Goal: Task Accomplishment & Management: Manage account settings

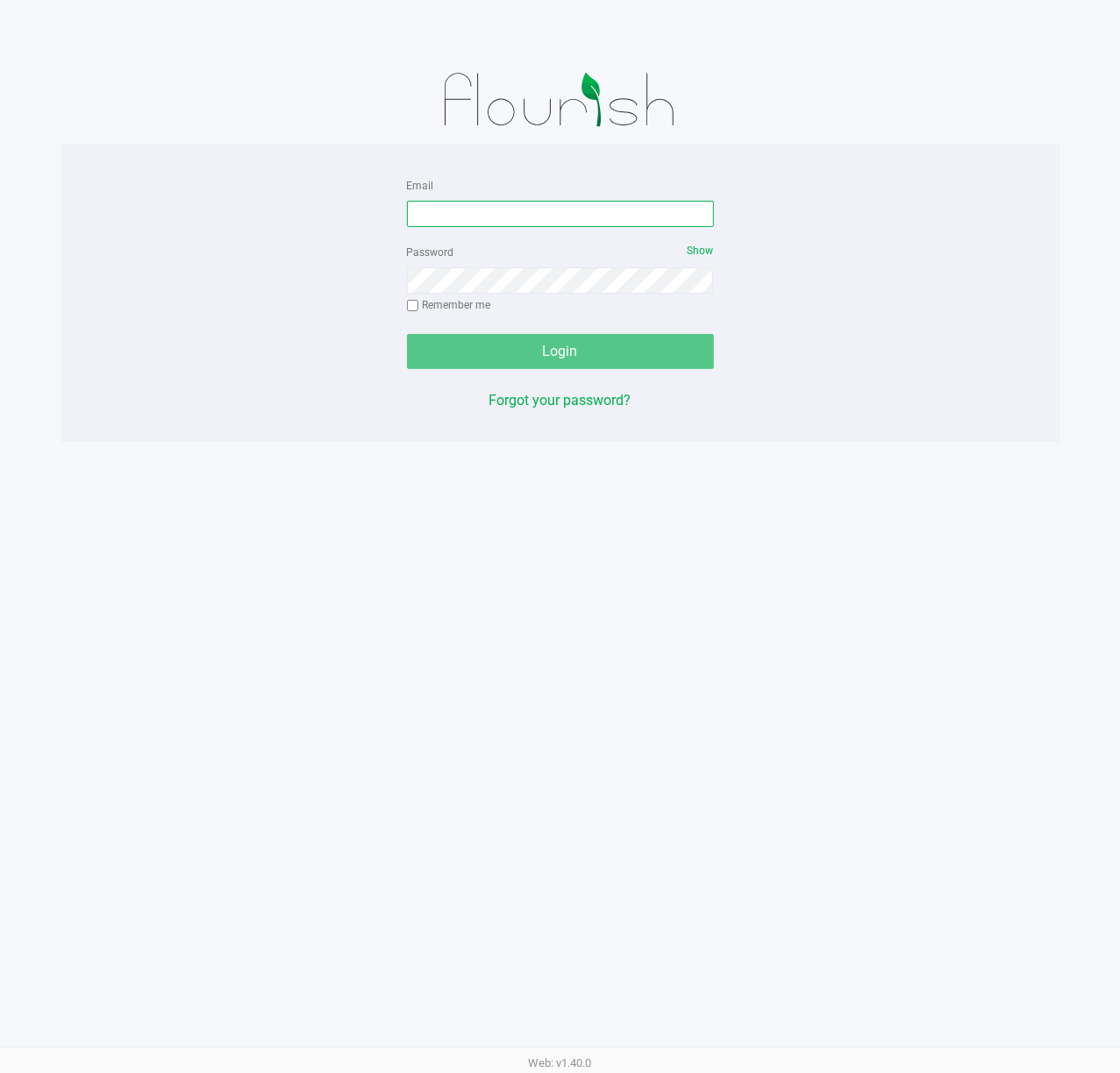
click at [447, 212] on input "Email" at bounding box center [560, 214] width 307 height 26
type input "[EMAIL_ADDRESS][DOMAIN_NAME]"
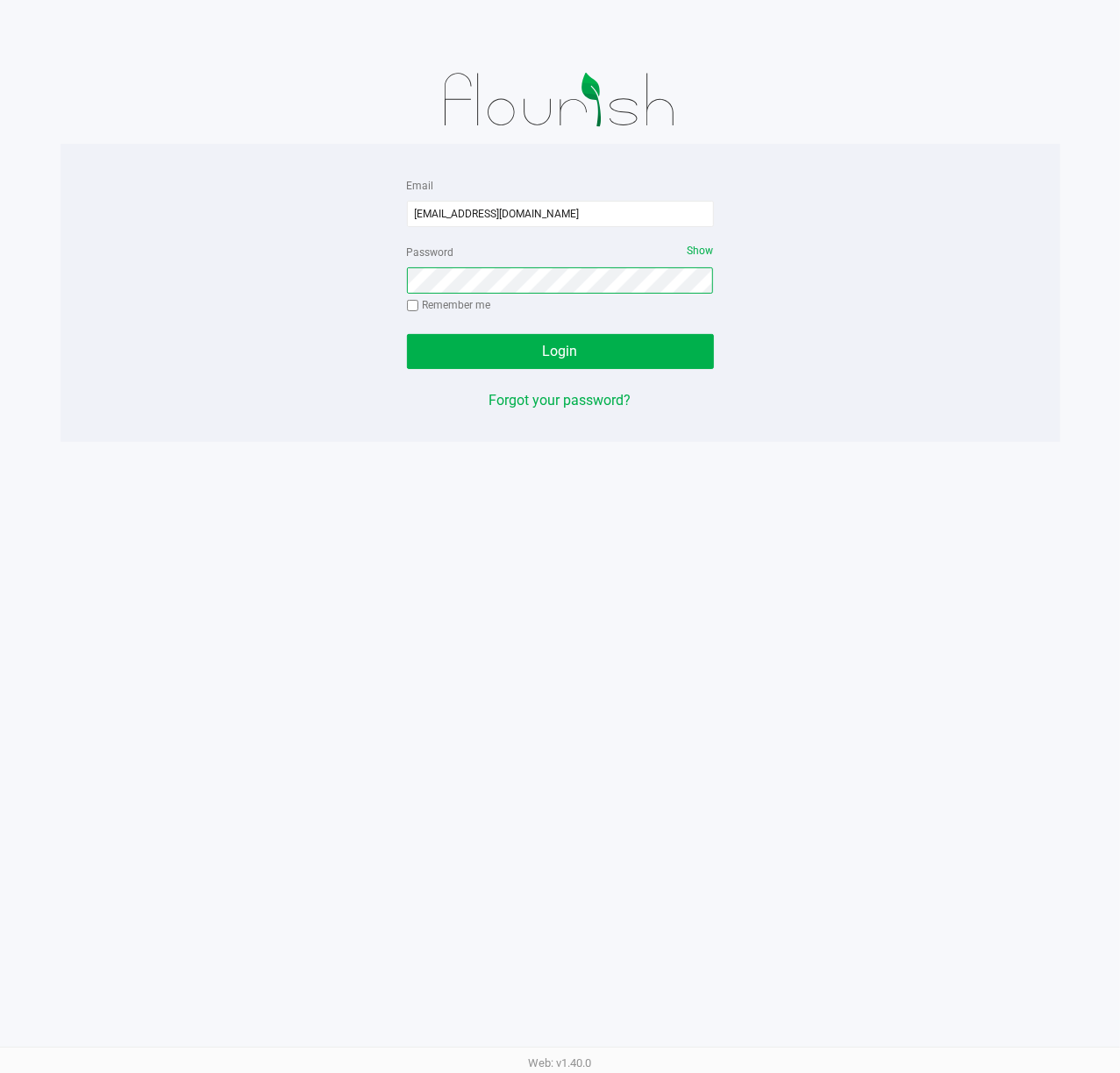
click at [407, 334] on button "Login" at bounding box center [560, 351] width 307 height 35
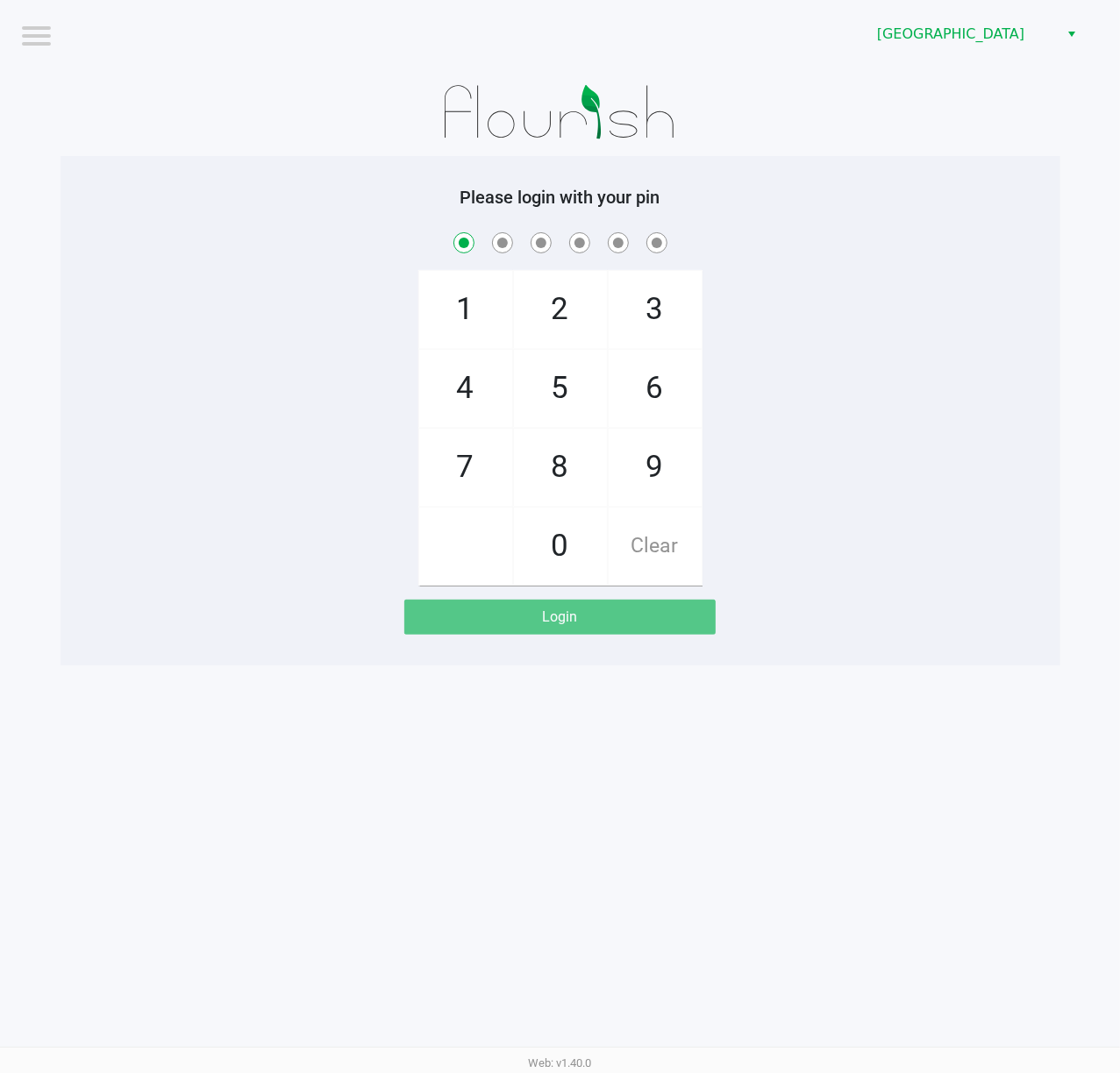
checkbox input "true"
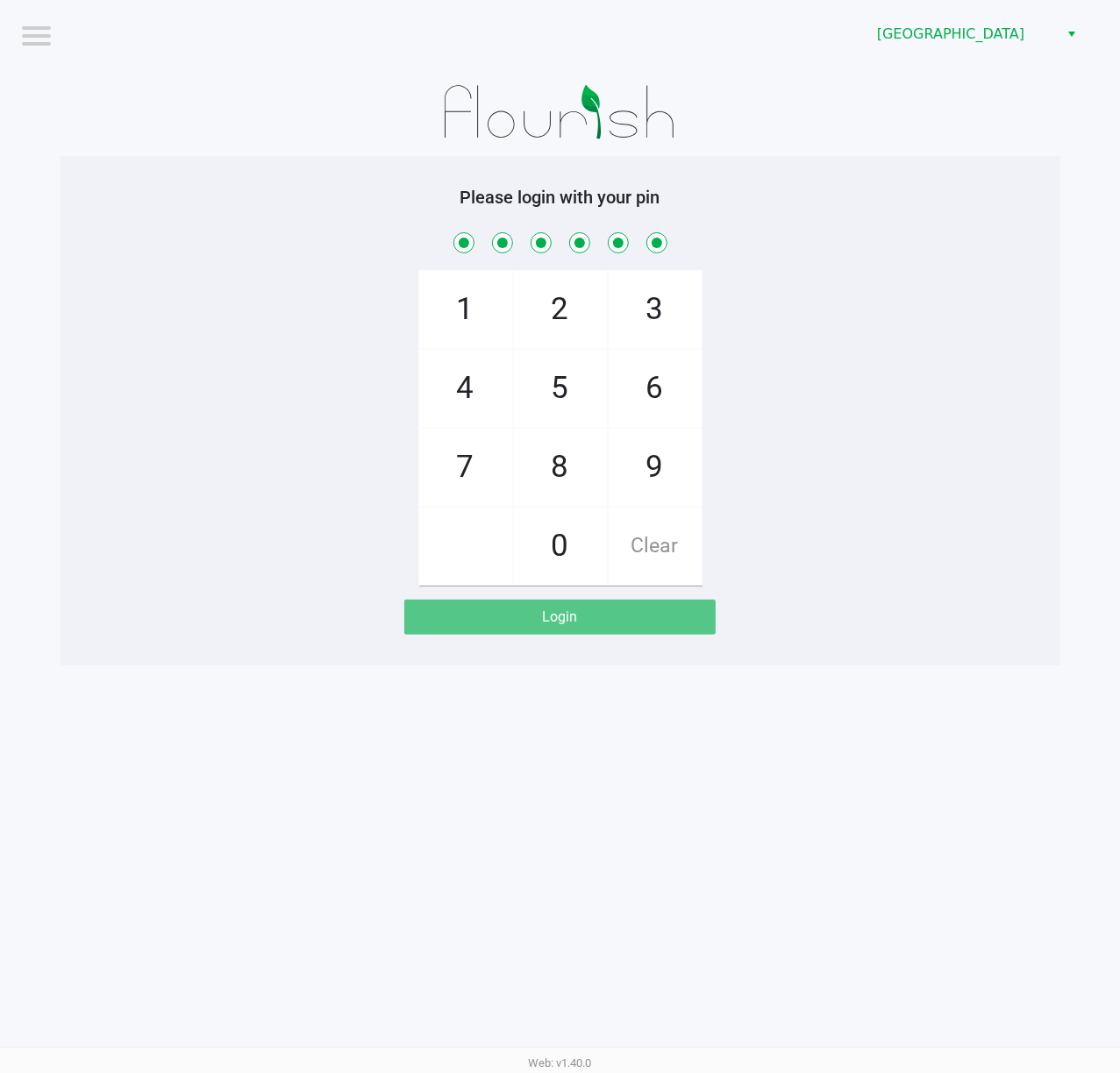
checkbox input "true"
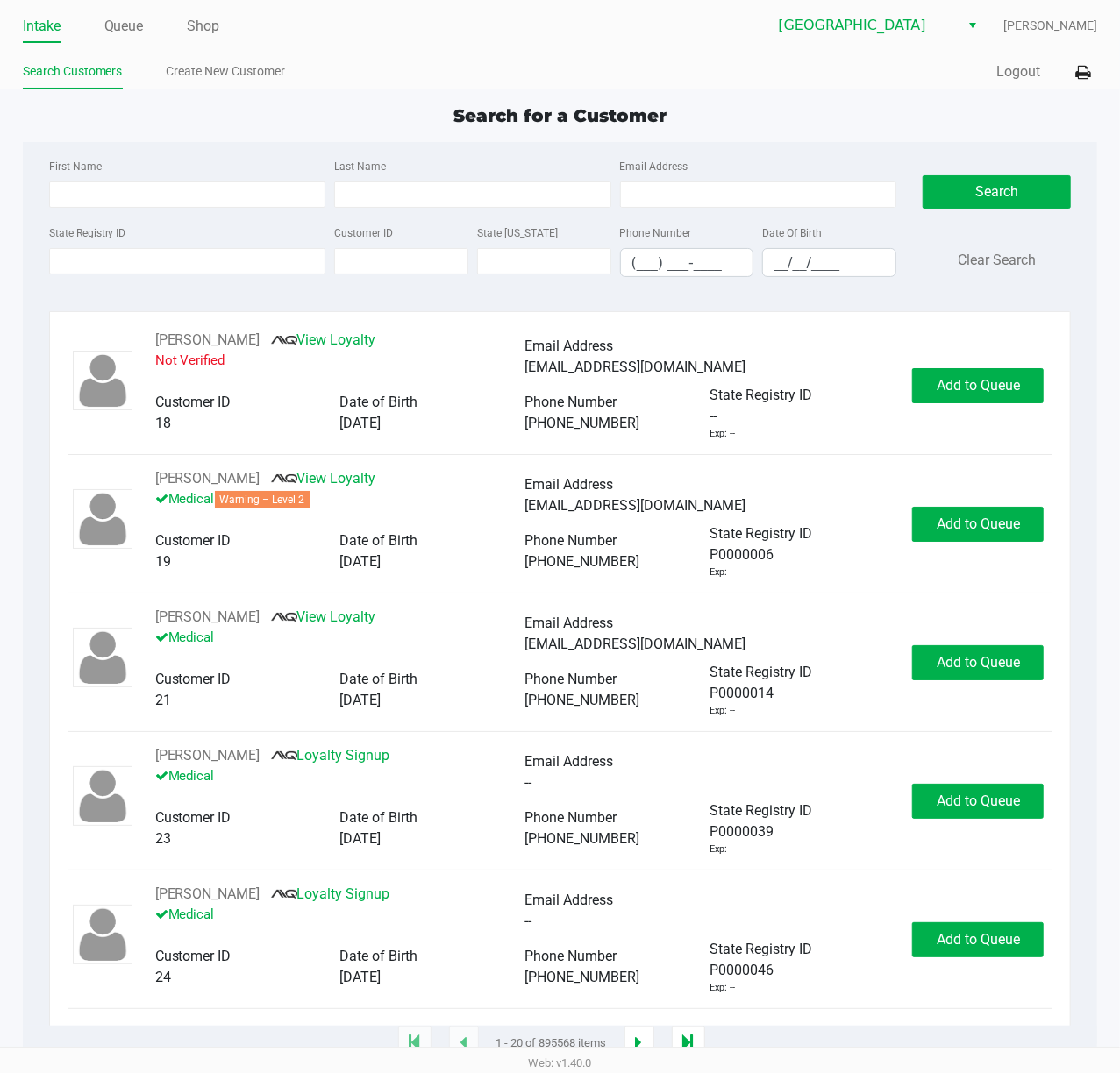
click at [1099, 71] on div "Intake Queue Shop Deerfield Beach WC Christopher Stagg Search Customers Create …" at bounding box center [560, 45] width 1120 height 90
click at [1089, 79] on icon at bounding box center [1082, 72] width 15 height 13
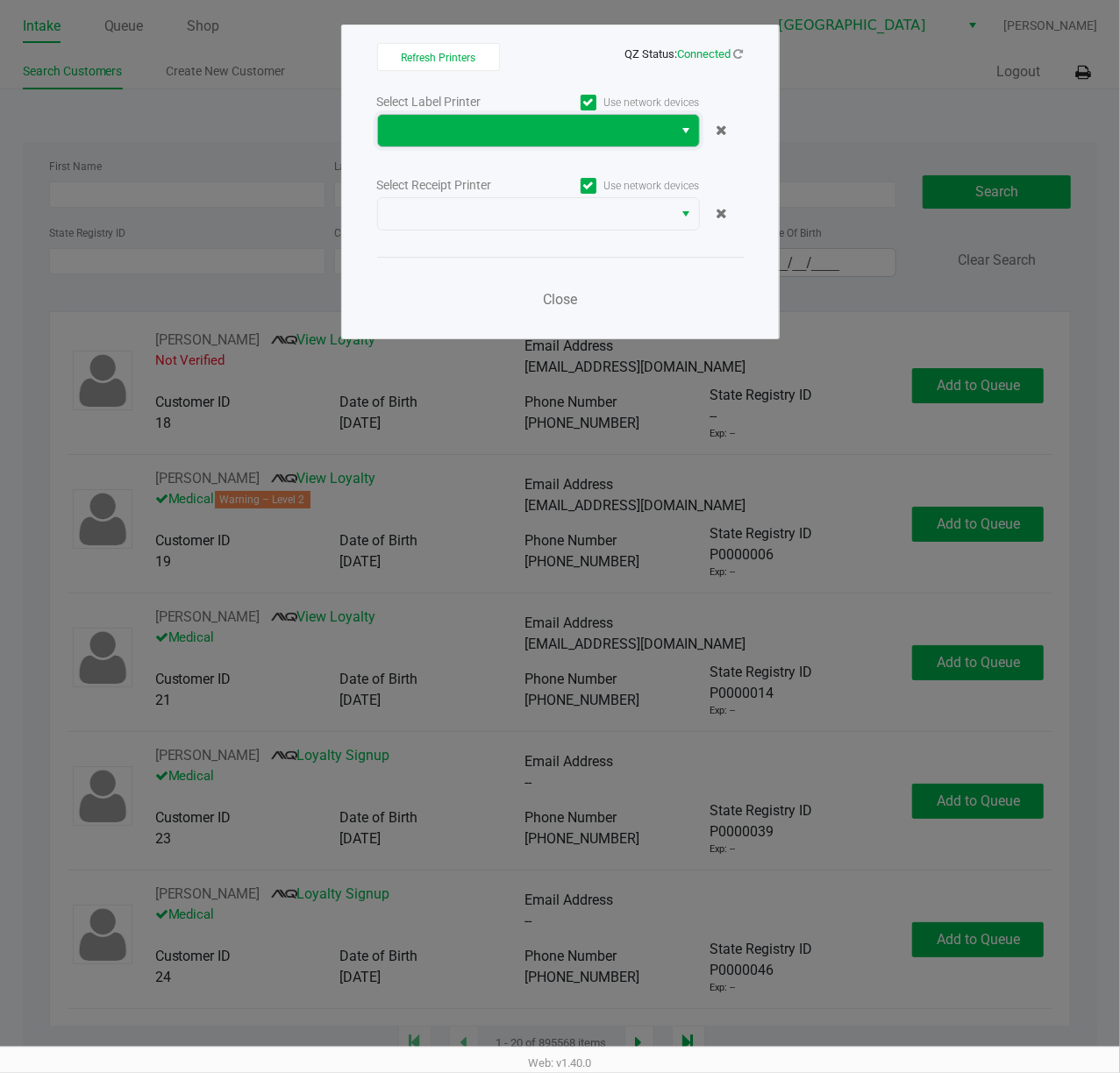
click at [566, 131] on span at bounding box center [525, 131] width 274 height 21
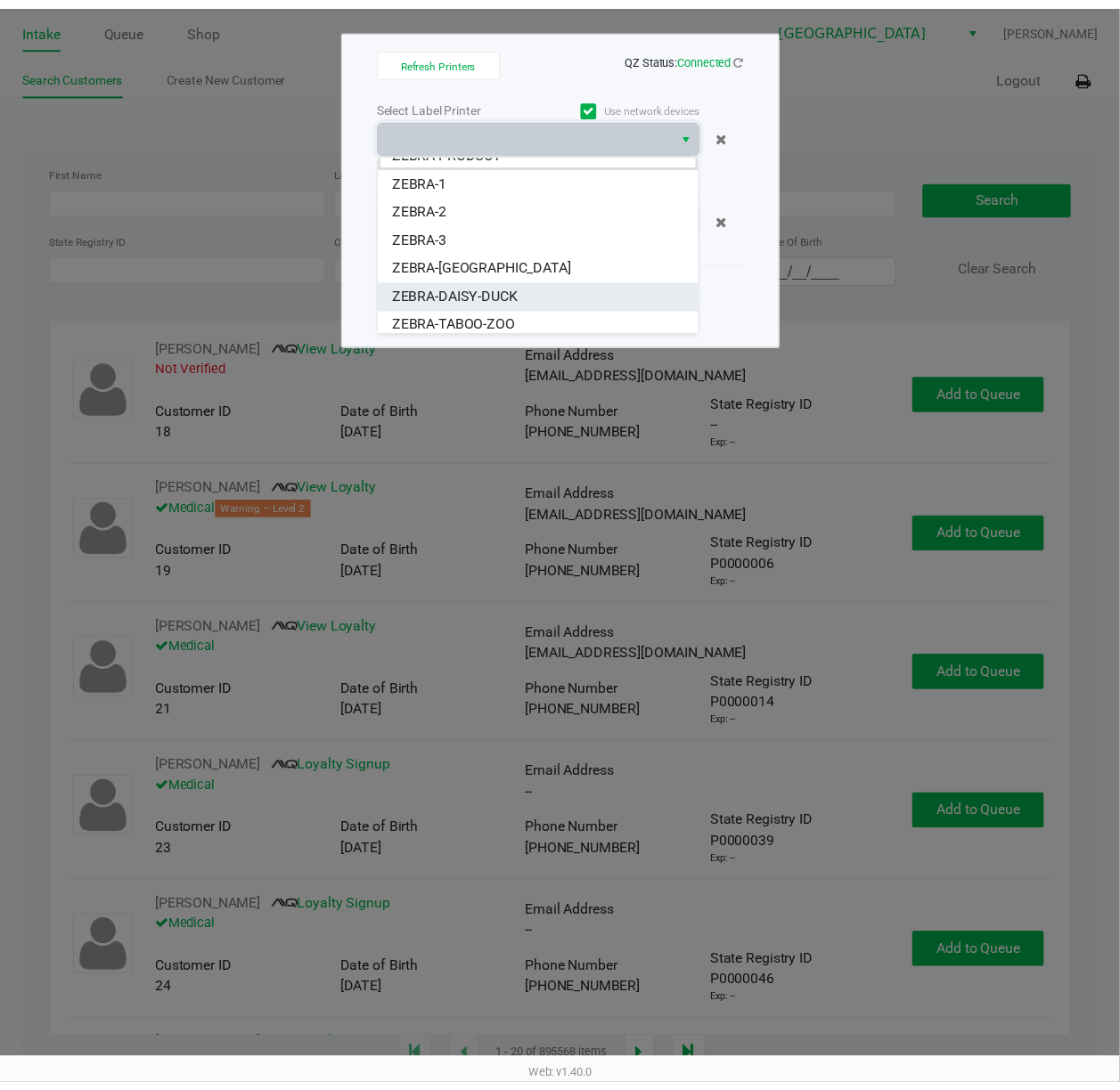
scroll to position [22, 0]
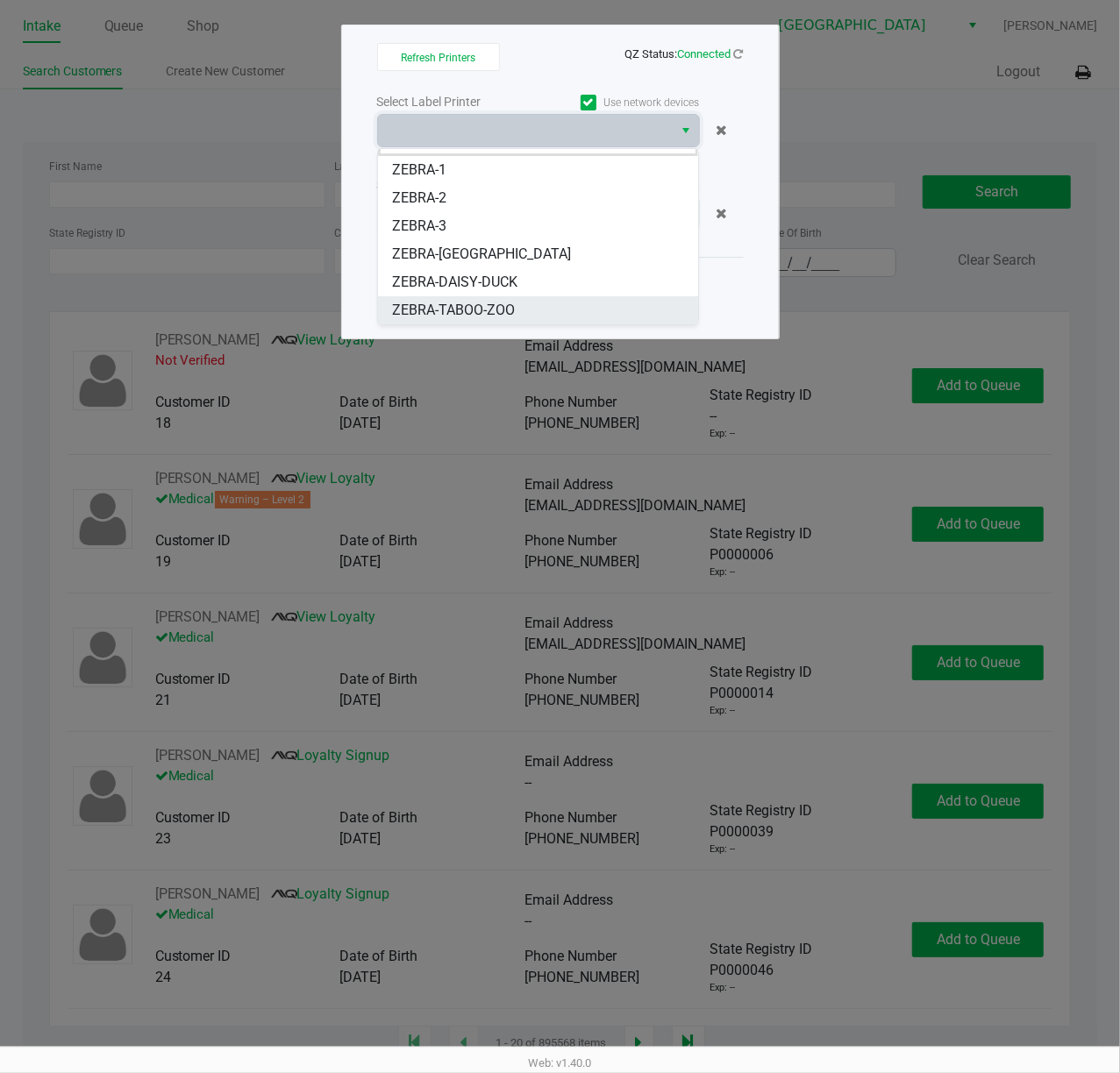
click at [507, 305] on span "ZEBRA-TABOO-ZOO" at bounding box center [453, 310] width 123 height 21
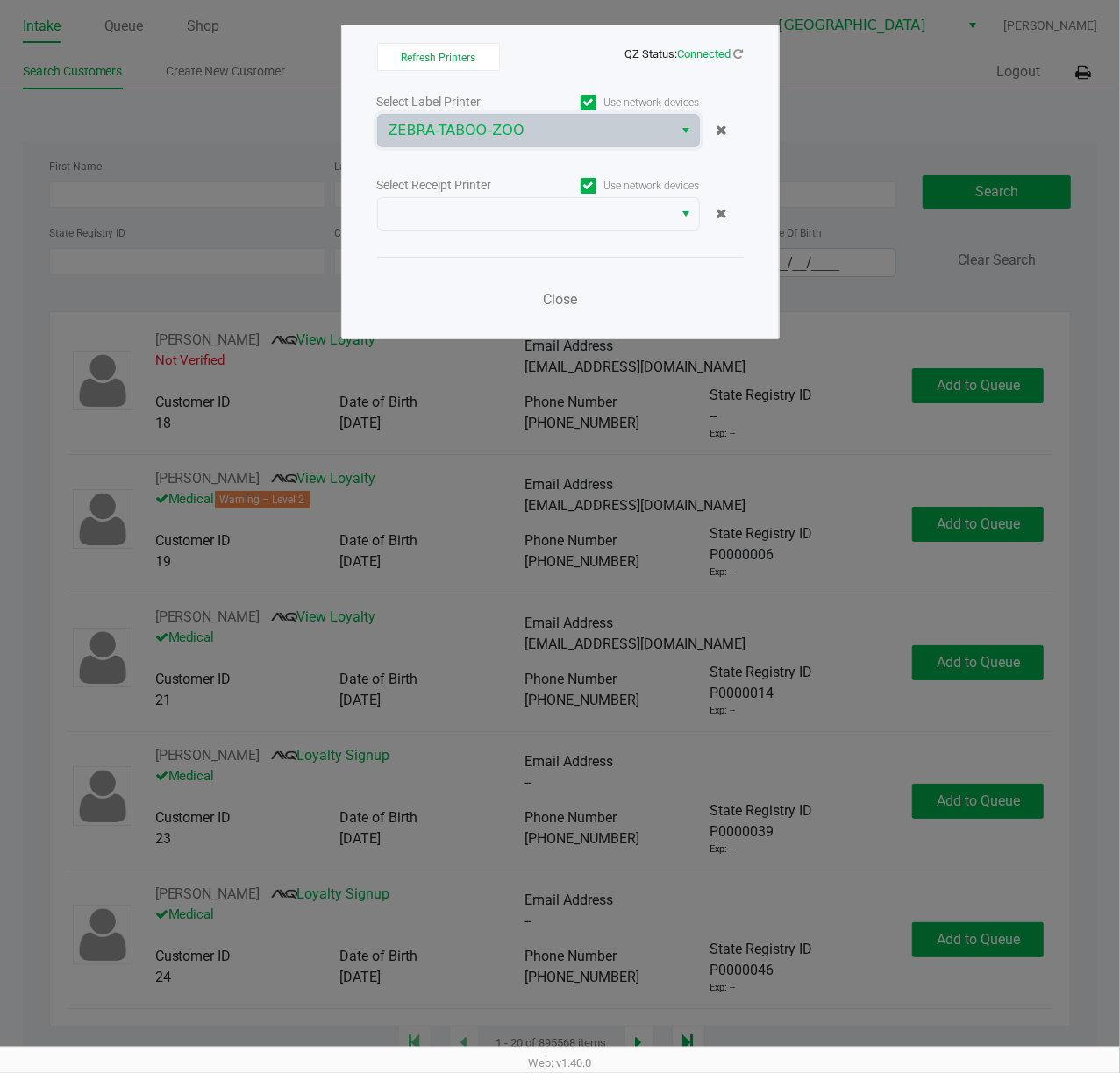
click at [522, 194] on div "Select Receipt Printer" at bounding box center [457, 185] width 161 height 19
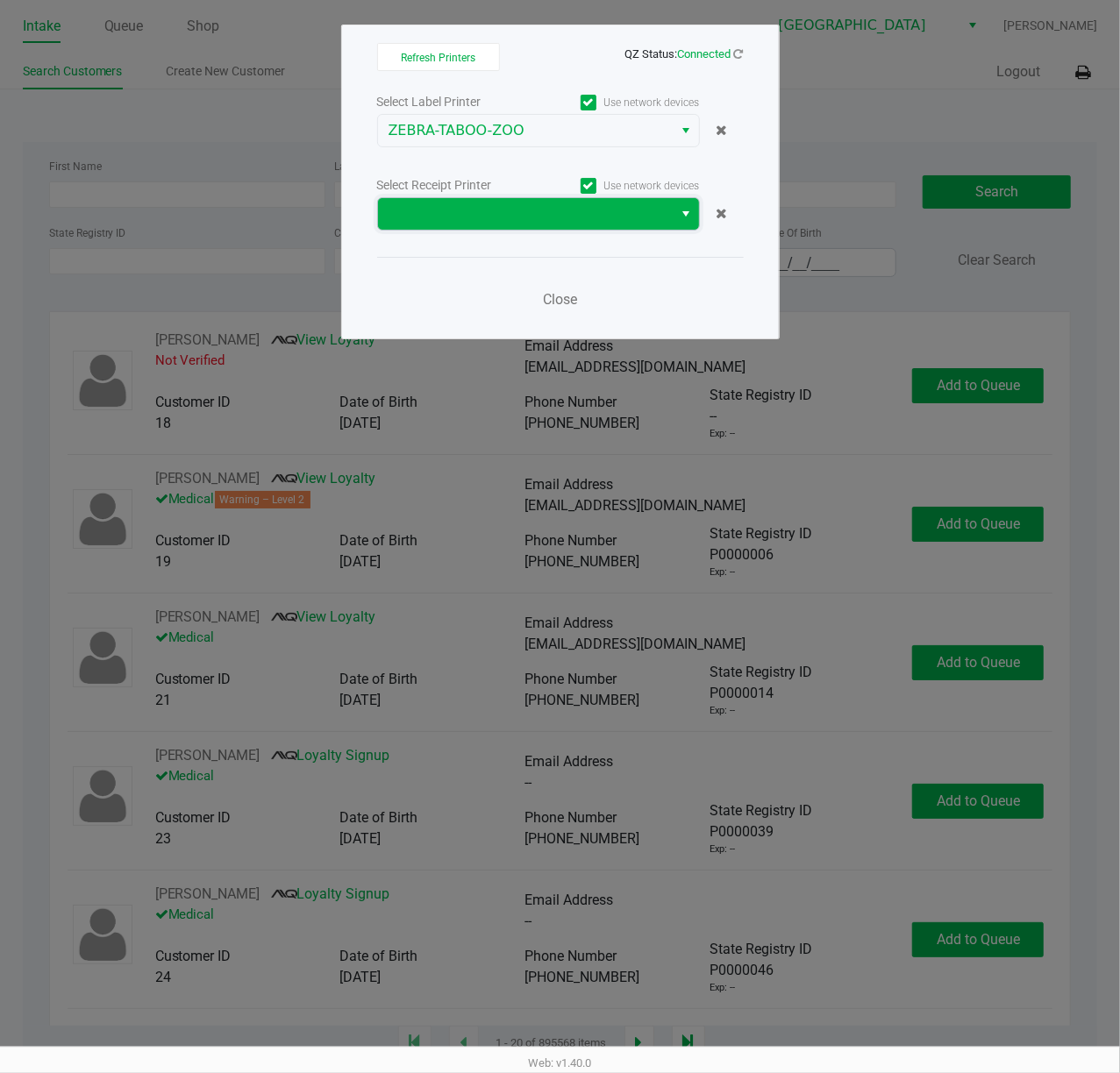
click at [520, 210] on span at bounding box center [525, 214] width 274 height 21
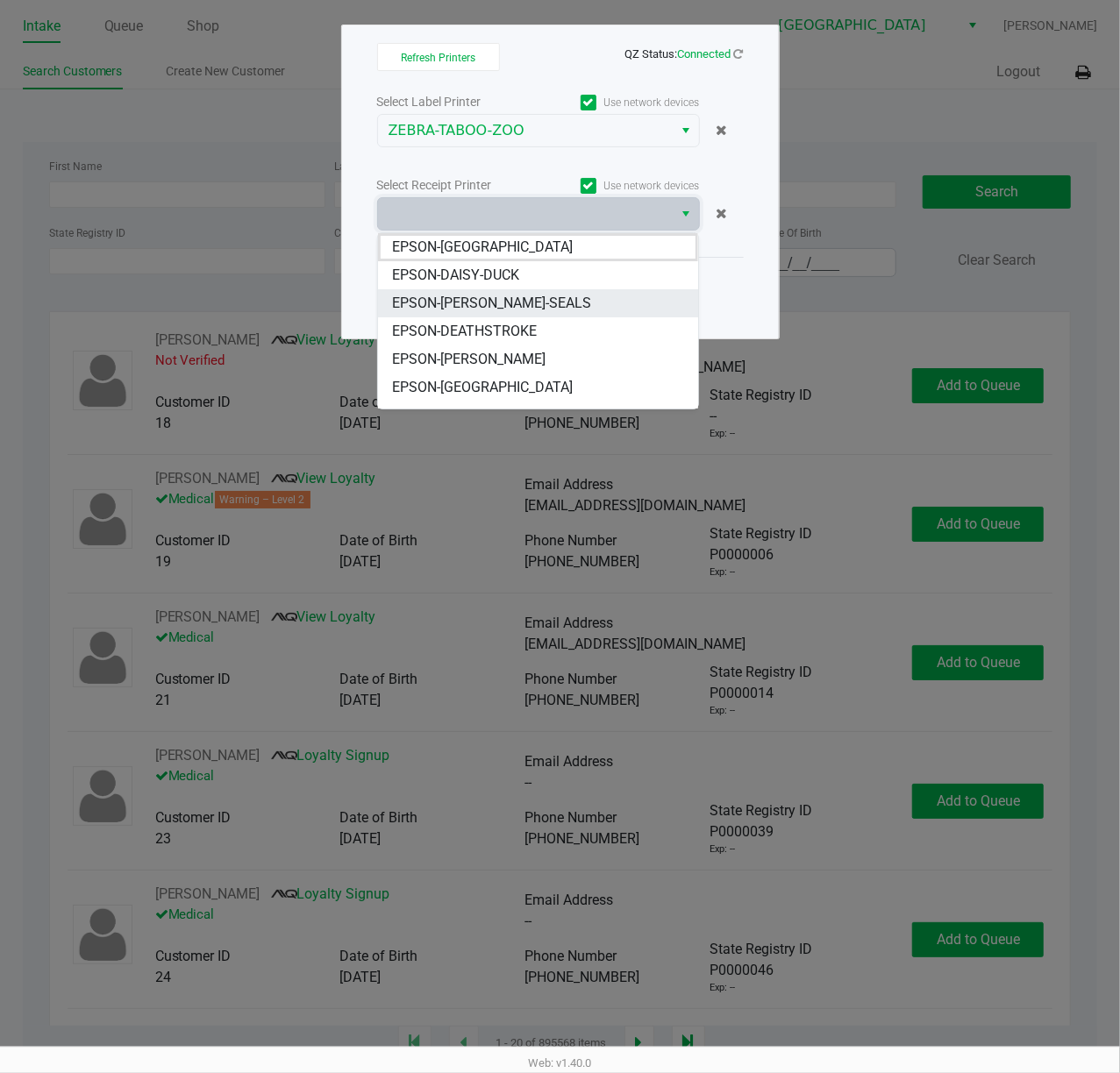
click at [527, 305] on li "EPSON-DAN-SEALS" at bounding box center [538, 303] width 320 height 28
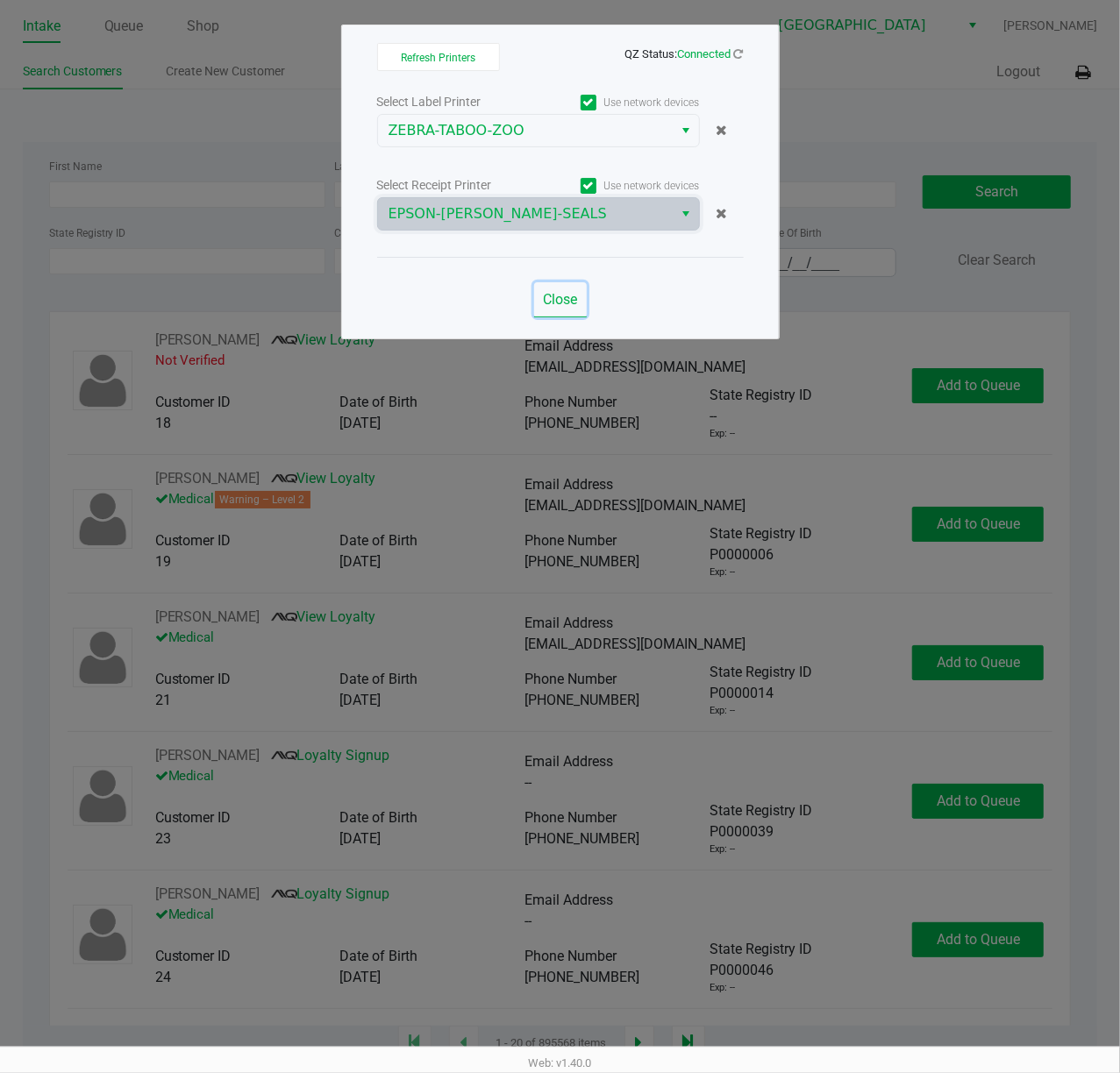
click at [565, 303] on span "Close" at bounding box center [560, 299] width 34 height 17
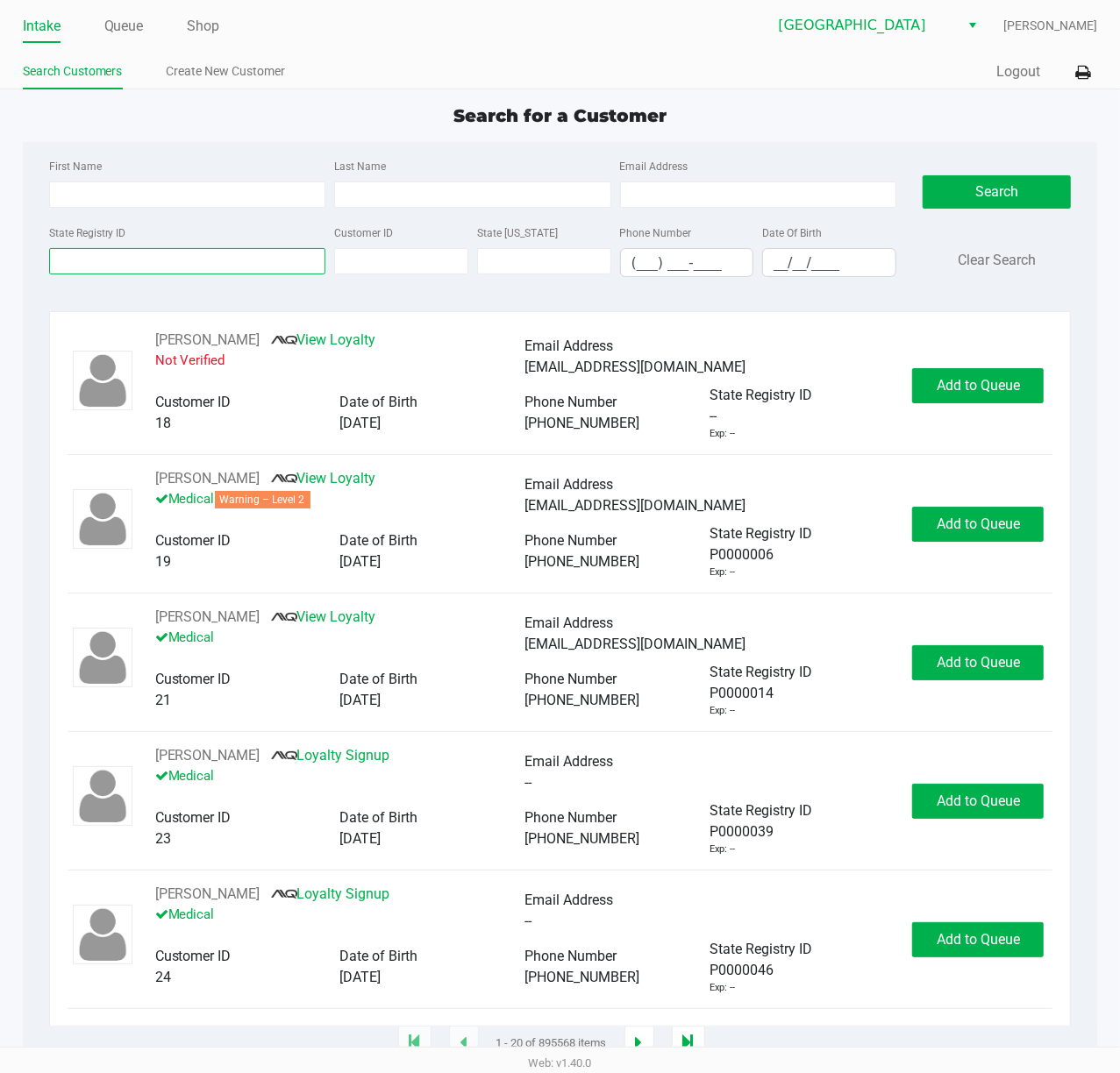
click at [142, 253] on input "State Registry ID" at bounding box center [187, 261] width 277 height 26
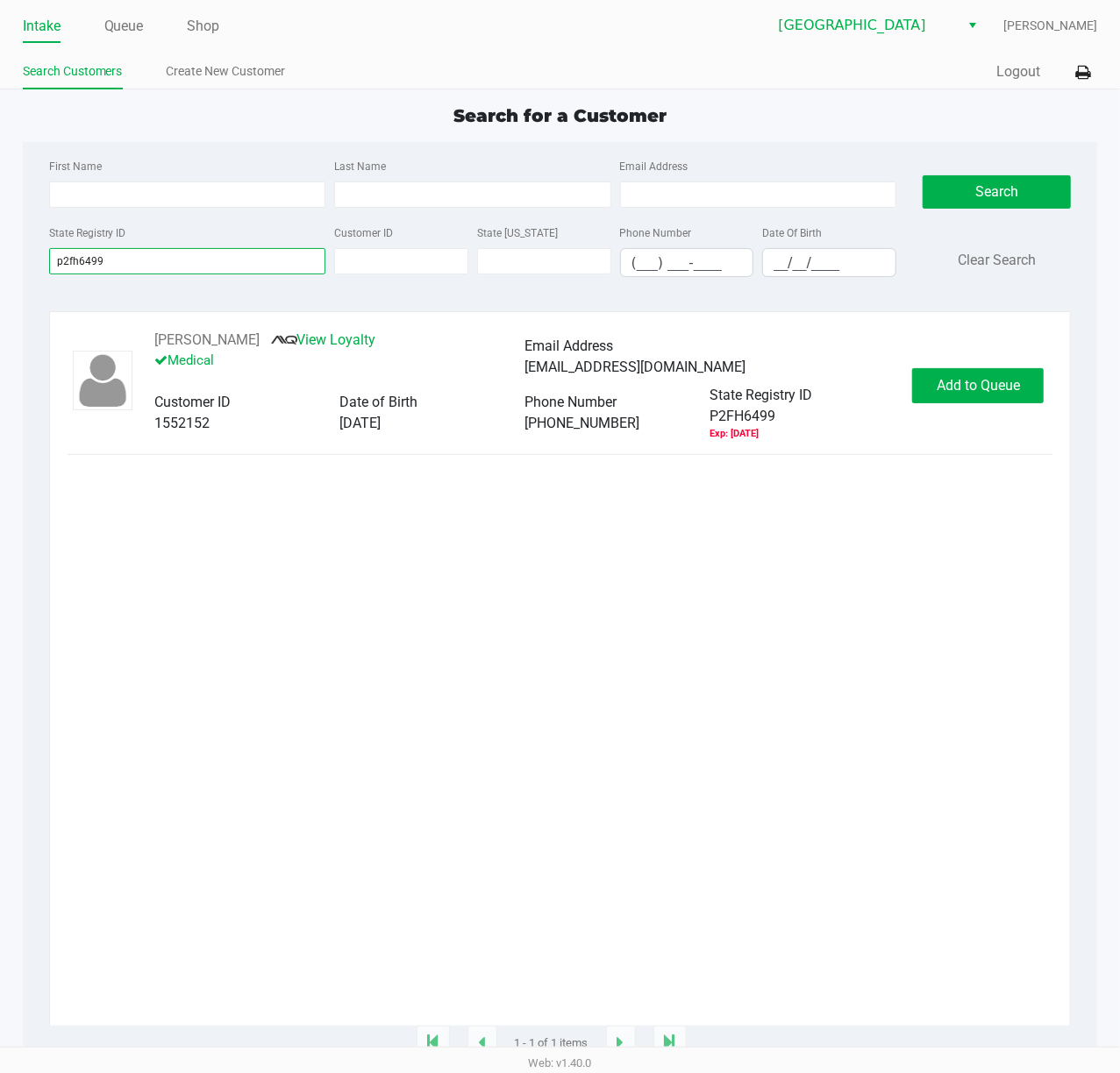
type input "p2fh6499"
click at [943, 403] on button "Add to Queue" at bounding box center [977, 386] width 132 height 35
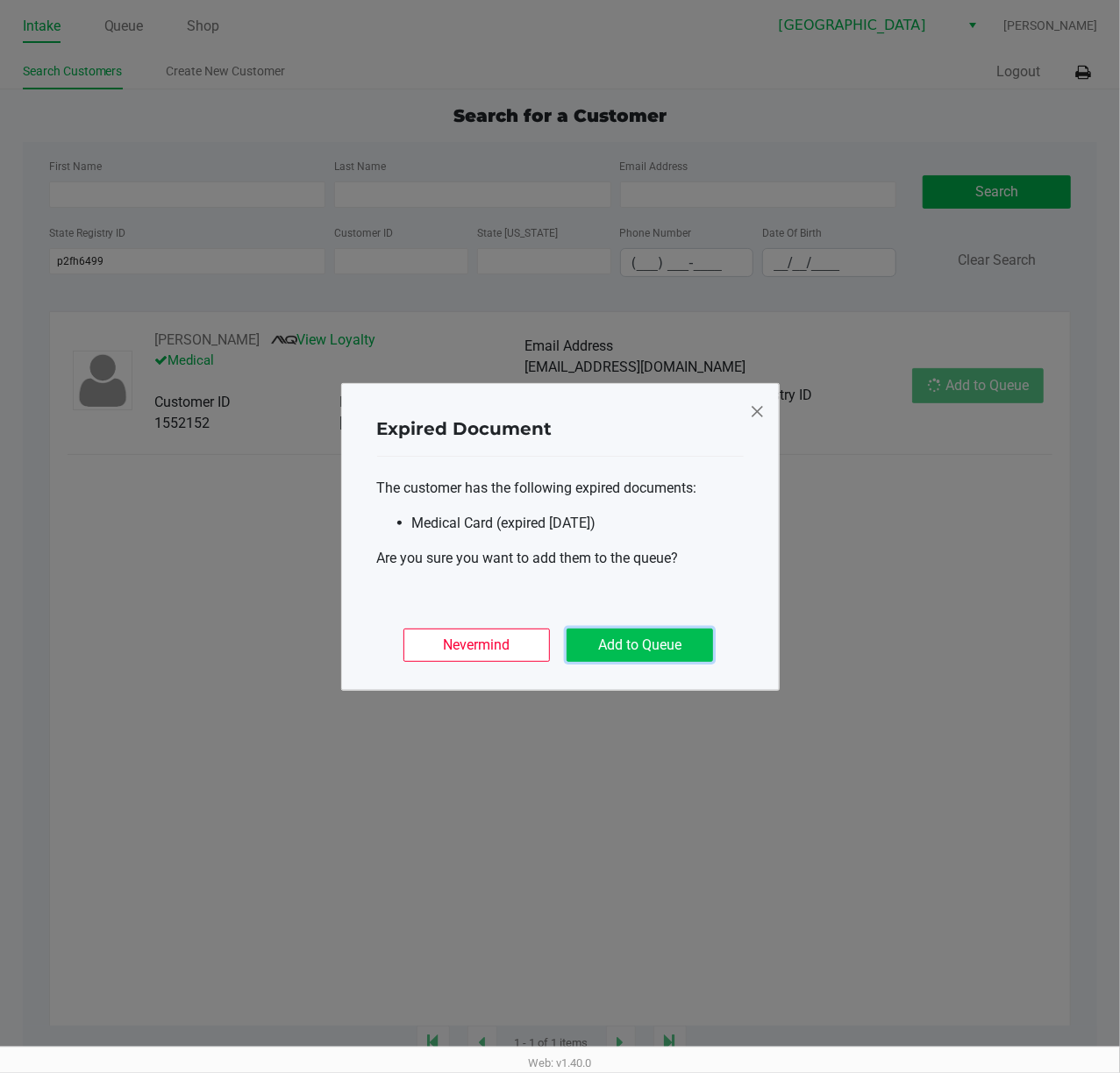
click at [656, 639] on button "Add to Queue" at bounding box center [640, 645] width 146 height 33
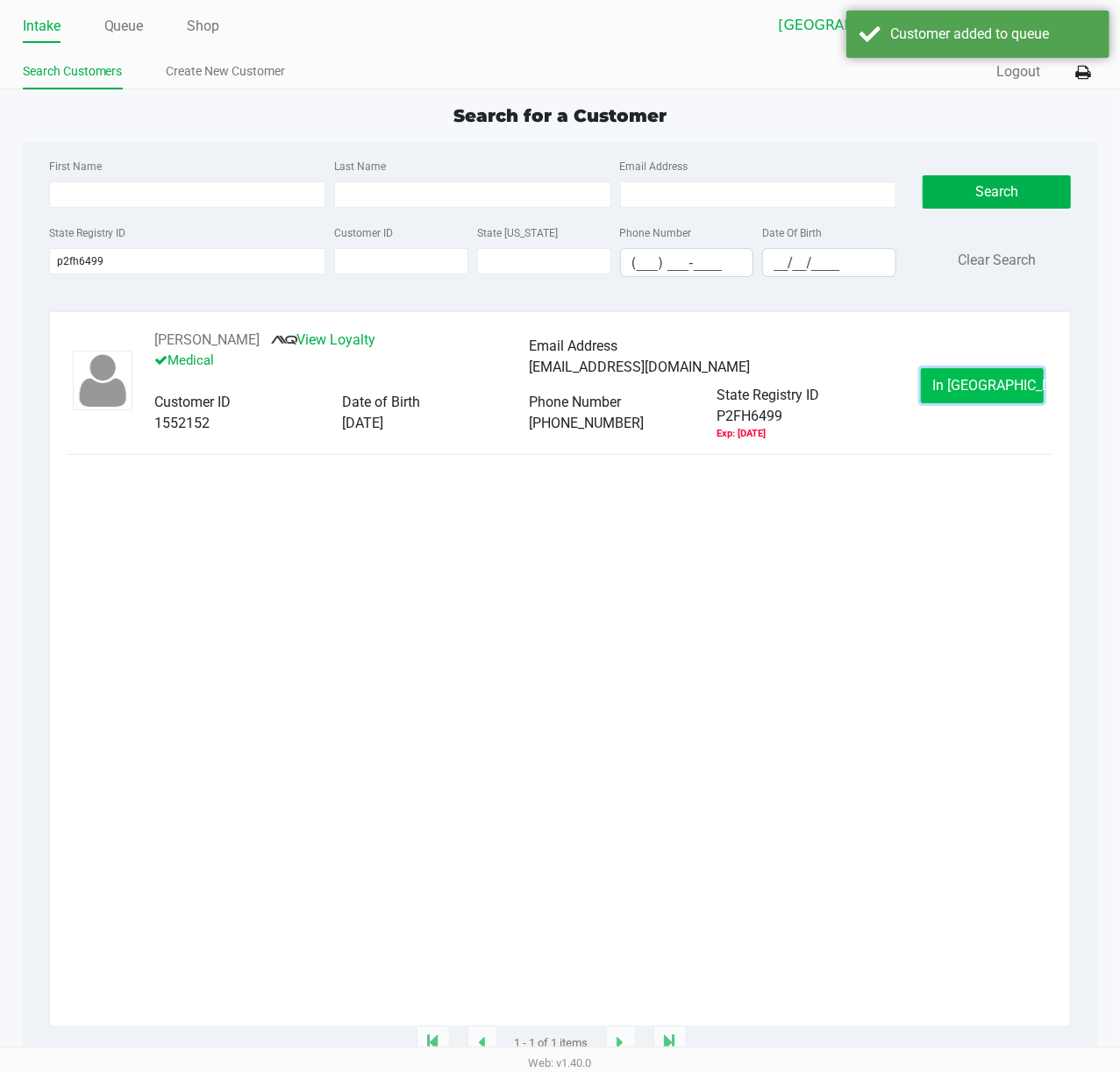
click at [966, 403] on button "In Queue" at bounding box center [982, 386] width 123 height 35
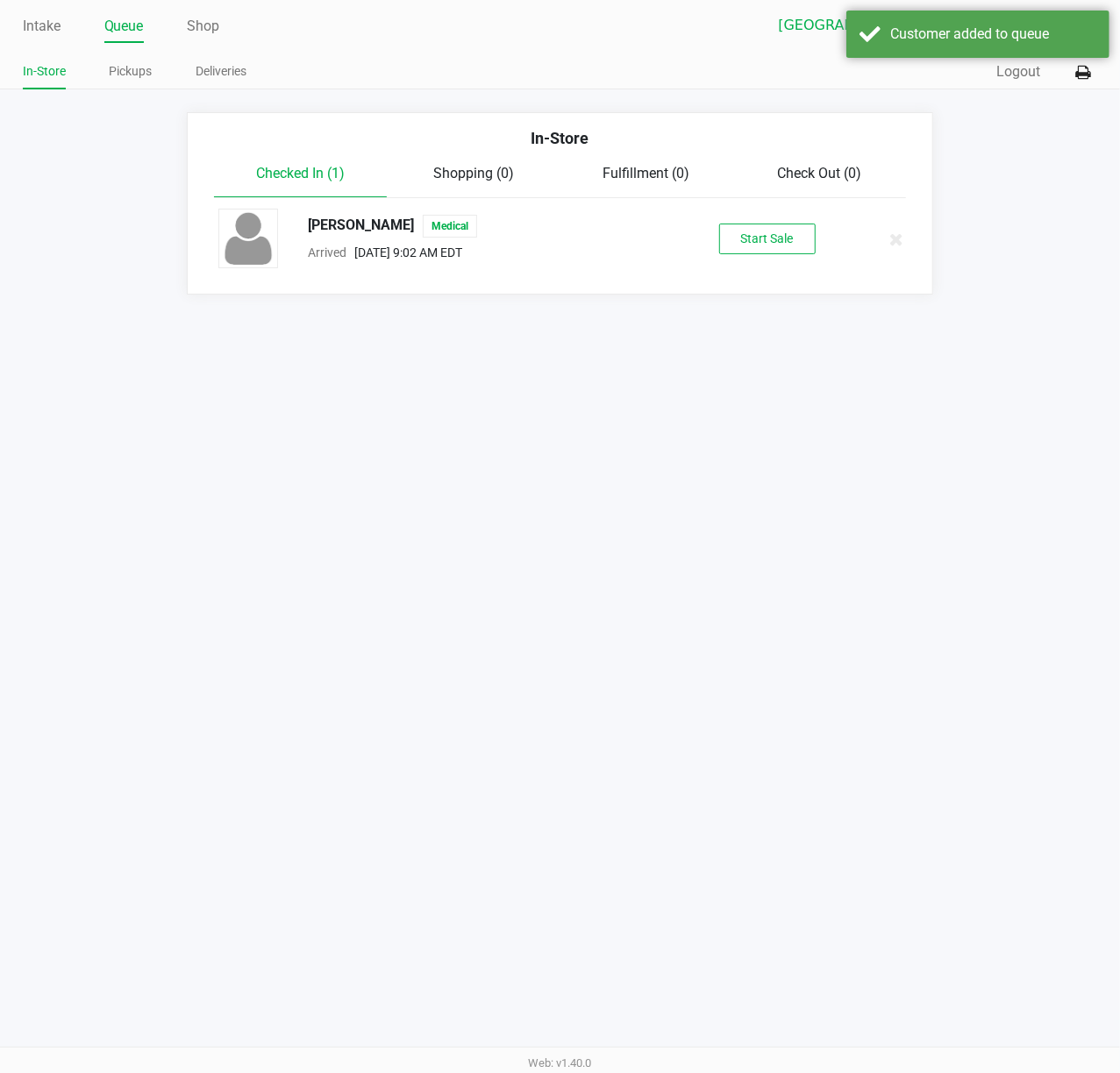
drag, startPoint x: 791, startPoint y: 258, endPoint x: 787, endPoint y: 244, distance: 14.6
click at [789, 253] on div "Jessica Veltri Medical Arrived Aug 25, 2025 9:02 AM EDT Start Sale" at bounding box center [560, 239] width 709 height 62
click at [785, 243] on button "Start Sale" at bounding box center [767, 238] width 97 height 30
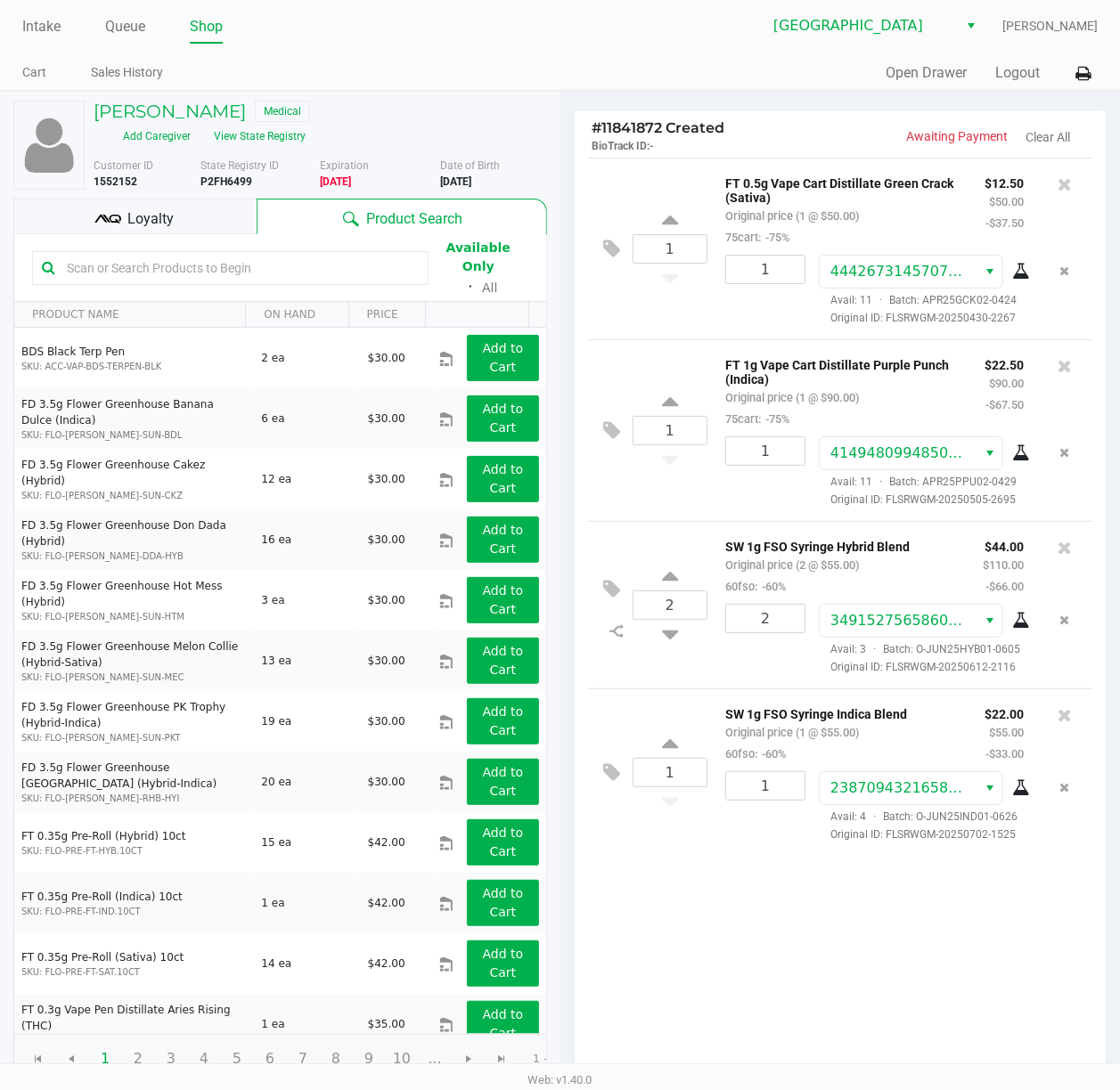
click at [207, 198] on div "Loyalty" at bounding box center [134, 216] width 243 height 36
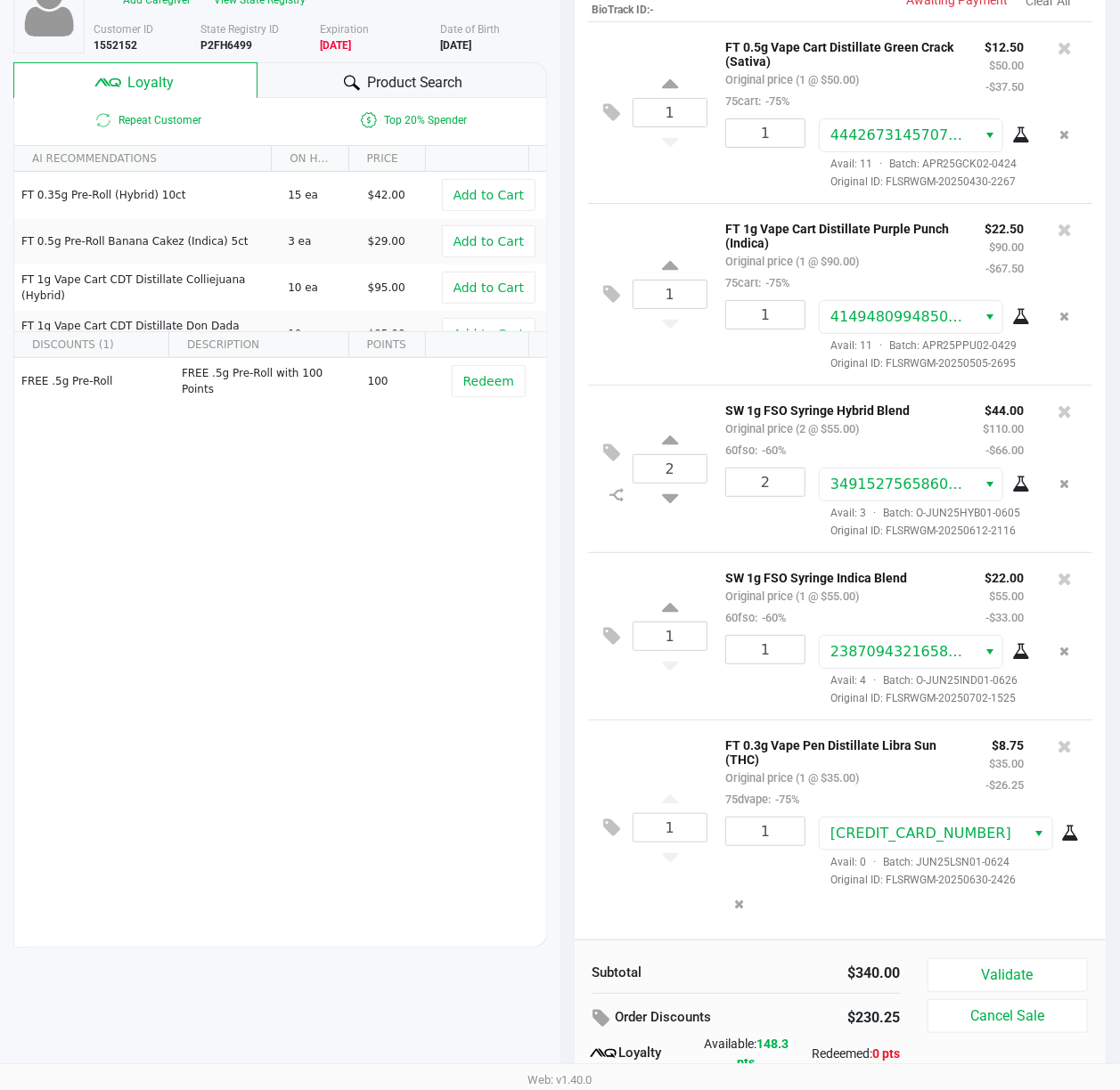
scroll to position [222, 0]
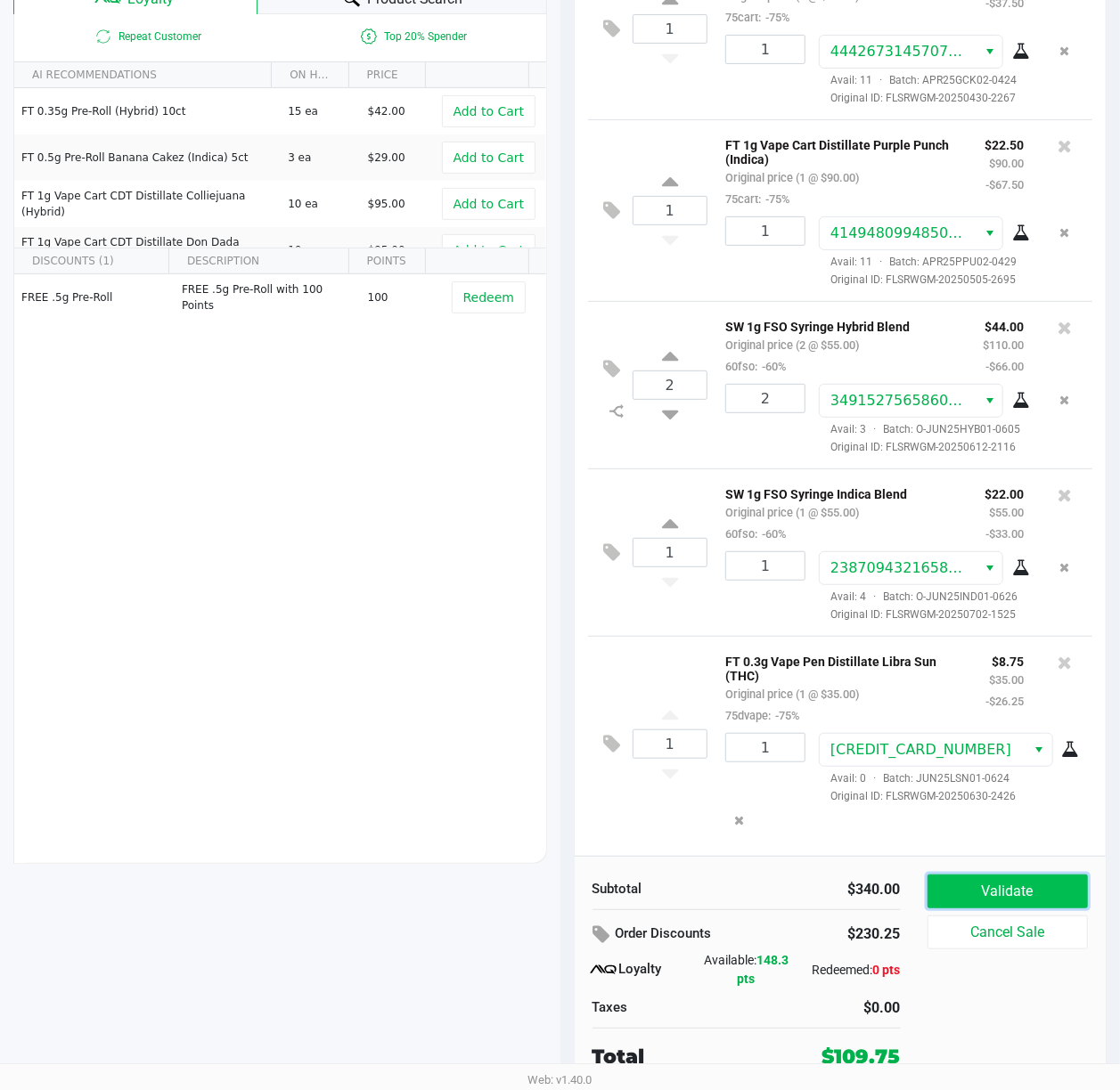
click at [988, 884] on button "Validate" at bounding box center [1008, 892] width 162 height 34
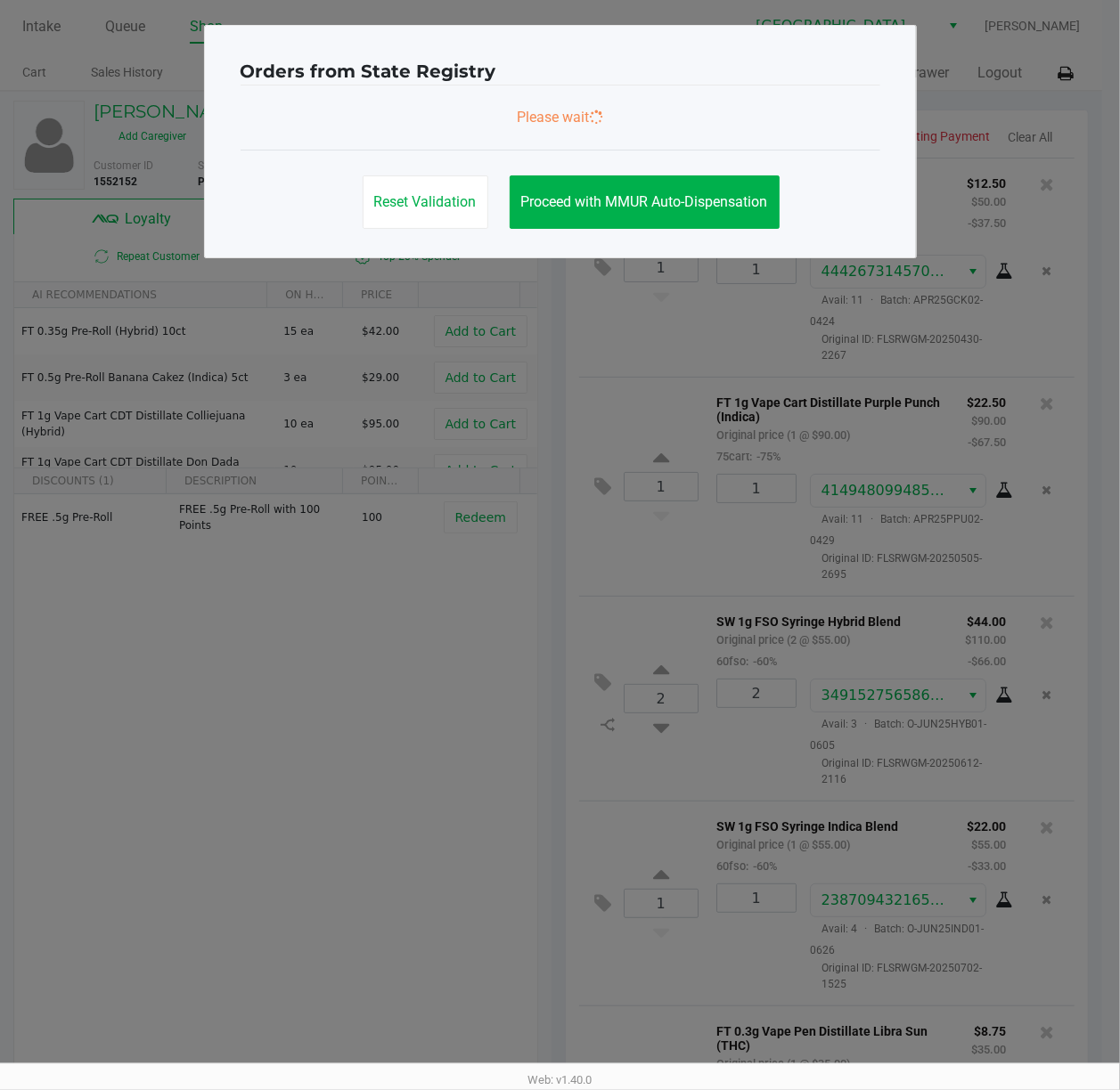
scroll to position [0, 0]
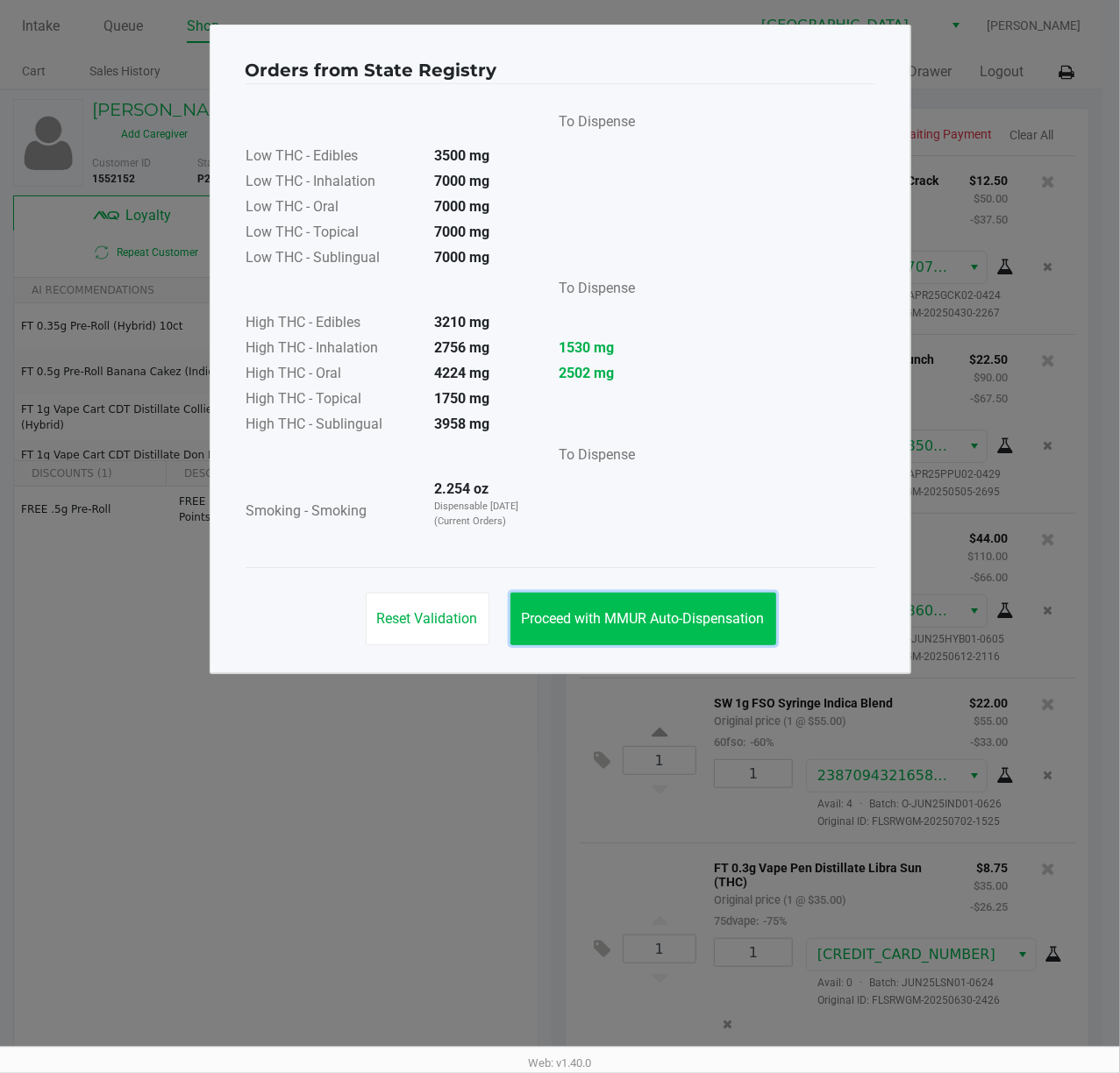
click at [657, 605] on button "Proceed with MMUR Auto-Dispensation" at bounding box center [643, 619] width 266 height 53
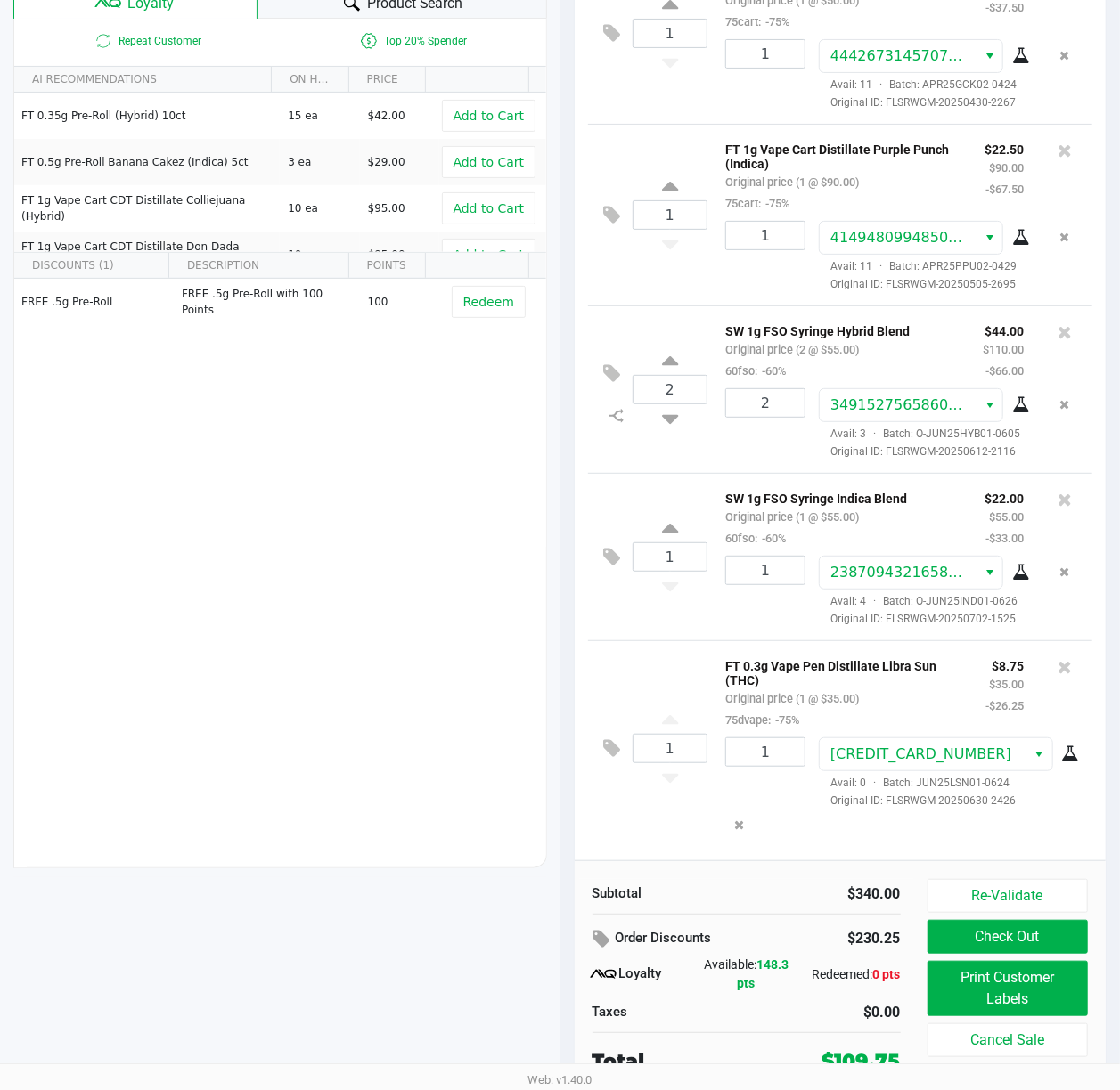
scroll to position [222, 0]
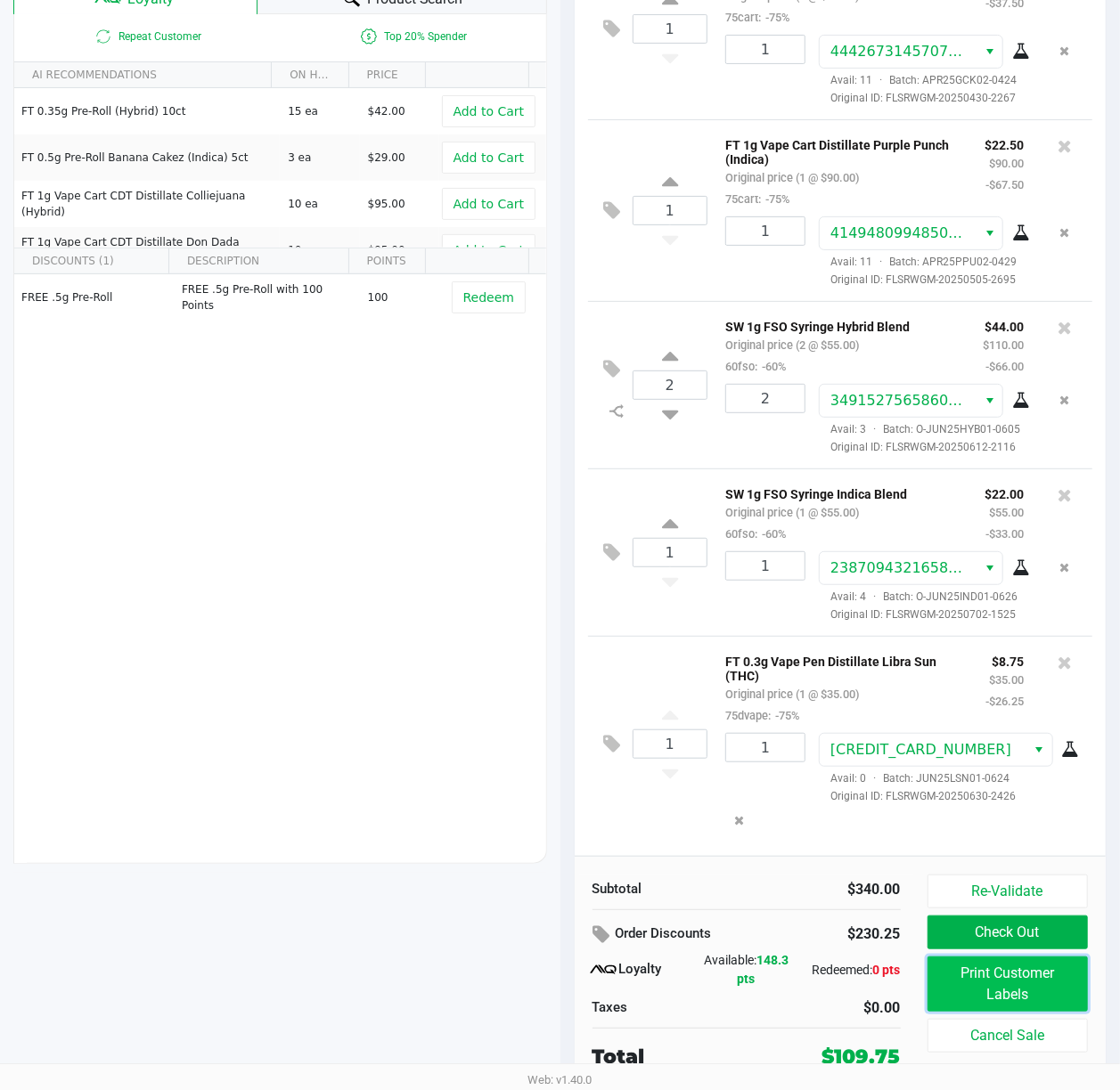
click at [1002, 989] on button "Print Customer Labels" at bounding box center [1008, 984] width 162 height 56
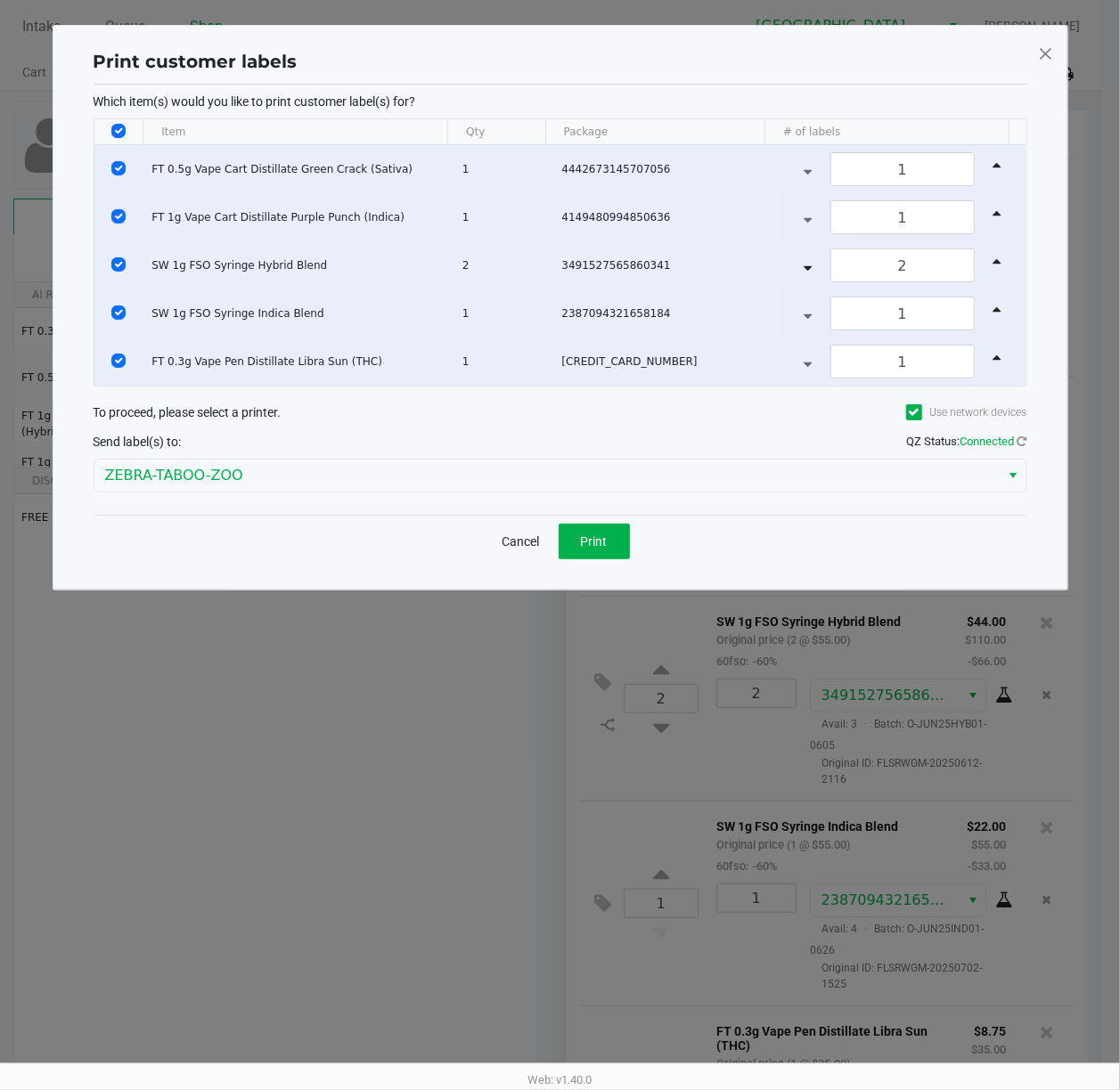
scroll to position [0, 0]
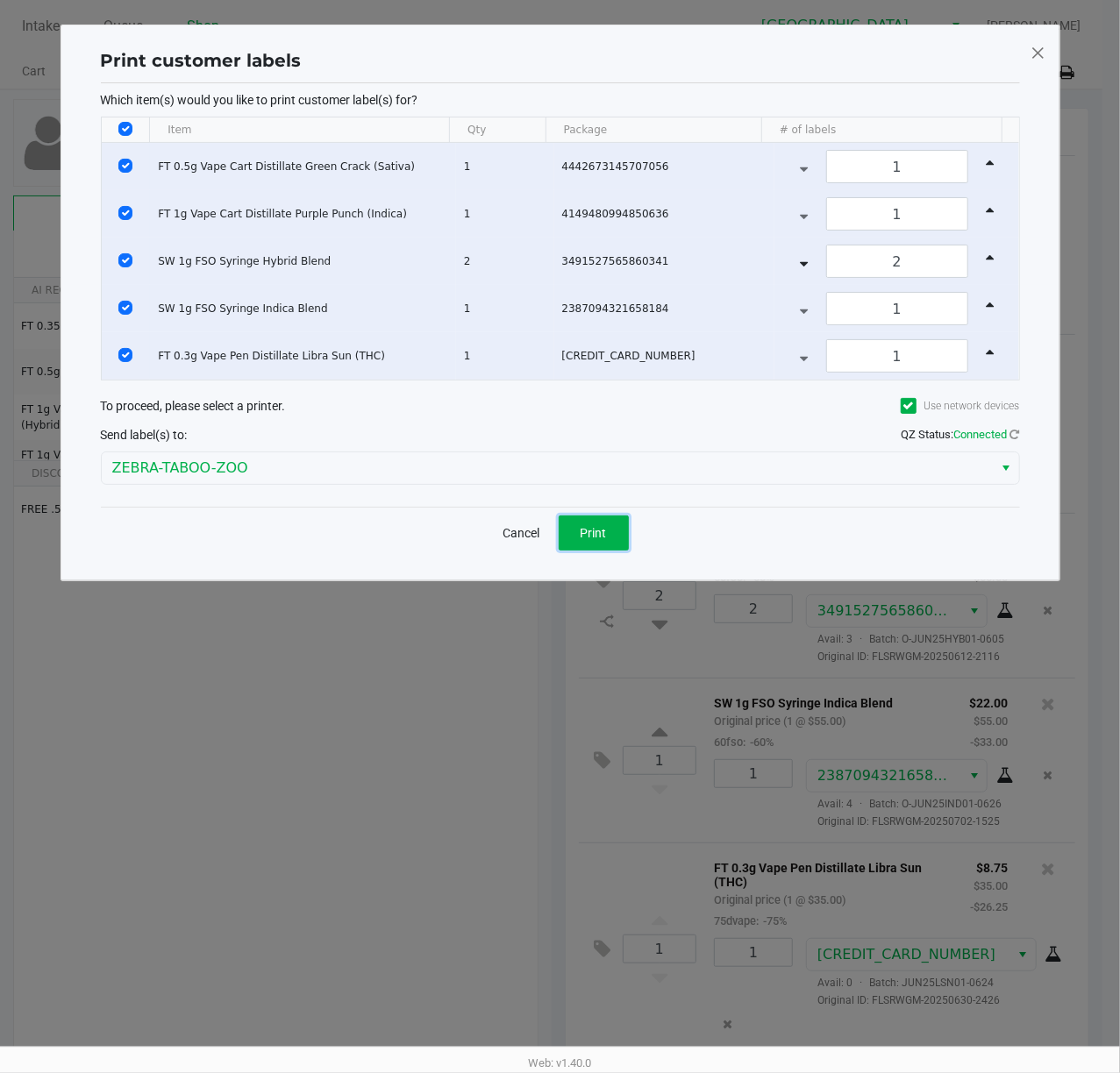
click at [572, 529] on button "Print" at bounding box center [594, 533] width 70 height 35
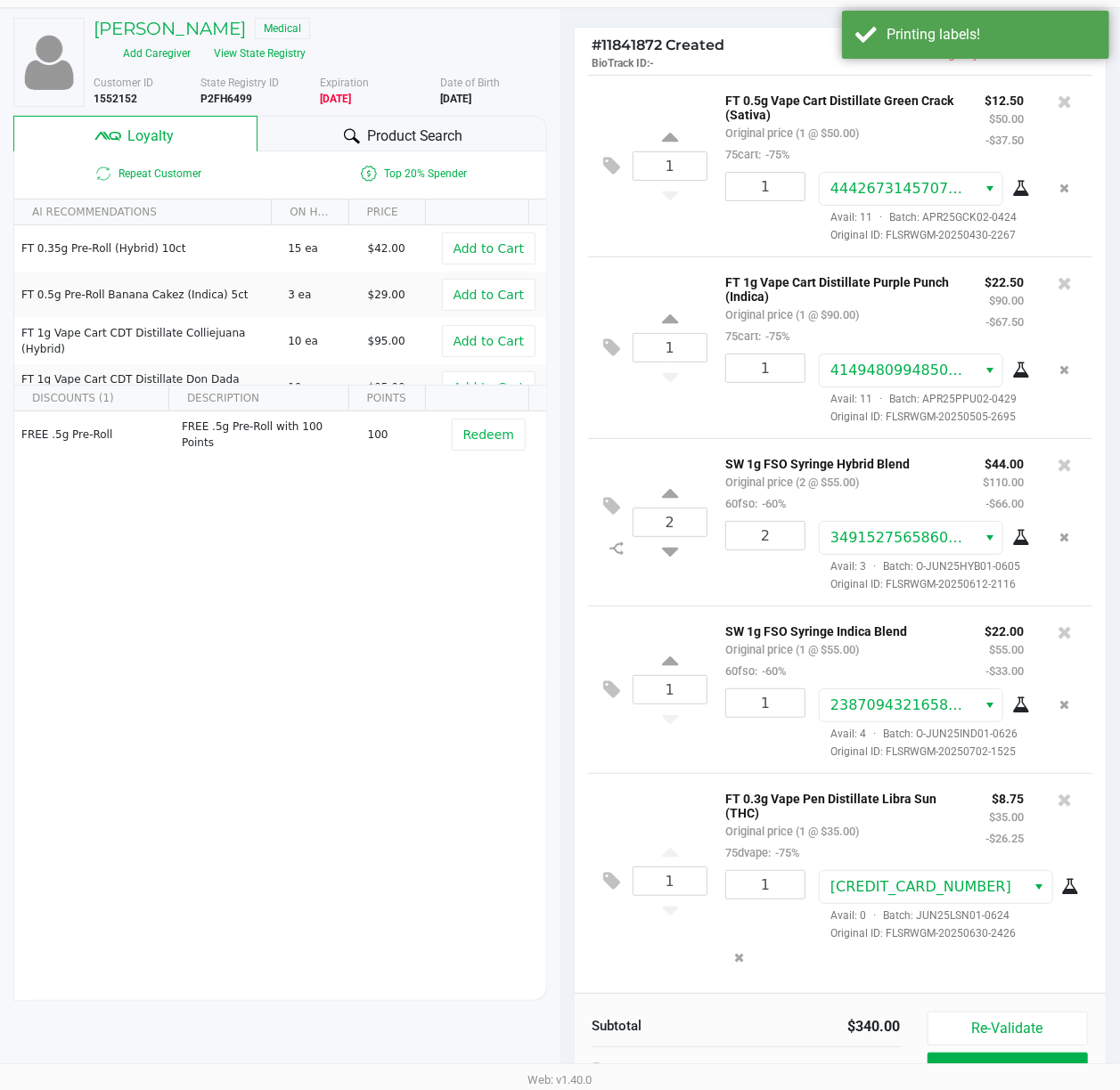
scroll to position [222, 0]
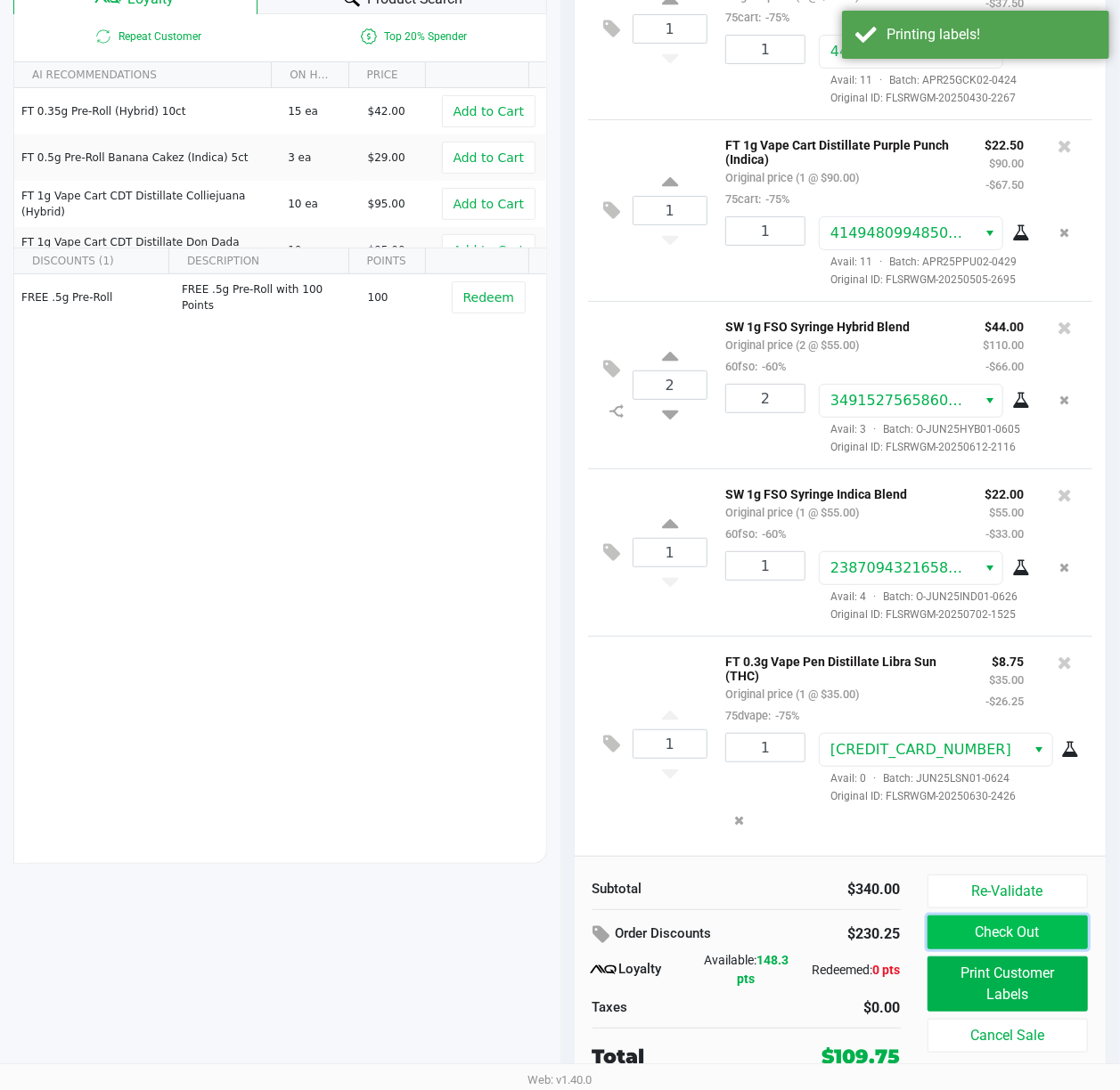
click at [994, 928] on button "Check Out" at bounding box center [1008, 932] width 162 height 34
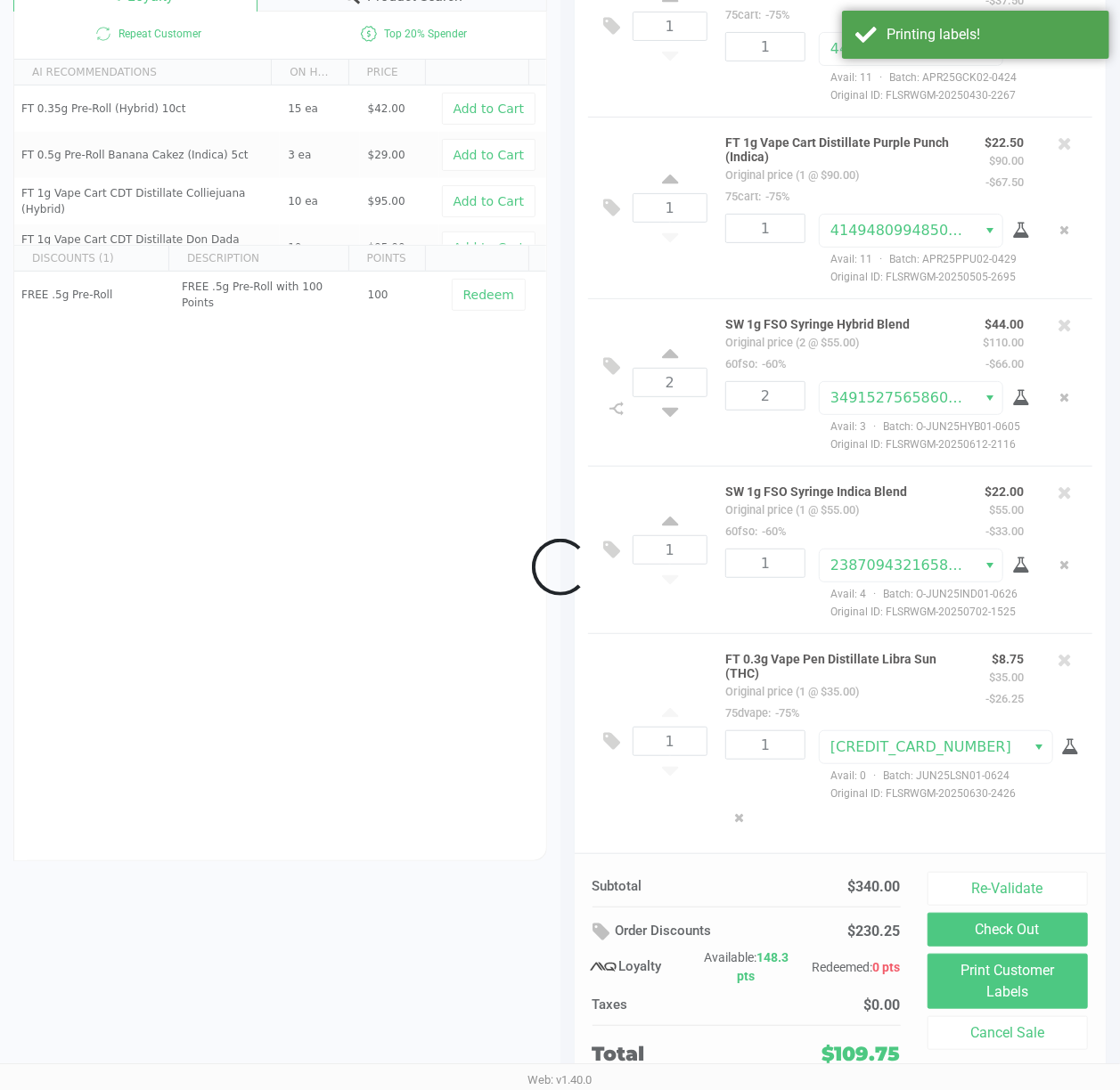
scroll to position [162, 0]
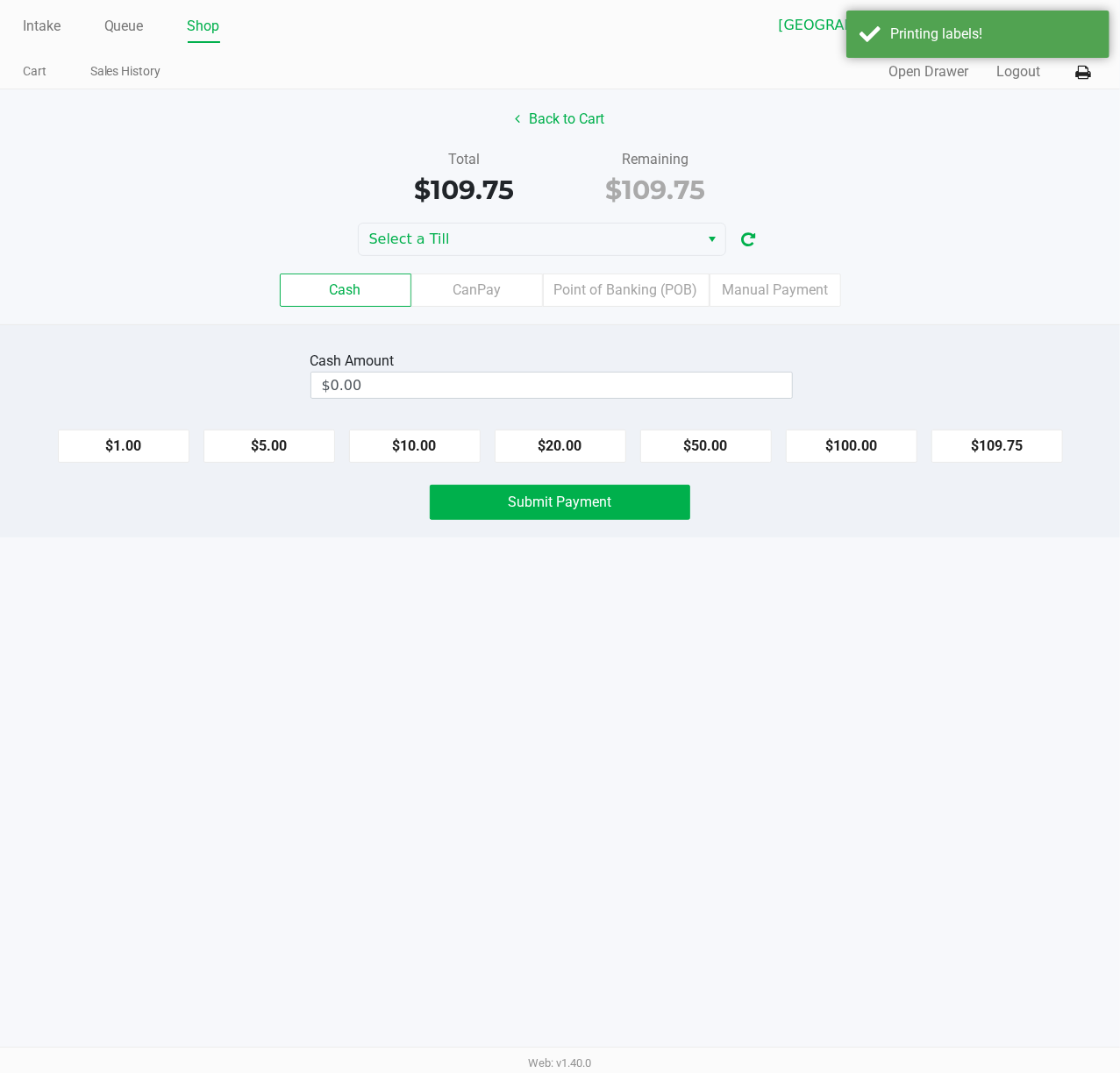
click at [470, 359] on div "Cash Amount" at bounding box center [552, 361] width 482 height 21
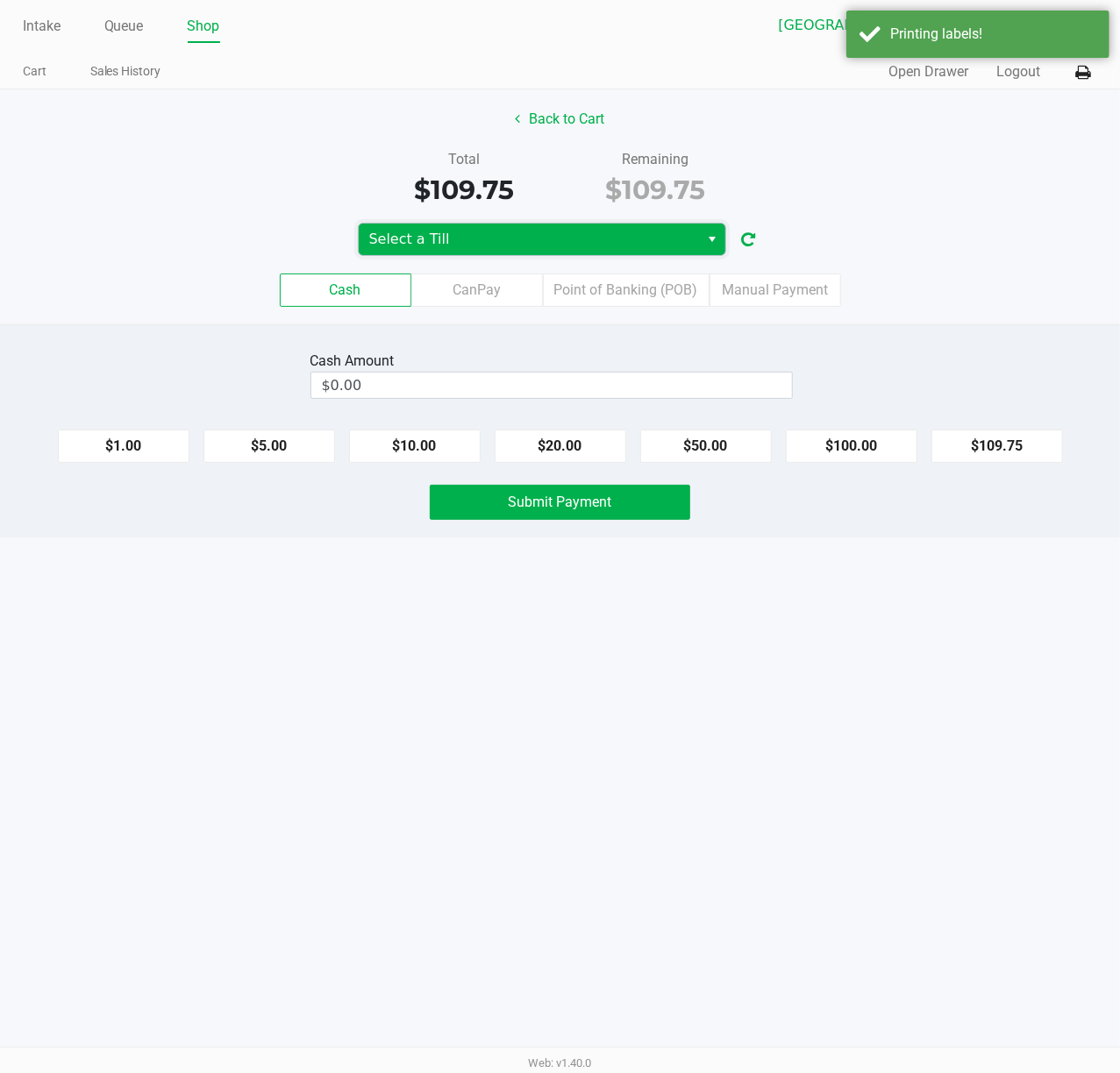
click at [493, 246] on span "Select a Till" at bounding box center [529, 239] width 320 height 21
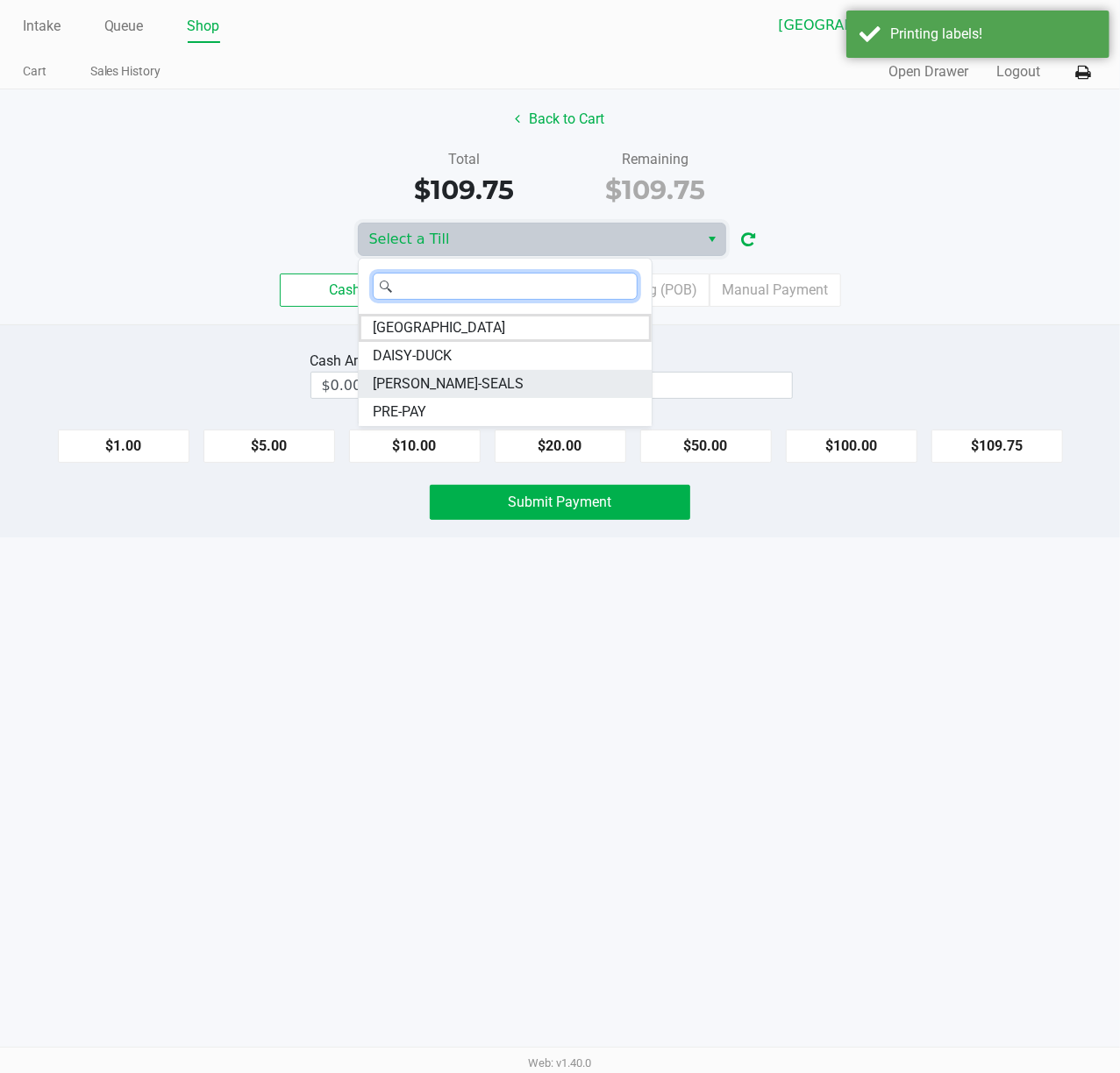
click at [468, 377] on li "DAN-SEALS" at bounding box center [505, 384] width 293 height 28
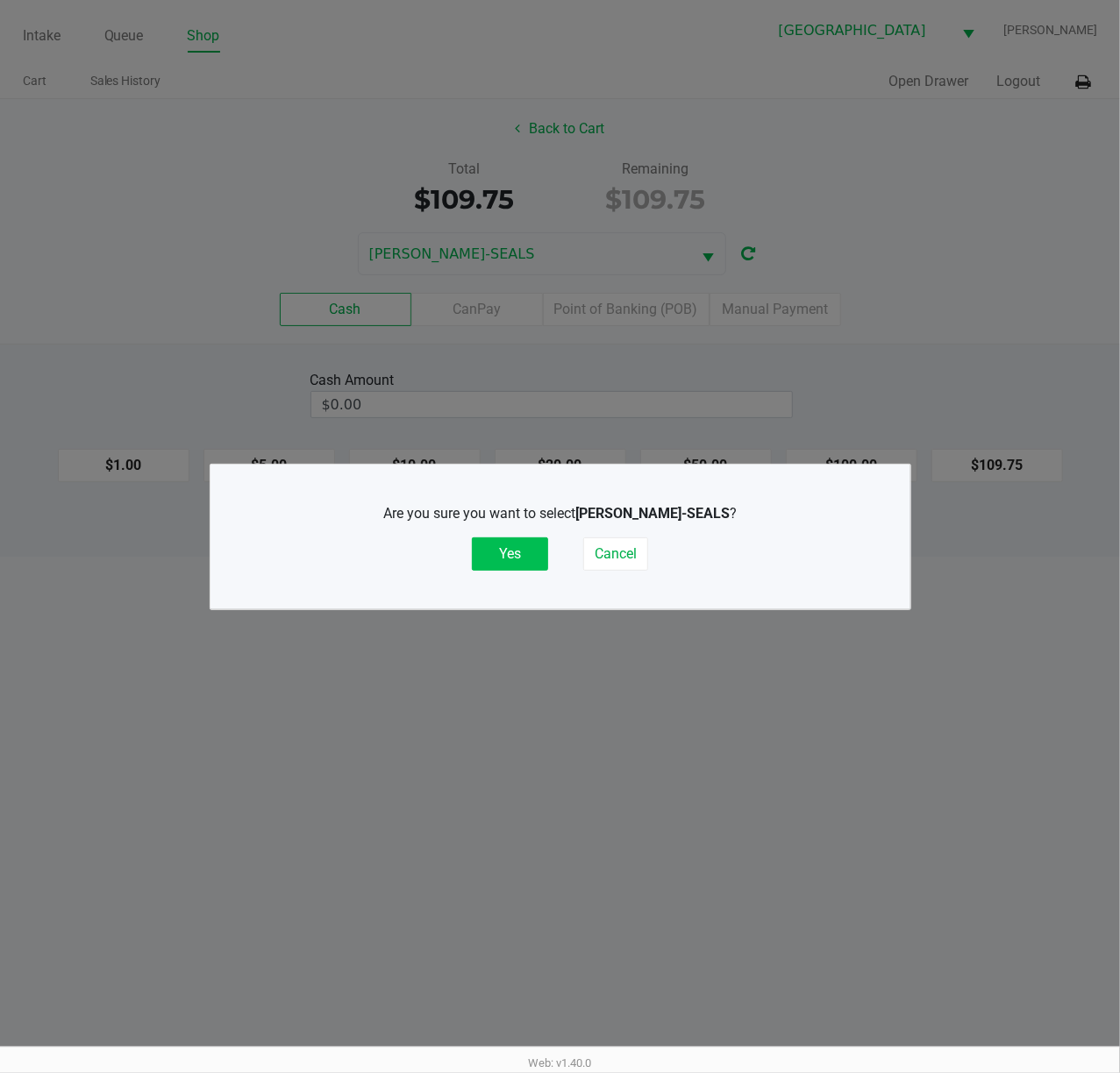
click at [527, 561] on button "Yes" at bounding box center [510, 554] width 76 height 33
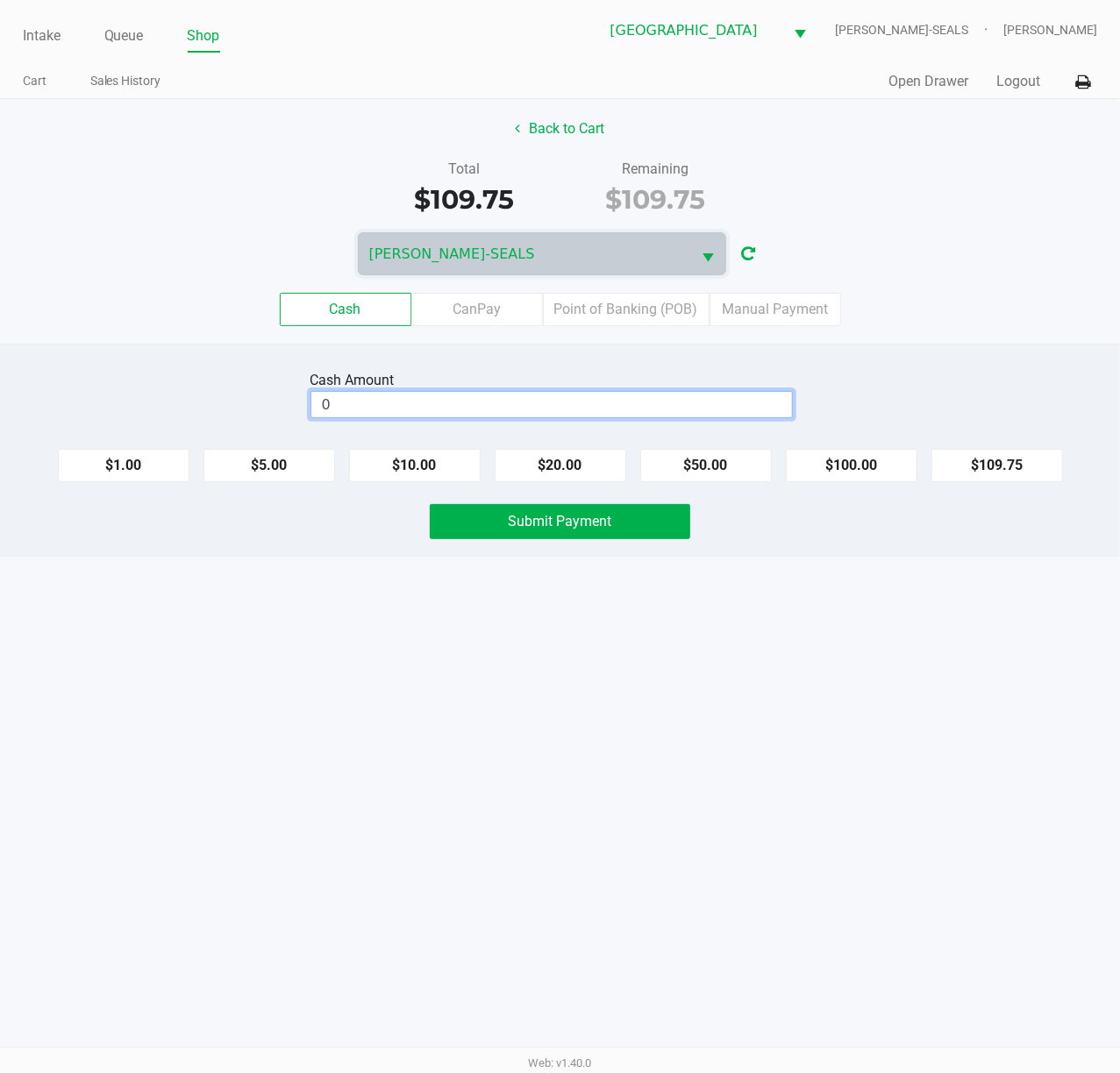
click at [361, 401] on input "0" at bounding box center [552, 404] width 480 height 25
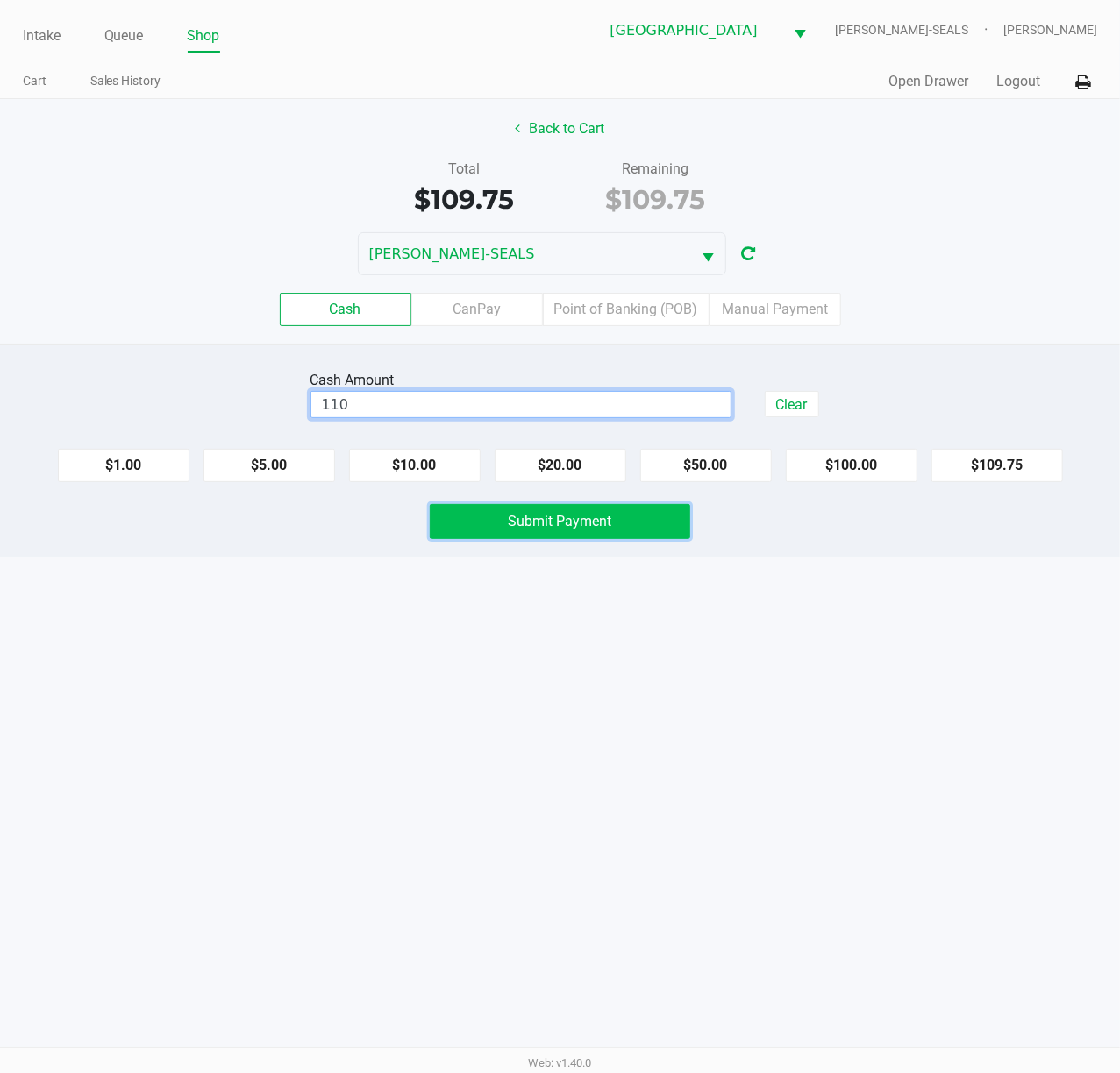
type input "$110.00"
click at [549, 520] on span "Submit Payment" at bounding box center [560, 520] width 104 height 17
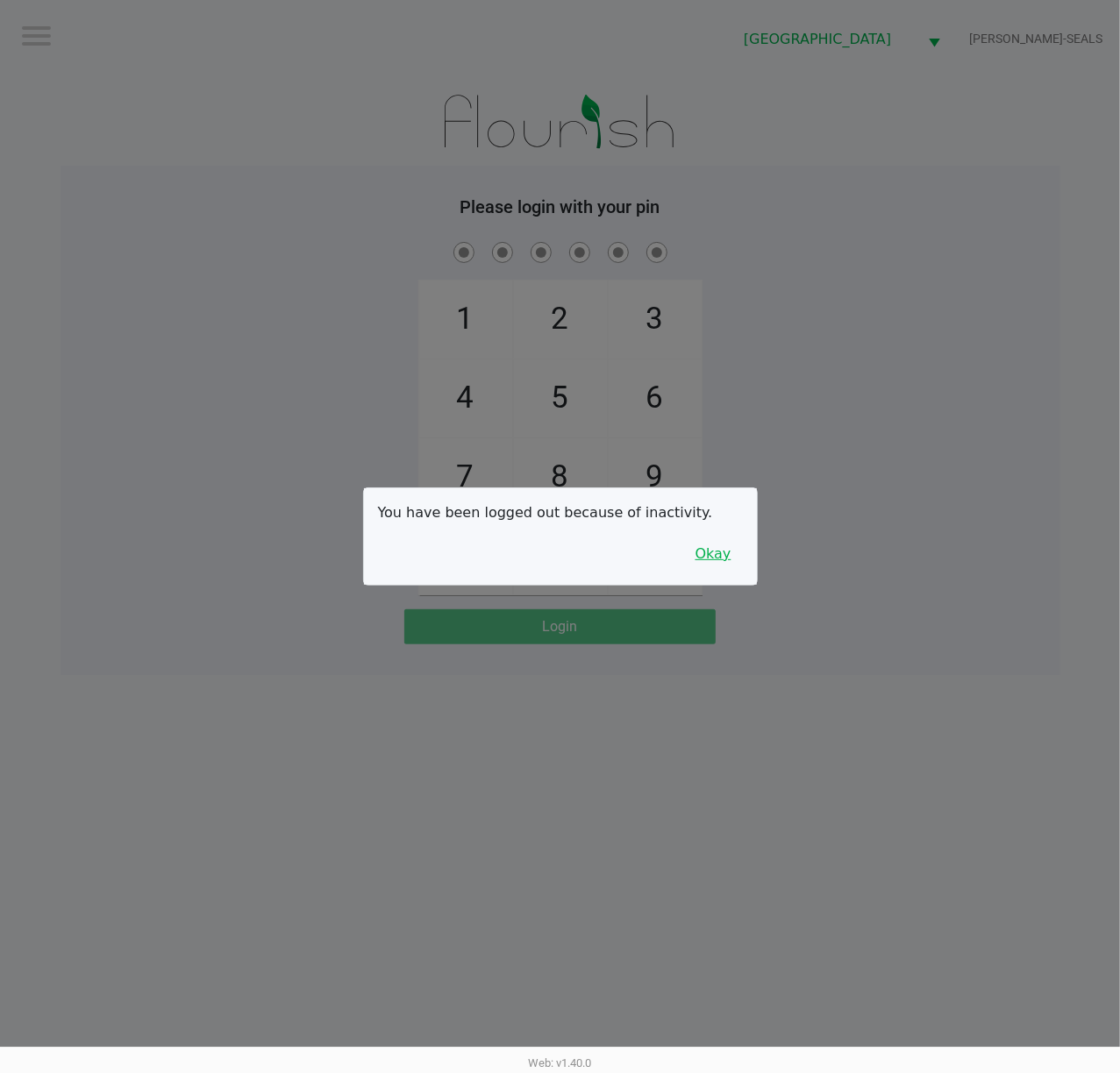
click at [701, 552] on button "Okay" at bounding box center [713, 554] width 59 height 33
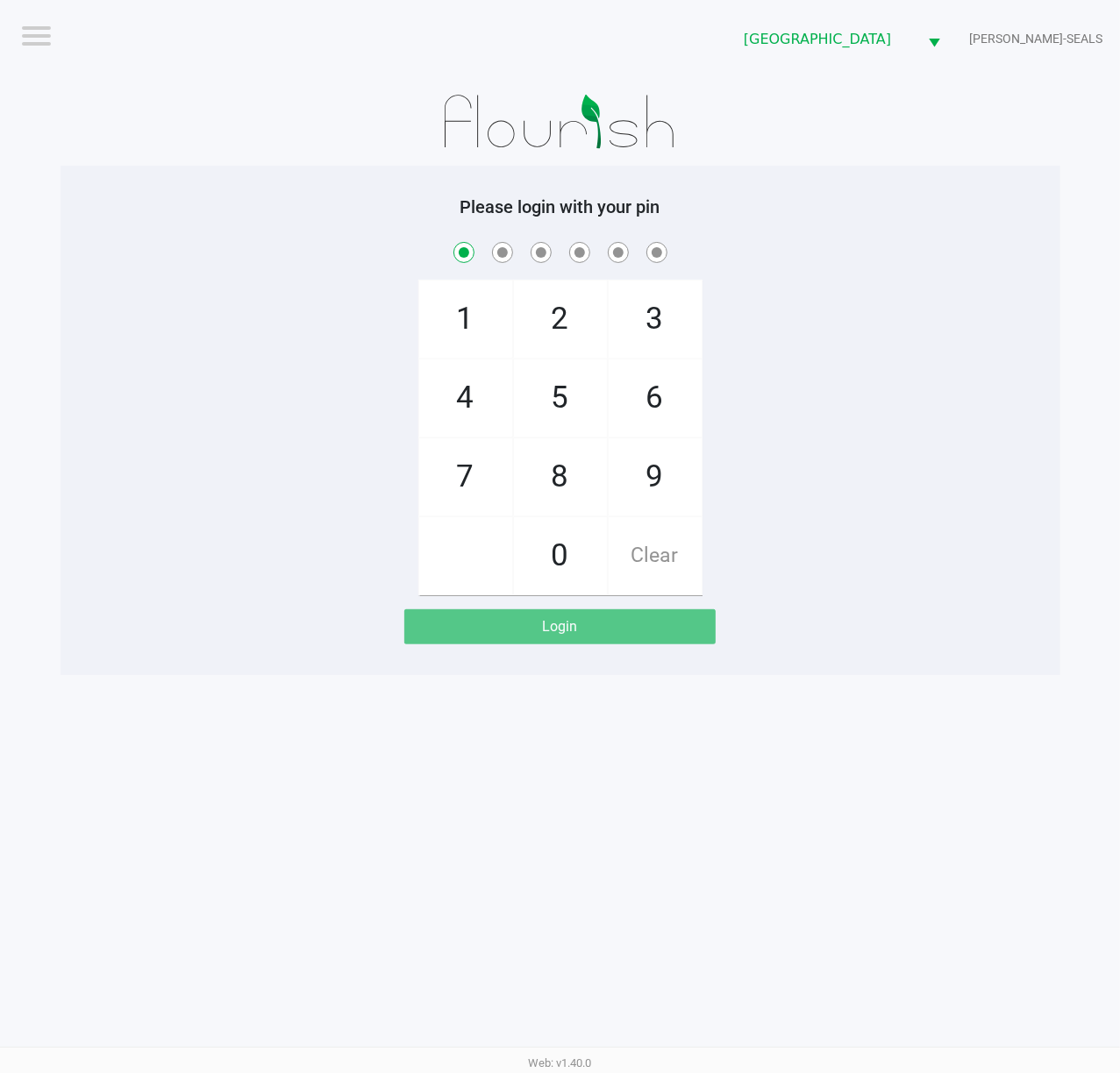
checkbox input "true"
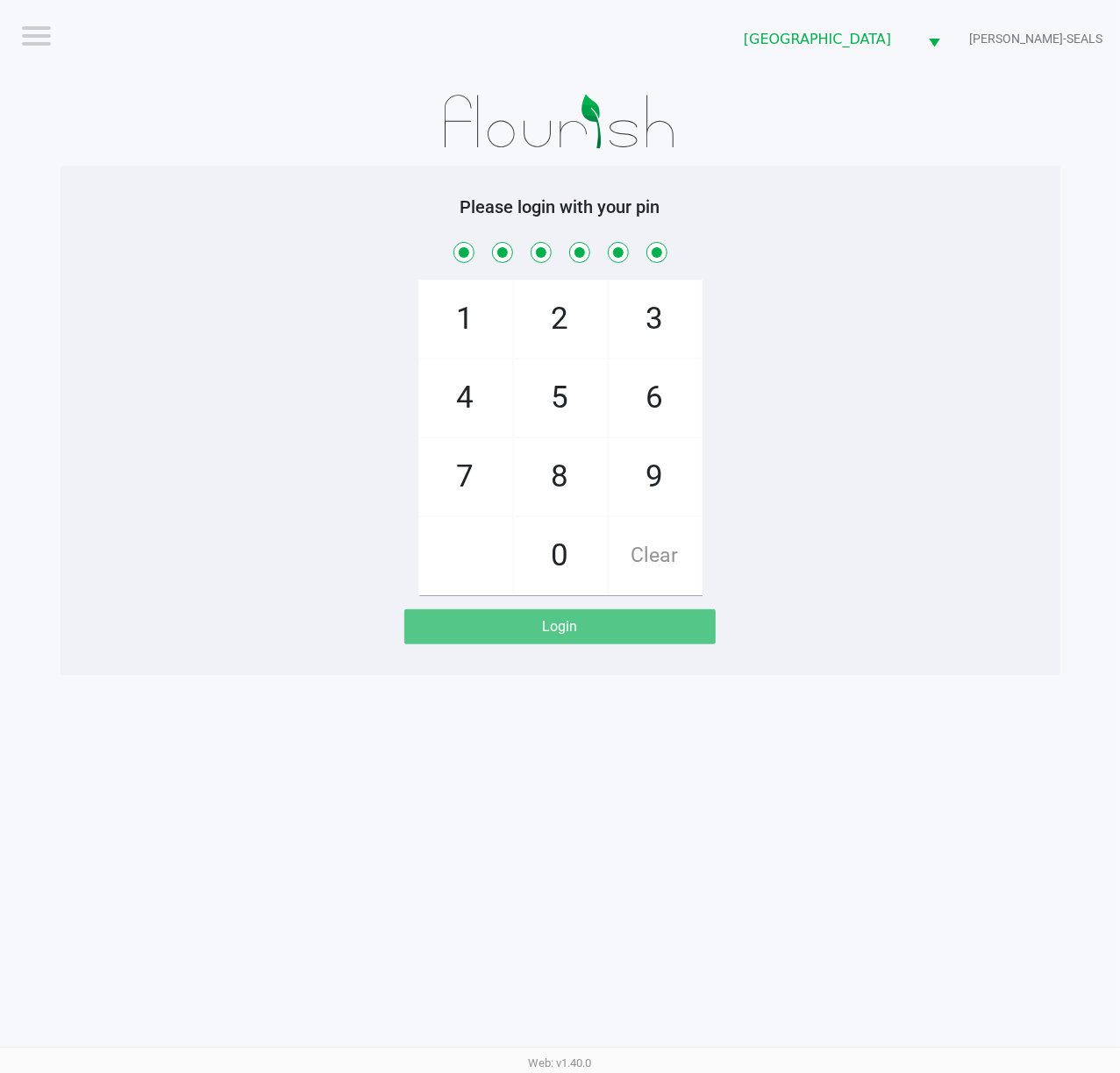
checkbox input "true"
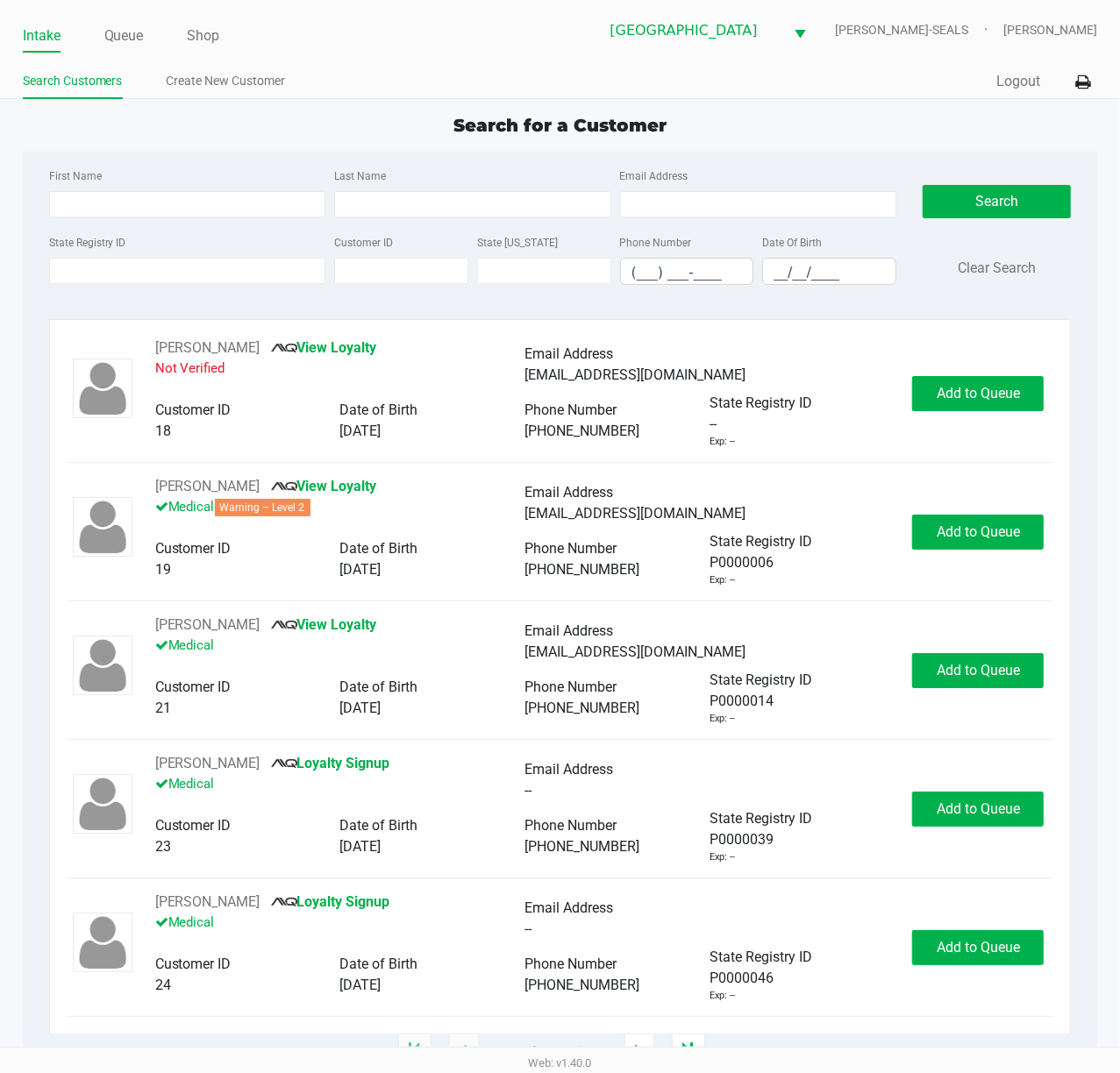
click at [134, 12] on div "Intake Queue Shop Deerfield Beach WC DAN-SEALS Christopher Stagg" at bounding box center [560, 30] width 1075 height 43
click at [134, 30] on link "Queue" at bounding box center [124, 35] width 39 height 24
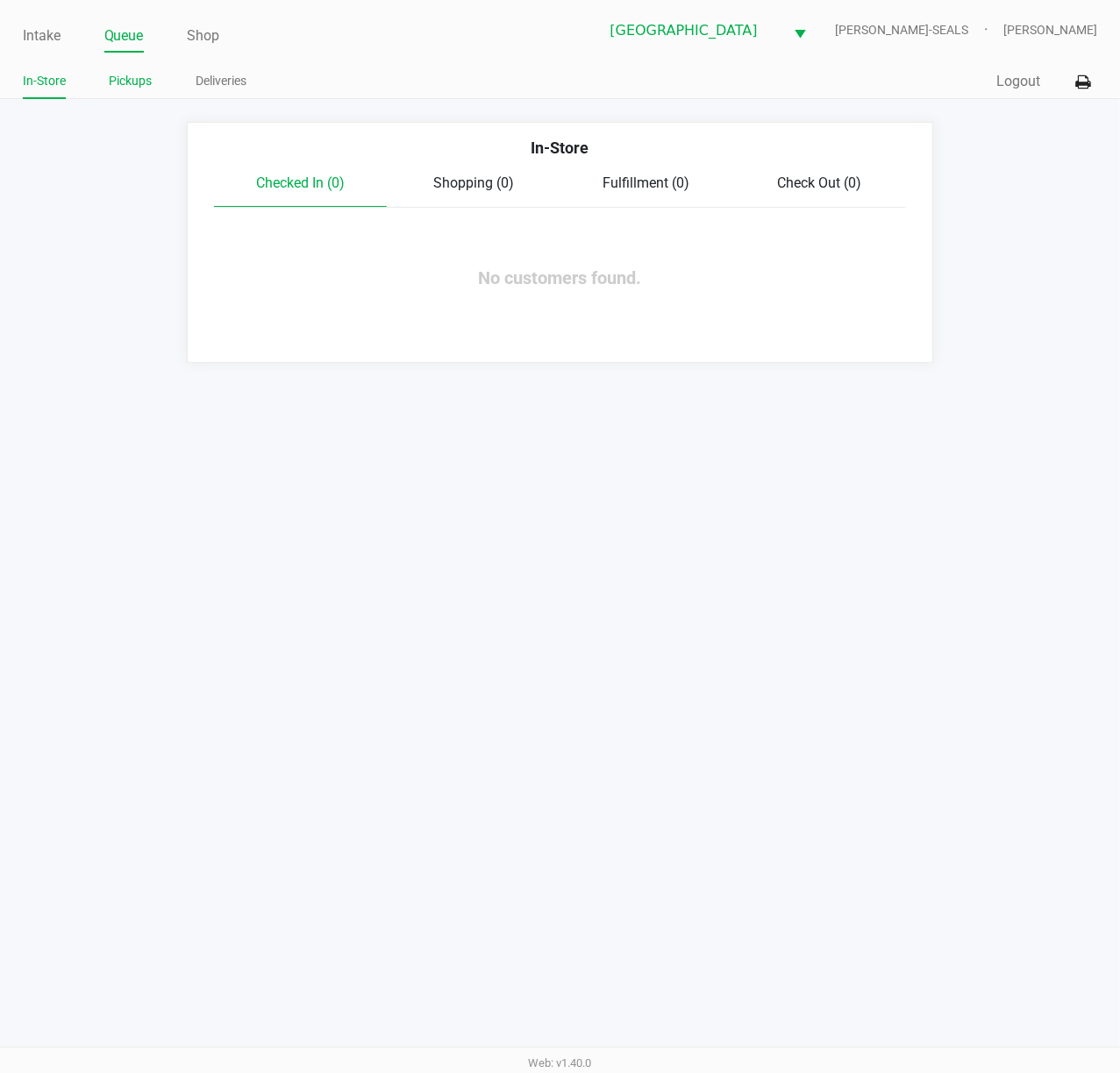
click at [142, 78] on link "Pickups" at bounding box center [131, 81] width 43 height 21
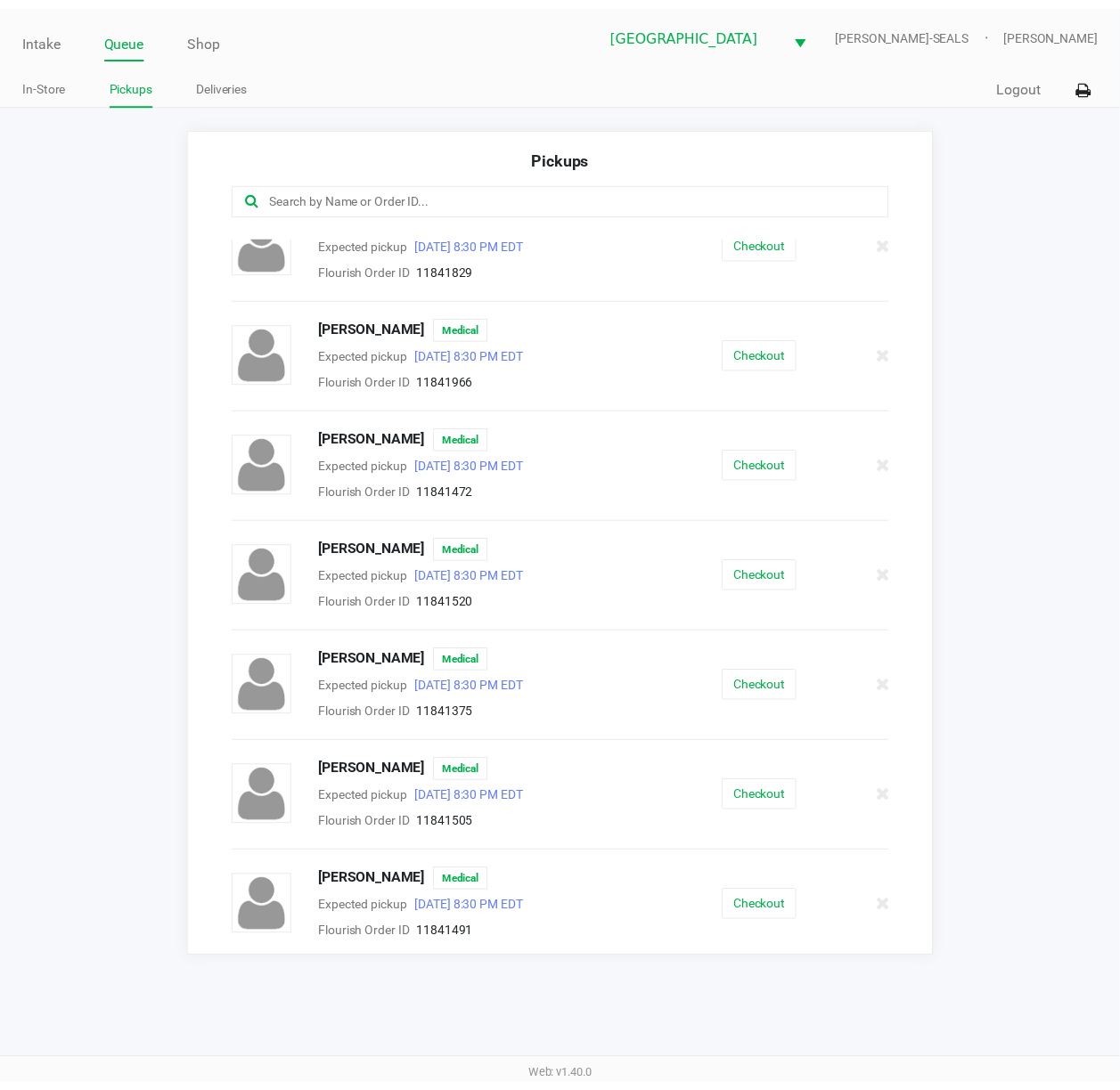
scroll to position [40, 0]
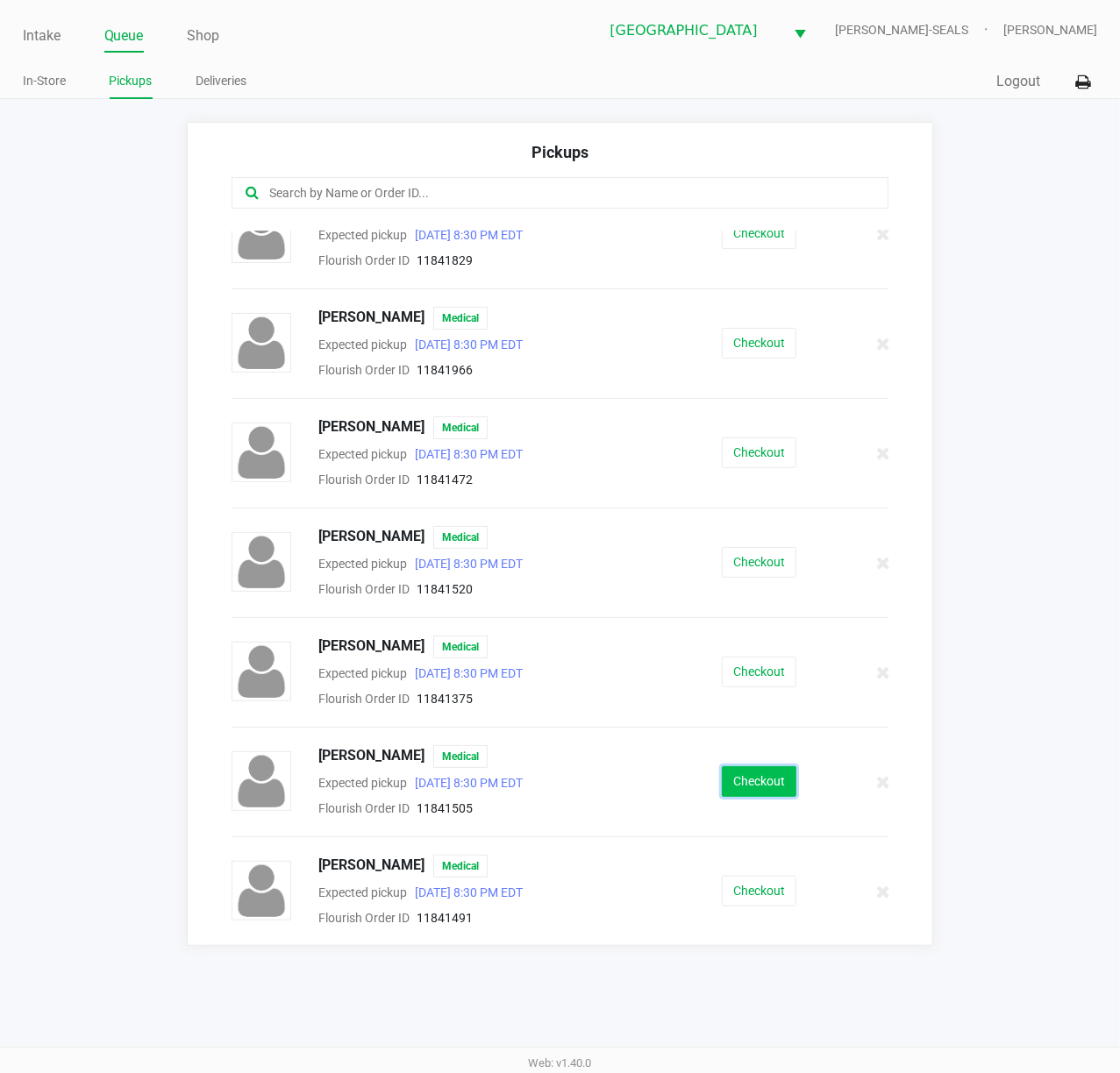
click at [725, 794] on button "Checkout" at bounding box center [759, 781] width 74 height 30
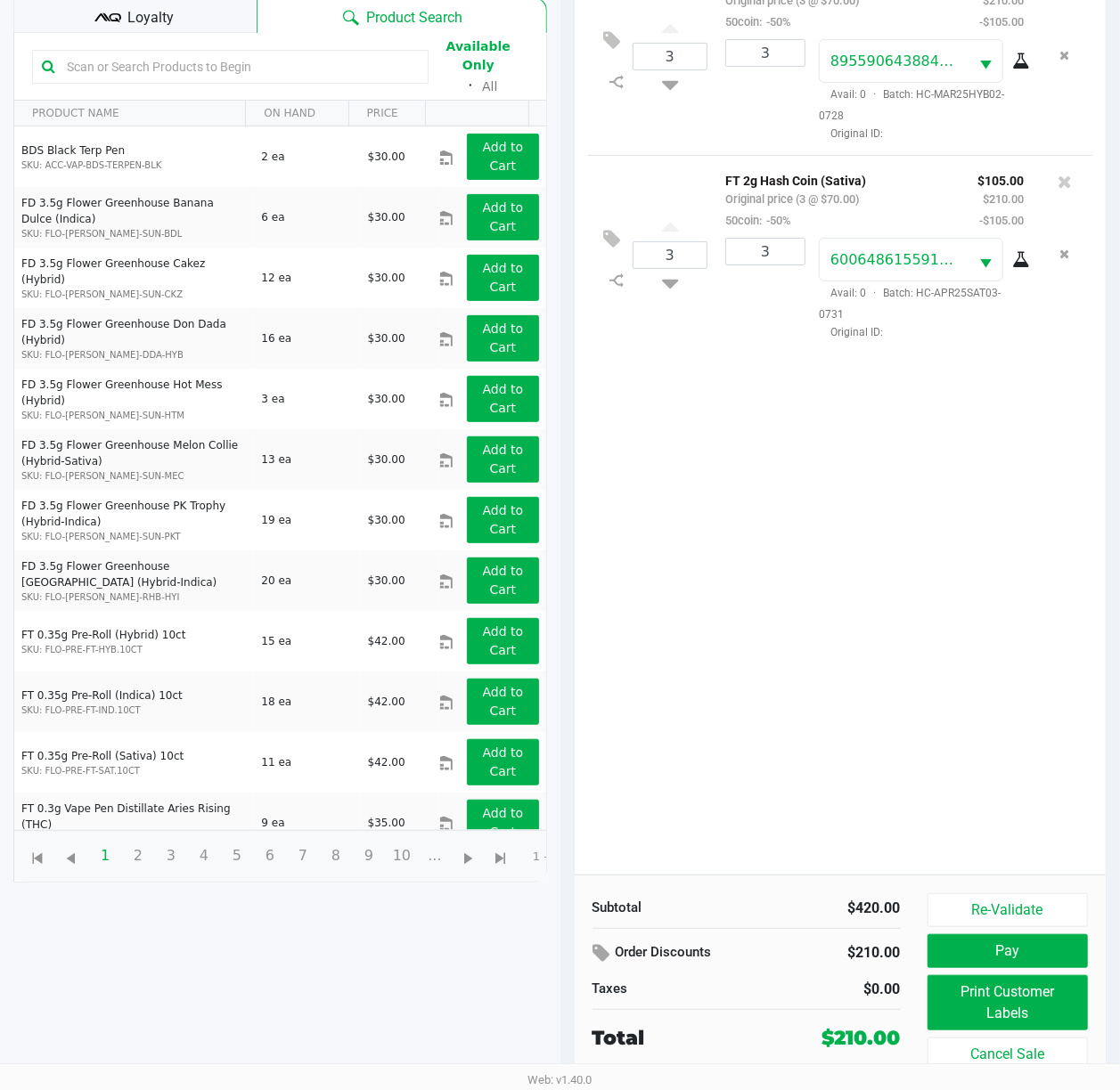
scroll to position [215, 0]
click at [1016, 906] on button "Re-Validate" at bounding box center [1008, 910] width 162 height 34
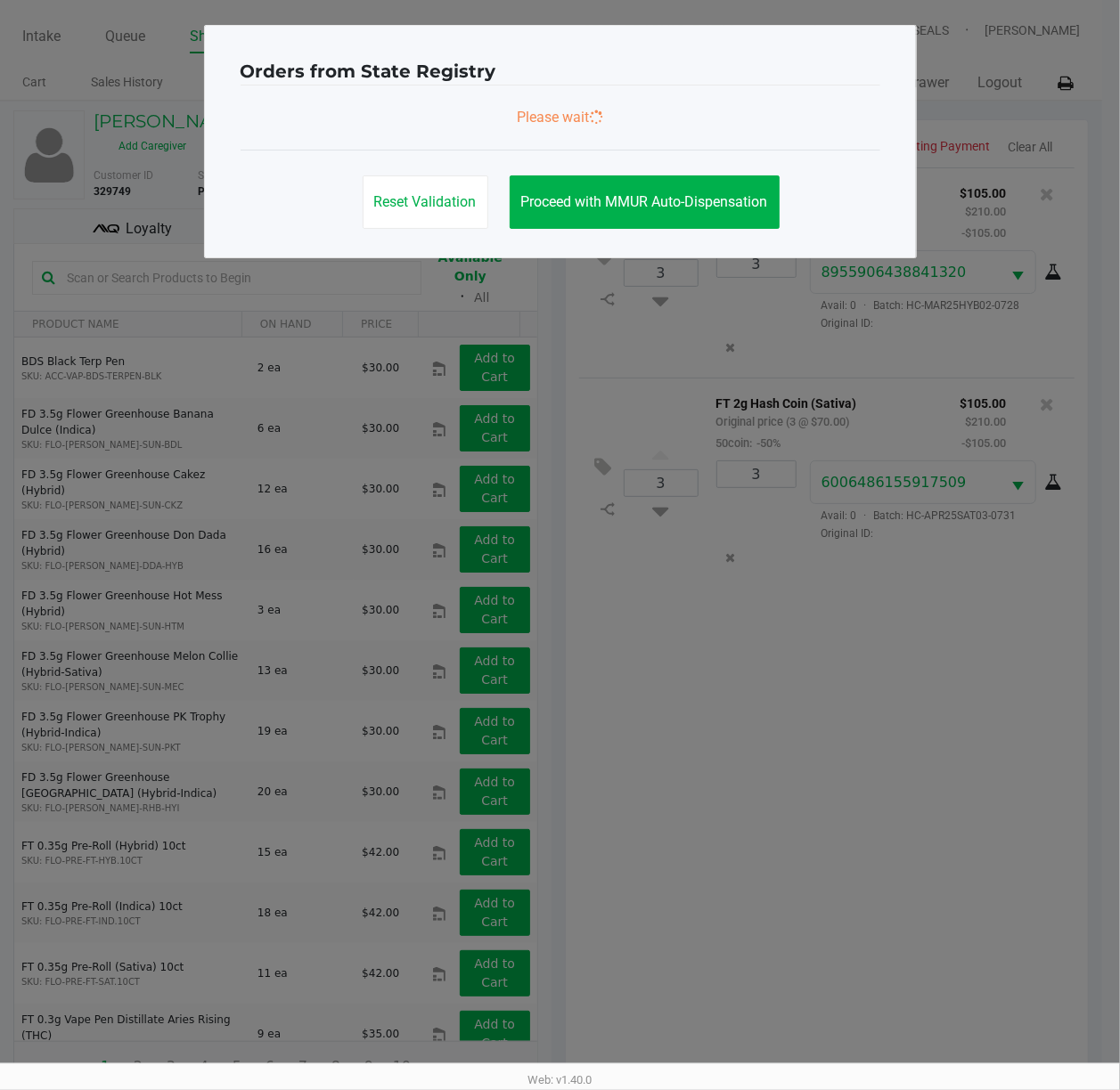
scroll to position [0, 0]
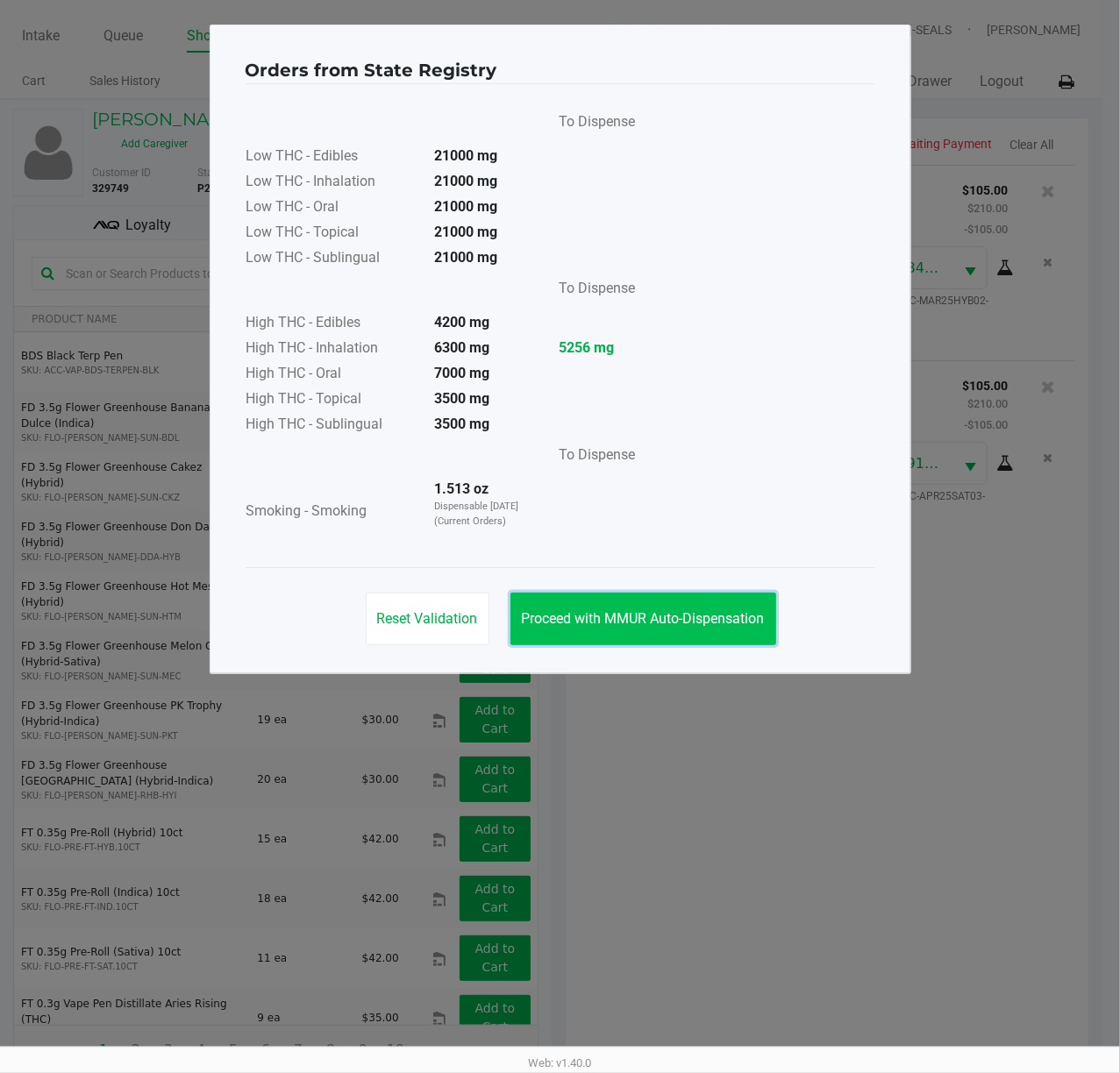
click at [683, 608] on button "Proceed with MMUR Auto-Dispensation" at bounding box center [643, 619] width 266 height 53
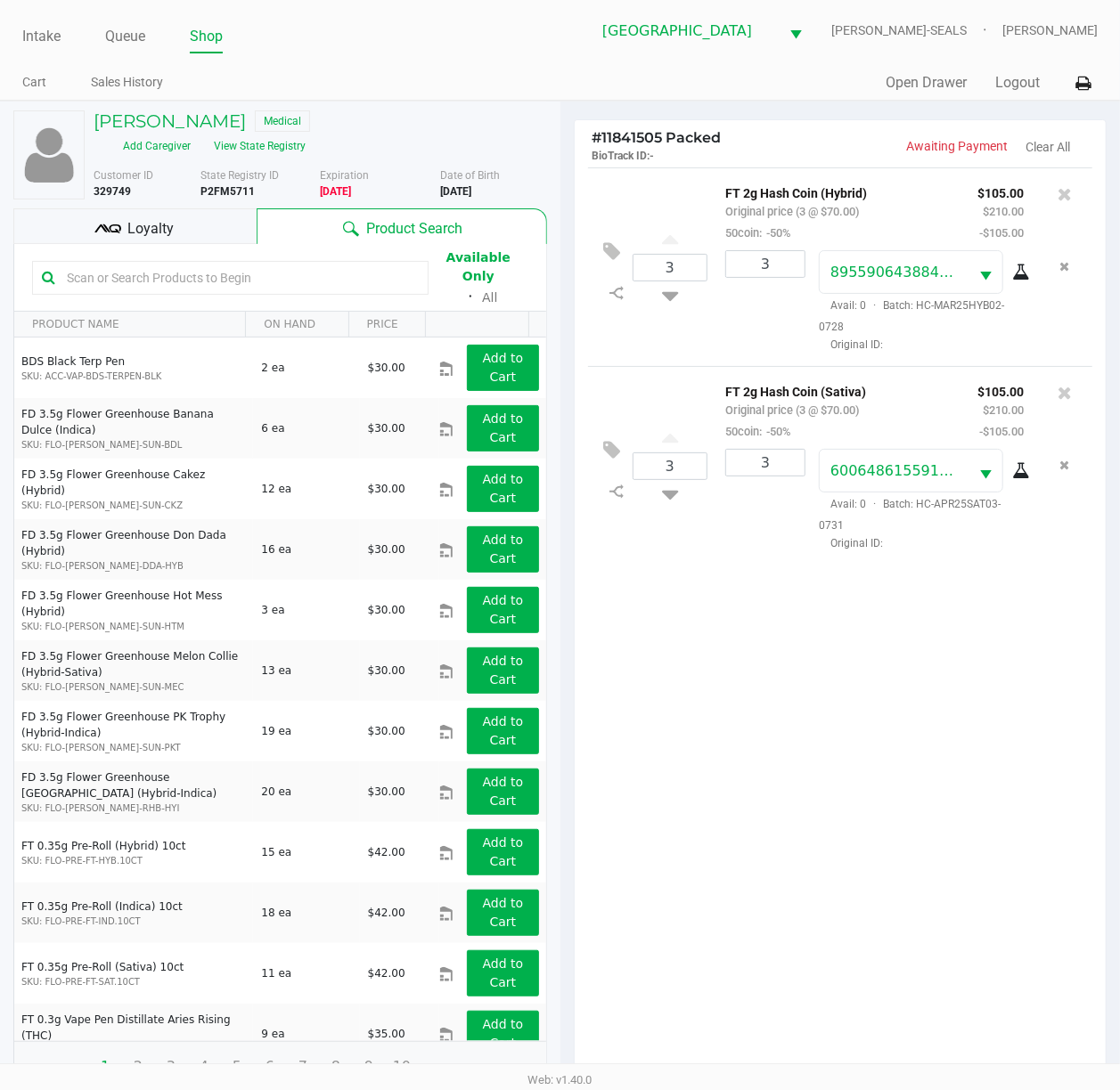
click at [107, 230] on icon at bounding box center [107, 228] width 27 height 27
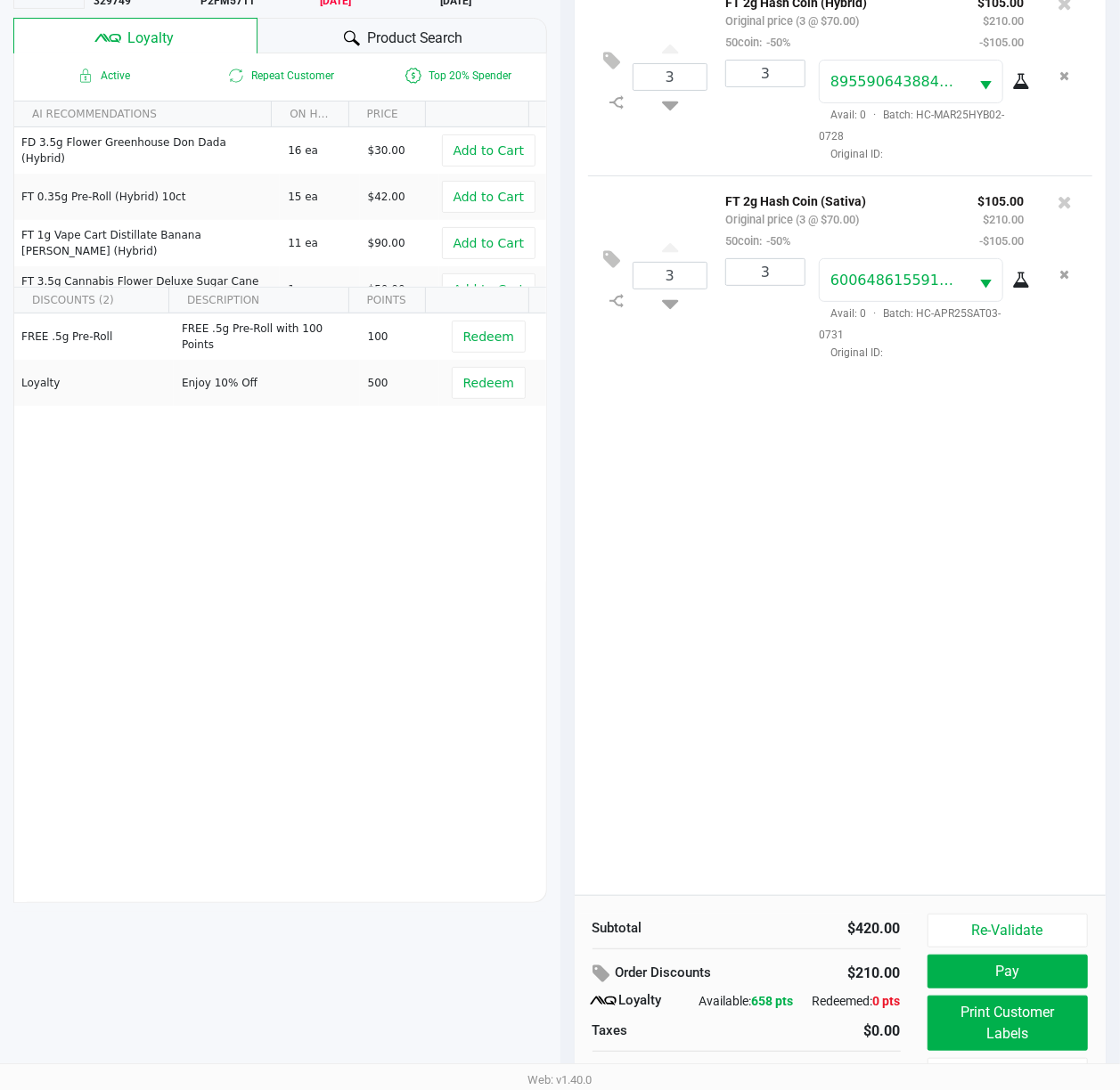
scroll to position [217, 0]
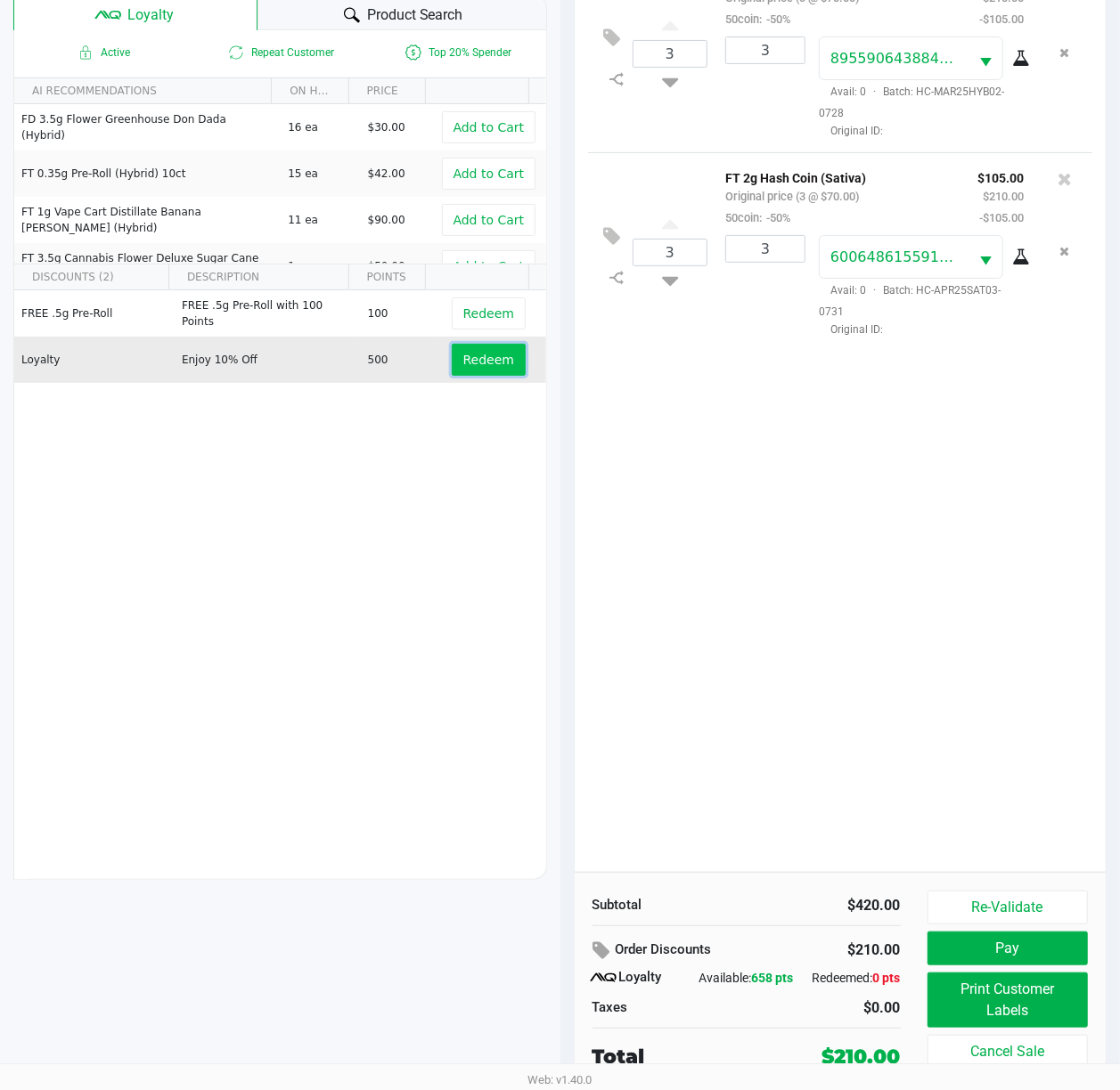
click at [465, 353] on span "Redeem" at bounding box center [488, 360] width 51 height 14
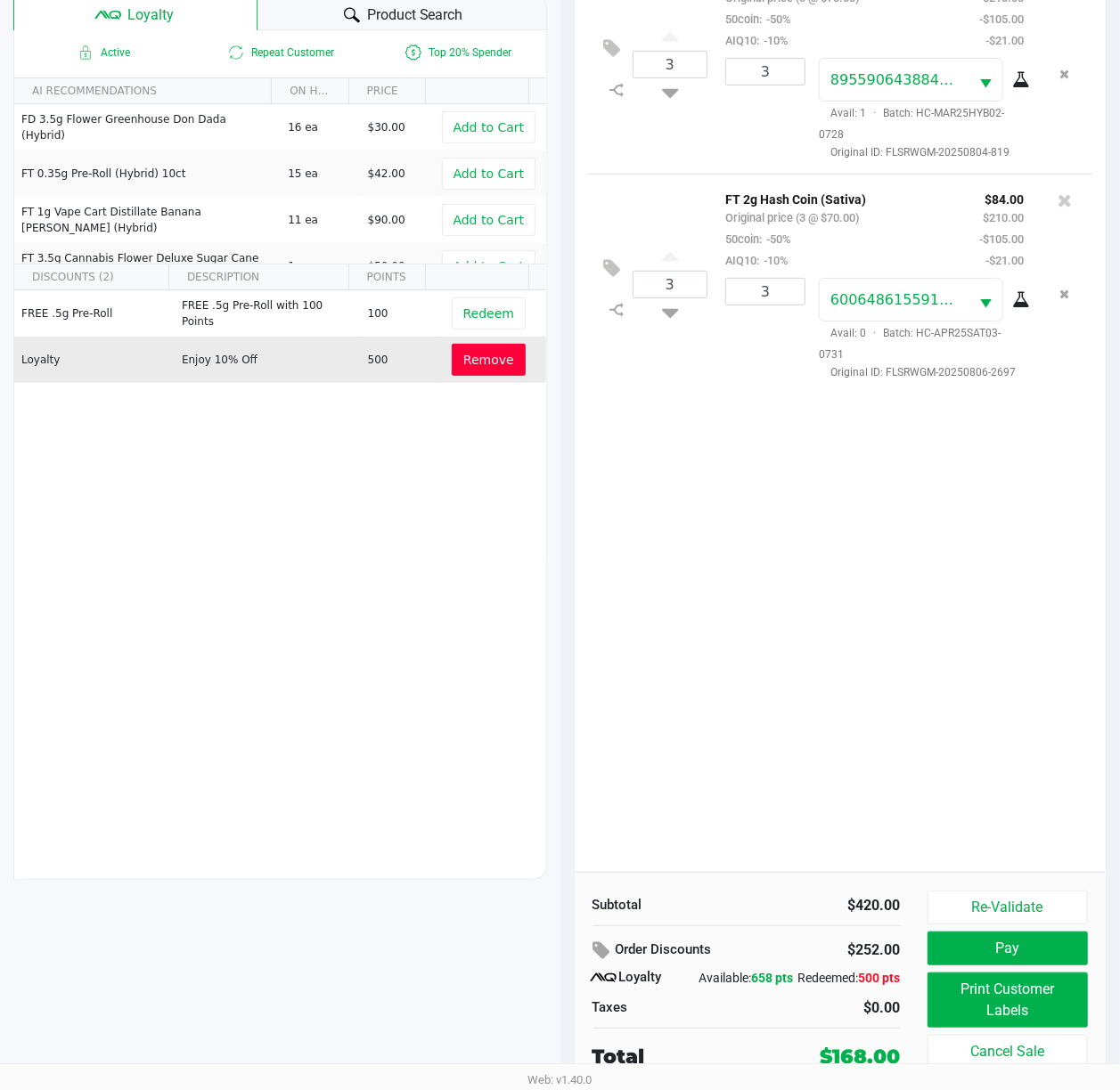
scroll to position [232, 0]
click at [1020, 980] on button "Print Customer Labels" at bounding box center [1008, 1000] width 162 height 56
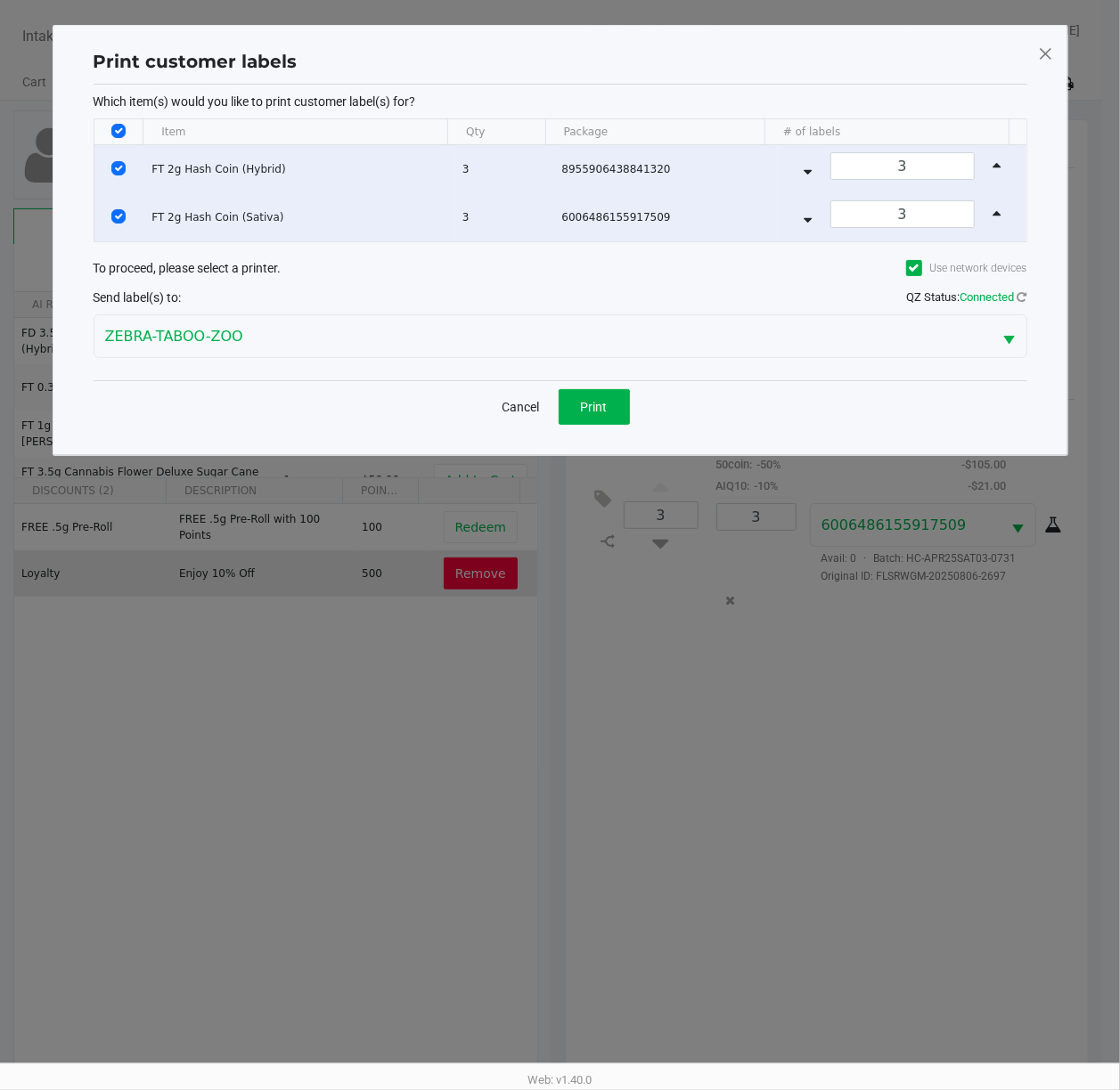
scroll to position [0, 0]
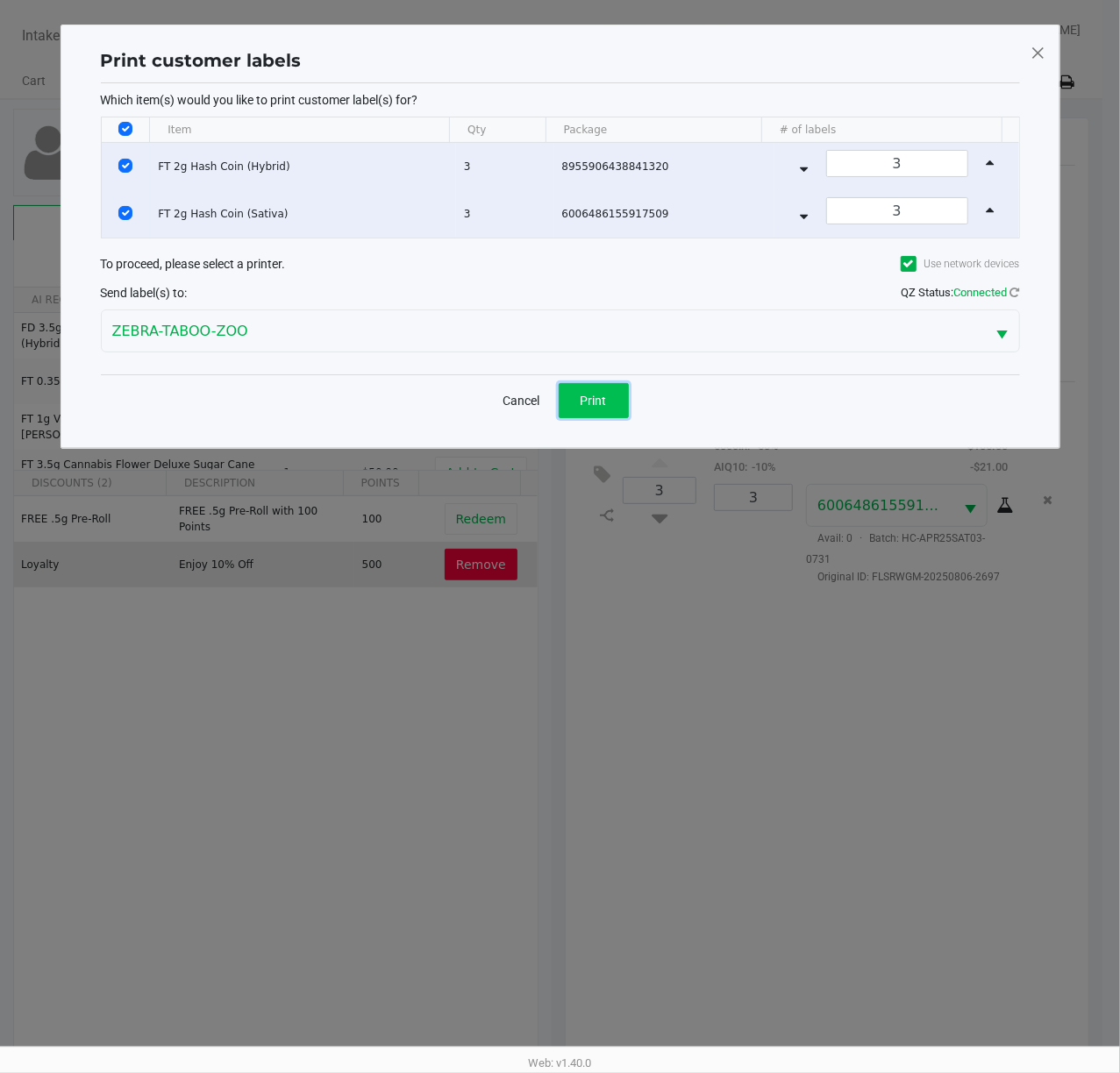
click at [577, 407] on button "Print" at bounding box center [594, 400] width 70 height 35
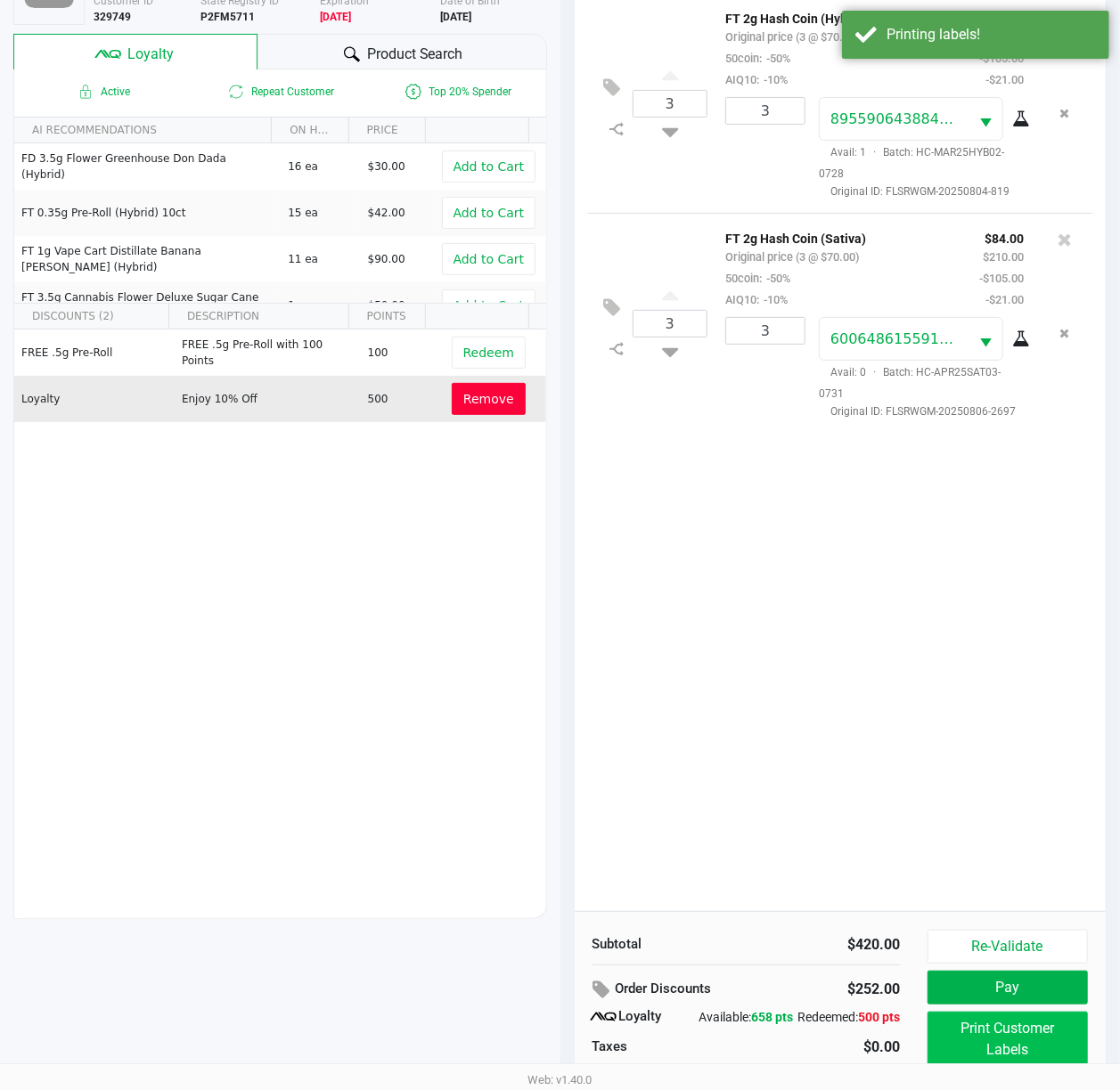
scroll to position [232, 0]
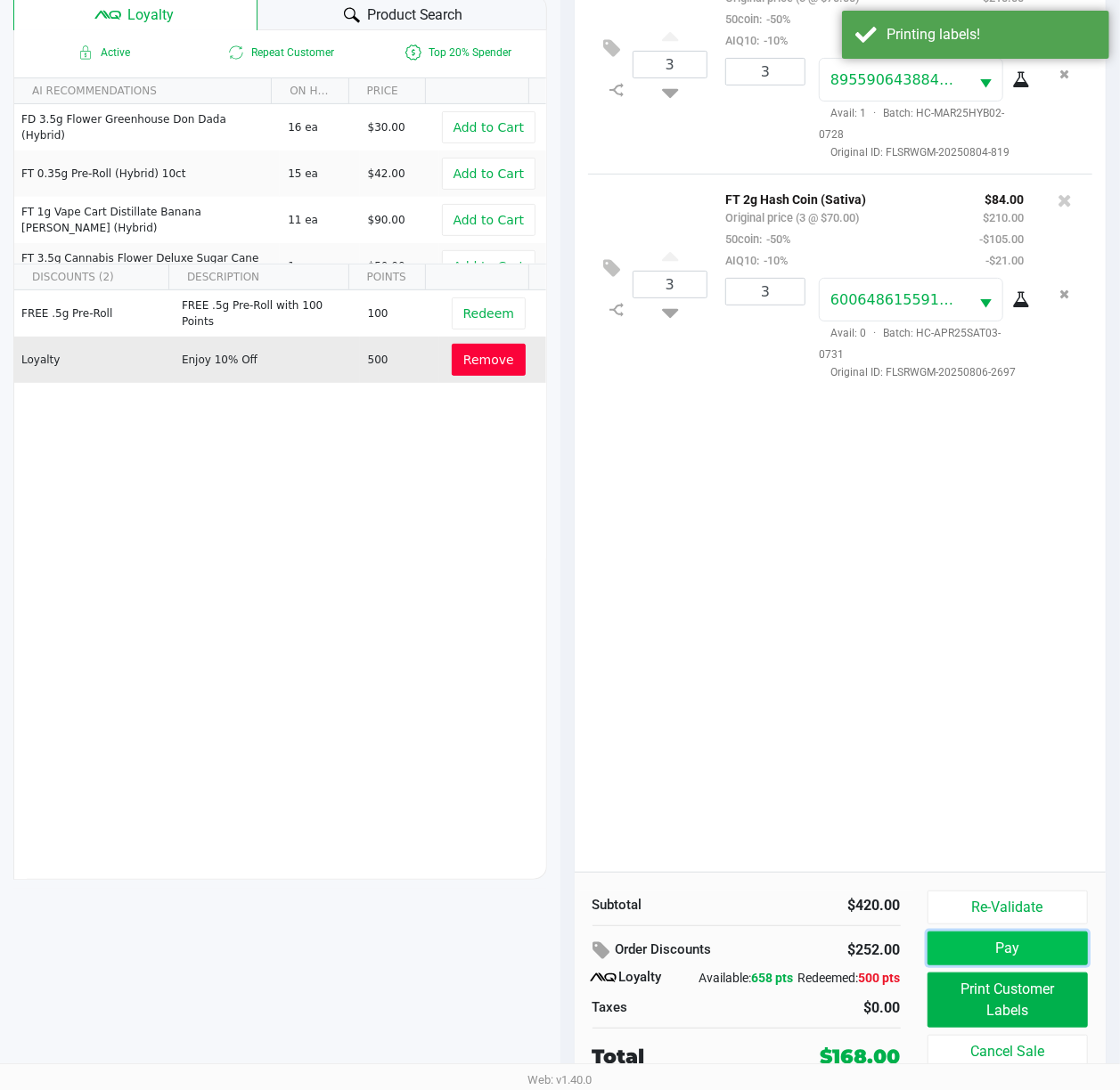
click at [1016, 933] on button "Pay" at bounding box center [1008, 948] width 162 height 34
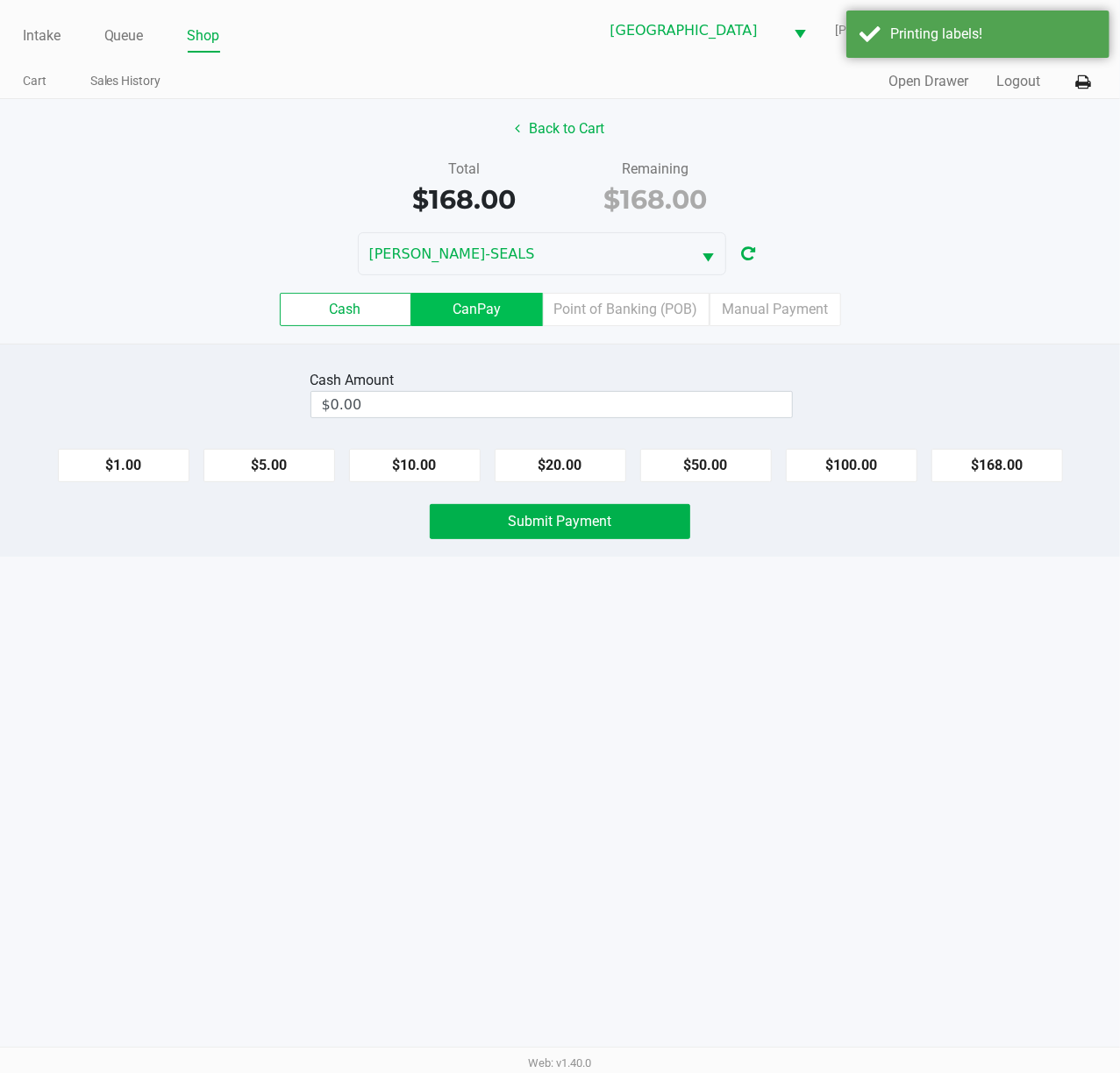
click at [496, 307] on label "CanPay" at bounding box center [477, 310] width 132 height 33
click at [0, 0] on 2 "CanPay" at bounding box center [0, 0] width 0 height 0
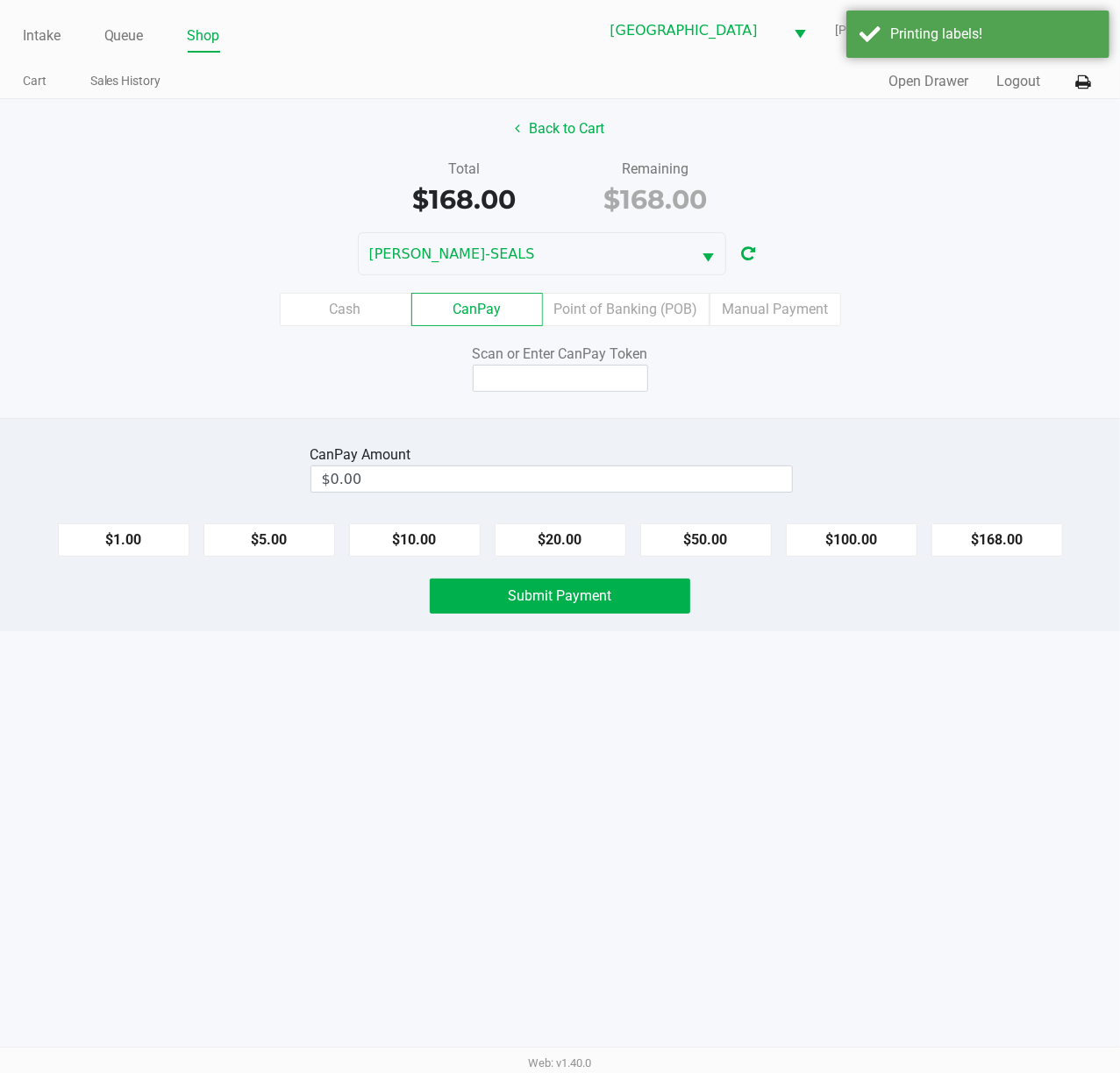
click at [520, 394] on div "Back to Cart Total $168.00 Remaining $168.00 DAN-SEALS Cash CanPay Point of Ban…" at bounding box center [560, 258] width 1120 height 319
click at [526, 390] on input at bounding box center [560, 378] width 176 height 27
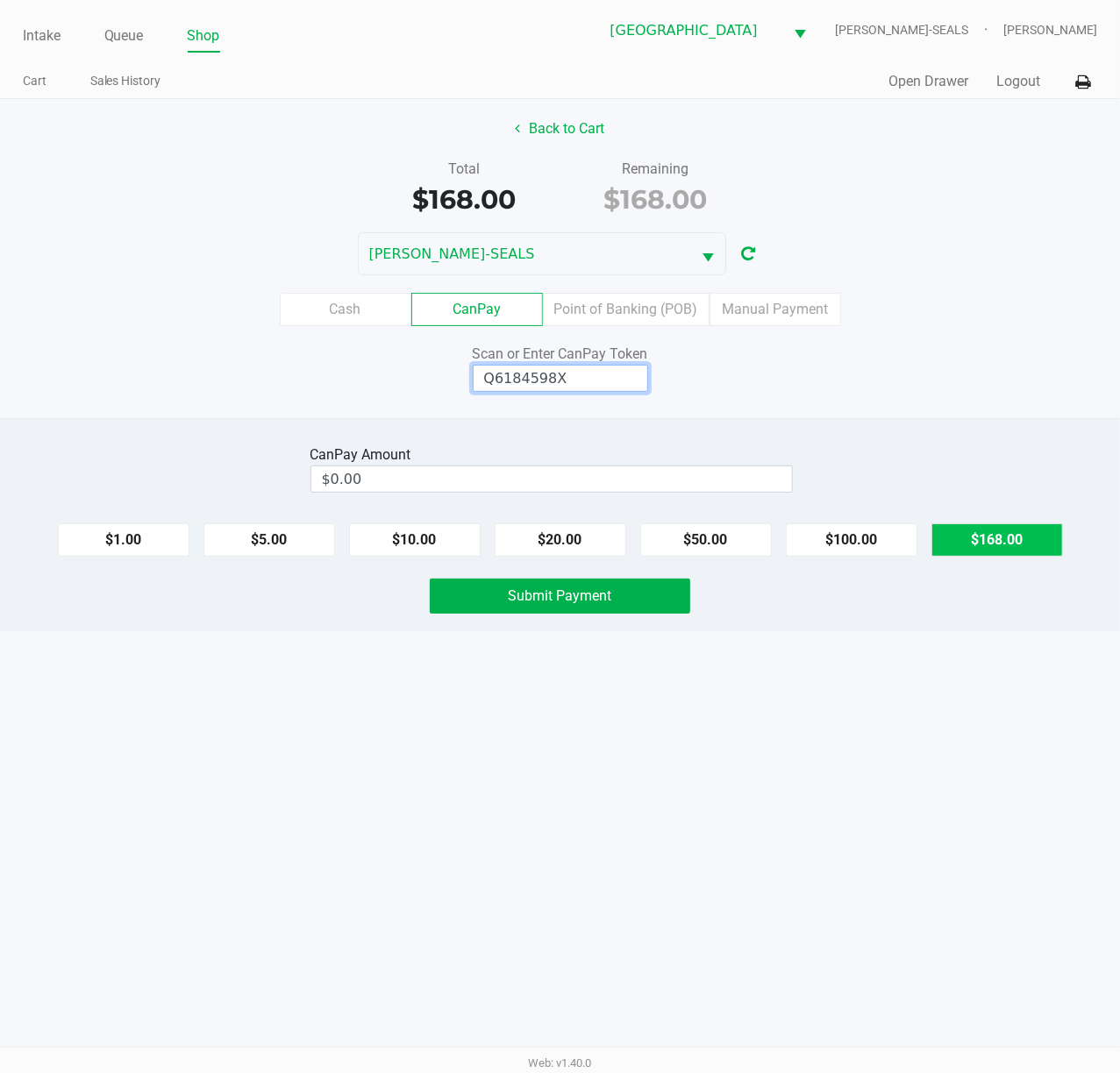
type input "Q6184598X"
click at [983, 542] on button "$168.00" at bounding box center [996, 540] width 132 height 33
type input "$168.00"
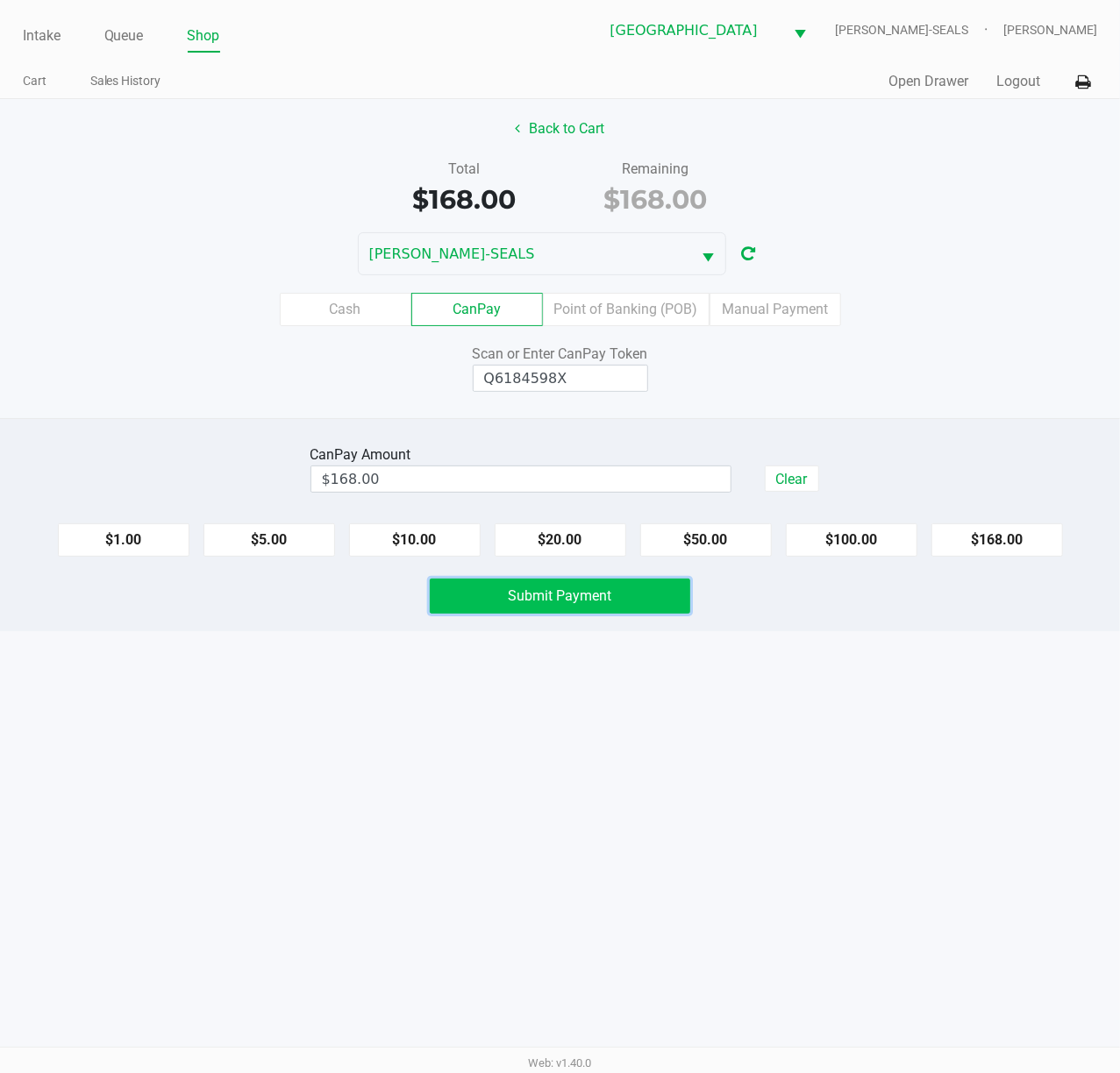
click at [527, 599] on span "Submit Payment" at bounding box center [560, 596] width 104 height 17
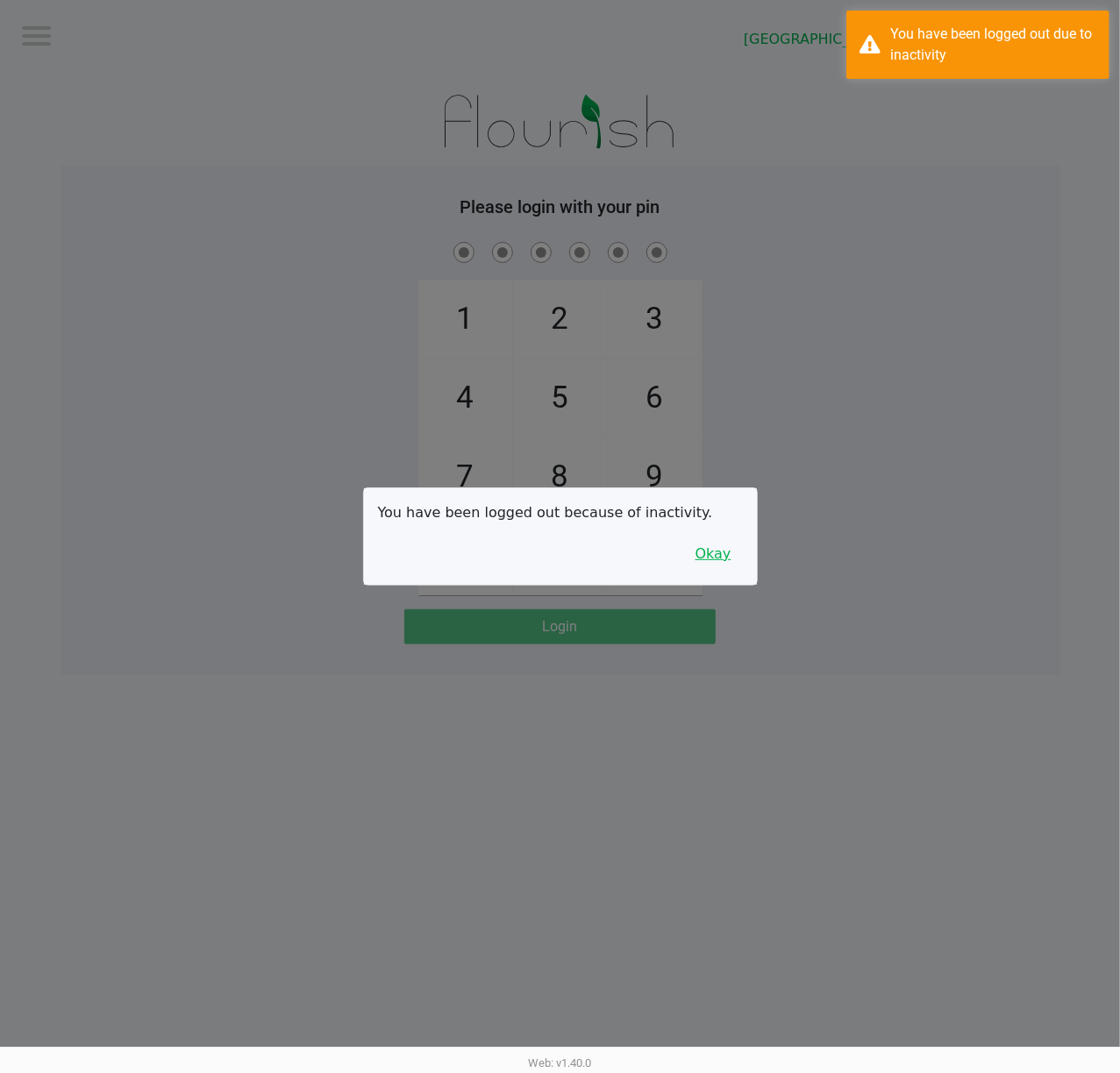
click at [717, 559] on button "Okay" at bounding box center [713, 554] width 59 height 33
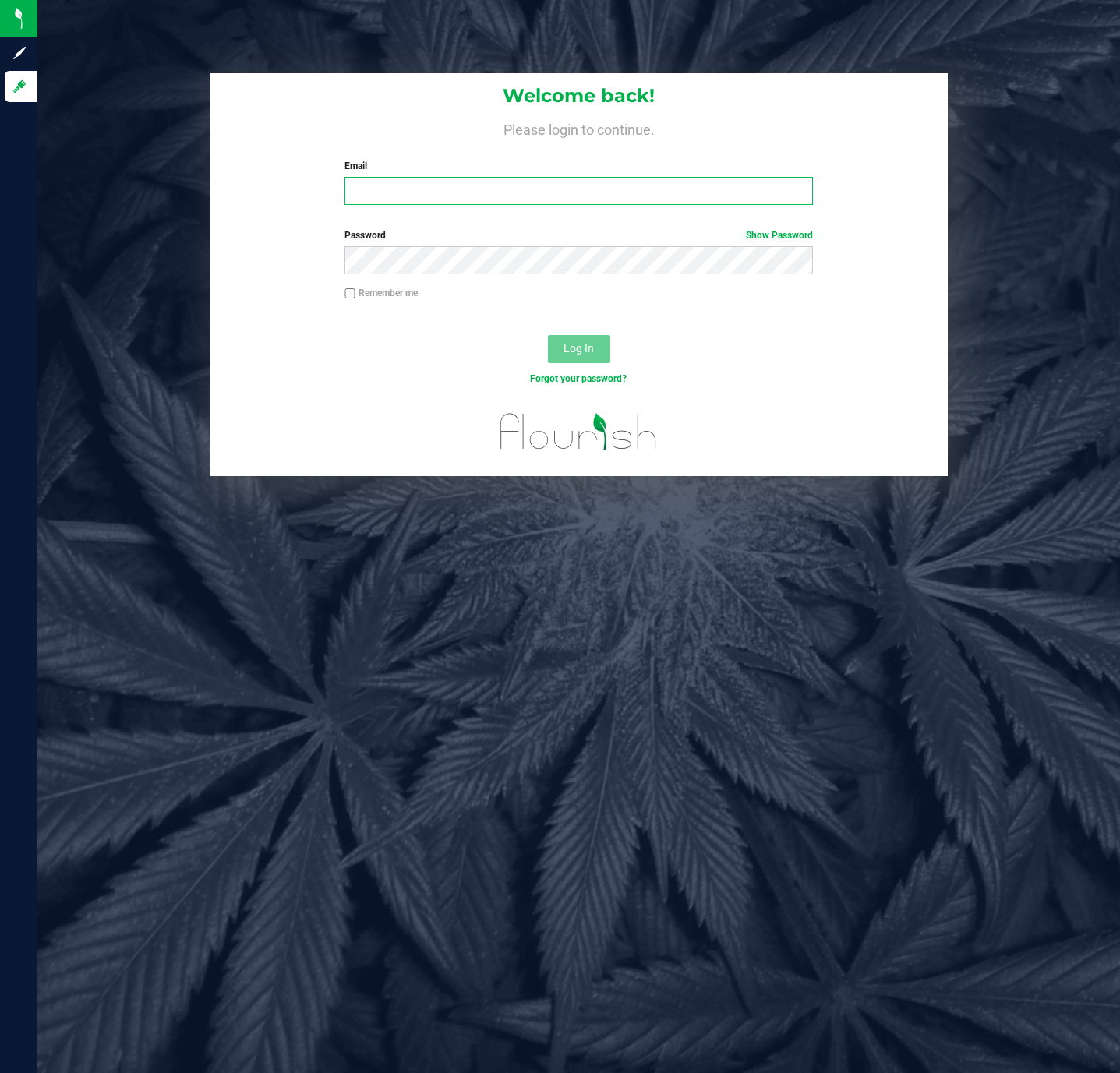
click at [490, 194] on input "Email" at bounding box center [579, 191] width 469 height 28
type input "[EMAIL_ADDRESS][DOMAIN_NAME]"
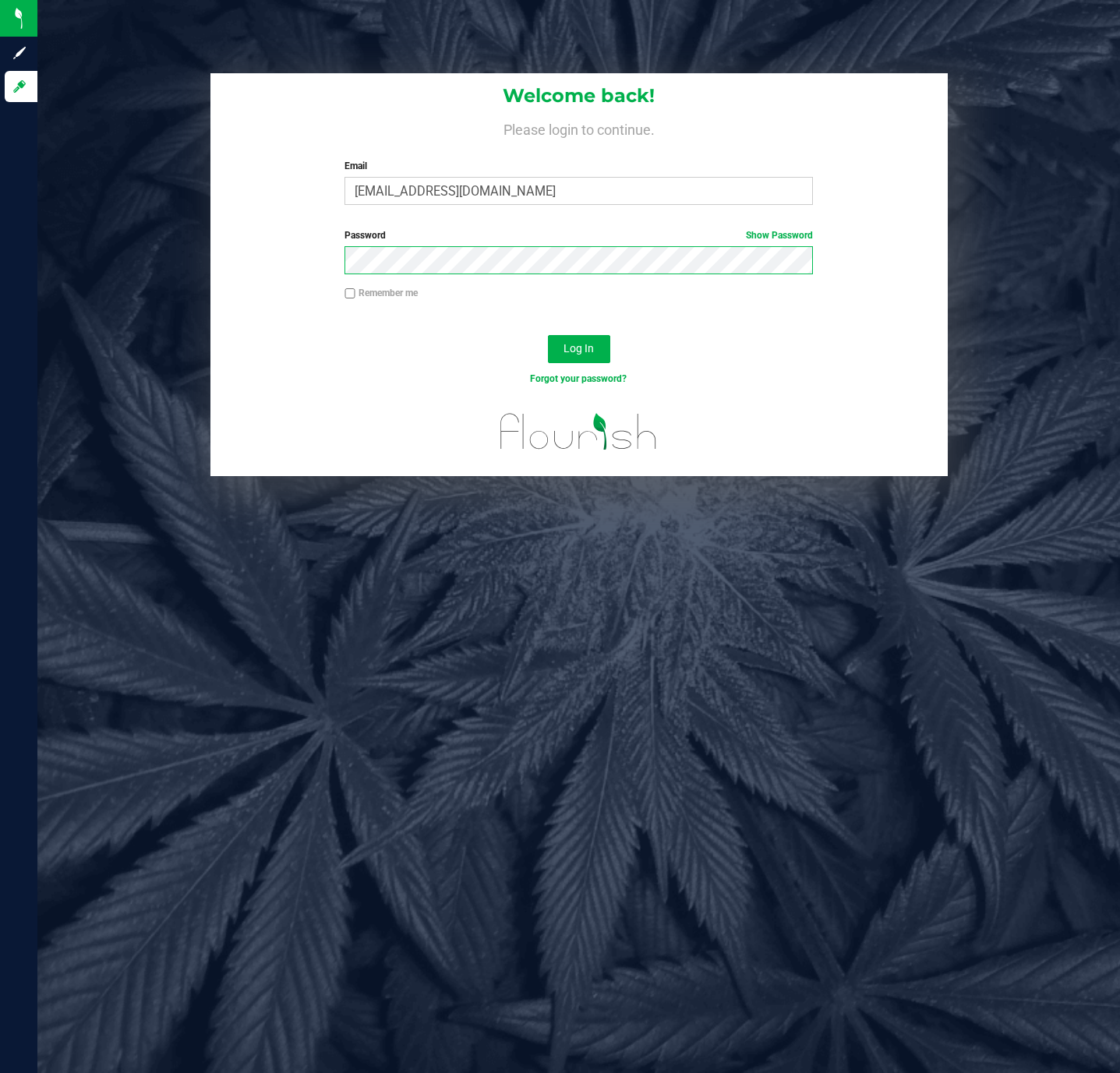
click at [548, 335] on button "Log In" at bounding box center [579, 349] width 63 height 28
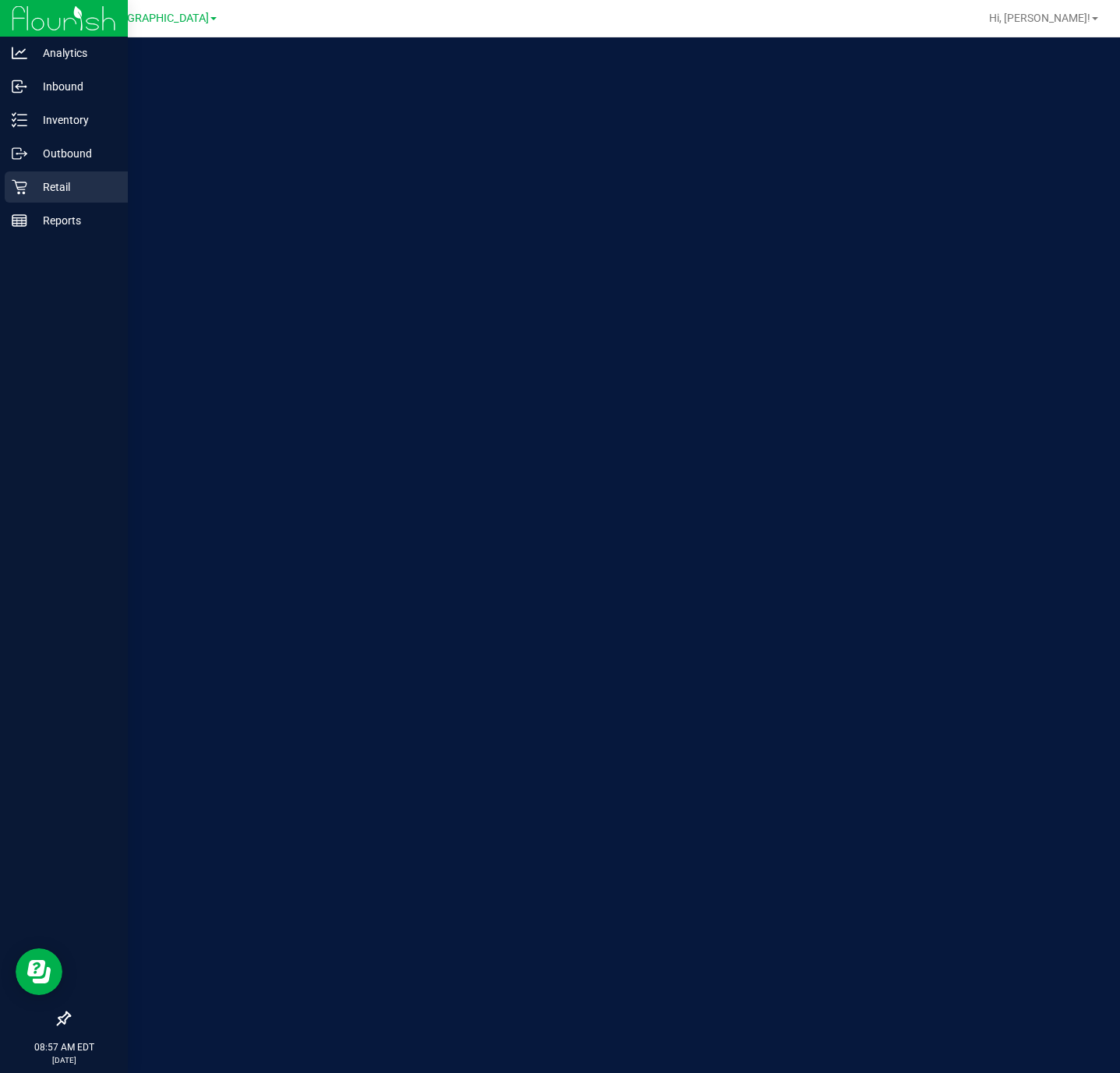
click at [28, 178] on p "Retail" at bounding box center [74, 188] width 94 height 19
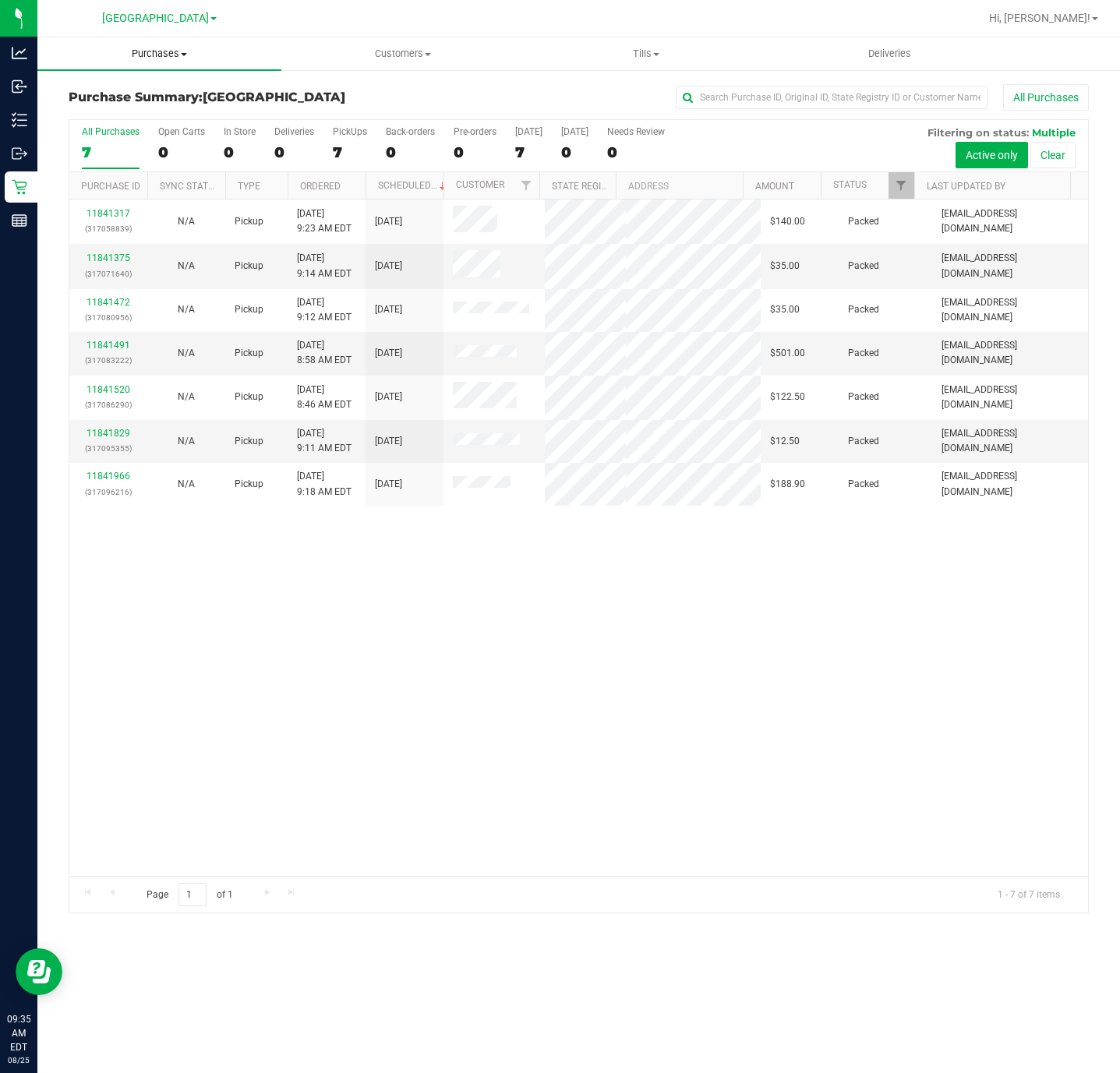
click at [164, 56] on span "Purchases" at bounding box center [159, 54] width 244 height 14
click at [101, 110] on span "Fulfillment" at bounding box center [85, 112] width 96 height 13
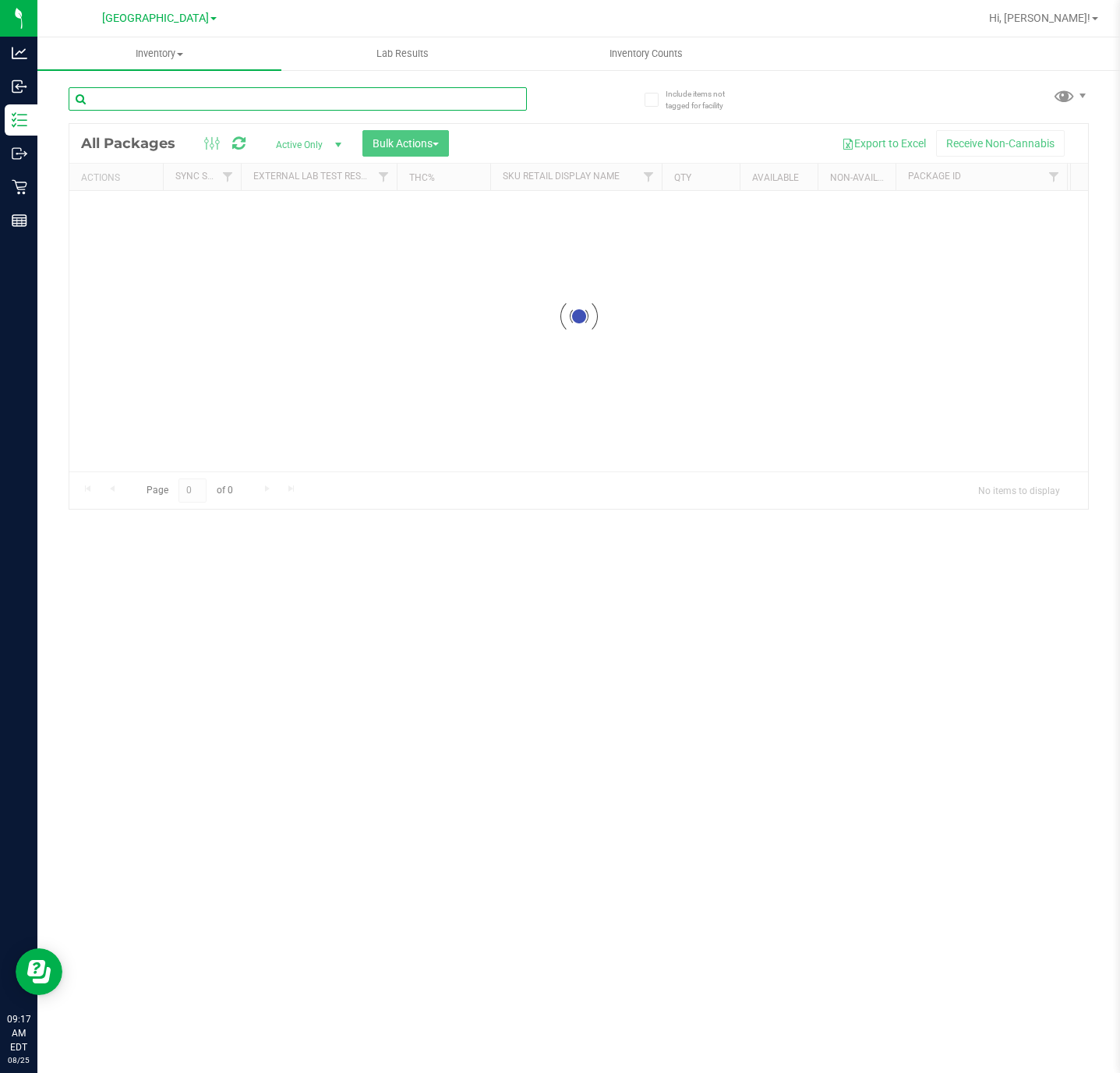
click at [305, 102] on input "text" at bounding box center [298, 99] width 458 height 23
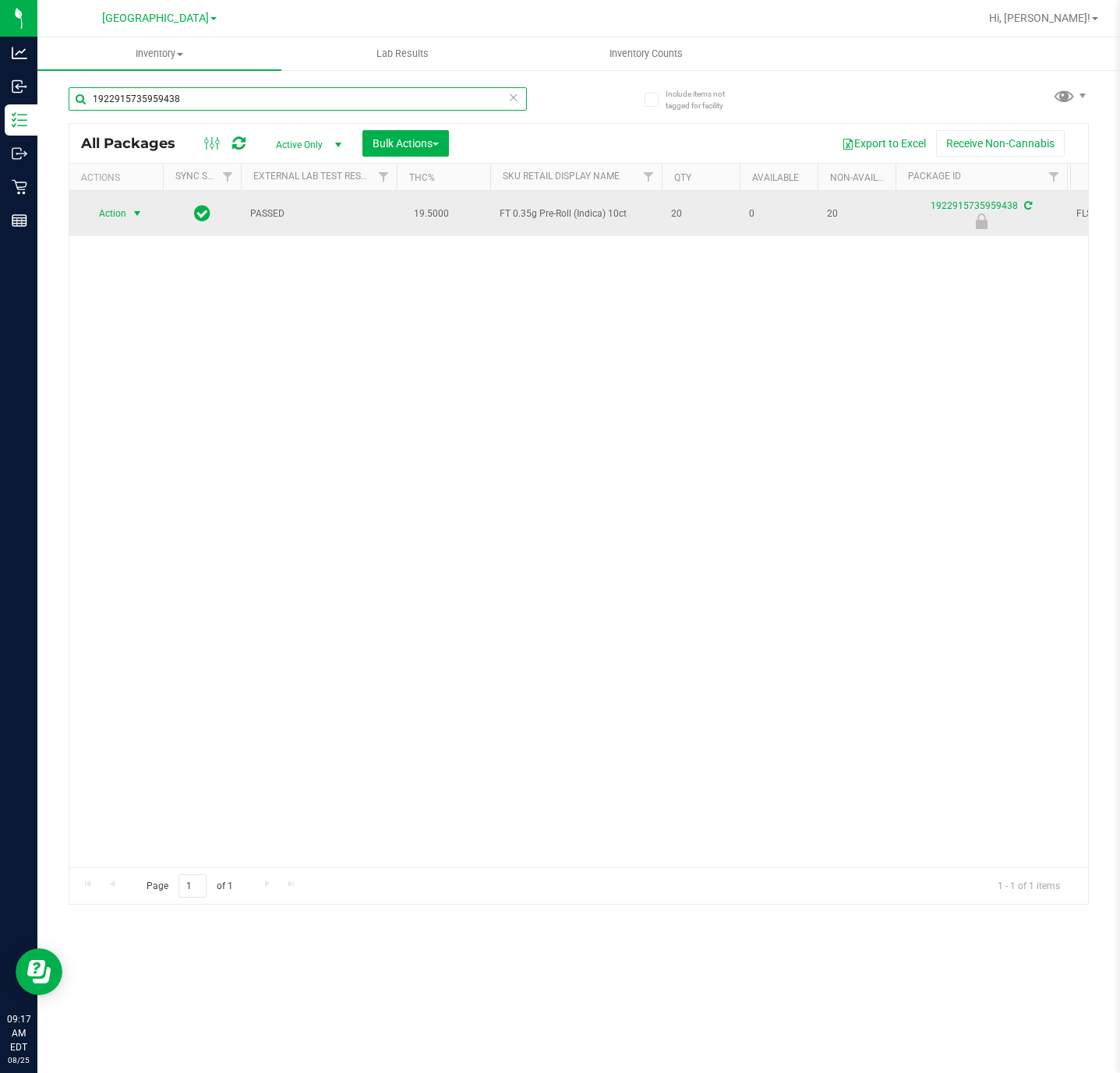
type input "1922915735959438"
click at [110, 221] on span "Action" at bounding box center [106, 213] width 42 height 22
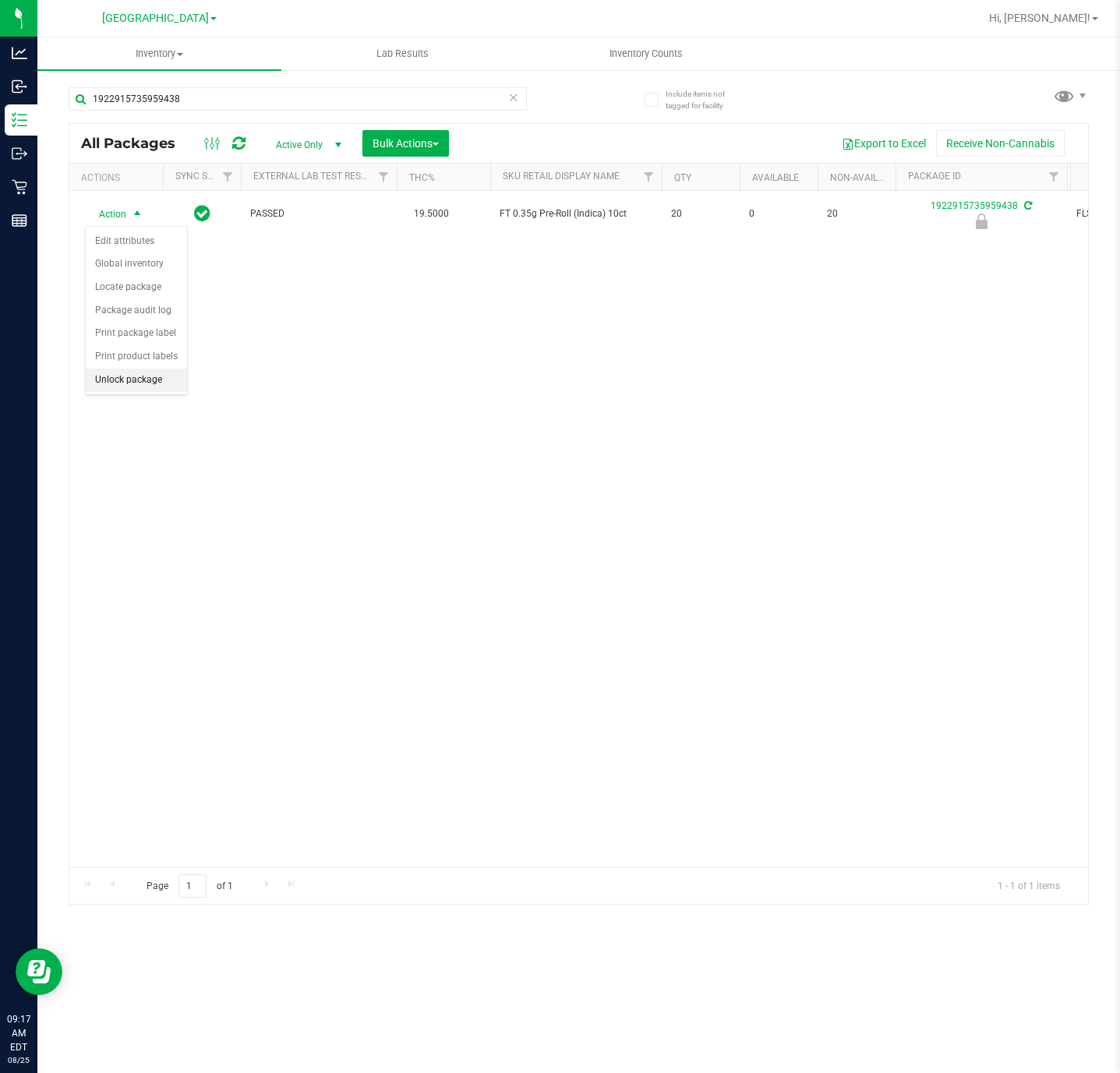
click at [127, 392] on li "Unlock package" at bounding box center [136, 380] width 102 height 23
click at [199, 85] on div "1922915735959438" at bounding box center [324, 97] width 511 height 49
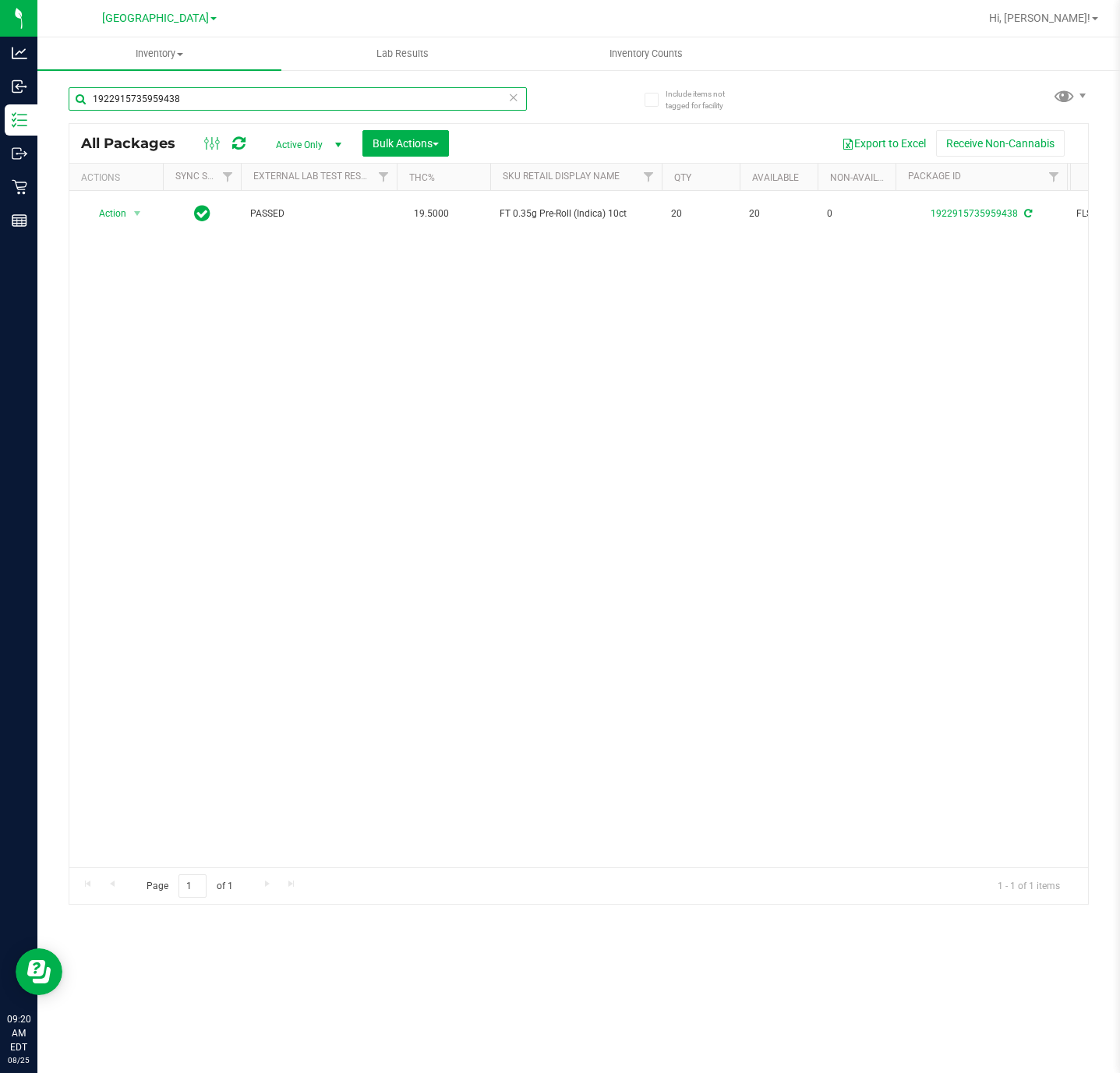
click at [200, 99] on input "1922915735959438" at bounding box center [298, 99] width 458 height 23
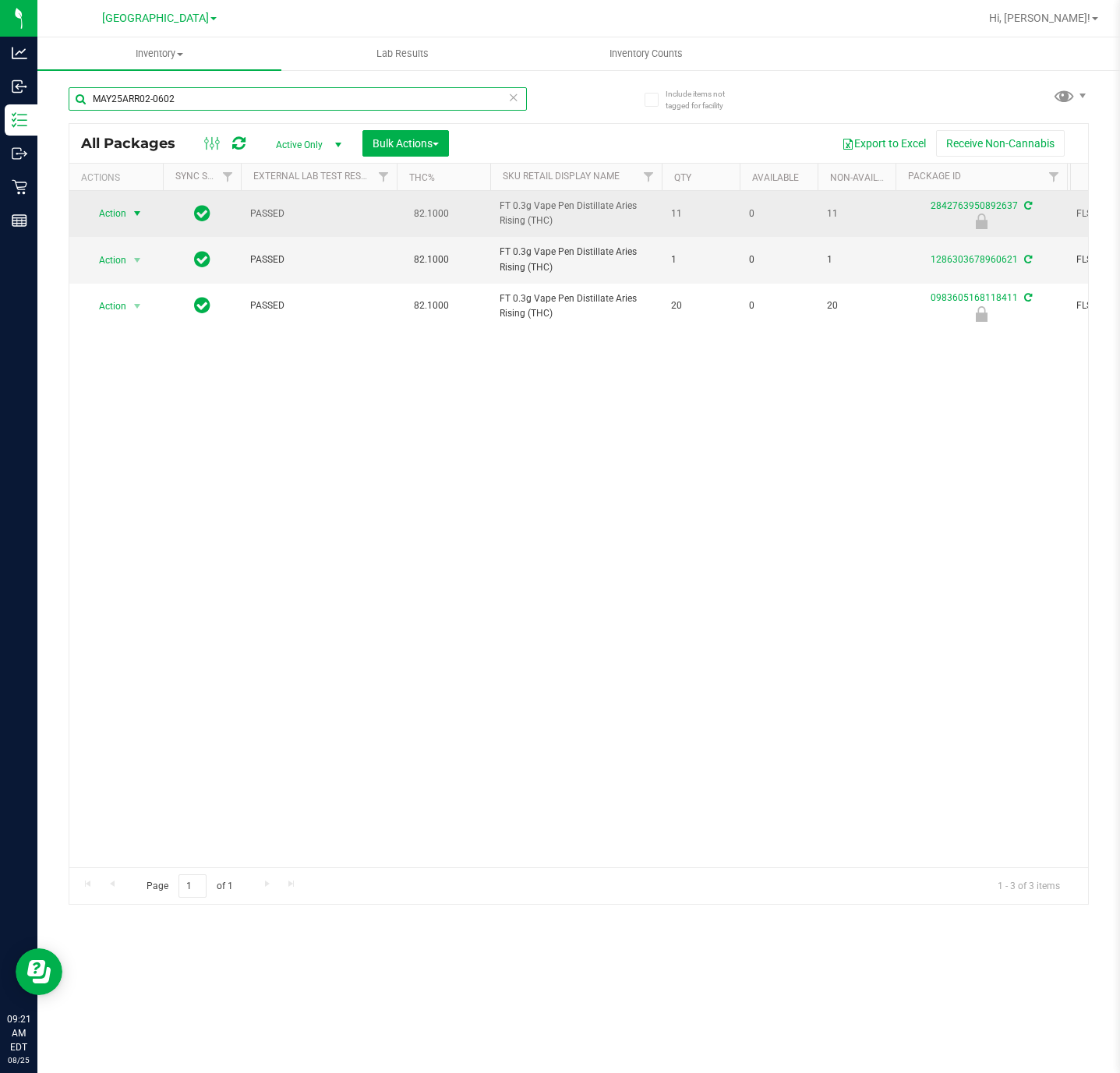
type input "MAY25ARR02-0602"
click at [126, 208] on span "Action" at bounding box center [106, 213] width 42 height 22
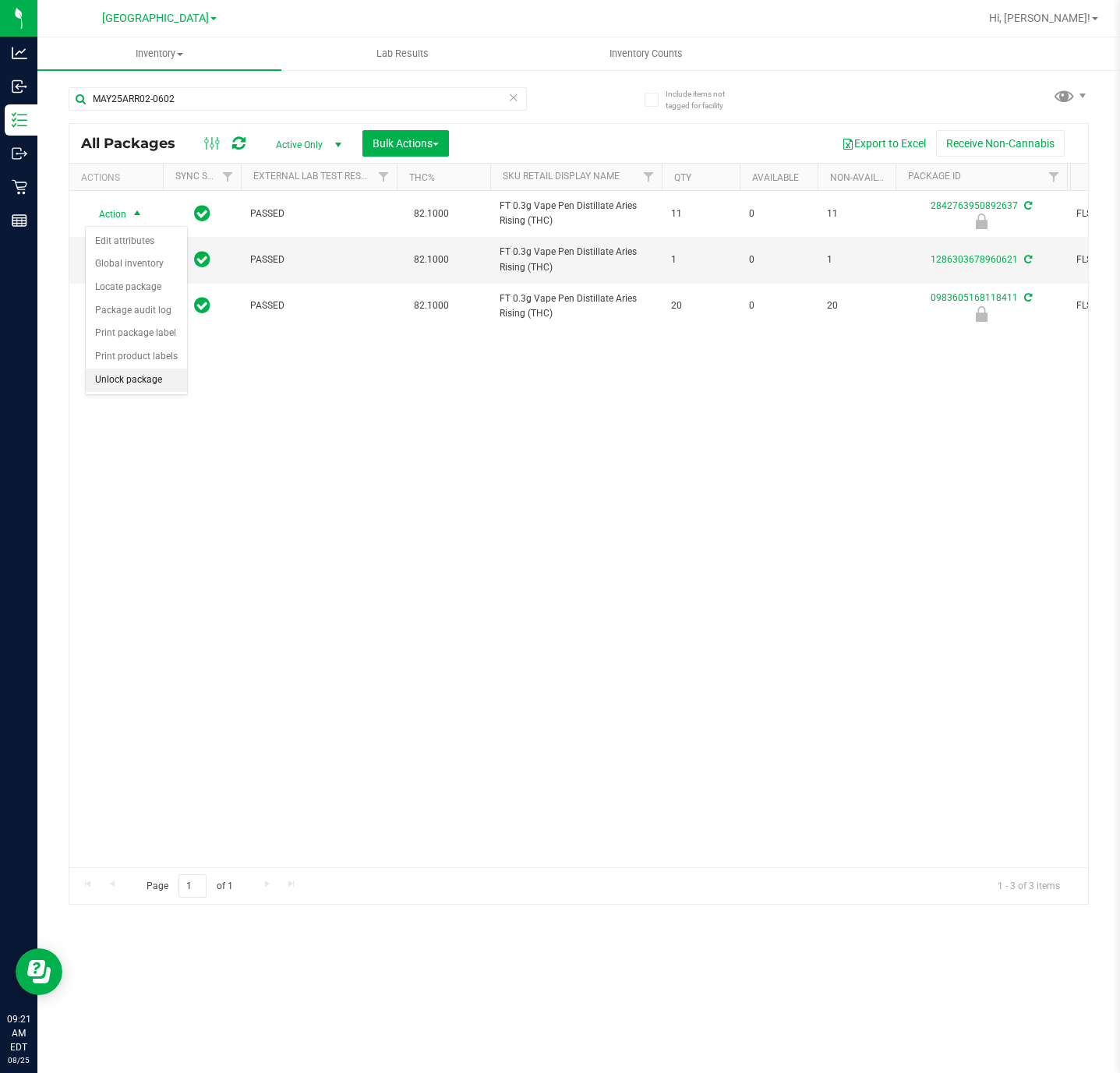
click at [157, 382] on li "Unlock package" at bounding box center [136, 380] width 102 height 23
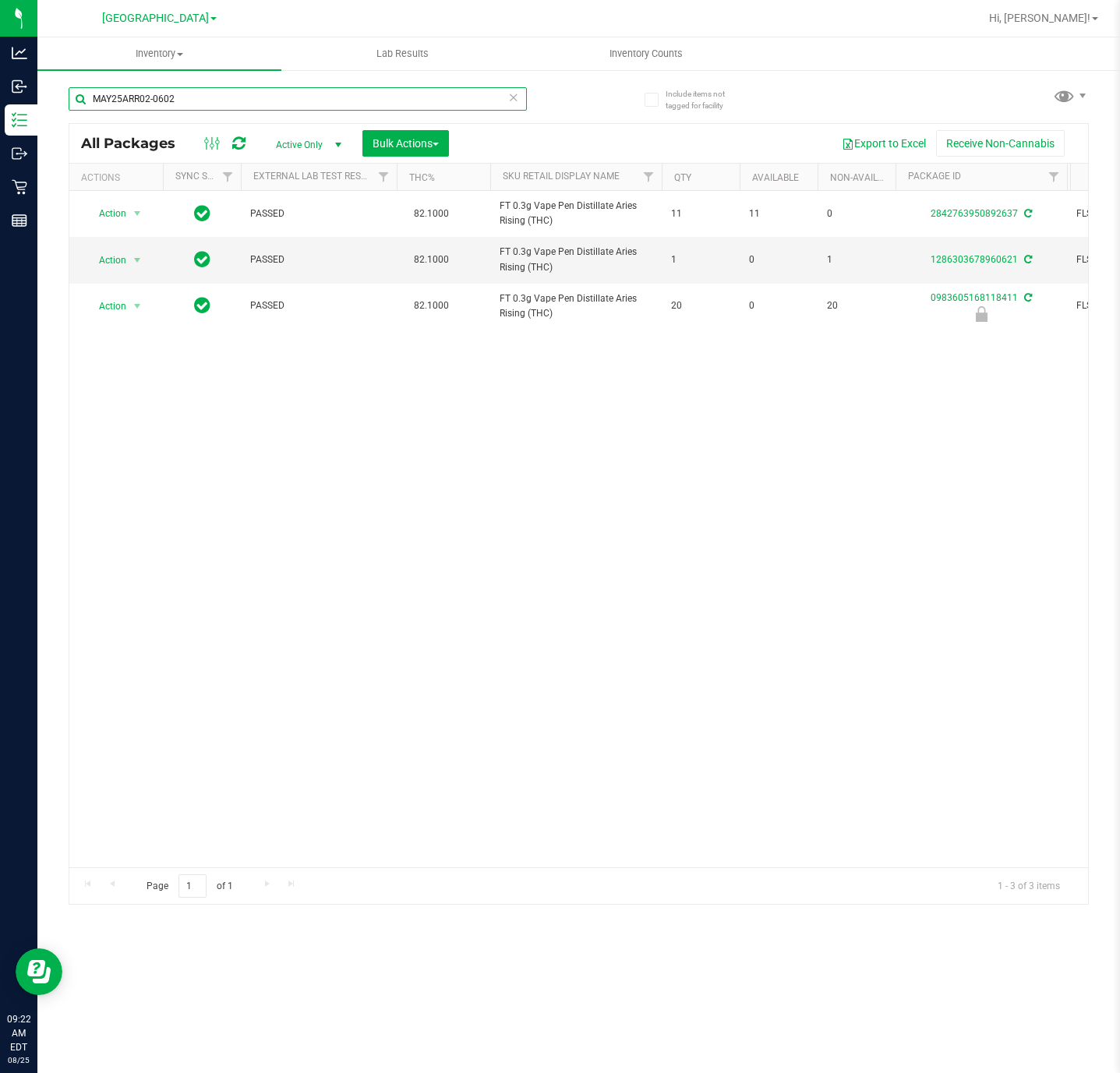
click at [225, 92] on input "MAY25ARR02-0602" at bounding box center [298, 99] width 458 height 23
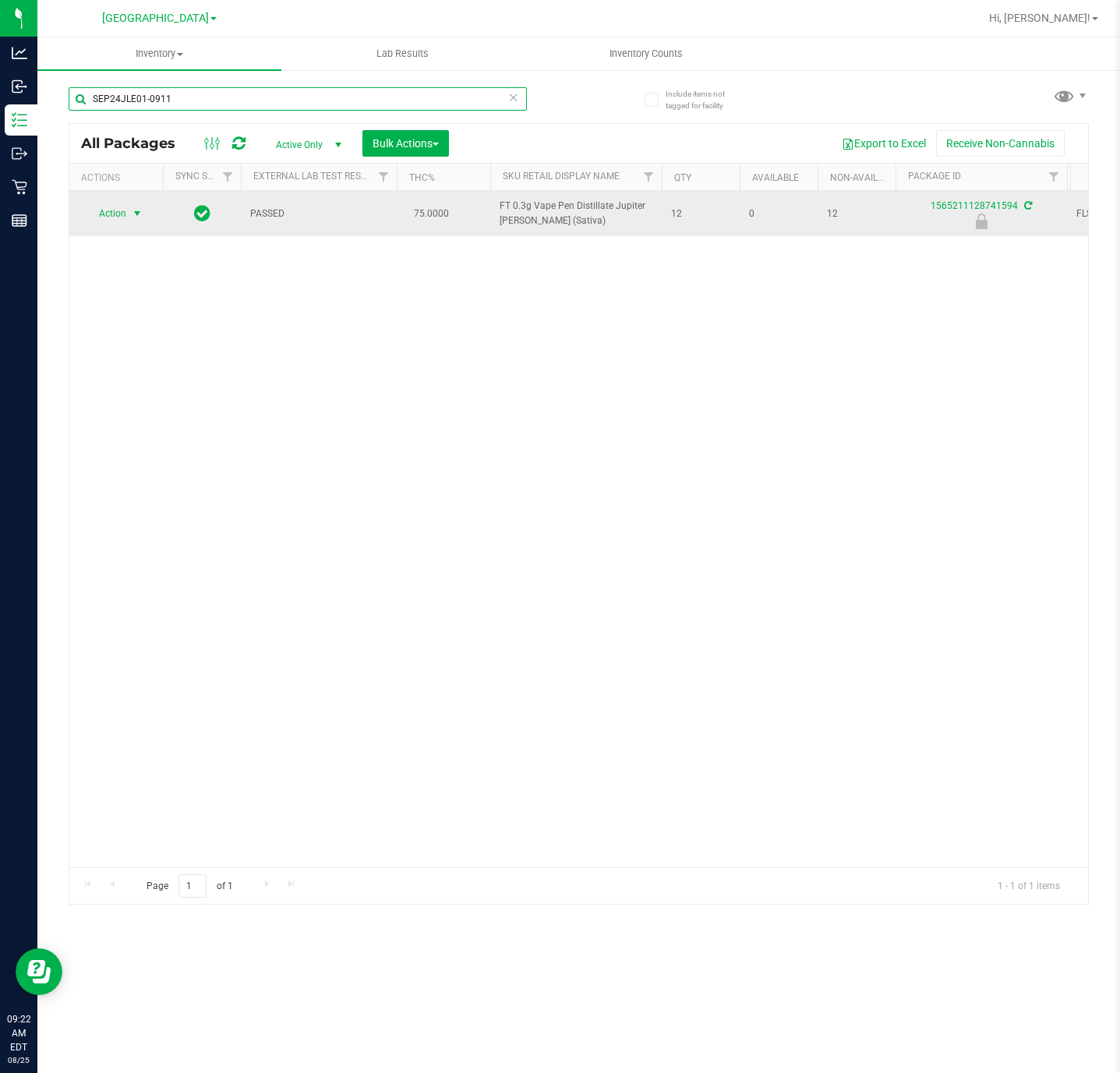
type input "SEP24JLE01-0911"
click at [106, 223] on span "Action" at bounding box center [106, 213] width 42 height 22
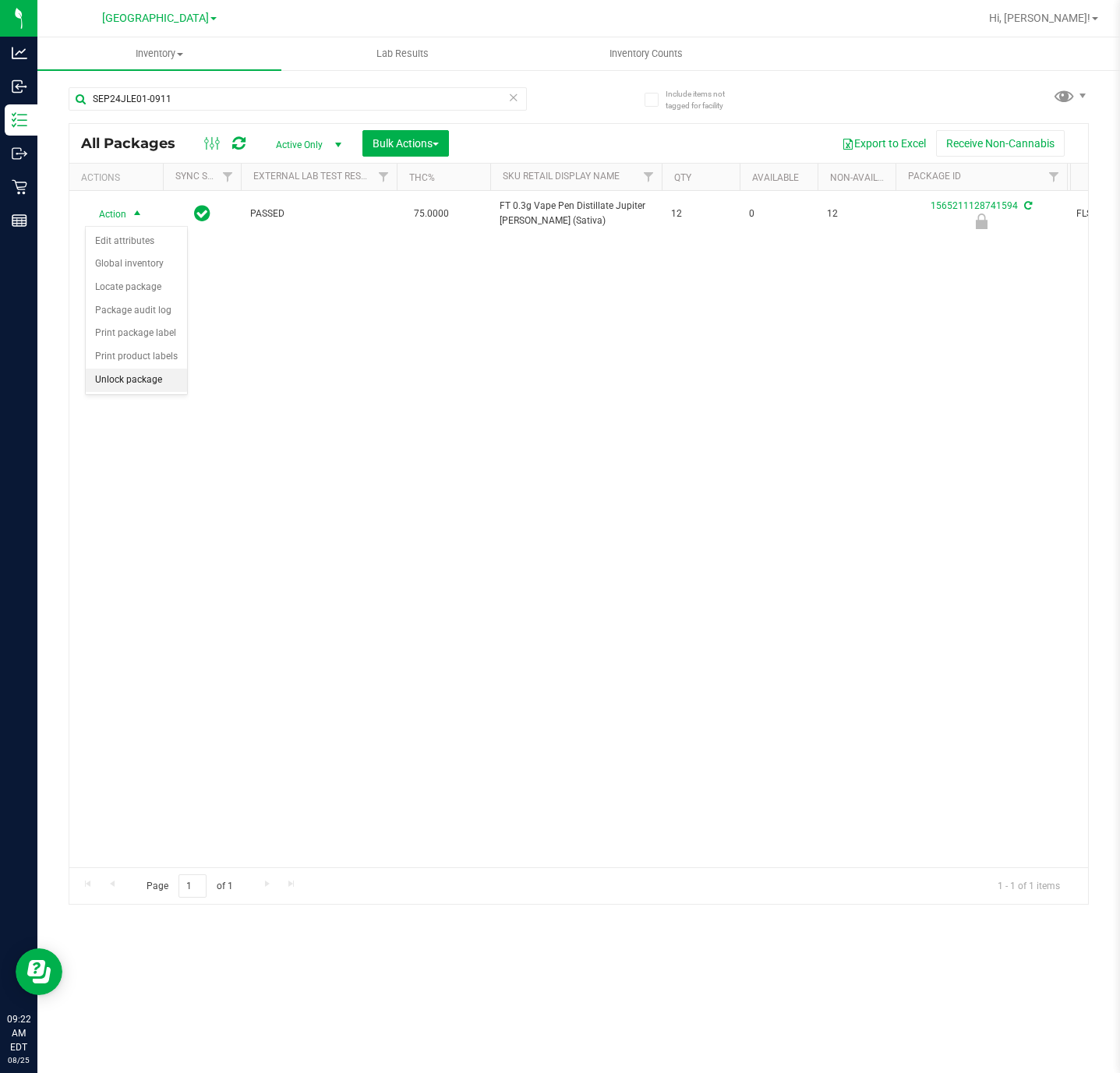
click at [148, 382] on li "Unlock package" at bounding box center [136, 380] width 102 height 23
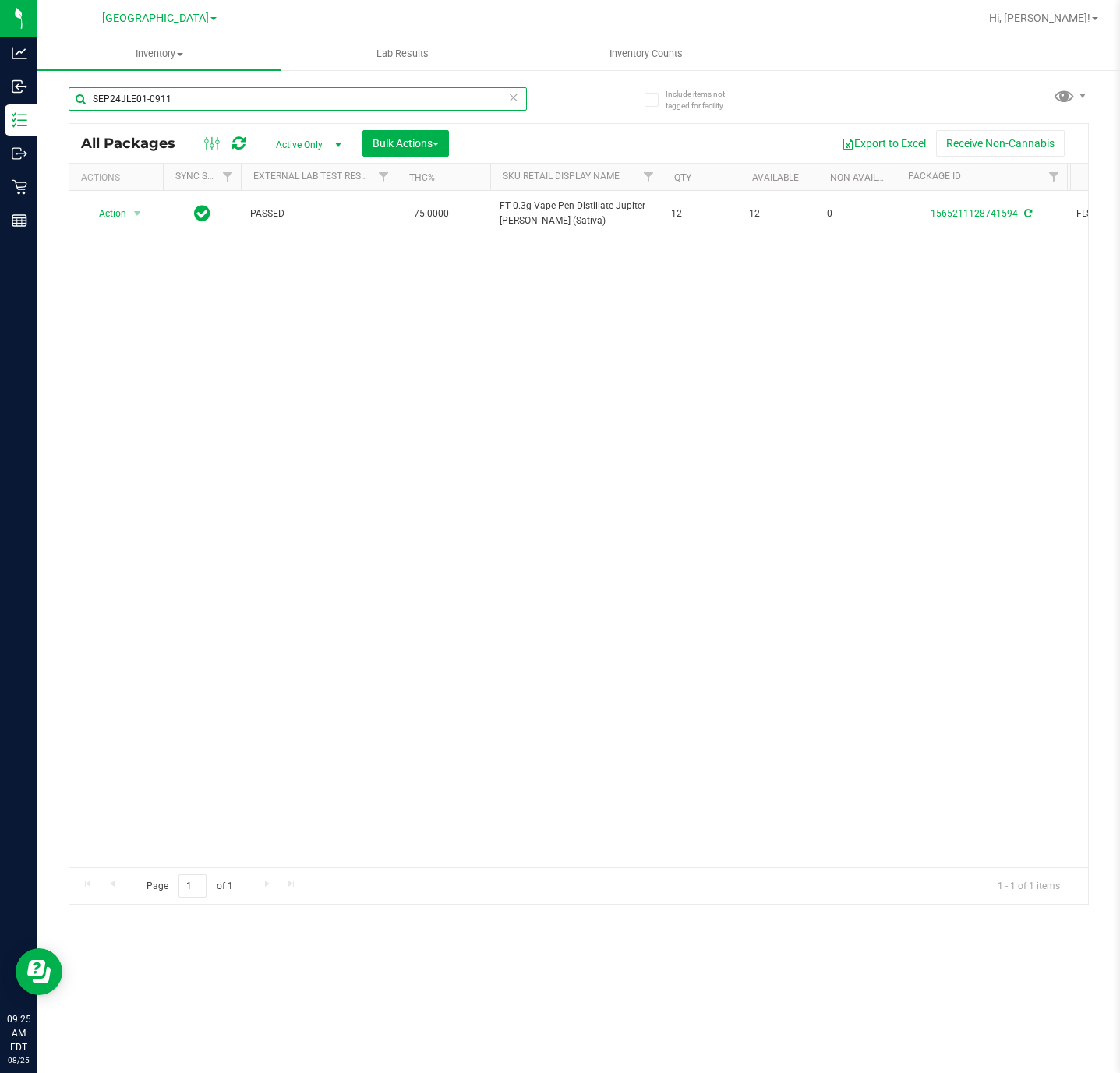
click at [374, 102] on input "SEP24JLE01-0911" at bounding box center [298, 99] width 458 height 23
click at [225, 95] on input "1922915735959438" at bounding box center [298, 99] width 458 height 23
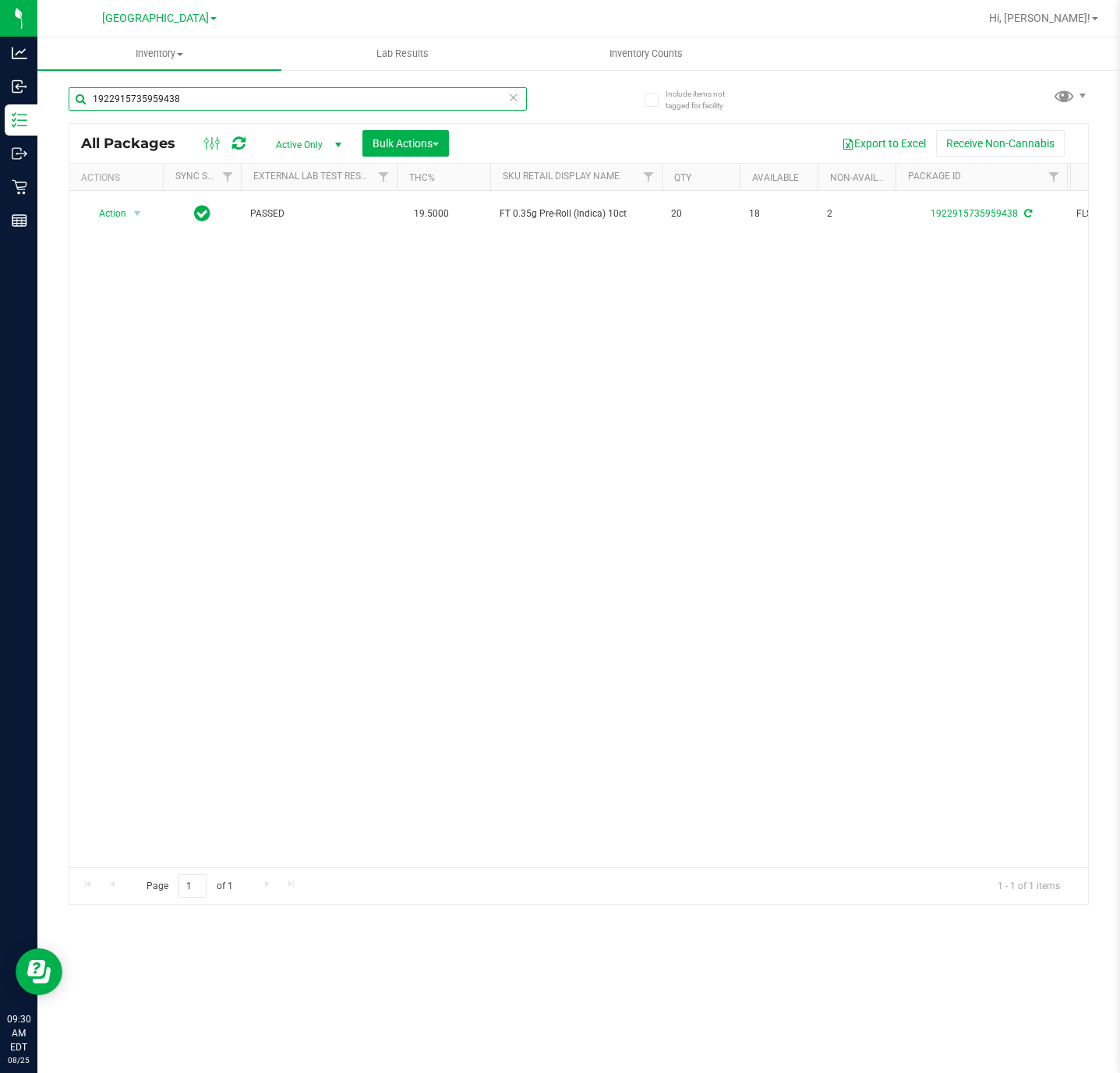
click at [225, 95] on input "1922915735959438" at bounding box center [298, 99] width 458 height 23
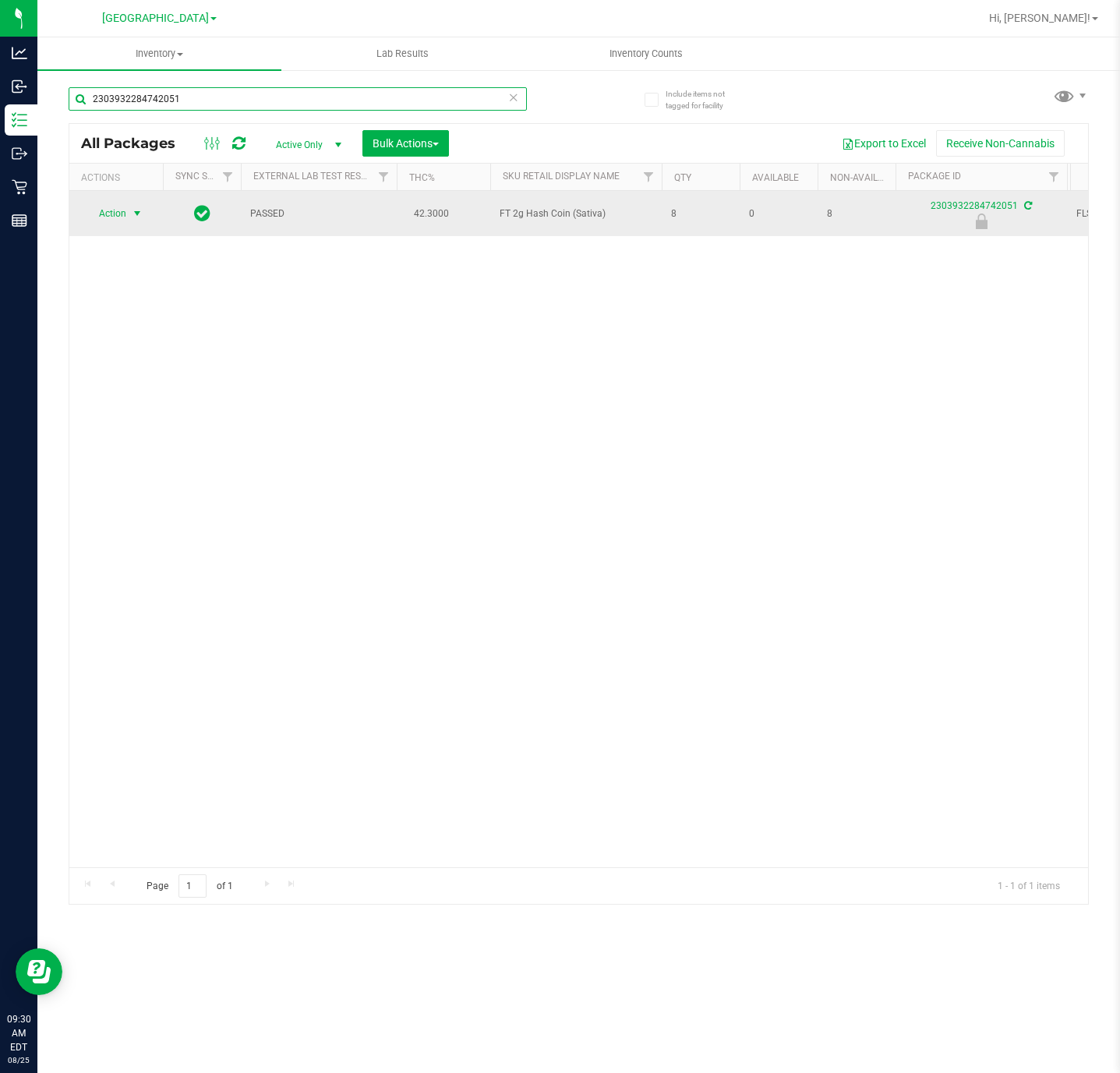
type input "2303932284742051"
click at [139, 214] on span "select" at bounding box center [137, 214] width 12 height 12
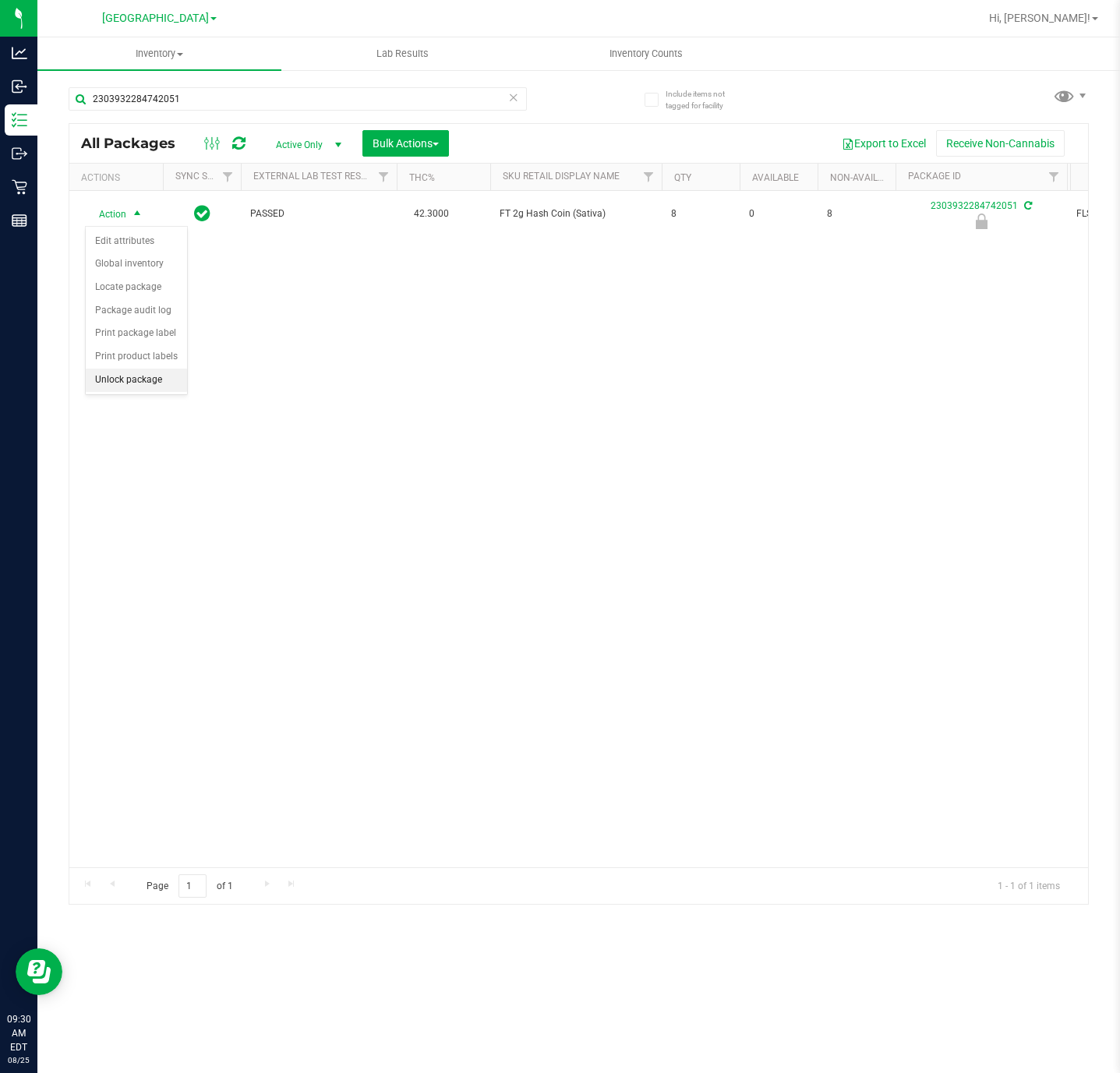
click at [138, 388] on li "Unlock package" at bounding box center [136, 380] width 102 height 23
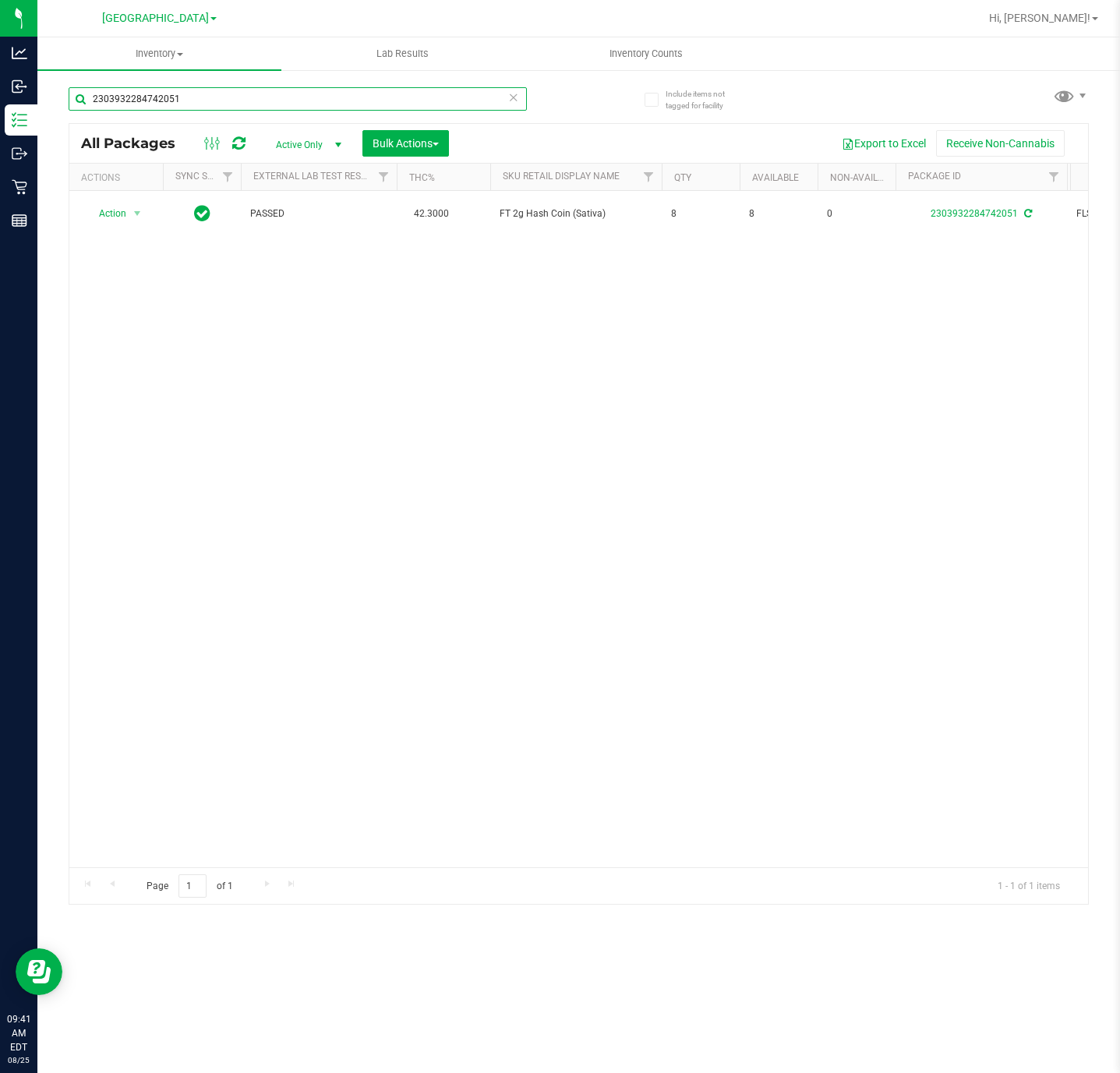
click at [279, 96] on input "2303932284742051" at bounding box center [298, 99] width 458 height 23
paste input "10-APR25HYB05-0514"
type input "10-APR25HYB05-0514"
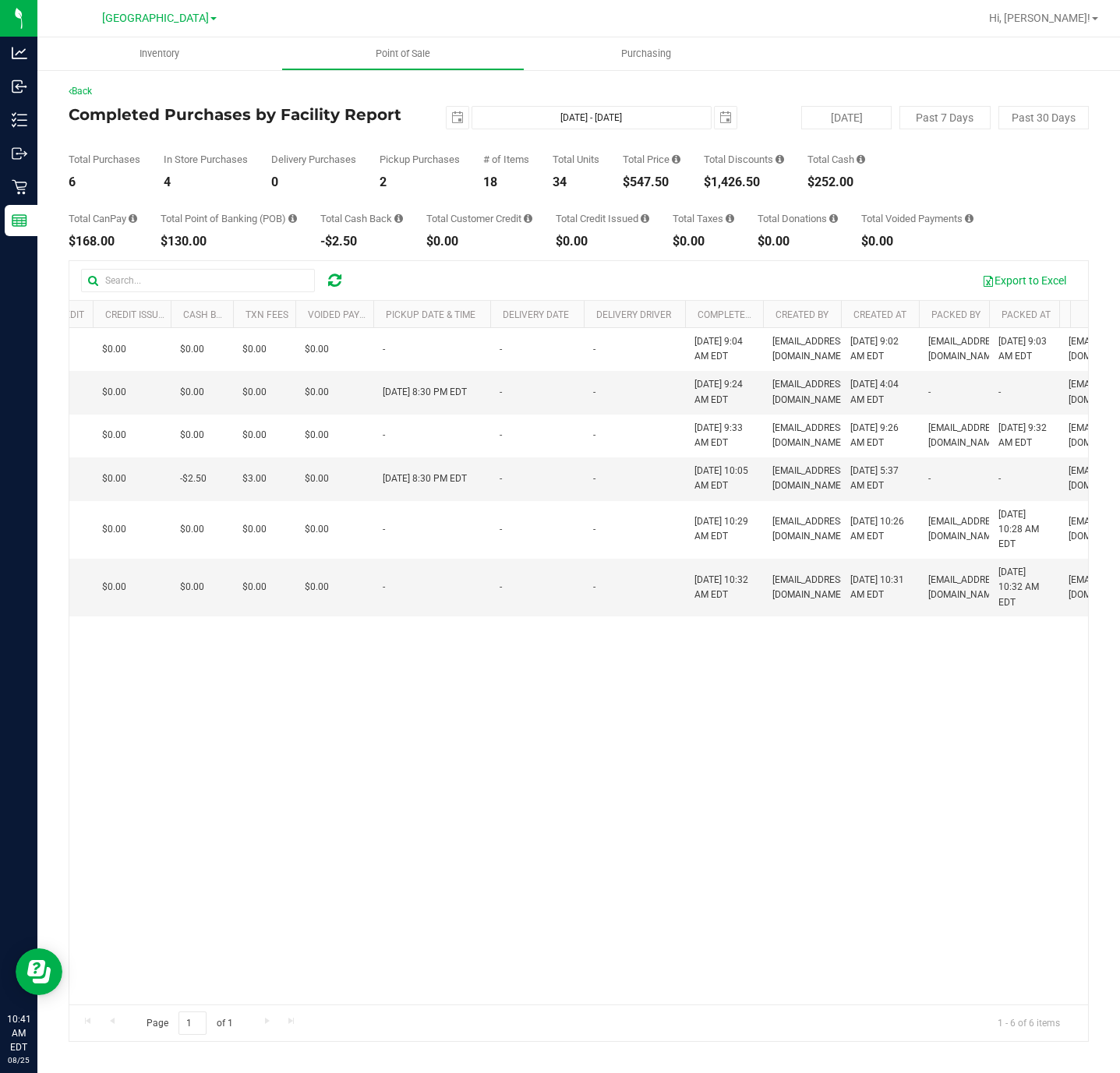
click at [726, 326] on th "Completed At" at bounding box center [724, 314] width 78 height 27
click at [726, 317] on link "Completed At" at bounding box center [741, 314] width 85 height 11
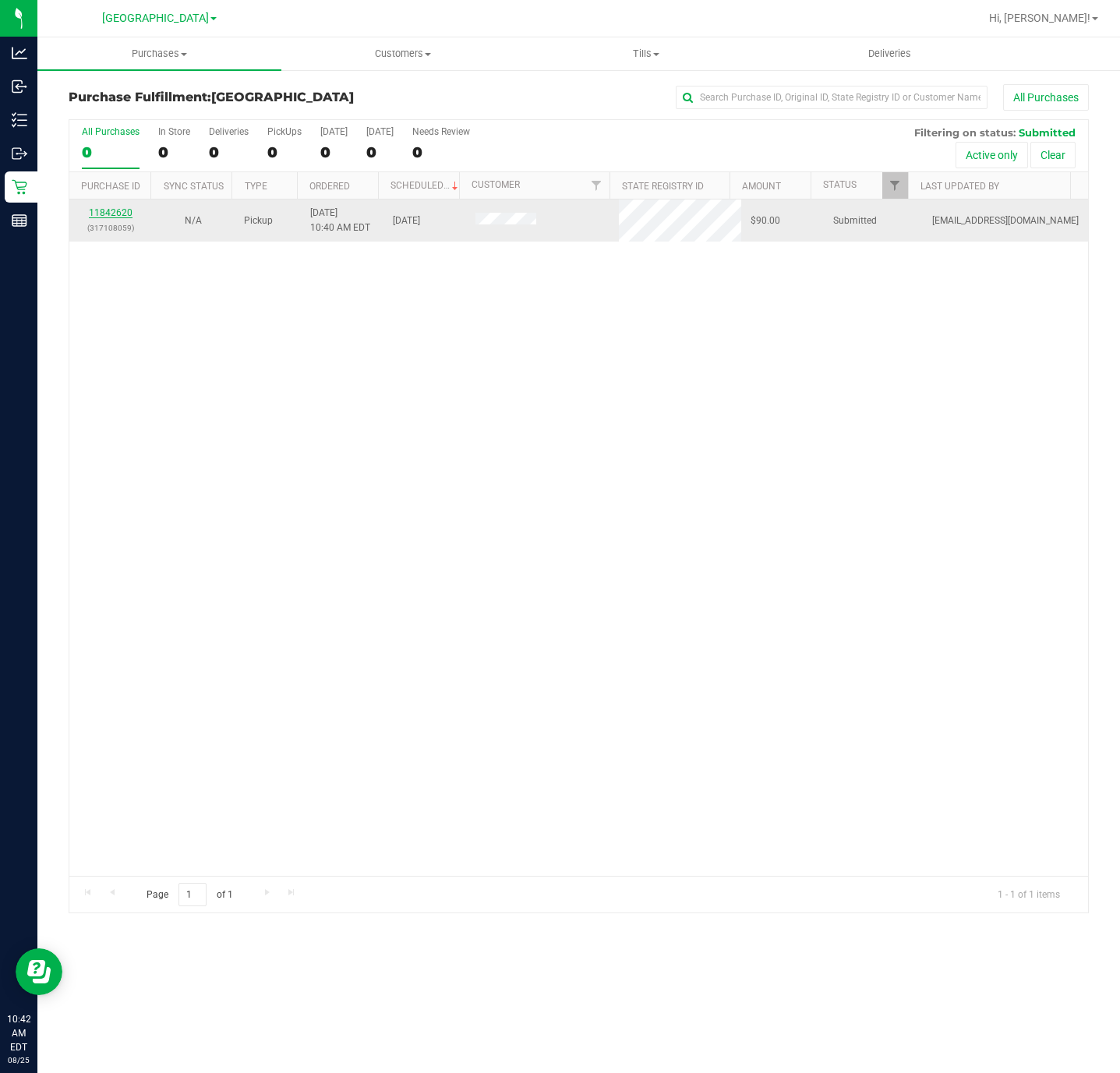
click at [115, 216] on link "11842620" at bounding box center [110, 213] width 43 height 11
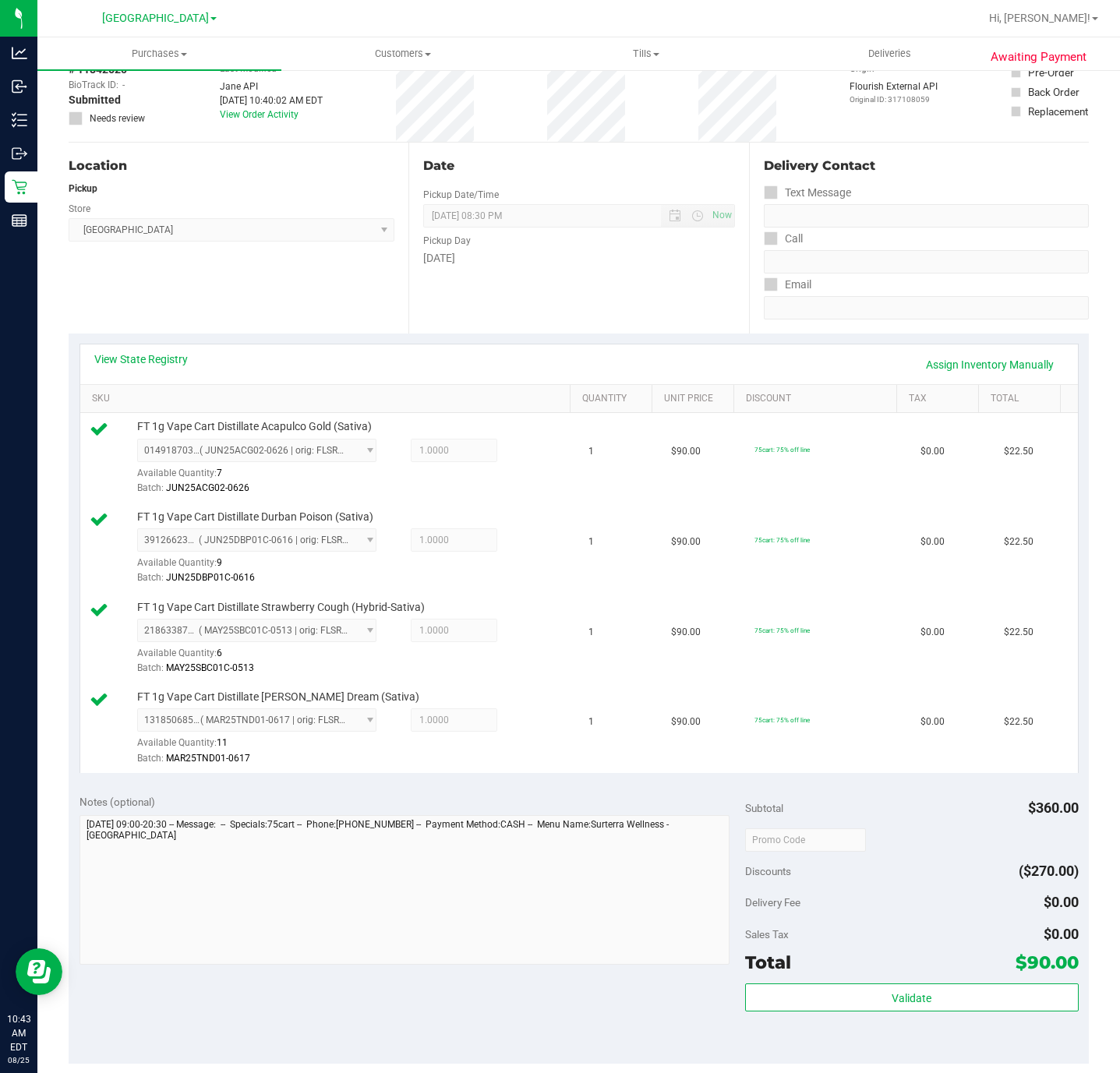
scroll to position [234, 0]
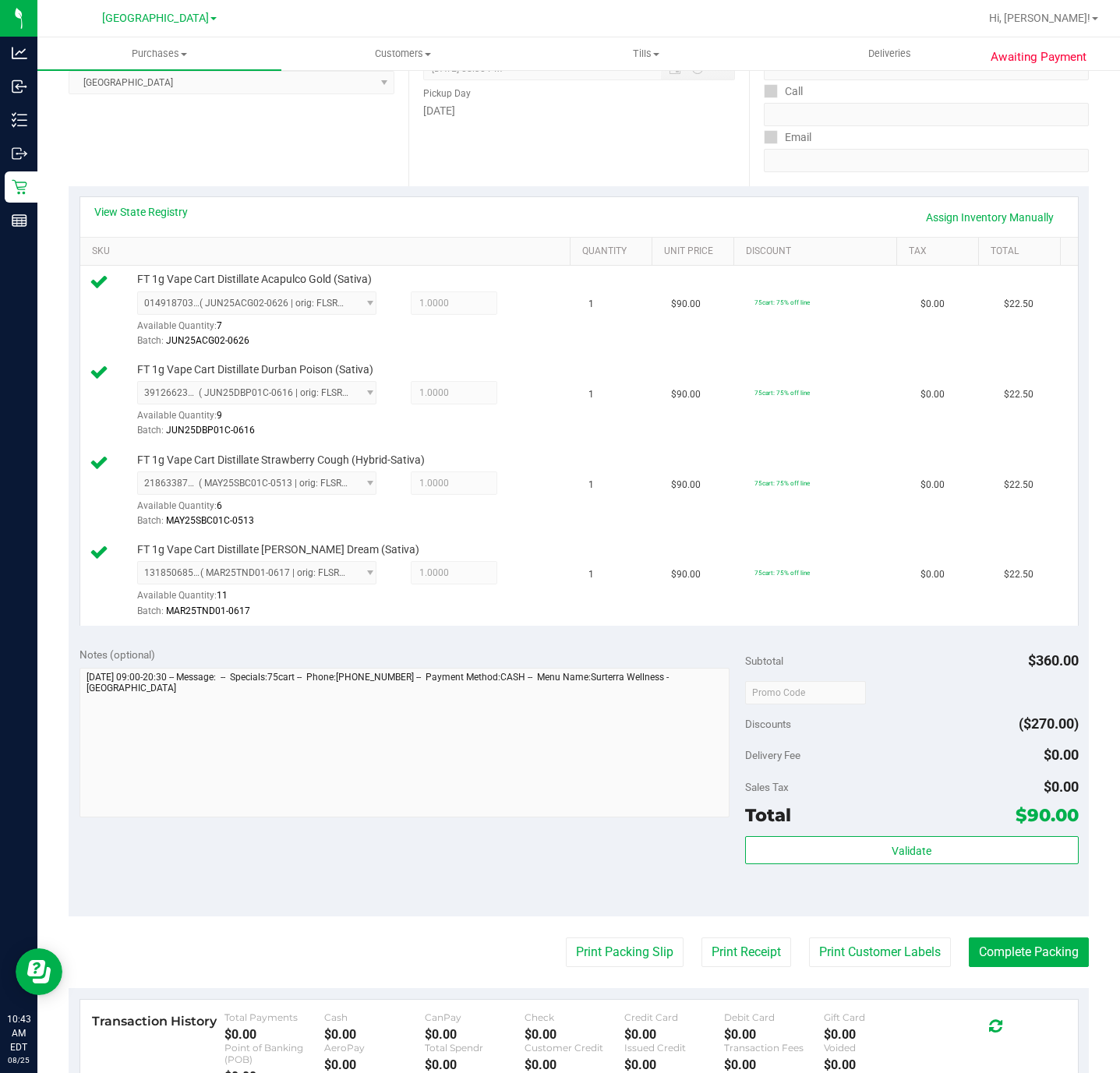
click at [821, 820] on div "Total $90.00" at bounding box center [911, 815] width 333 height 28
click at [821, 845] on button "Validate" at bounding box center [911, 850] width 333 height 28
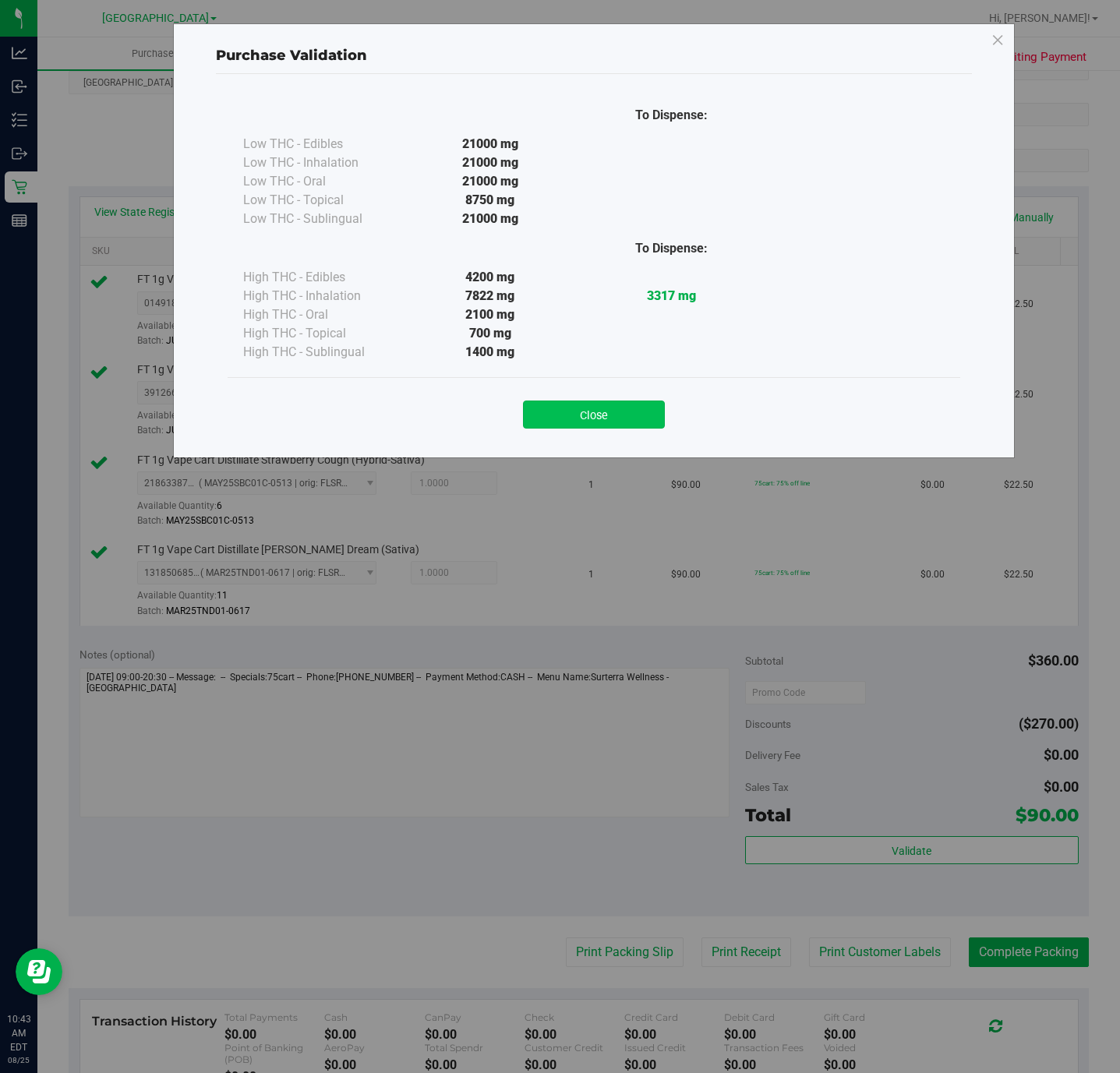
click at [622, 412] on button "Close" at bounding box center [593, 414] width 142 height 28
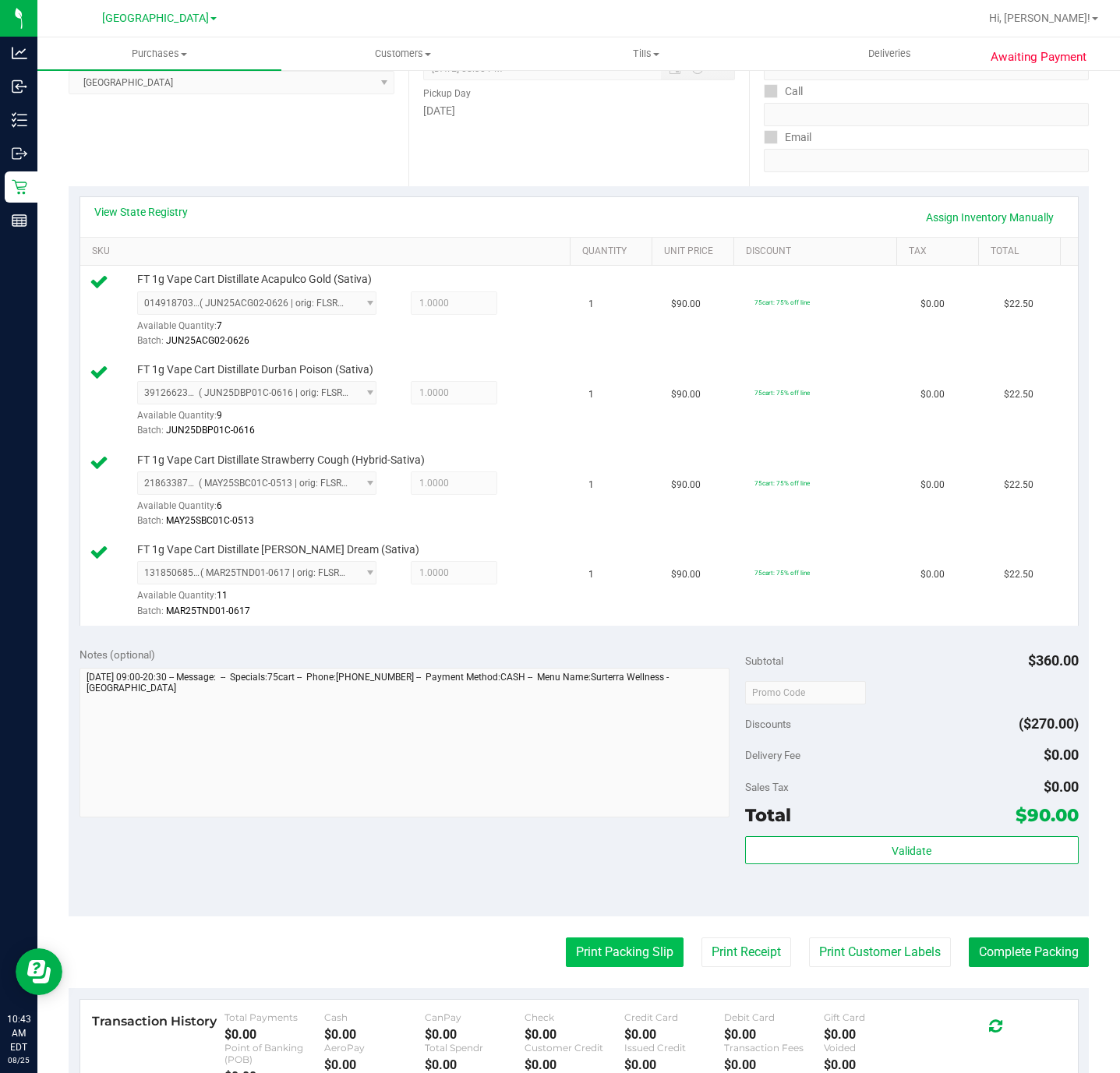
click at [631, 961] on button "Print Packing Slip" at bounding box center [625, 952] width 118 height 30
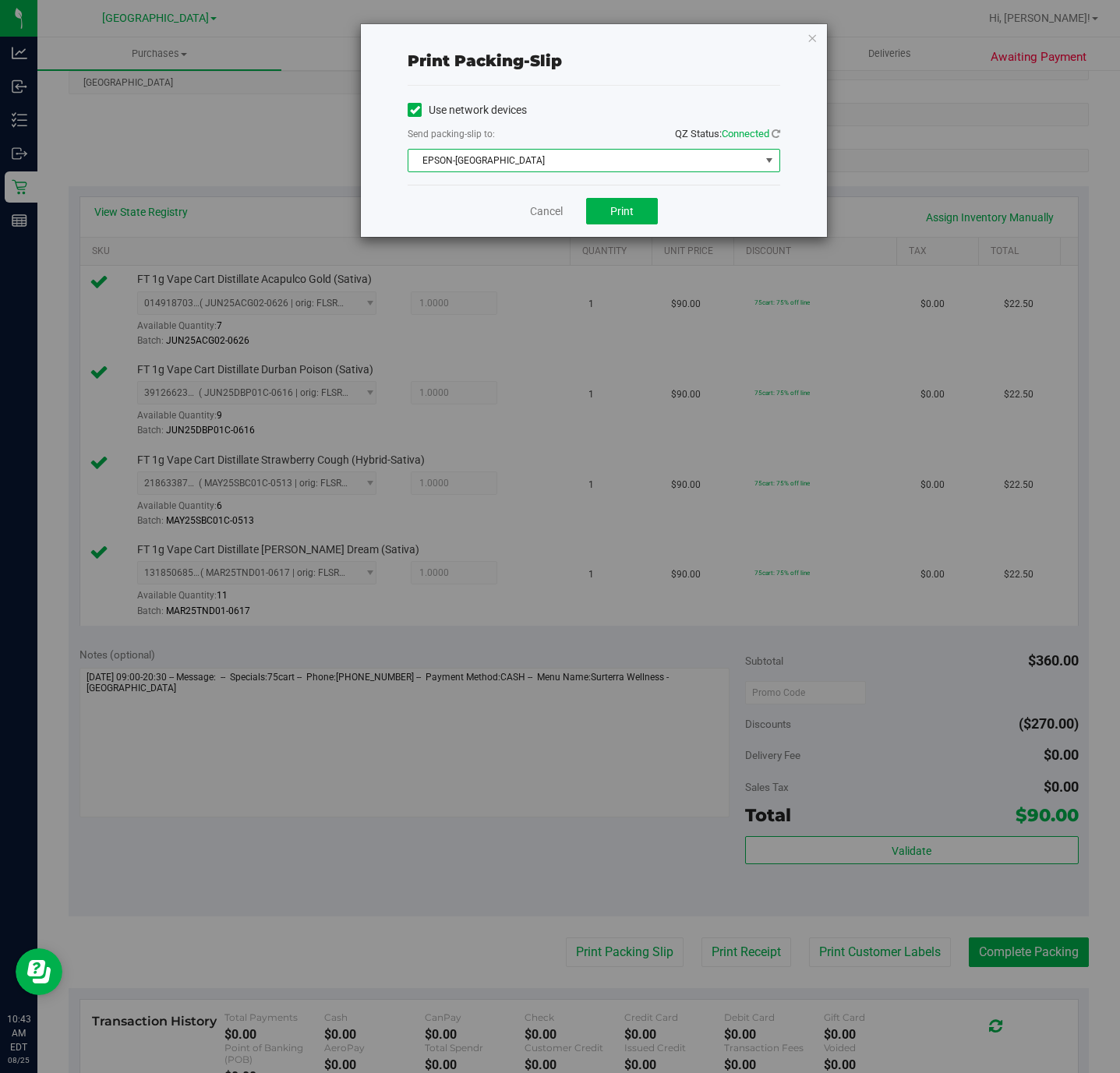
click at [545, 161] on span "EPSON-CYPRUS" at bounding box center [583, 160] width 352 height 22
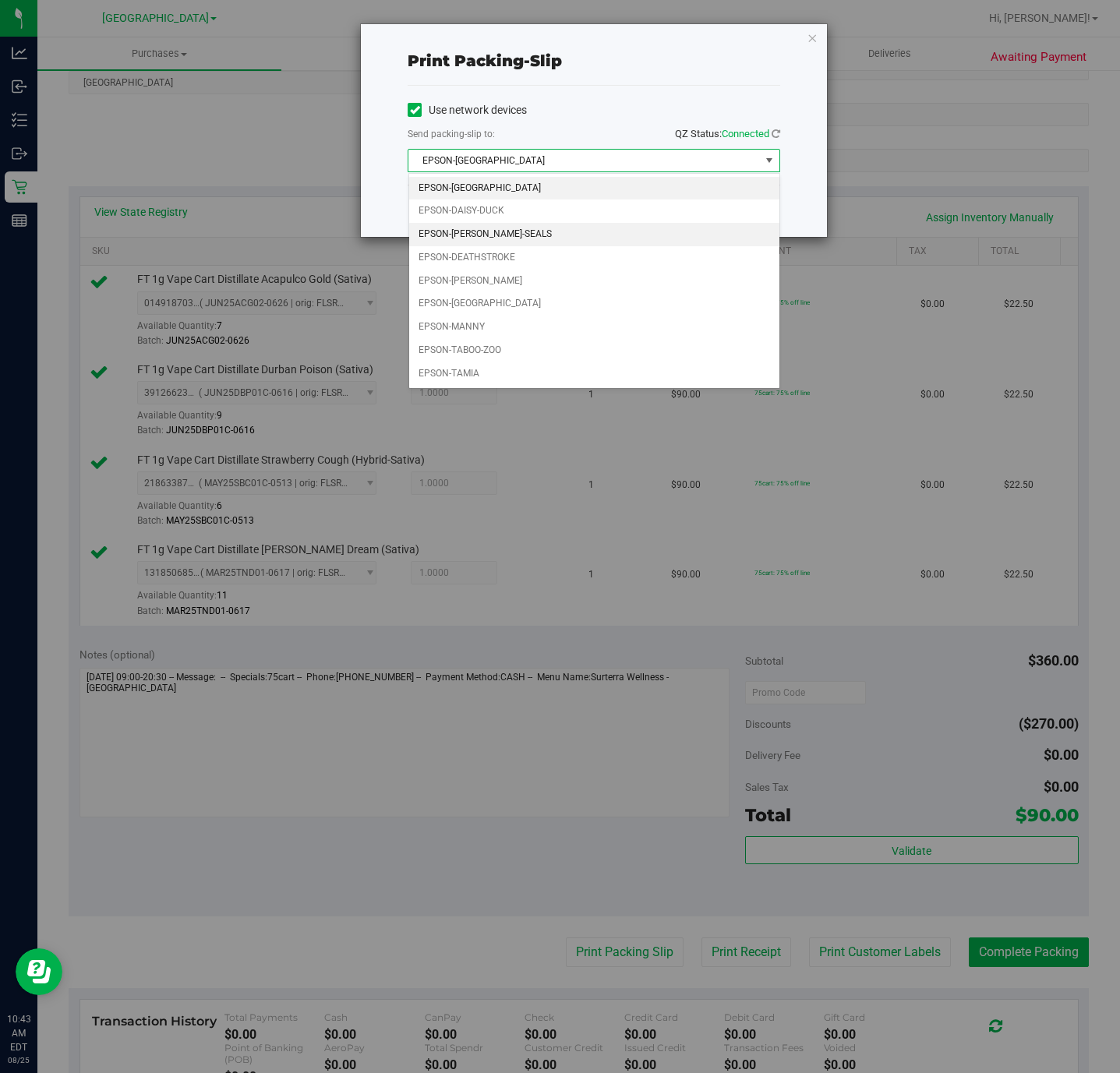
click at [504, 232] on li "EPSON-DAN-SEALS" at bounding box center [594, 234] width 370 height 23
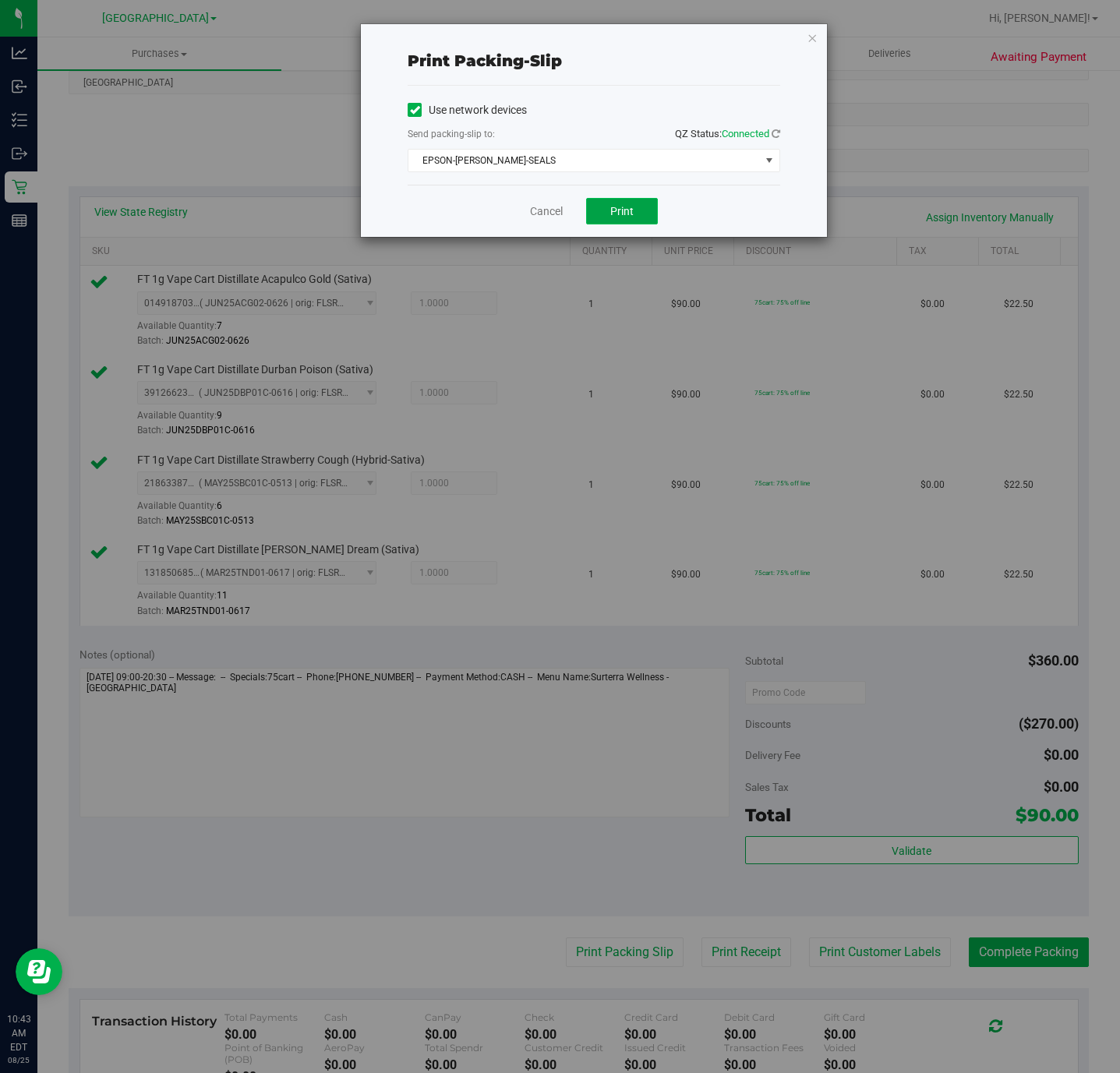
click at [607, 201] on button "Print" at bounding box center [622, 211] width 72 height 27
click at [534, 215] on link "Cancel" at bounding box center [547, 211] width 33 height 16
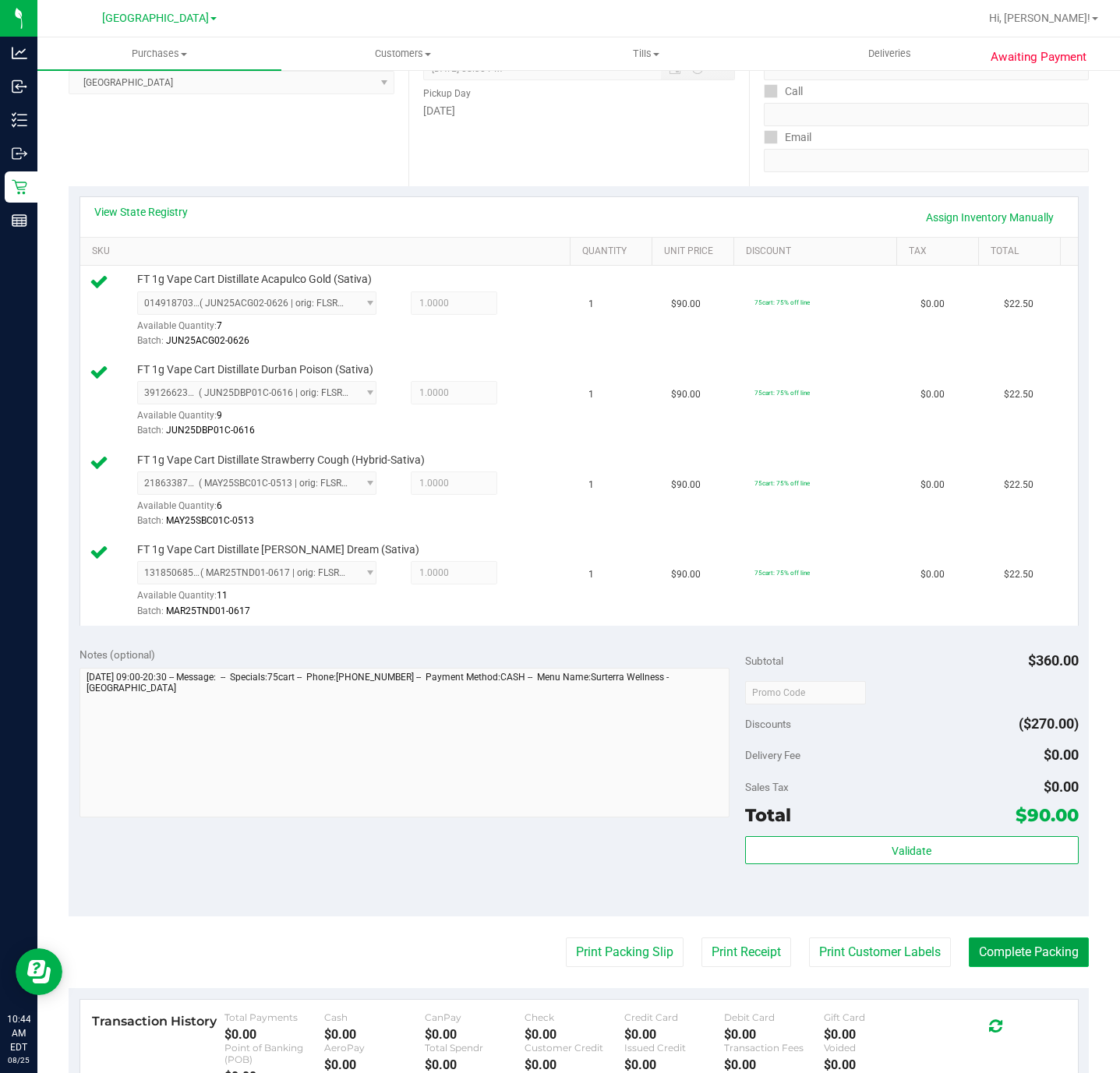
click at [1022, 947] on button "Complete Packing" at bounding box center [1029, 952] width 120 height 30
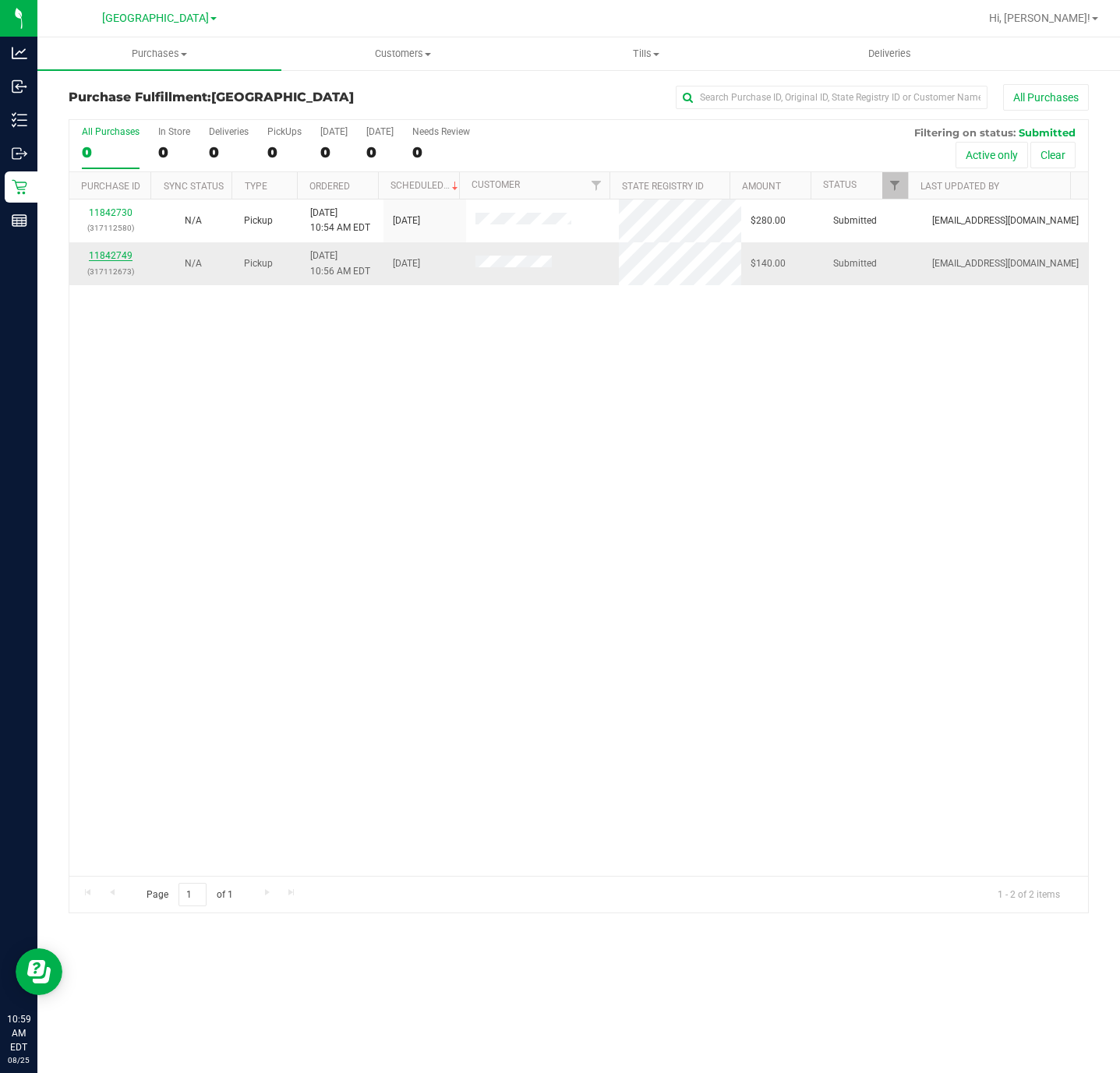
click at [106, 253] on link "11842749" at bounding box center [110, 255] width 43 height 11
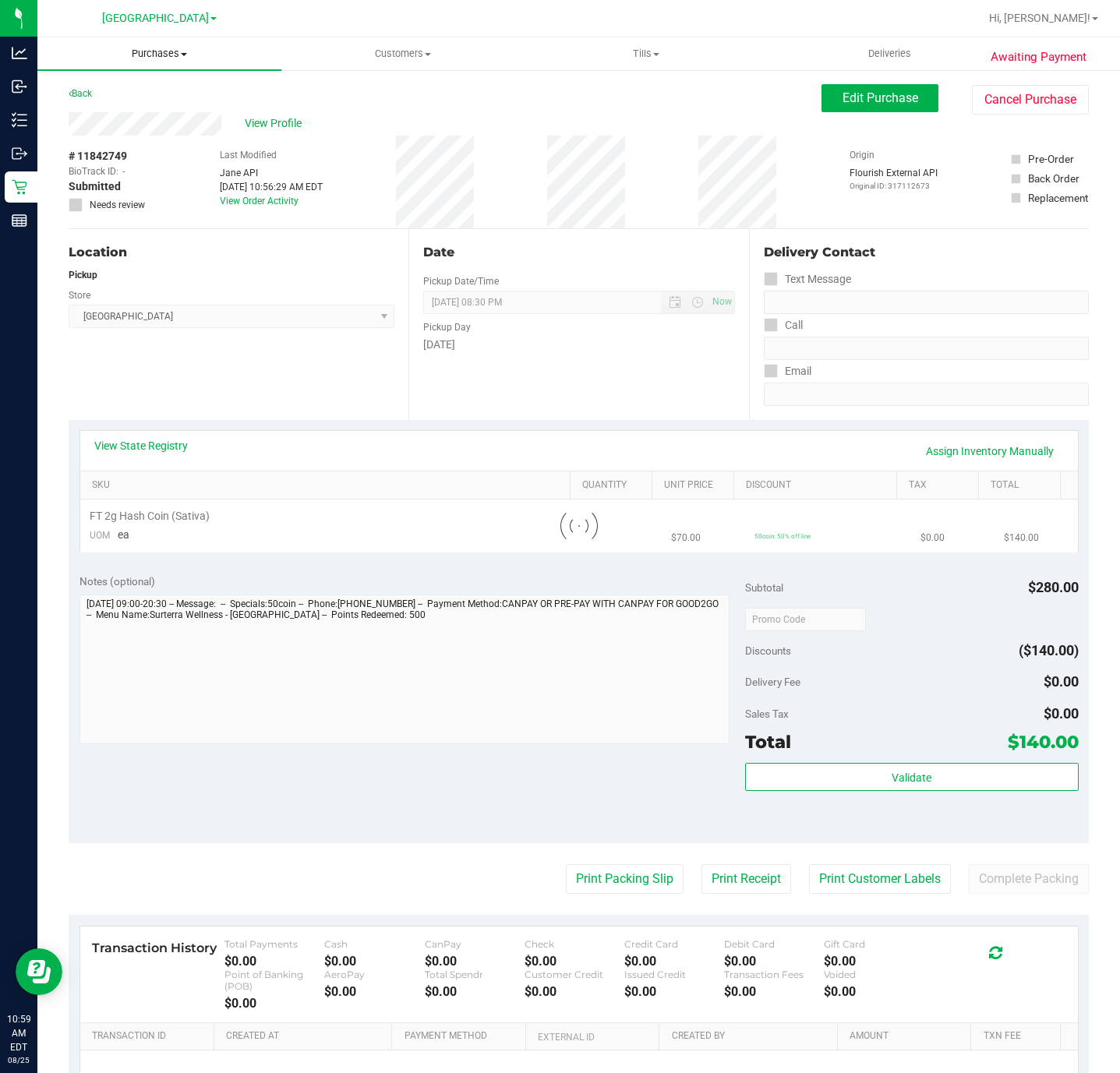
click at [185, 66] on uib-tab-heading "Purchases Summary of purchases Fulfillment All purchases" at bounding box center [159, 54] width 244 height 33
click at [80, 109] on span "Fulfillment" at bounding box center [85, 112] width 96 height 13
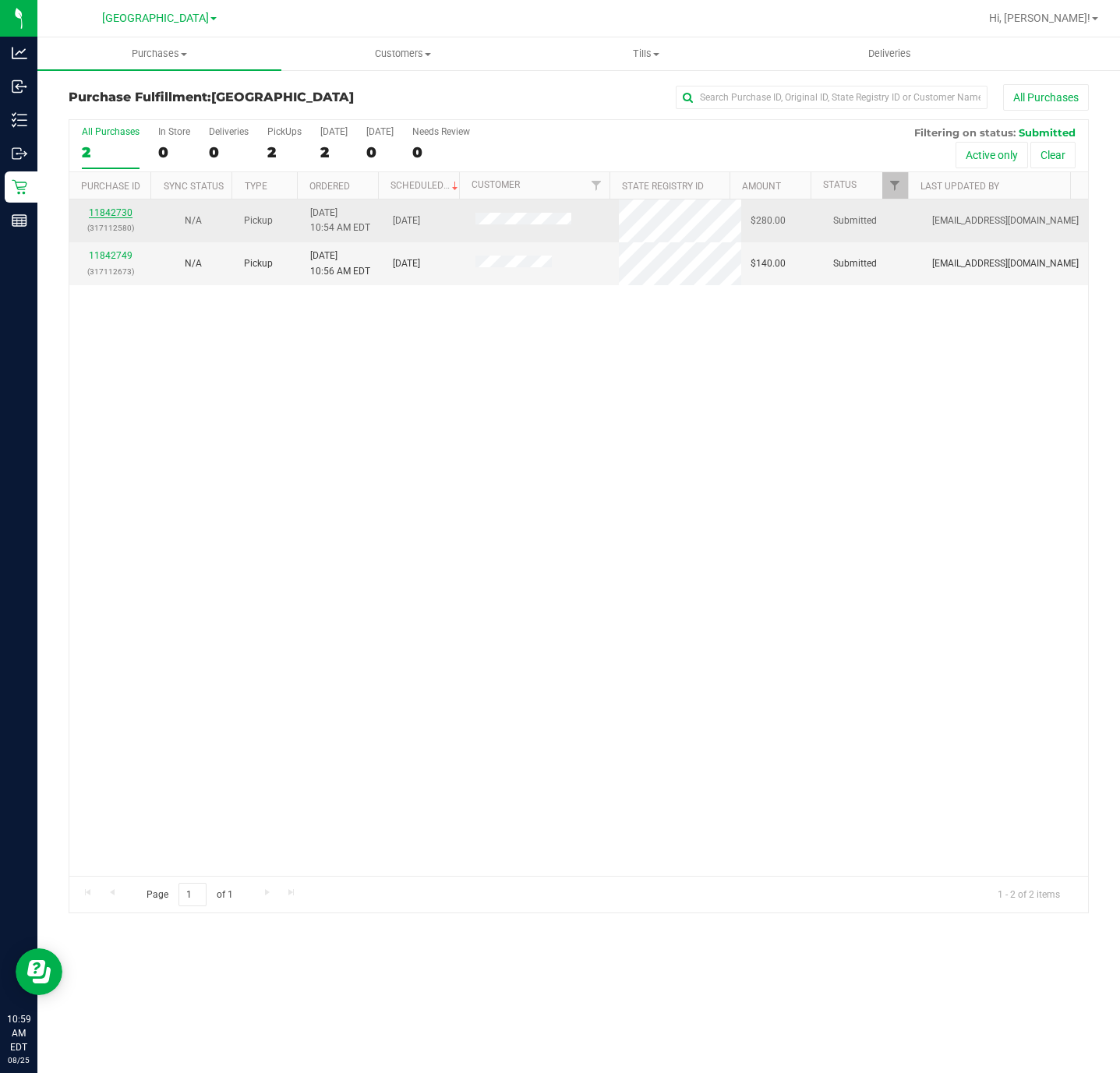
click at [118, 216] on link "11842730" at bounding box center [110, 213] width 43 height 11
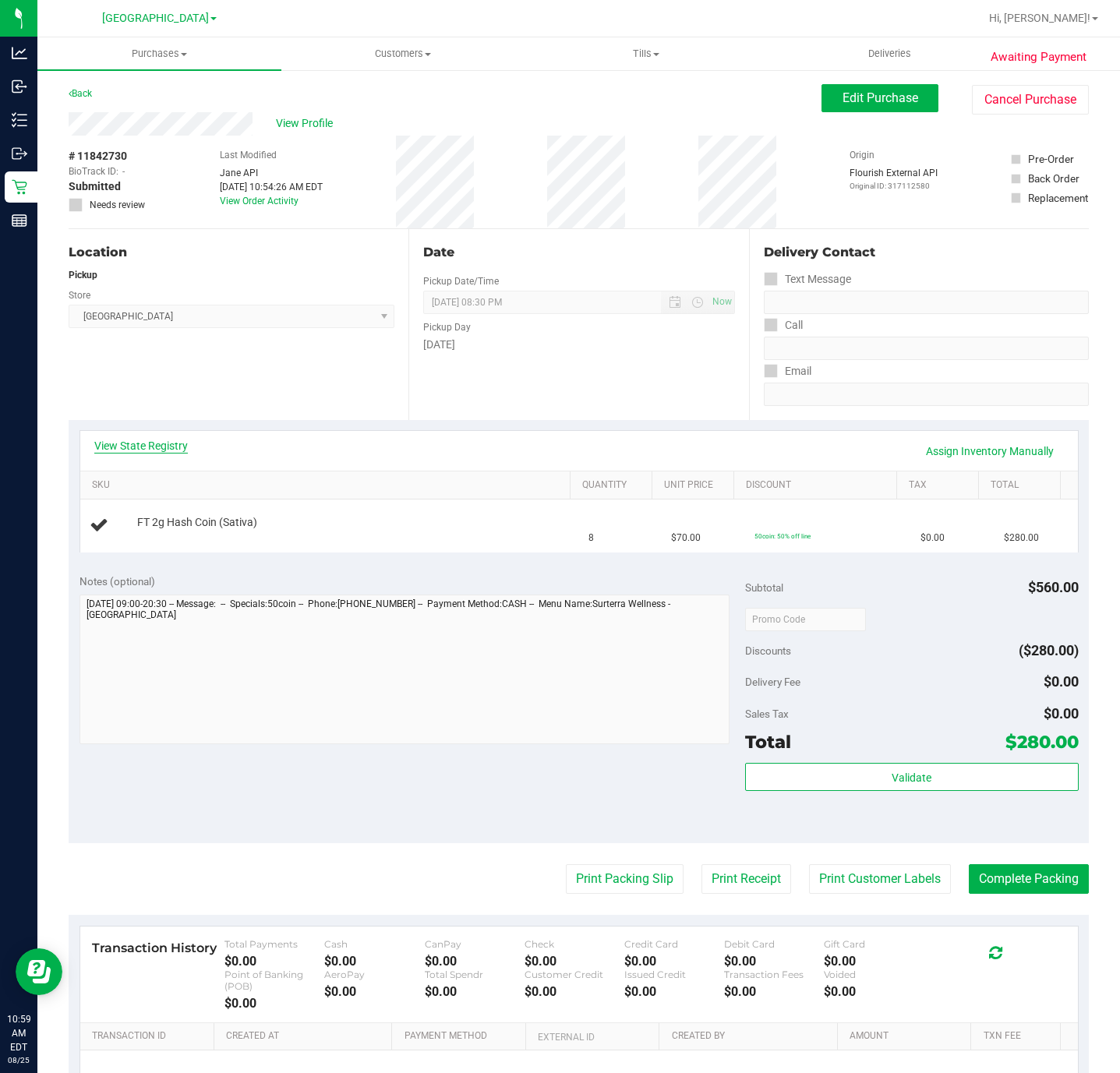
click at [146, 444] on link "View State Registry" at bounding box center [142, 446] width 94 height 16
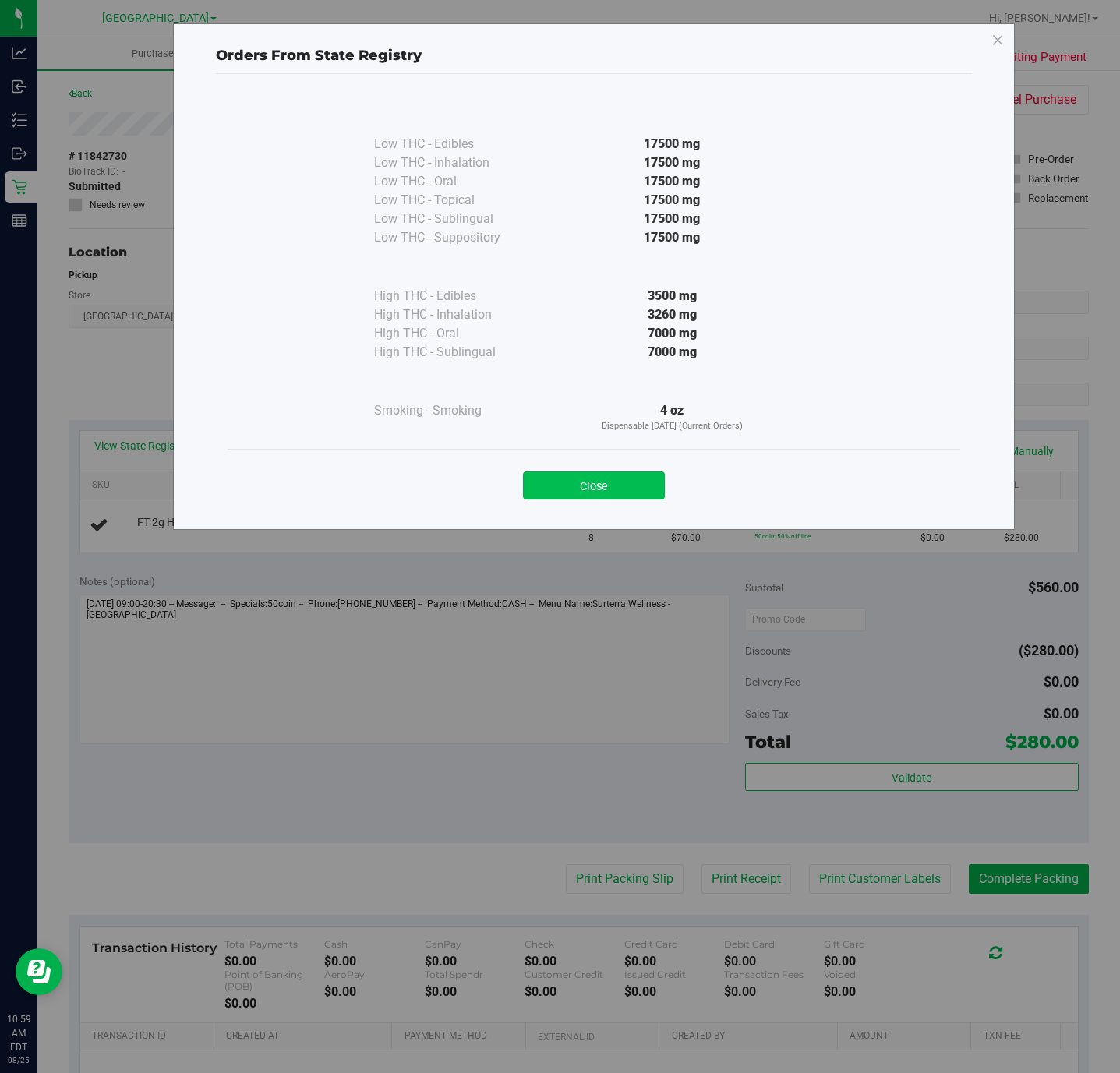
click at [644, 489] on button "Close" at bounding box center [593, 485] width 142 height 28
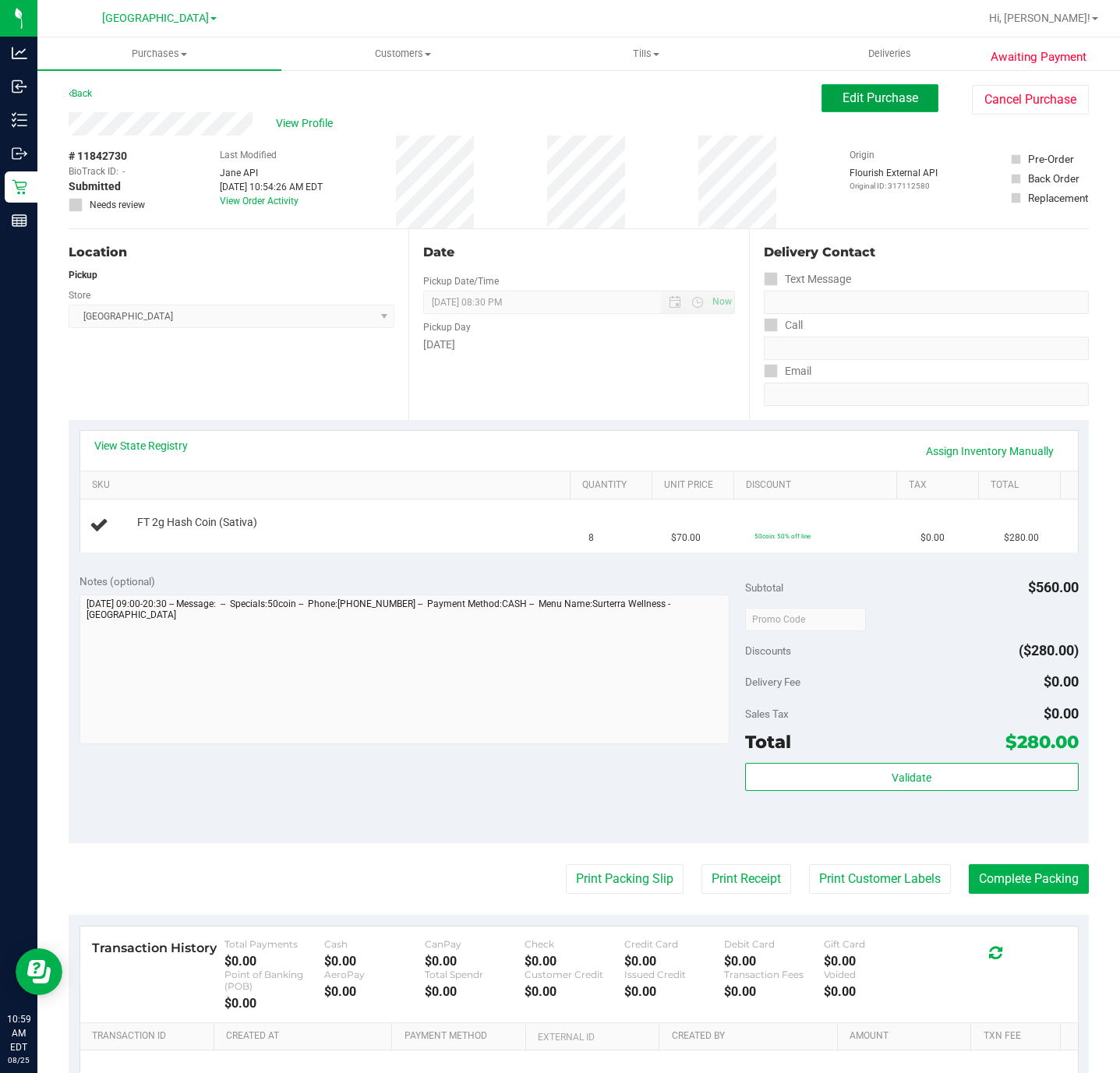
click at [871, 85] on button "Edit Purchase" at bounding box center [880, 98] width 117 height 28
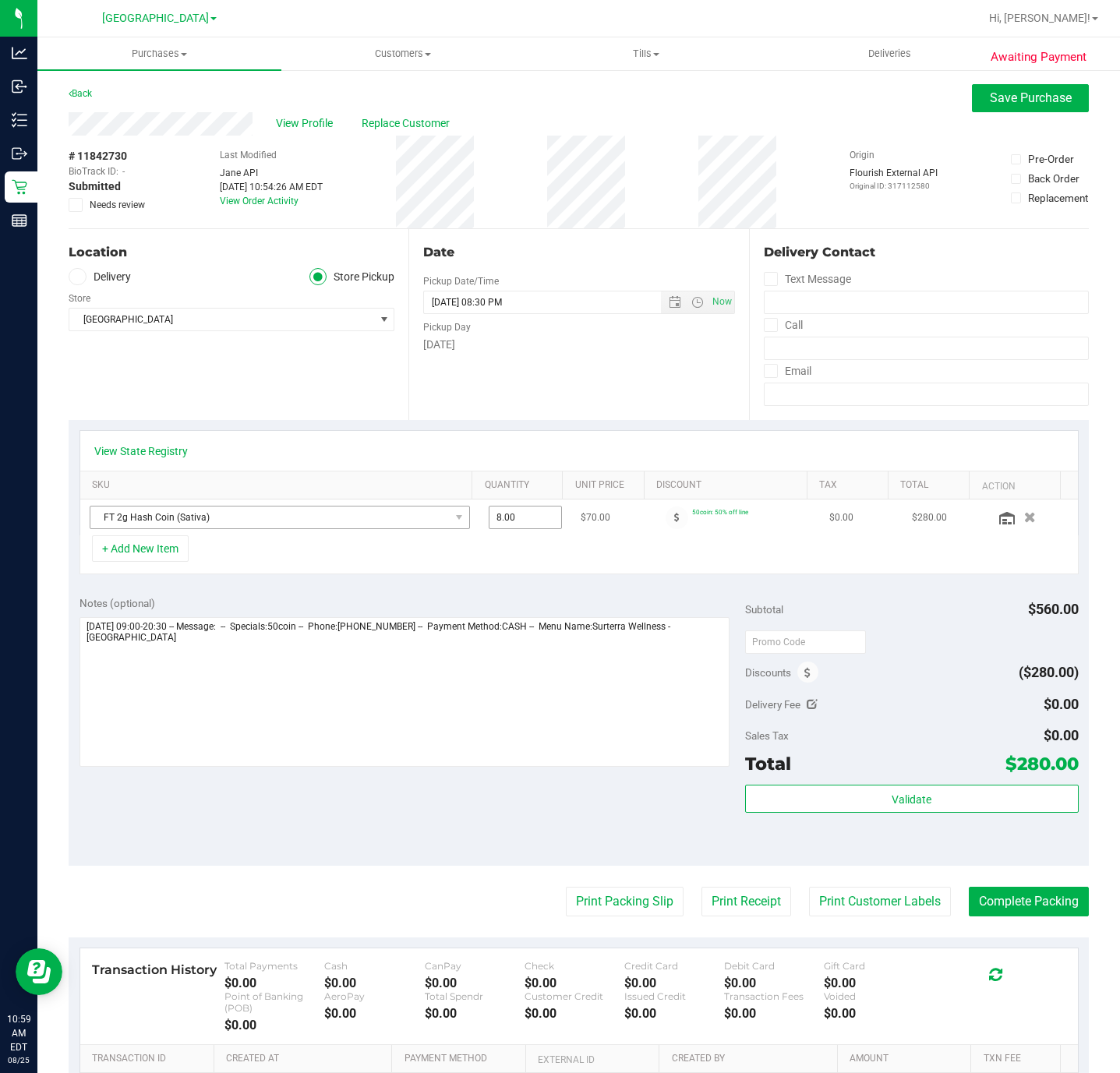
drag, startPoint x: 506, startPoint y: 524, endPoint x: 407, endPoint y: 530, distance: 99.2
click at [410, 530] on tr "FT 2g Hash Coin (Sativa) 8.00 8 $70.00 50coin: 50% off line $0.00 $280.00" at bounding box center [578, 517] width 998 height 36
type input "4"
type input "4.00"
click at [486, 556] on div "+ Add New Item" at bounding box center [579, 555] width 999 height 39
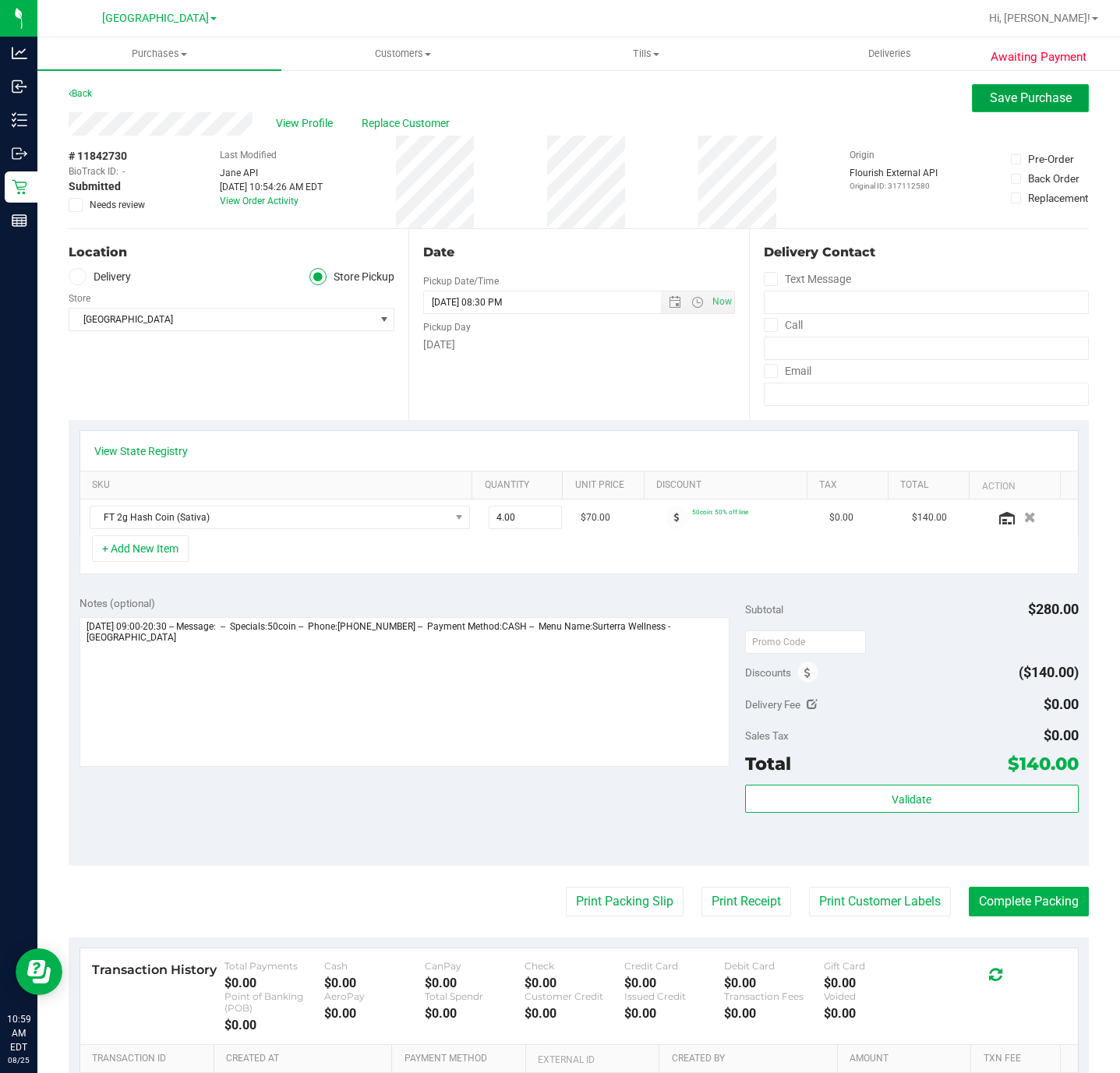
click at [972, 102] on button "Save Purchase" at bounding box center [1031, 98] width 117 height 28
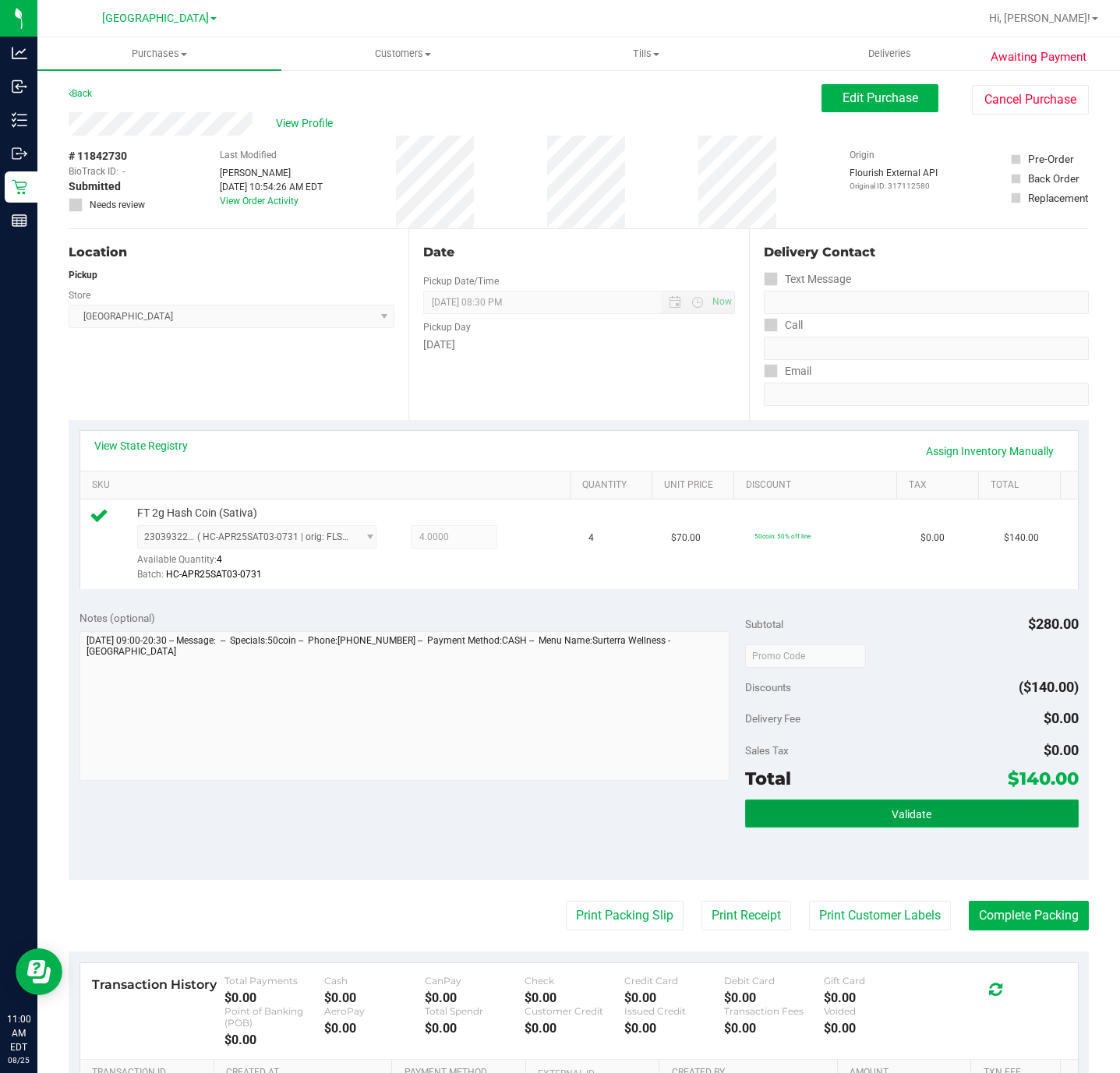
click at [919, 803] on button "Validate" at bounding box center [911, 813] width 333 height 28
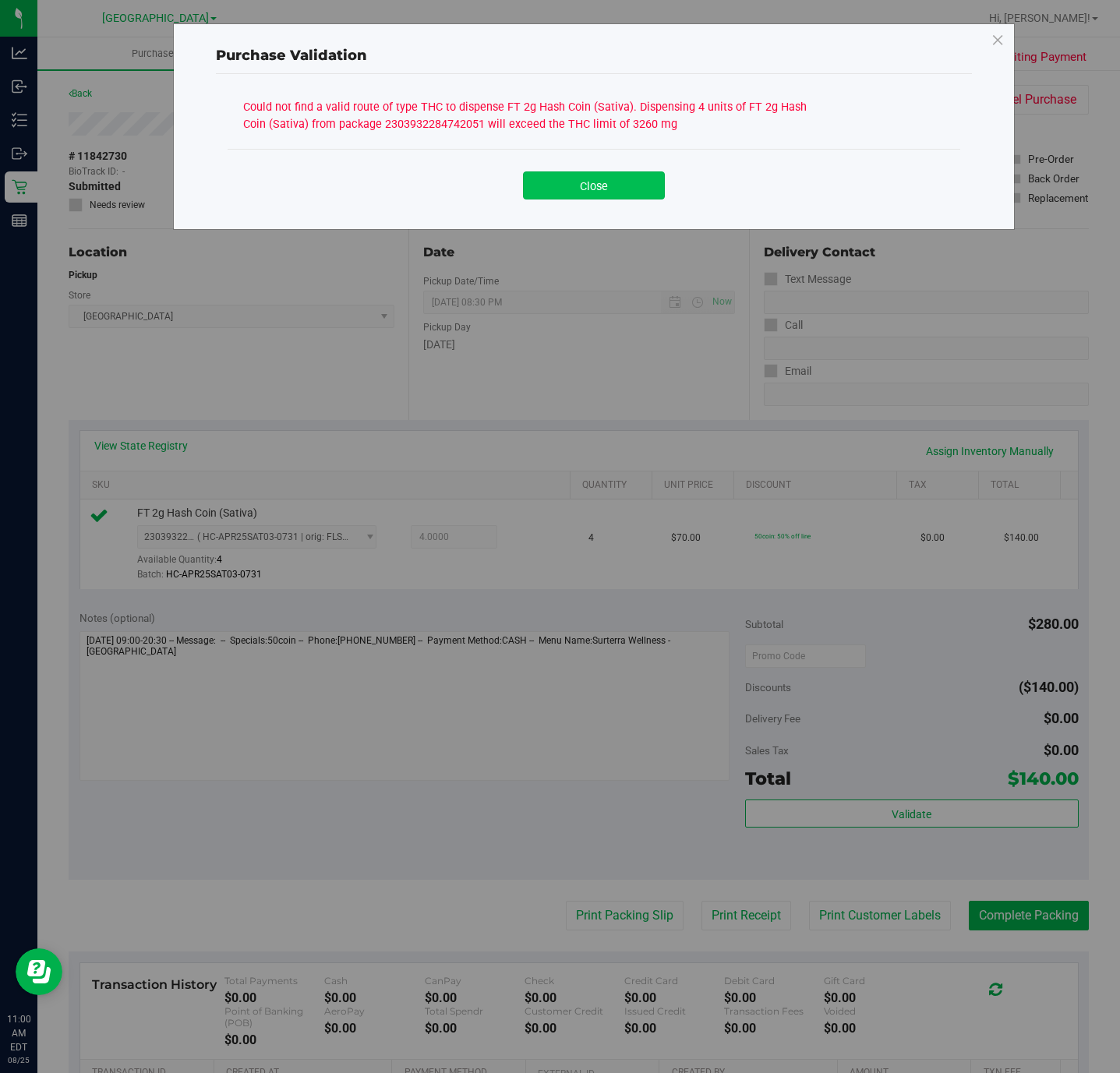
click at [616, 180] on button "Close" at bounding box center [593, 186] width 142 height 28
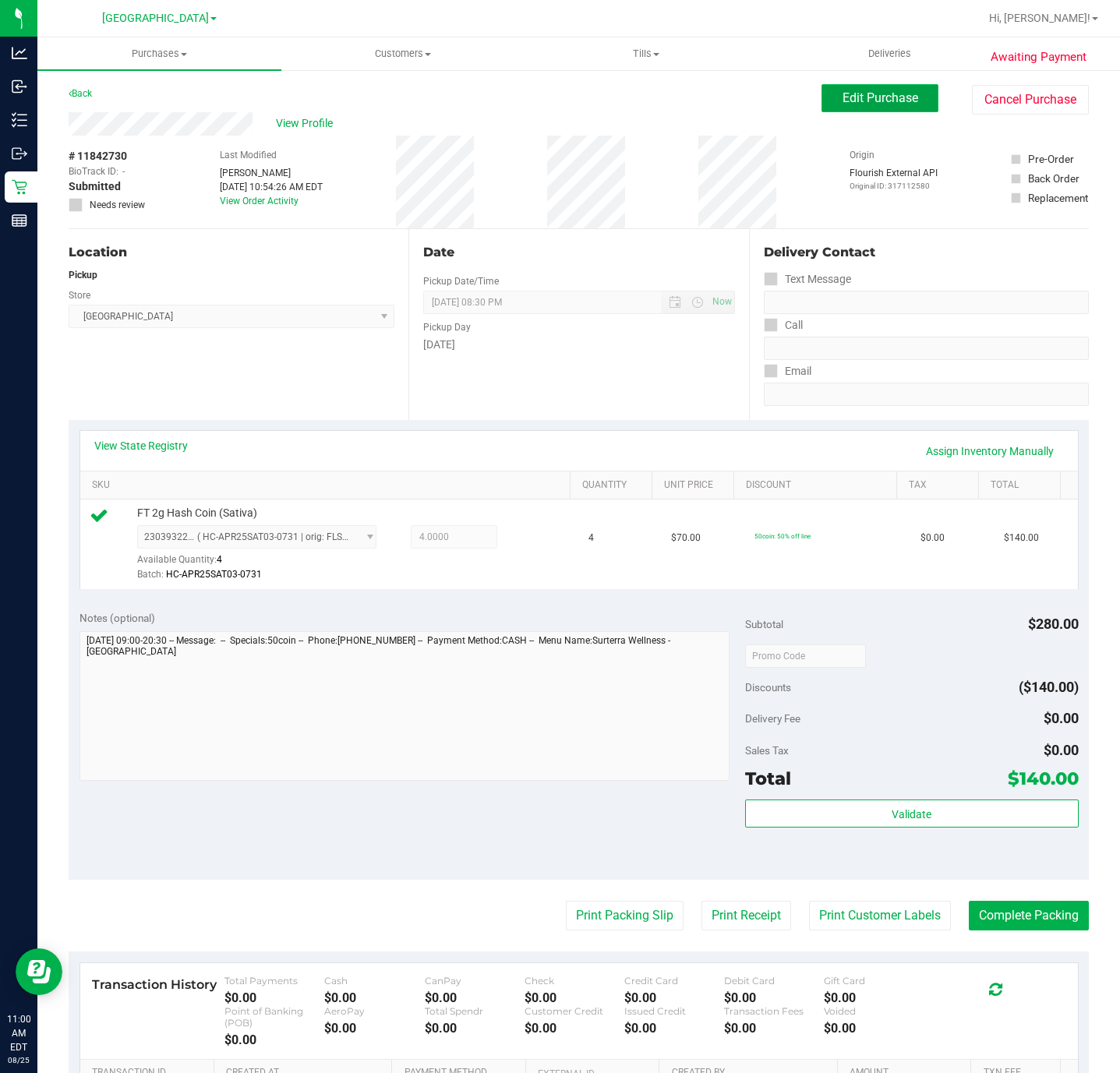
click at [873, 108] on button "Edit Purchase" at bounding box center [880, 98] width 117 height 28
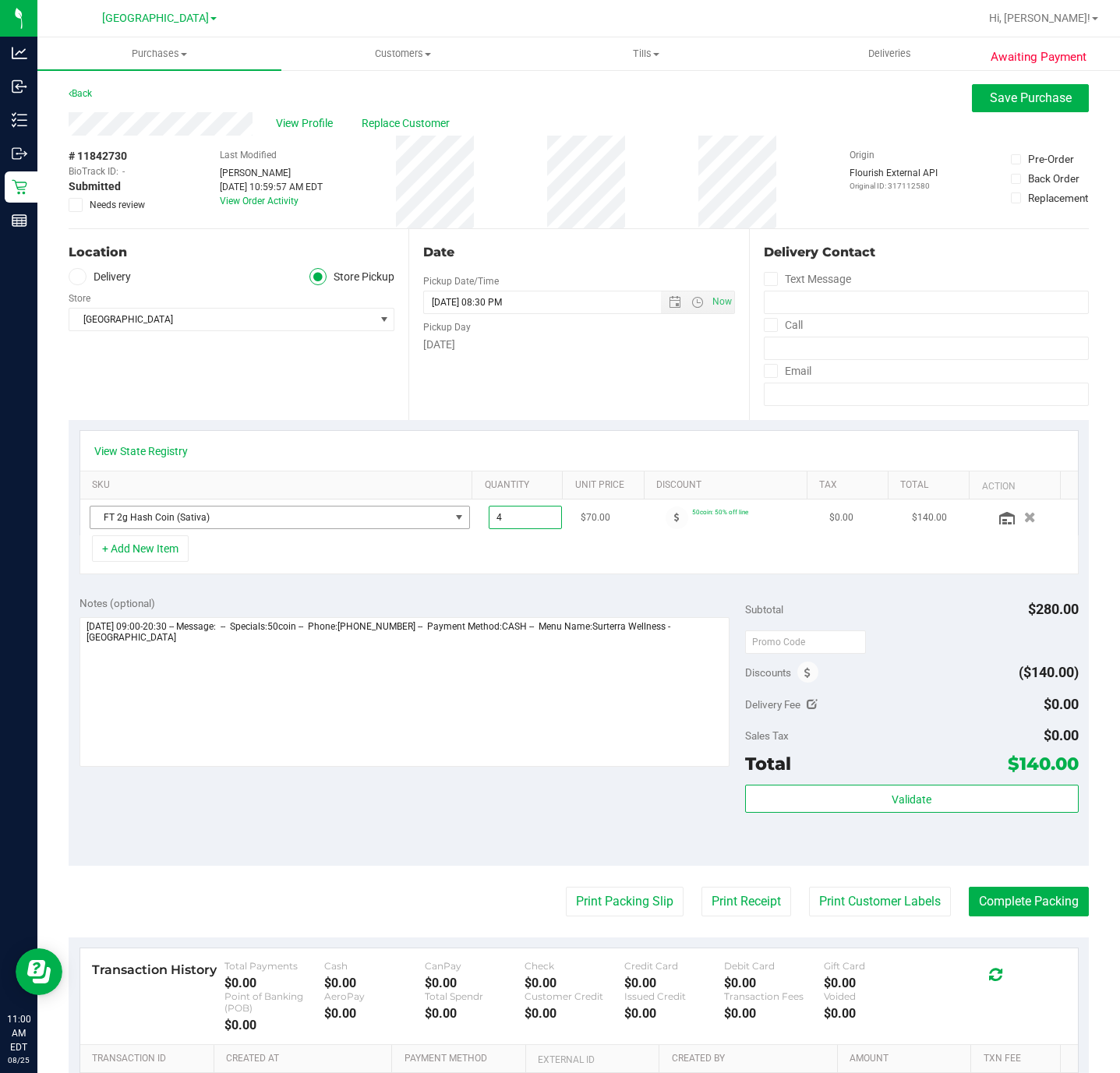
drag, startPoint x: 507, startPoint y: 523, endPoint x: 443, endPoint y: 523, distance: 64.0
click at [443, 523] on tr "FT 2g Hash Coin (Sativa) 4.00 4 $70.00 50coin: 50% off line $0.00 $140.00" at bounding box center [578, 517] width 998 height 36
type input "4"
drag, startPoint x: 1041, startPoint y: 102, endPoint x: 891, endPoint y: 367, distance: 304.5
click at [1039, 101] on span "Save Purchase" at bounding box center [1031, 97] width 82 height 15
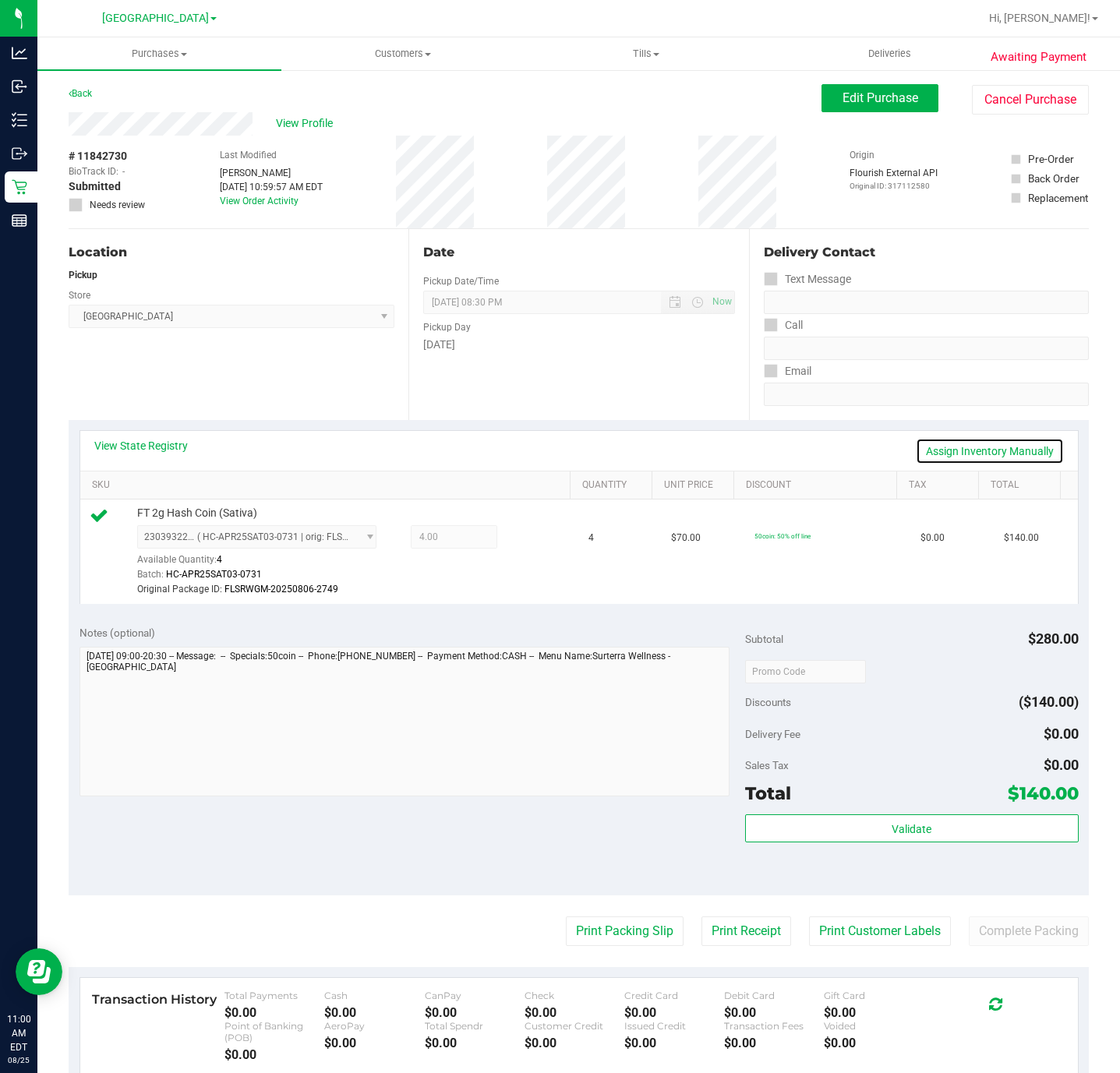
click at [992, 454] on link "Assign Inventory Manually" at bounding box center [990, 451] width 148 height 27
click at [521, 538] on icon at bounding box center [529, 539] width 16 height 18
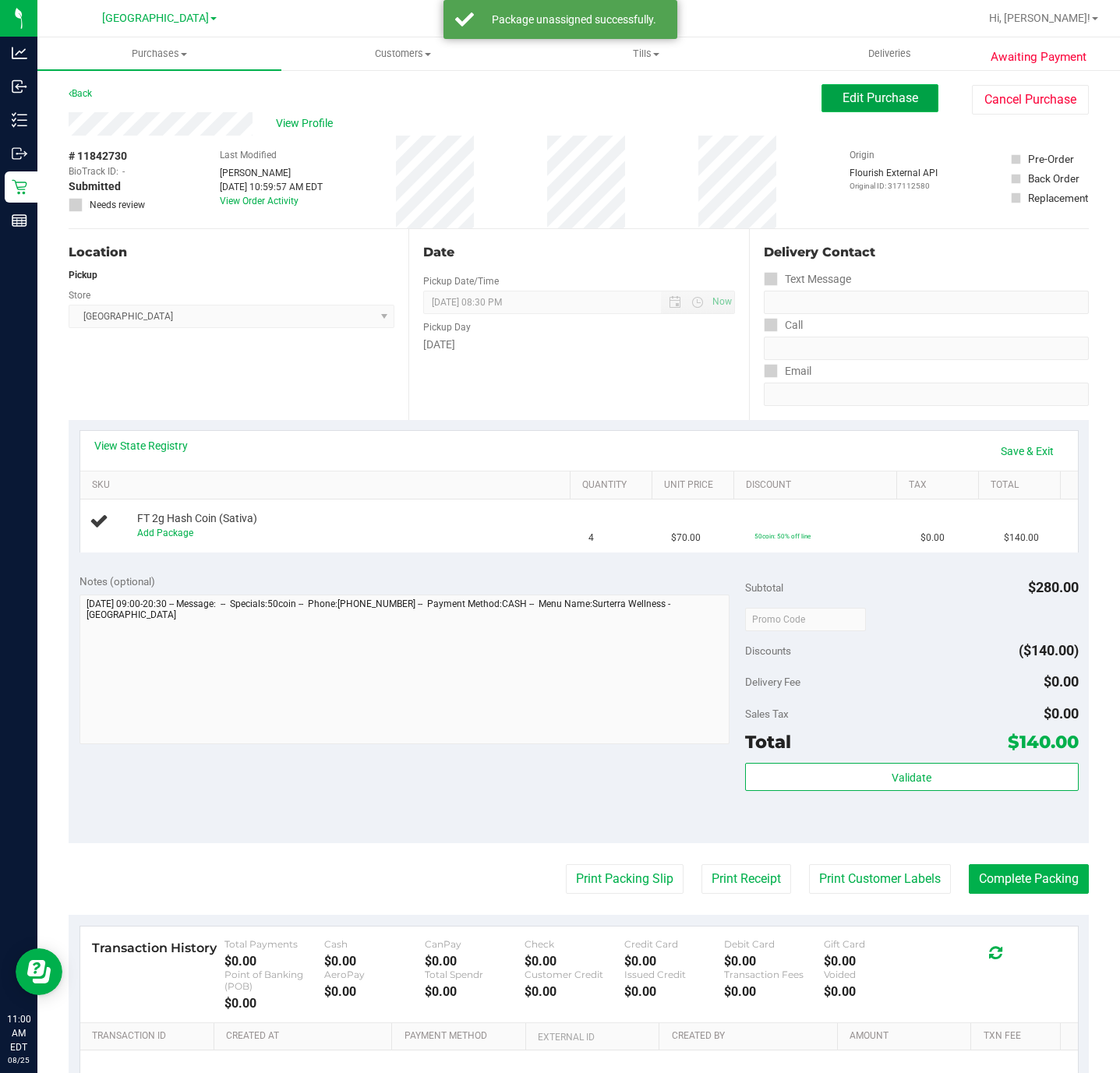
click at [843, 105] on span "Edit Purchase" at bounding box center [880, 97] width 76 height 15
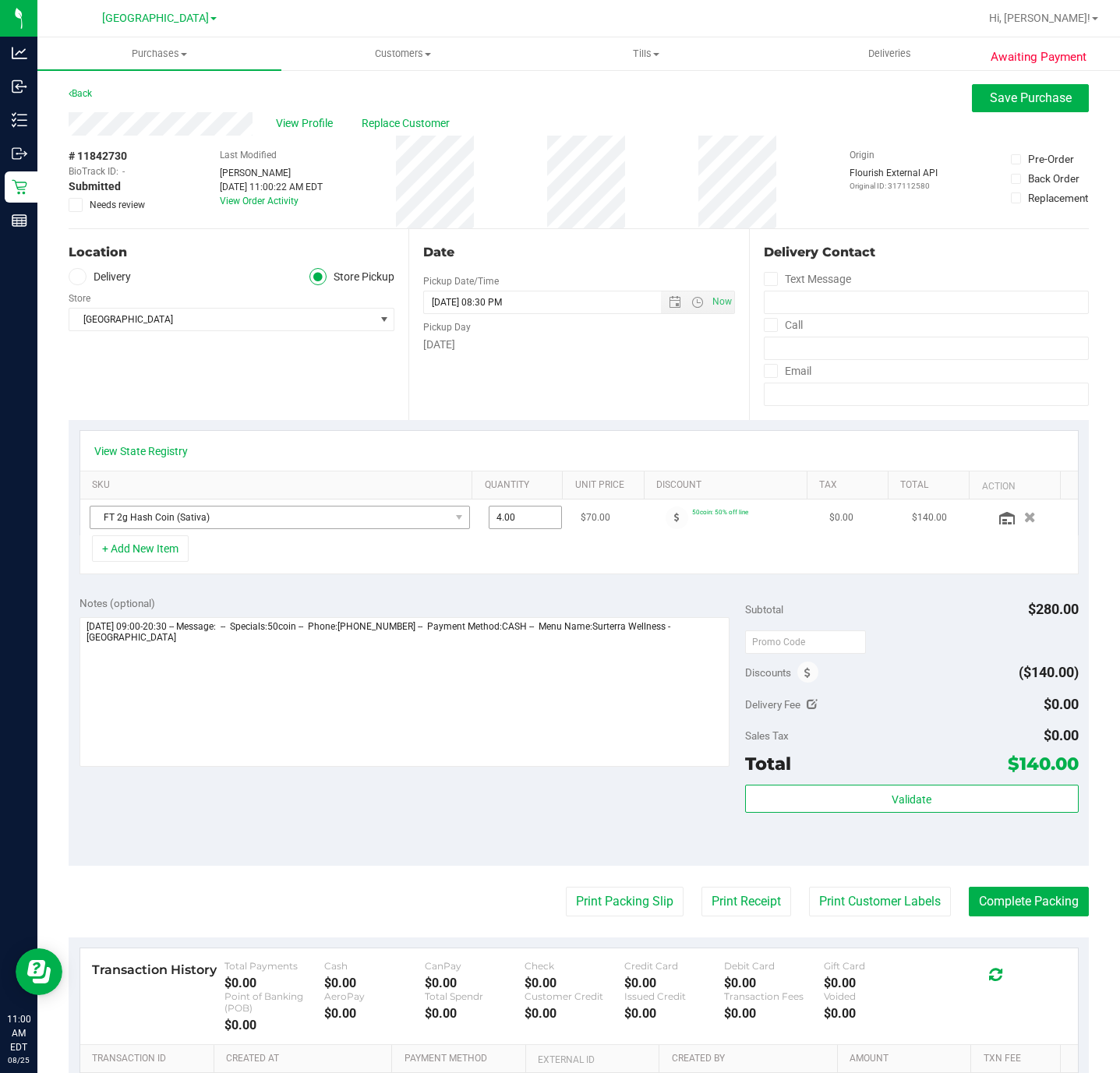
drag, startPoint x: 440, startPoint y: 512, endPoint x: 431, endPoint y: 512, distance: 9.0
click at [431, 512] on tr "FT 2g Hash Coin (Sativa) 4.00 4 $70.00 50coin: 50% off line $0.00 $140.00" at bounding box center [578, 517] width 998 height 36
type input "3"
type input "3.00"
click at [658, 454] on div "View State Registry" at bounding box center [579, 451] width 970 height 16
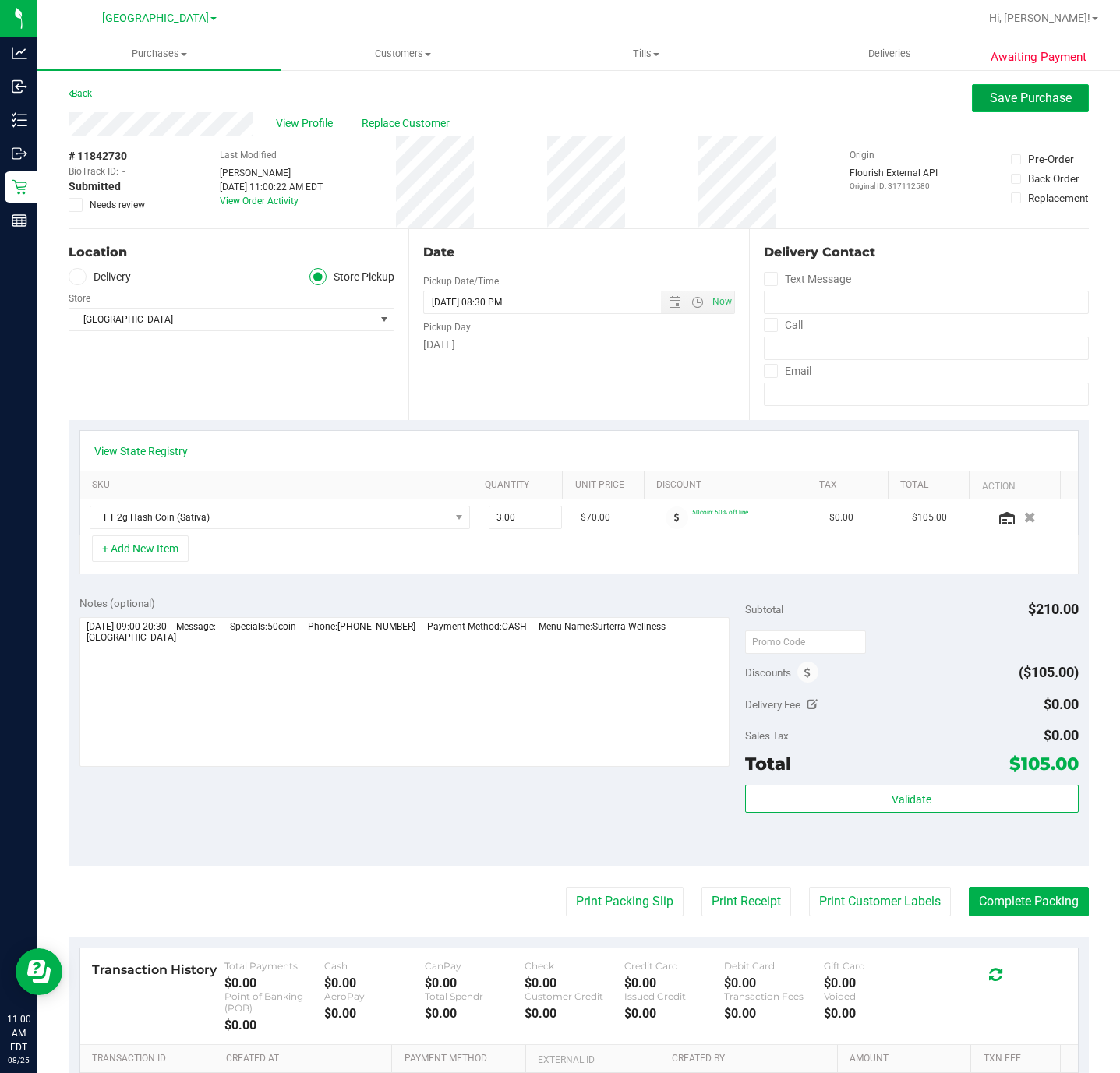
click at [1016, 98] on span "Save Purchase" at bounding box center [1031, 97] width 82 height 15
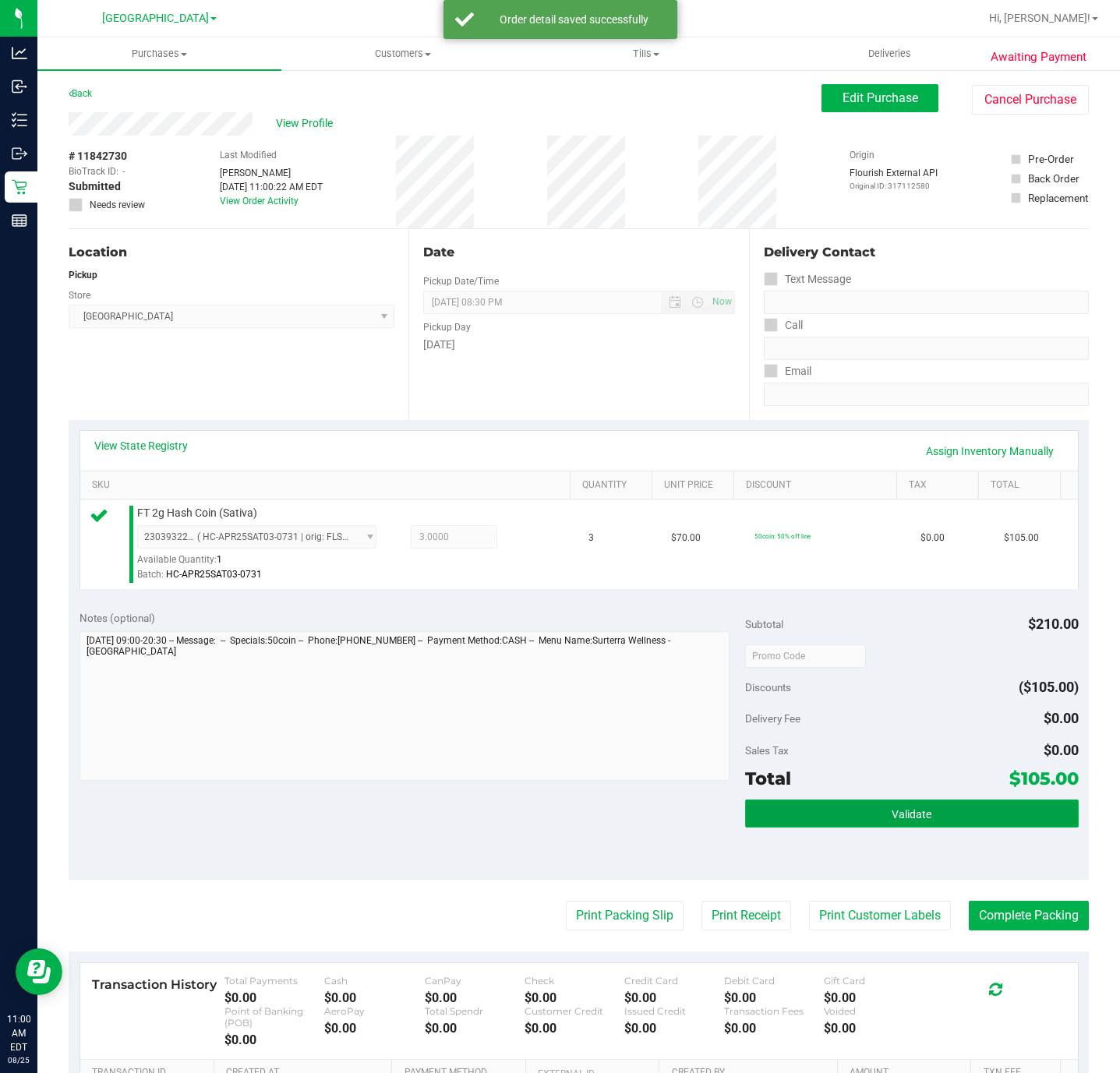
click at [901, 814] on span "Validate" at bounding box center [912, 814] width 40 height 12
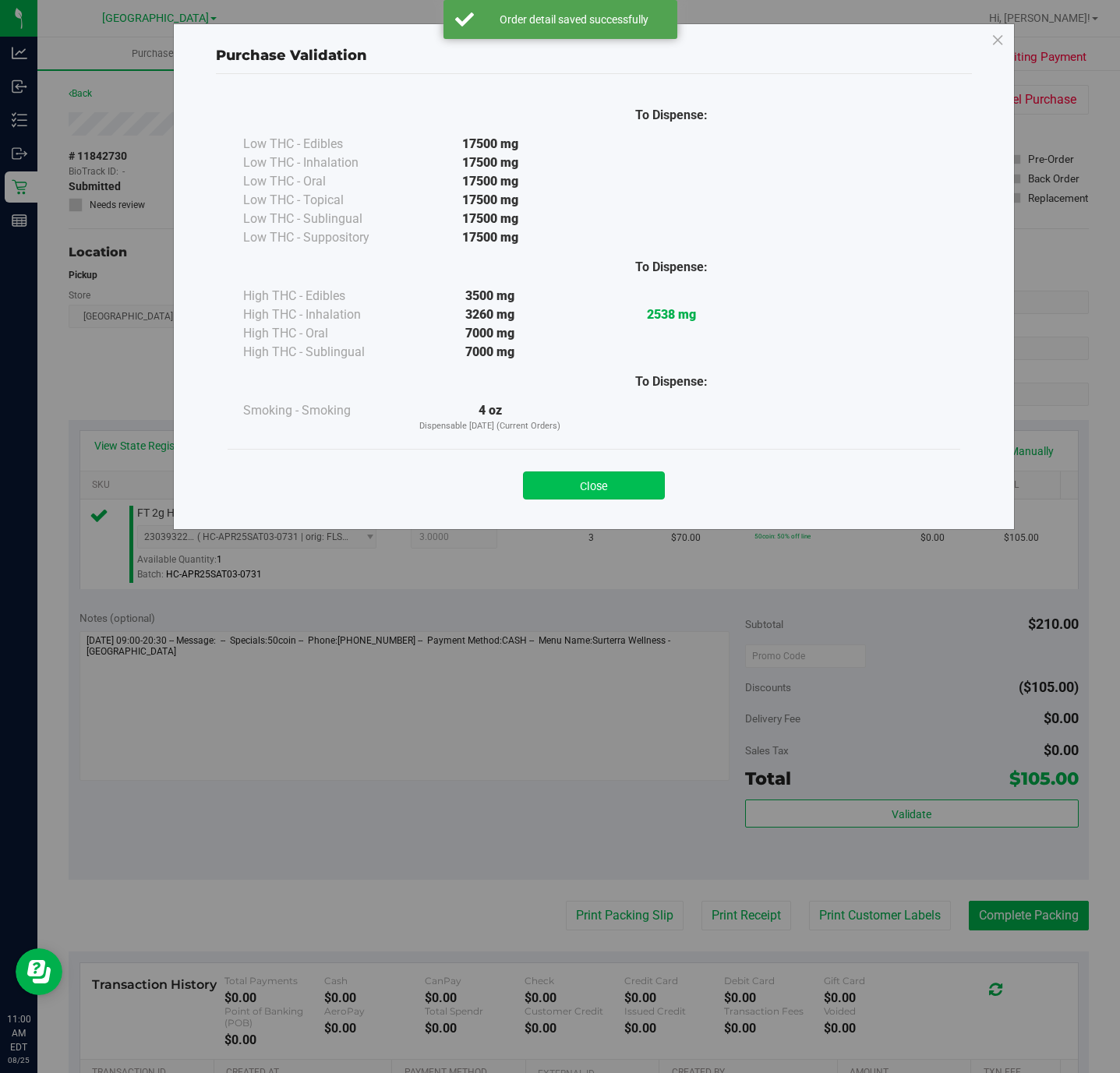
click at [611, 486] on button "Close" at bounding box center [593, 485] width 142 height 28
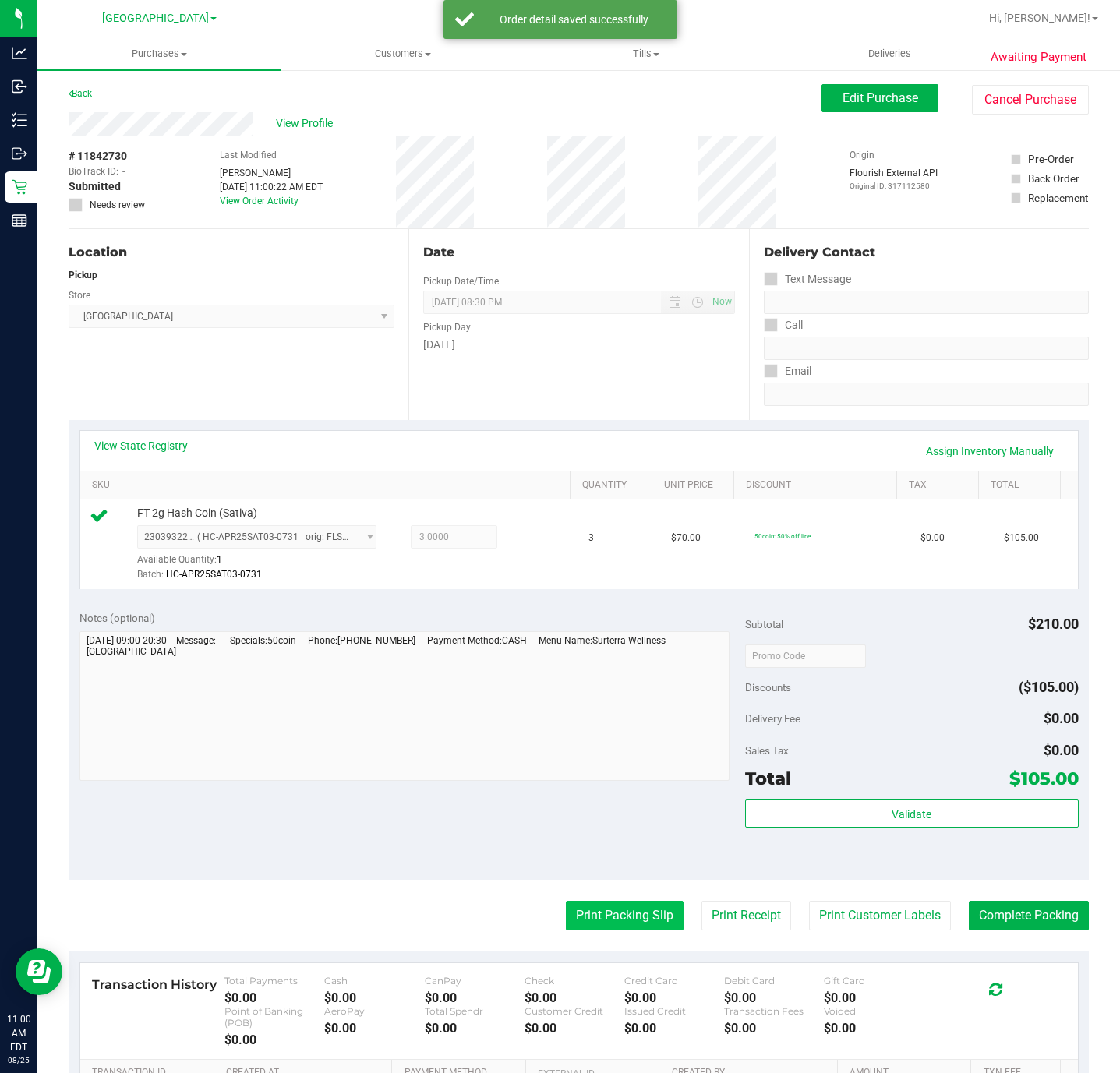
click at [594, 912] on button "Print Packing Slip" at bounding box center [625, 916] width 118 height 30
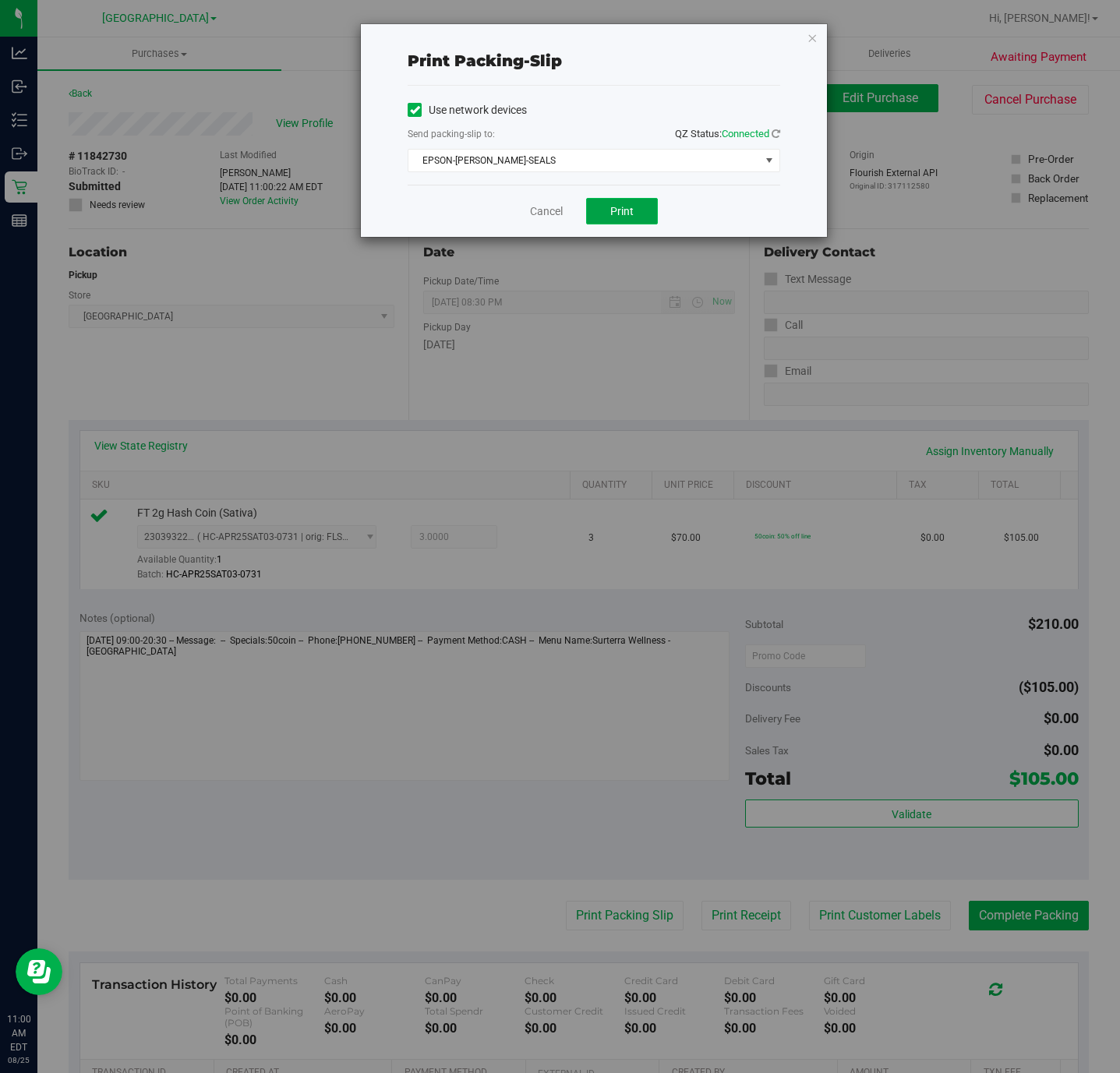
click at [599, 215] on button "Print" at bounding box center [622, 211] width 72 height 27
click at [555, 206] on link "Cancel" at bounding box center [547, 211] width 33 height 16
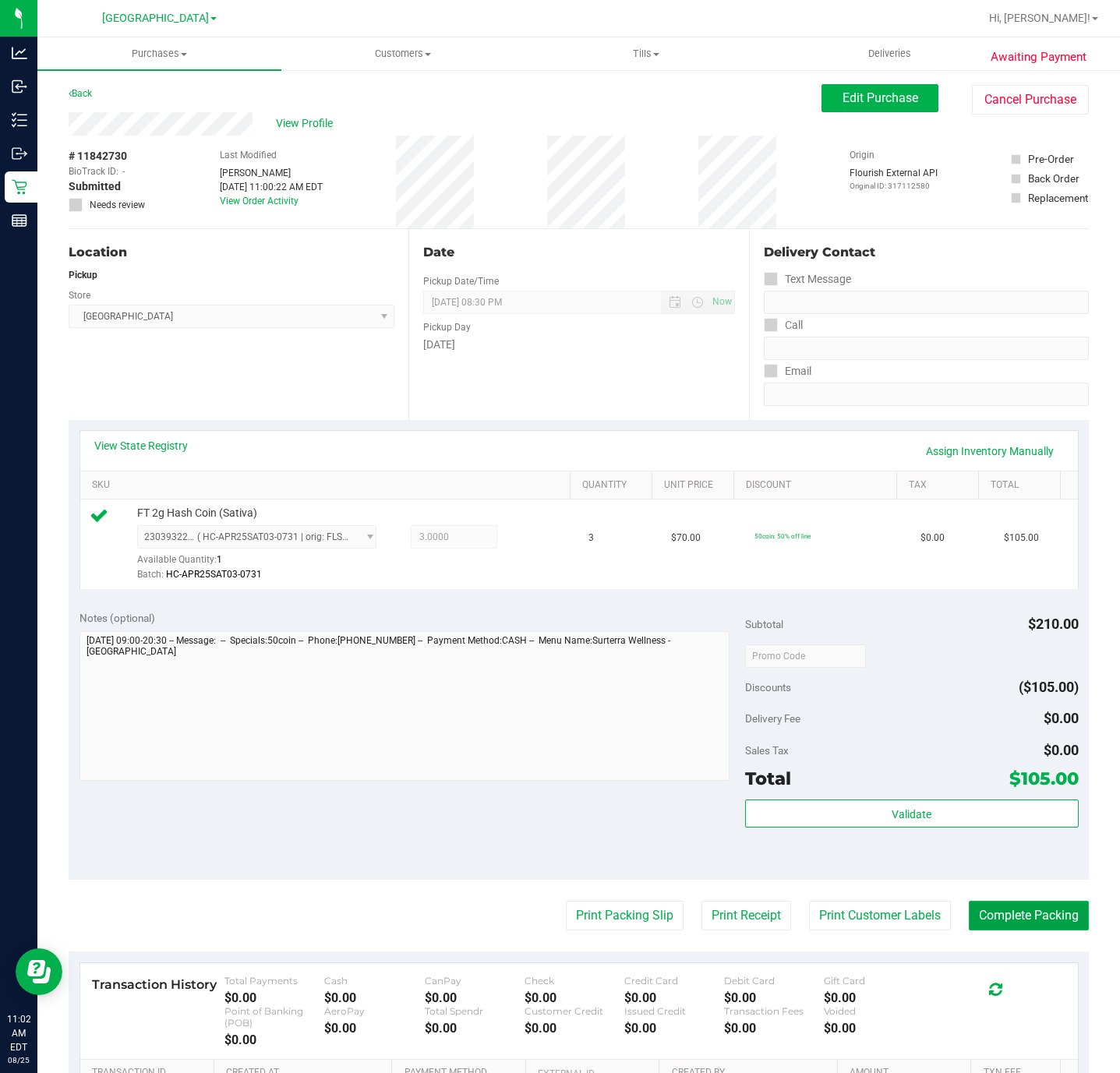
click at [1024, 924] on button "Complete Packing" at bounding box center [1029, 916] width 120 height 30
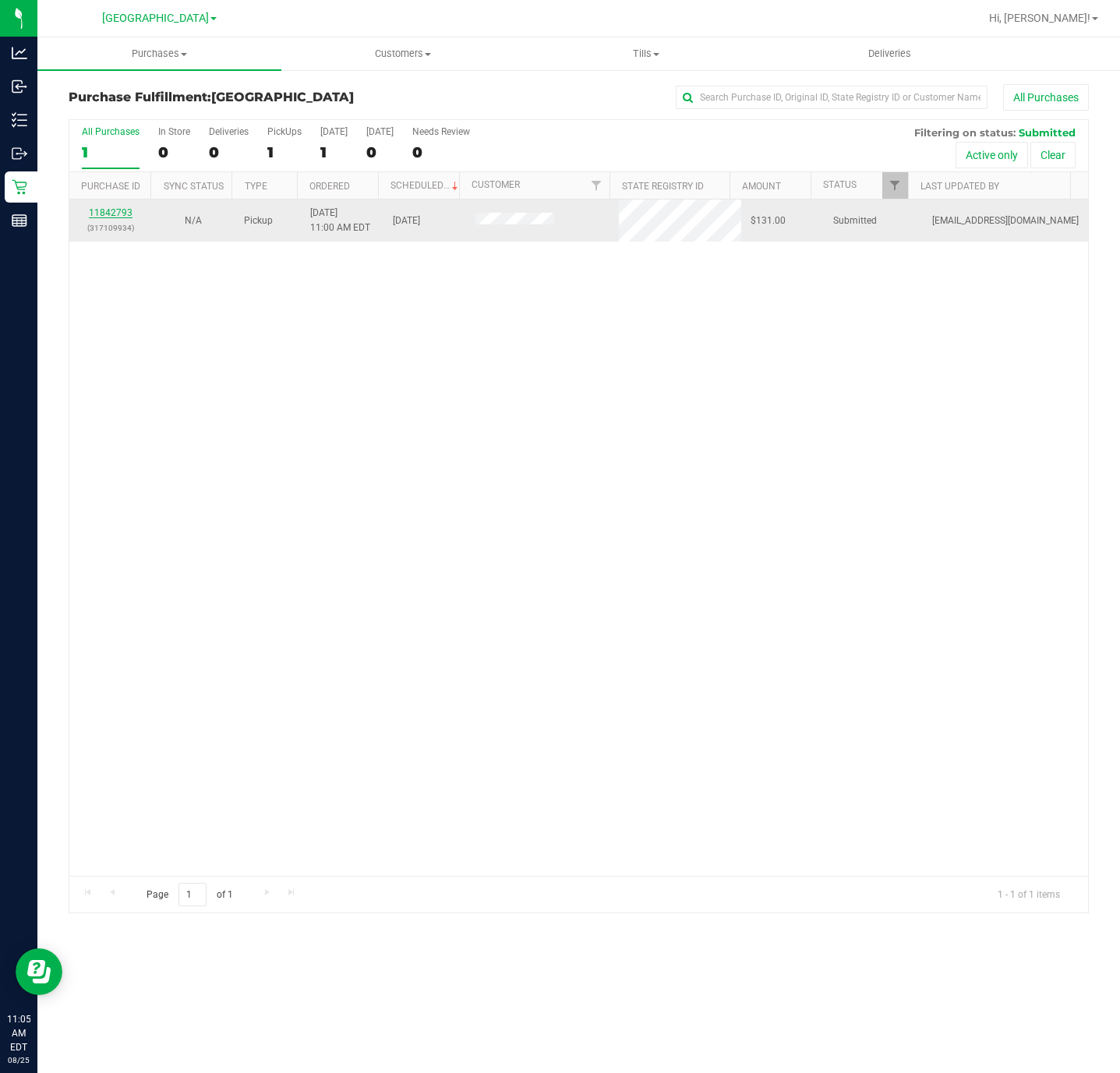
click at [110, 213] on link "11842793" at bounding box center [110, 213] width 43 height 11
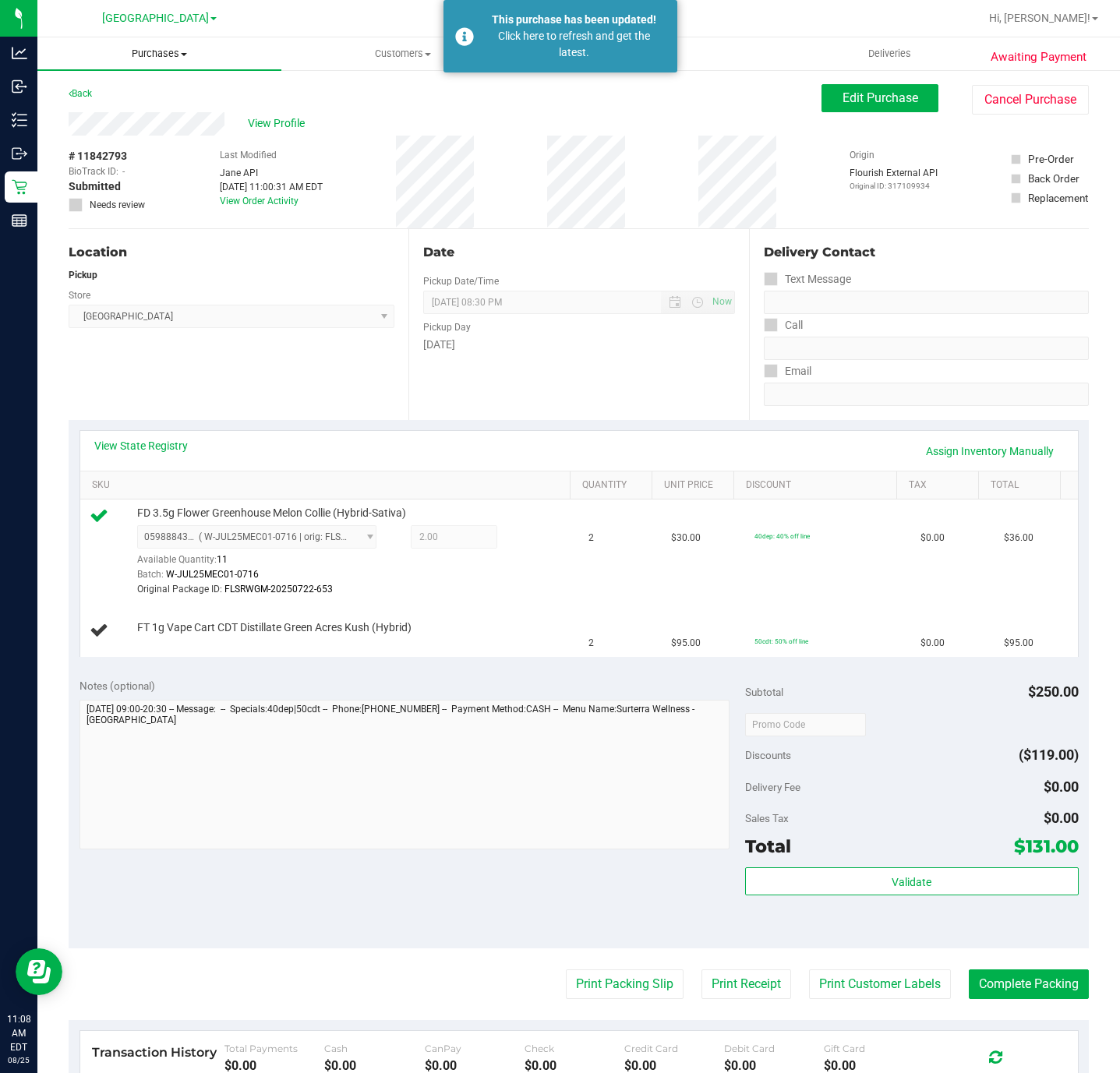
click at [169, 51] on span "Purchases" at bounding box center [159, 54] width 244 height 14
click at [115, 112] on span "Fulfillment" at bounding box center [85, 112] width 96 height 13
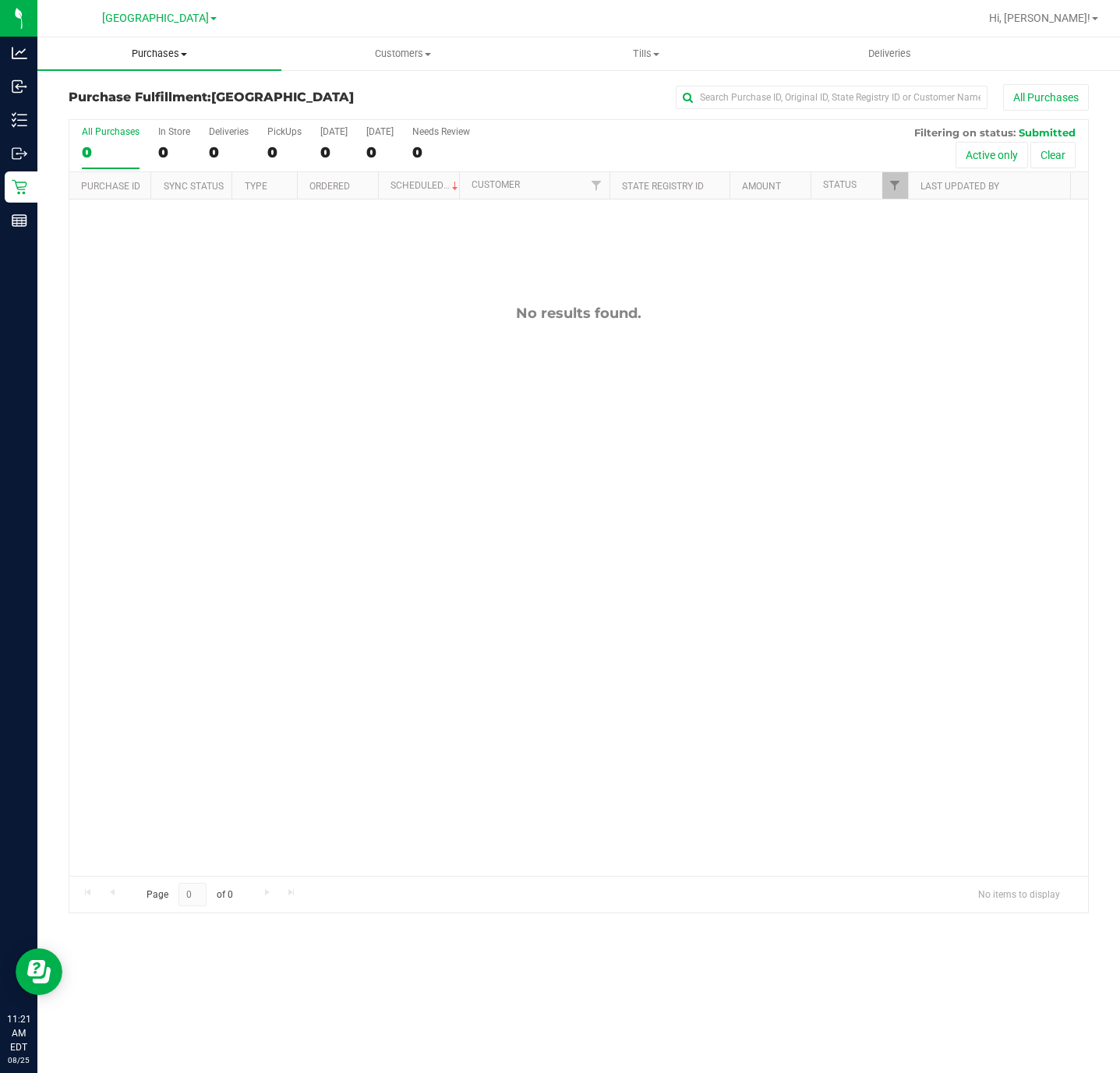
click at [167, 56] on span "Purchases" at bounding box center [159, 54] width 244 height 14
click at [87, 112] on span "Fulfillment" at bounding box center [85, 112] width 96 height 13
click at [742, 368] on div "No results found." at bounding box center [578, 590] width 1018 height 782
click at [171, 62] on uib-tab-heading "Purchases Summary of purchases Fulfillment All purchases" at bounding box center [159, 54] width 244 height 33
click at [122, 126] on span "All purchases" at bounding box center [92, 131] width 110 height 13
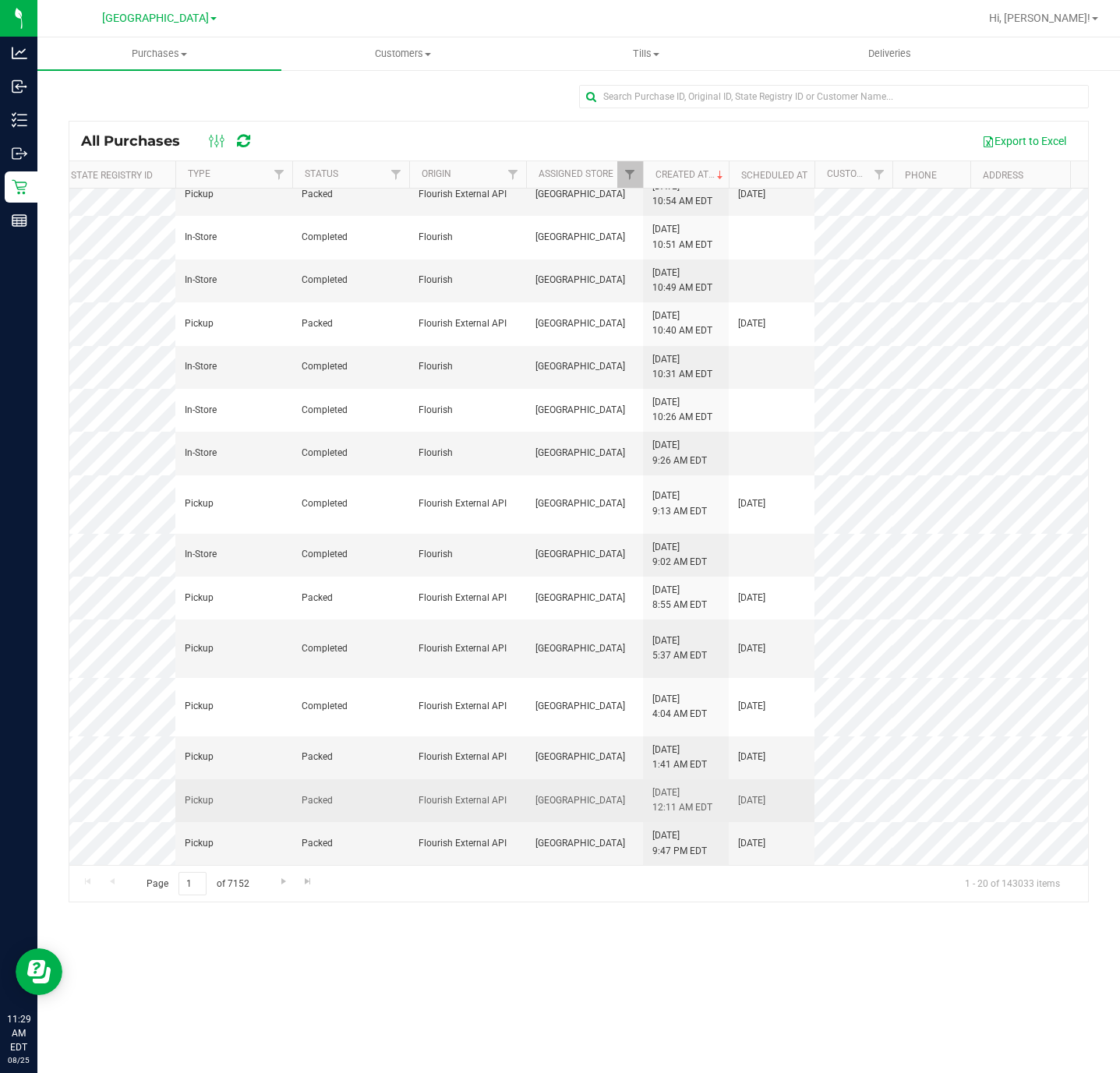
scroll to position [271, 206]
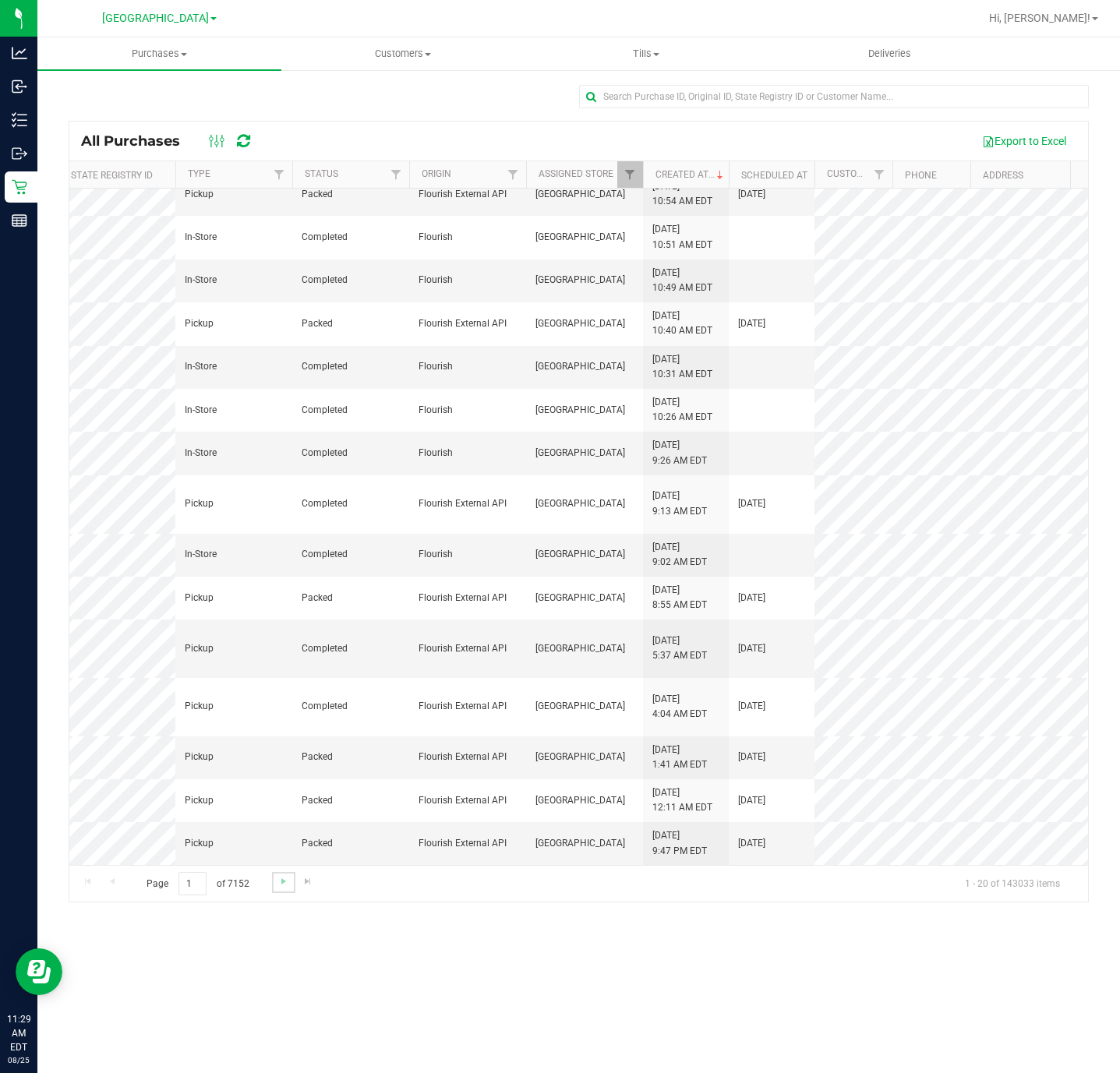
click at [272, 881] on link "Go to the next page" at bounding box center [283, 883] width 23 height 21
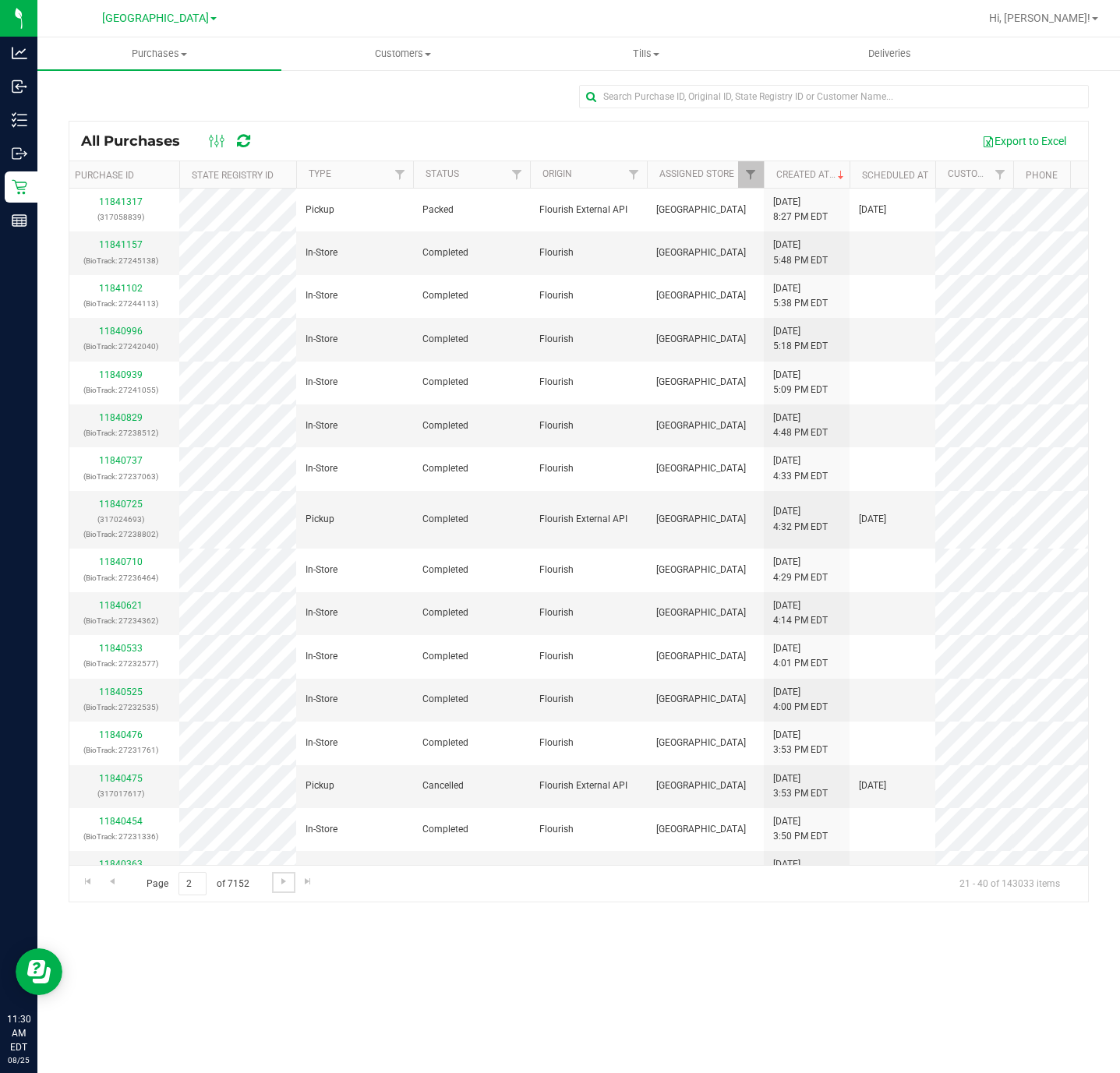
scroll to position [0, 0]
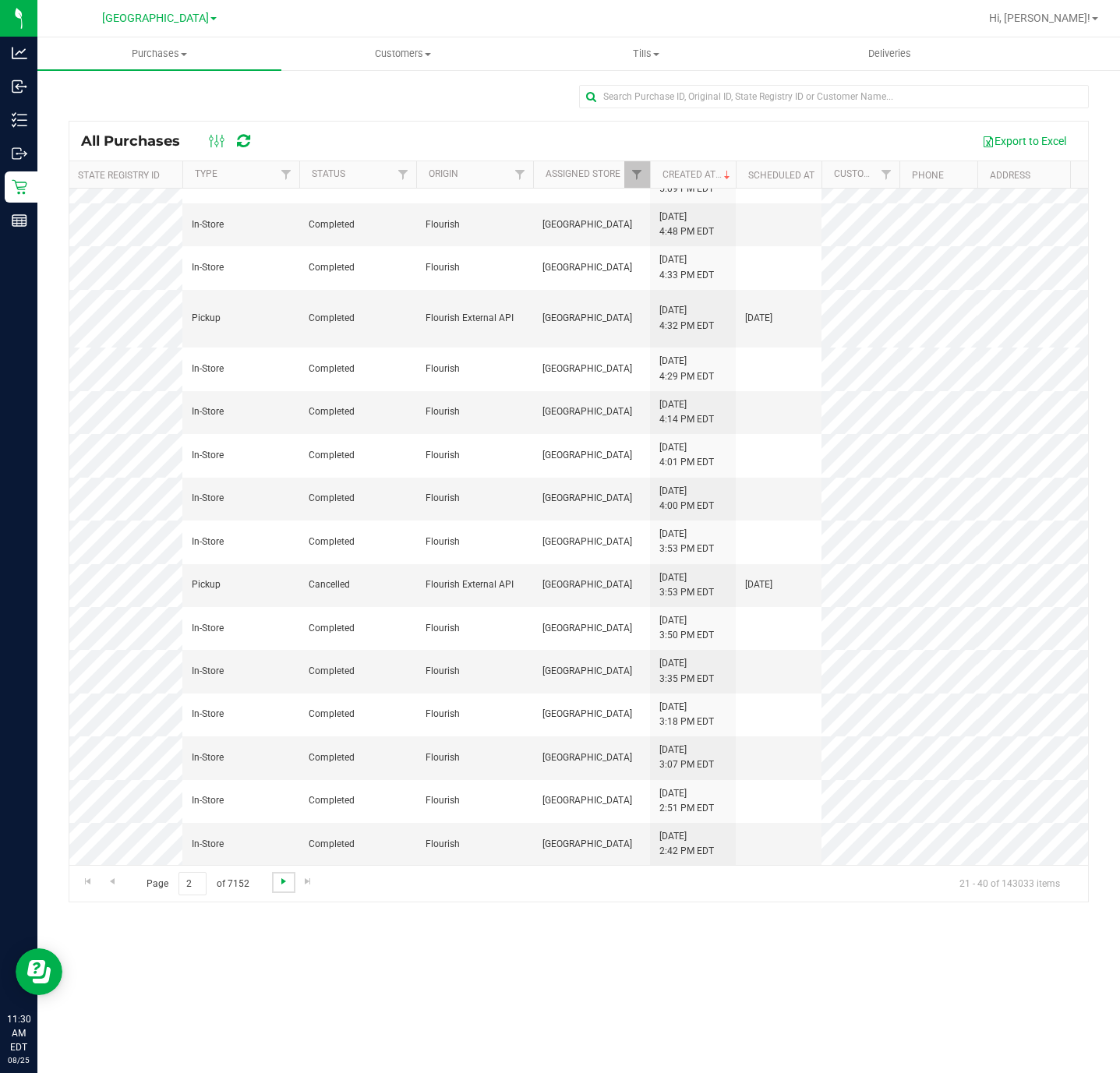
click at [279, 887] on span "Go to the next page" at bounding box center [284, 881] width 12 height 12
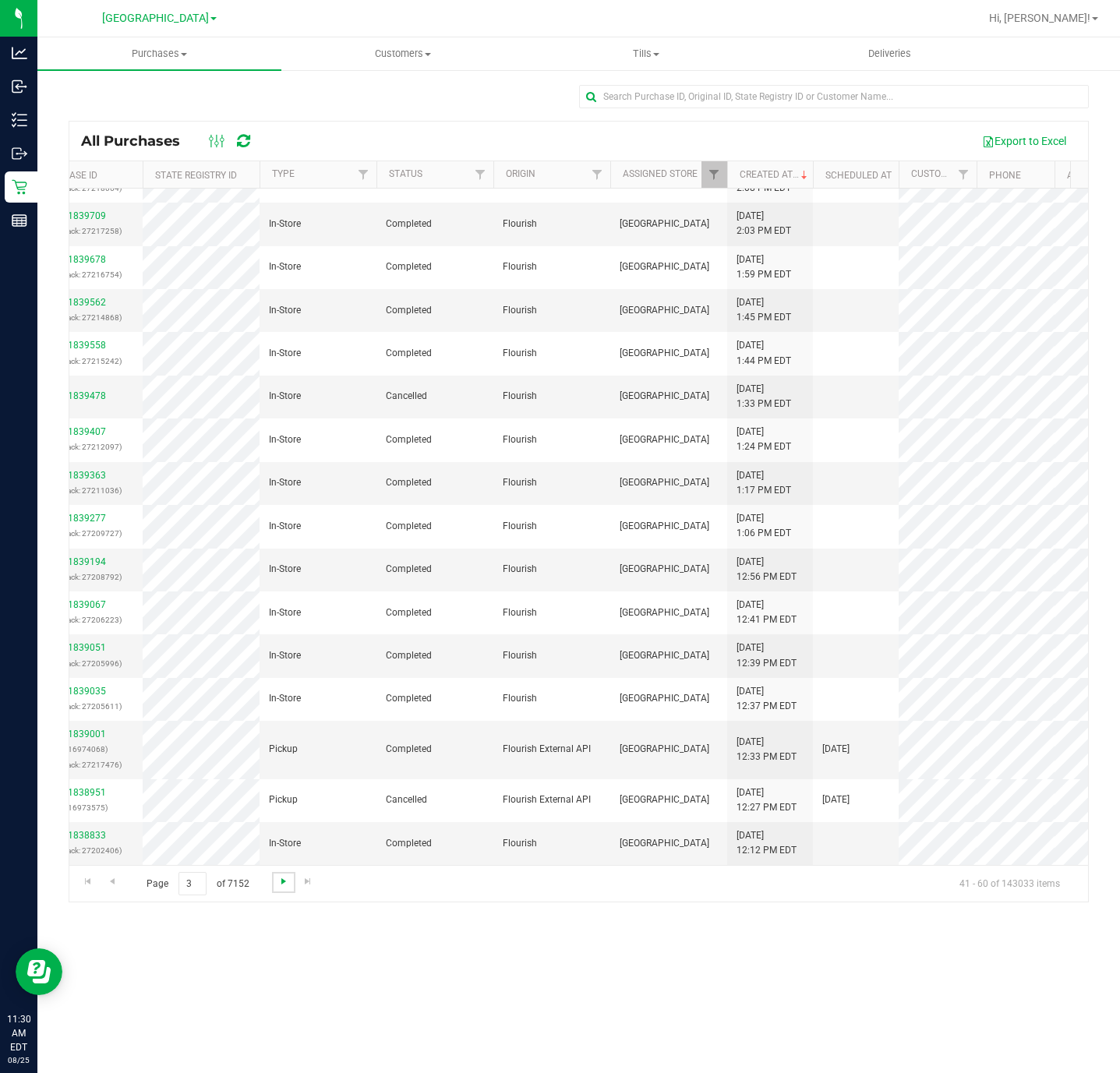
click at [287, 884] on span "Go to the next page" at bounding box center [284, 881] width 12 height 12
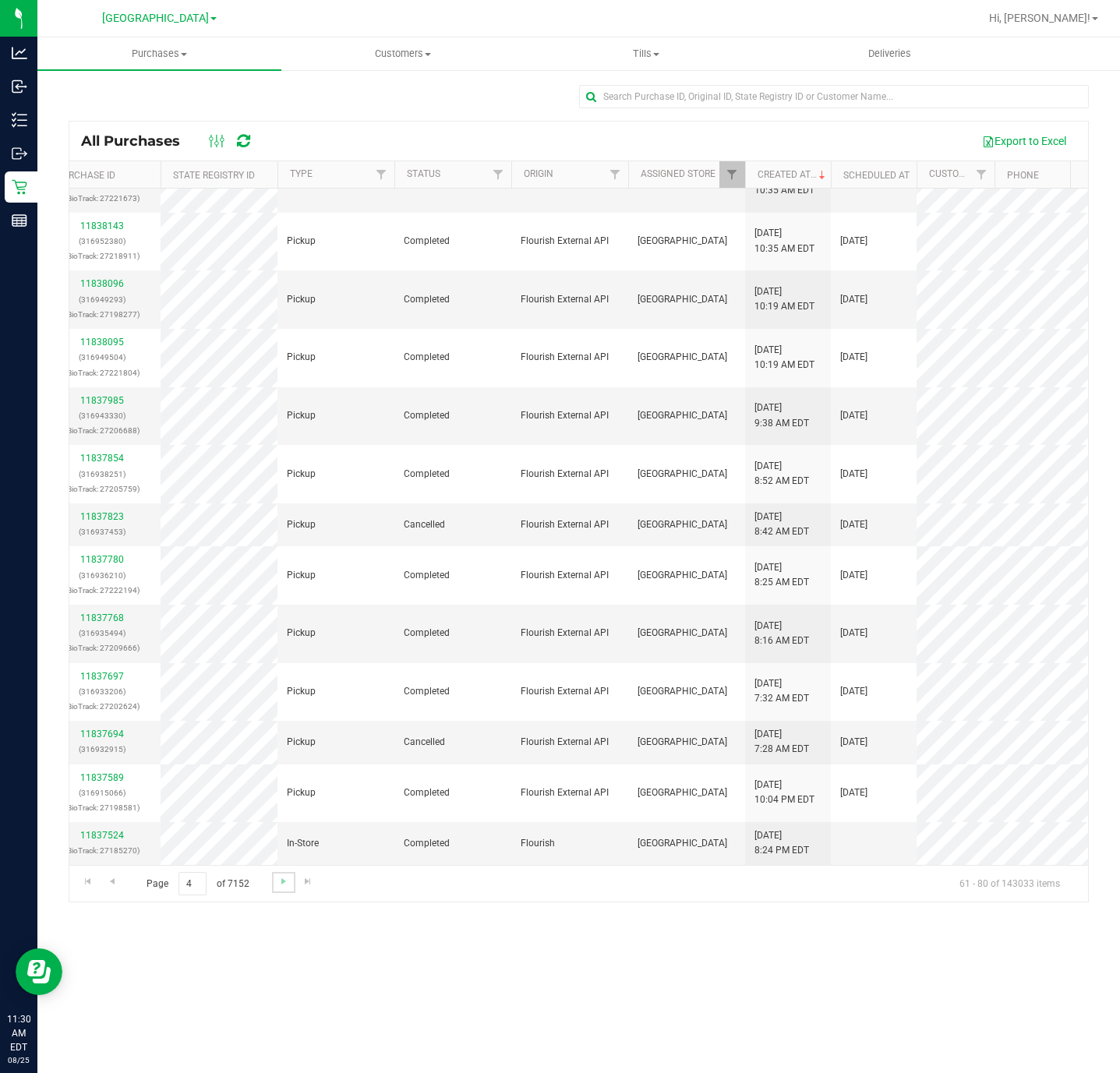
click at [279, 889] on link "Go to the next page" at bounding box center [283, 883] width 23 height 21
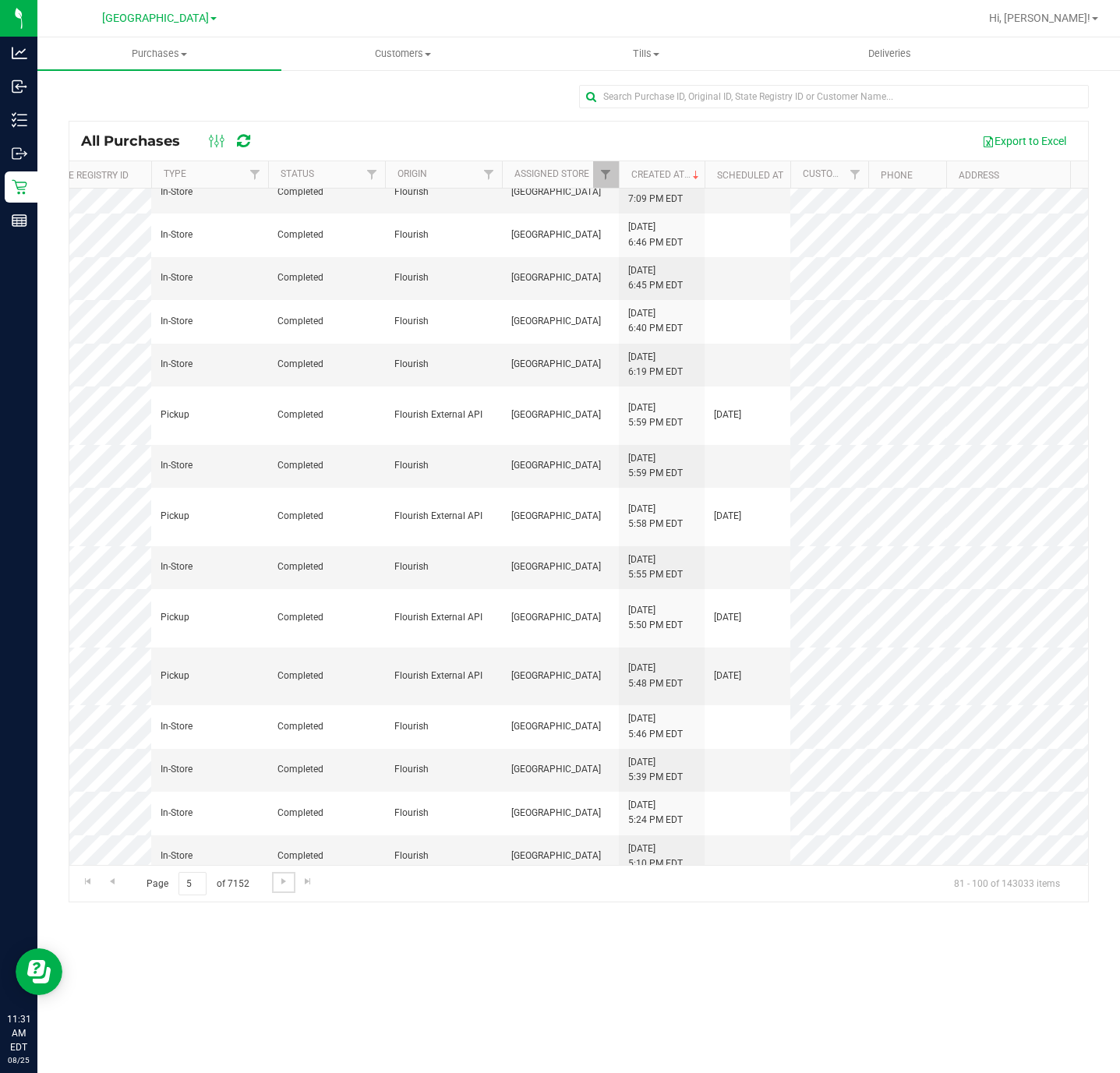
scroll to position [286, 230]
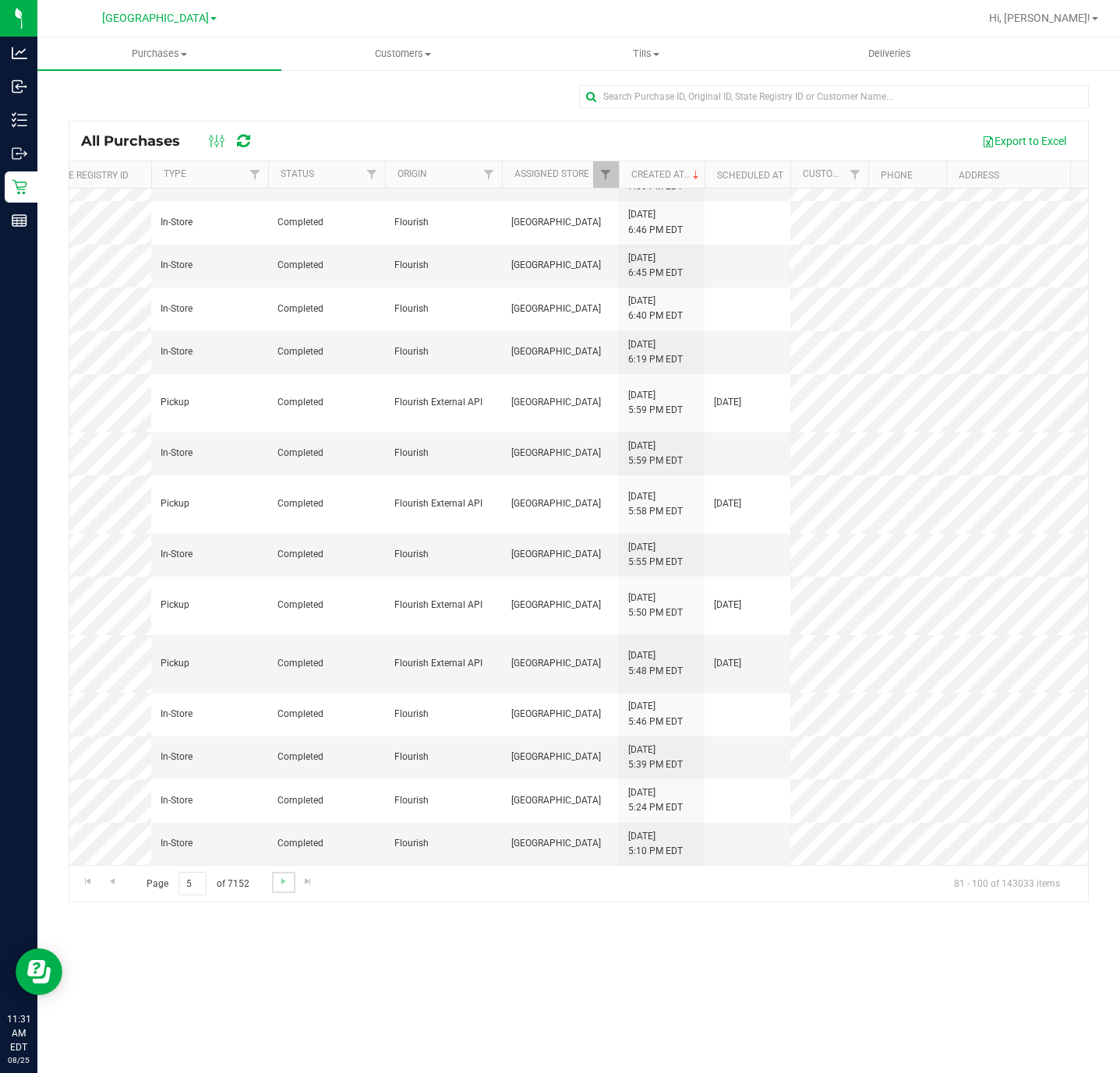
click at [274, 887] on link "Go to the next page" at bounding box center [283, 883] width 23 height 21
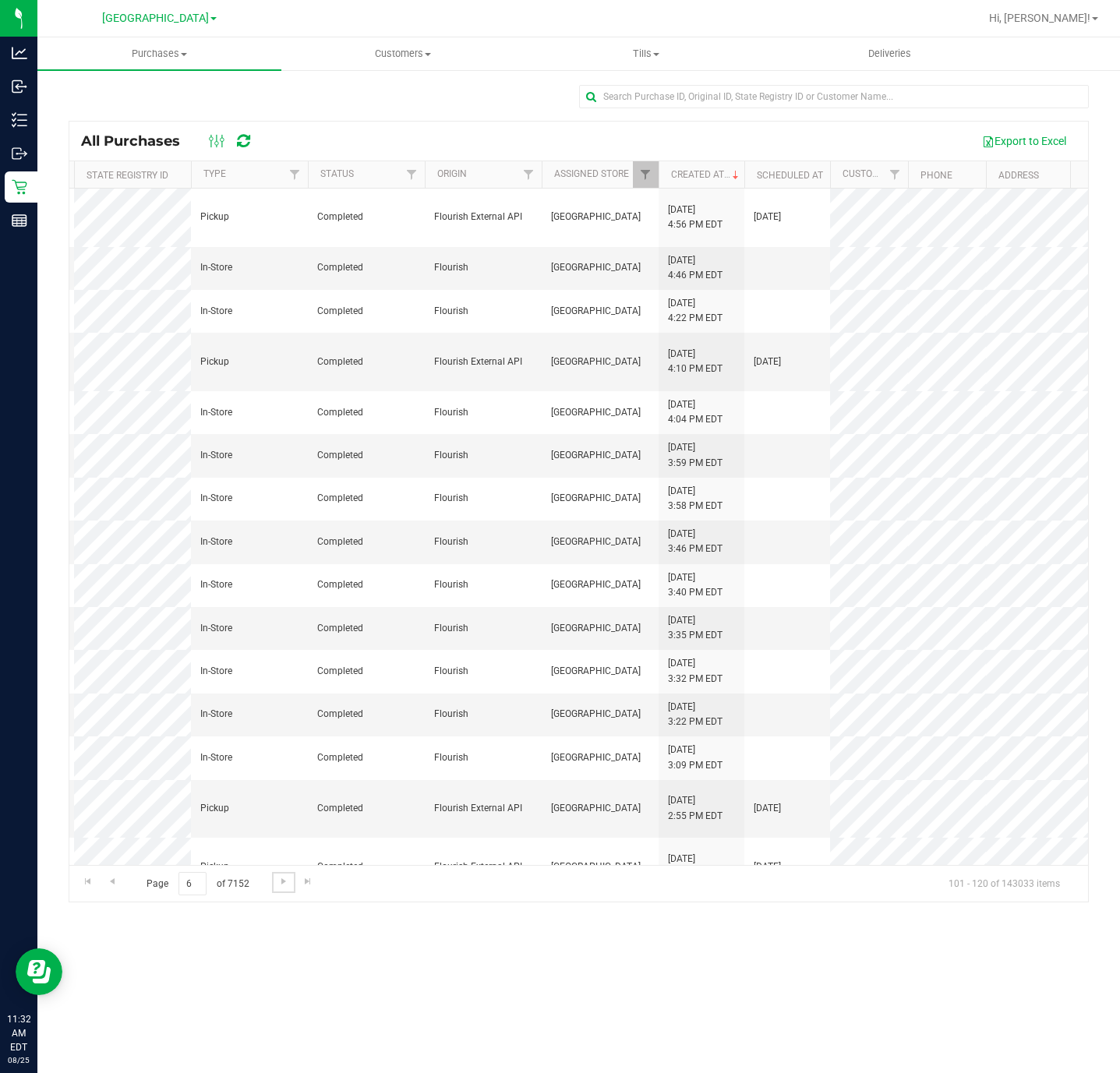
scroll to position [0, 0]
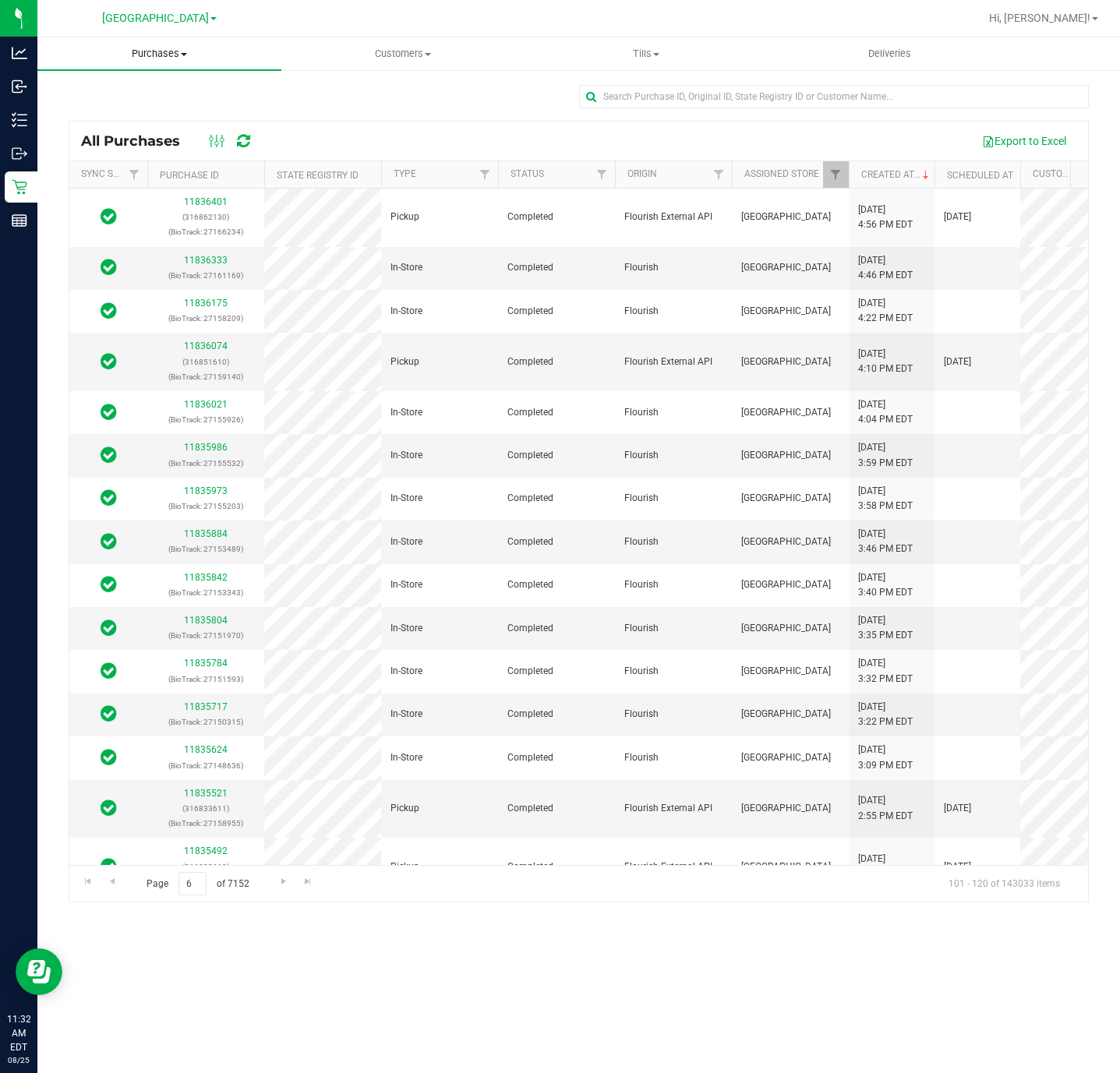
click at [150, 64] on uib-tab-heading "Purchases Summary of purchases Fulfillment All purchases" at bounding box center [159, 54] width 244 height 33
click at [120, 109] on span "Fulfillment" at bounding box center [85, 112] width 96 height 13
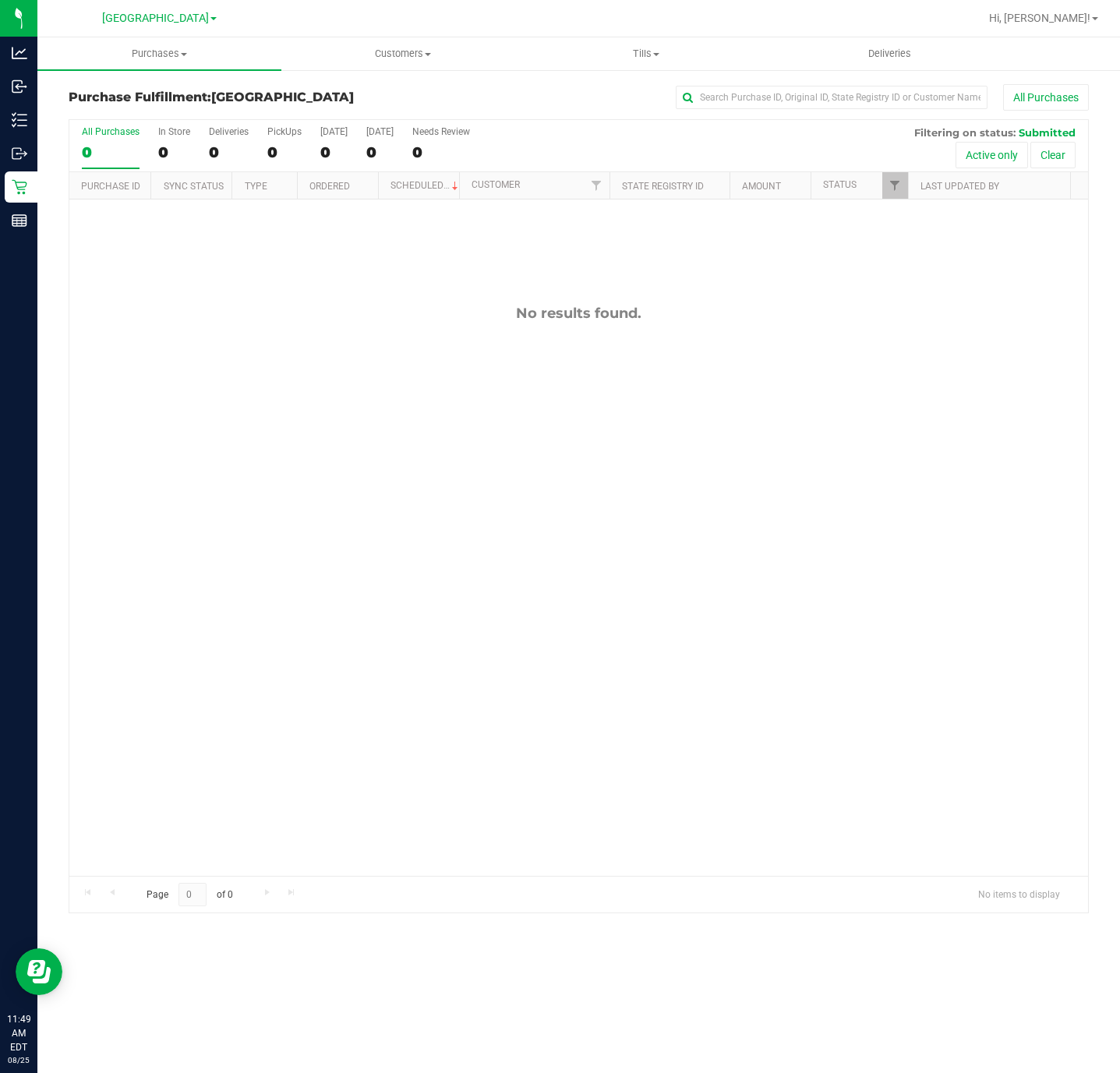
click at [356, 304] on div "No results found." at bounding box center [578, 590] width 1018 height 782
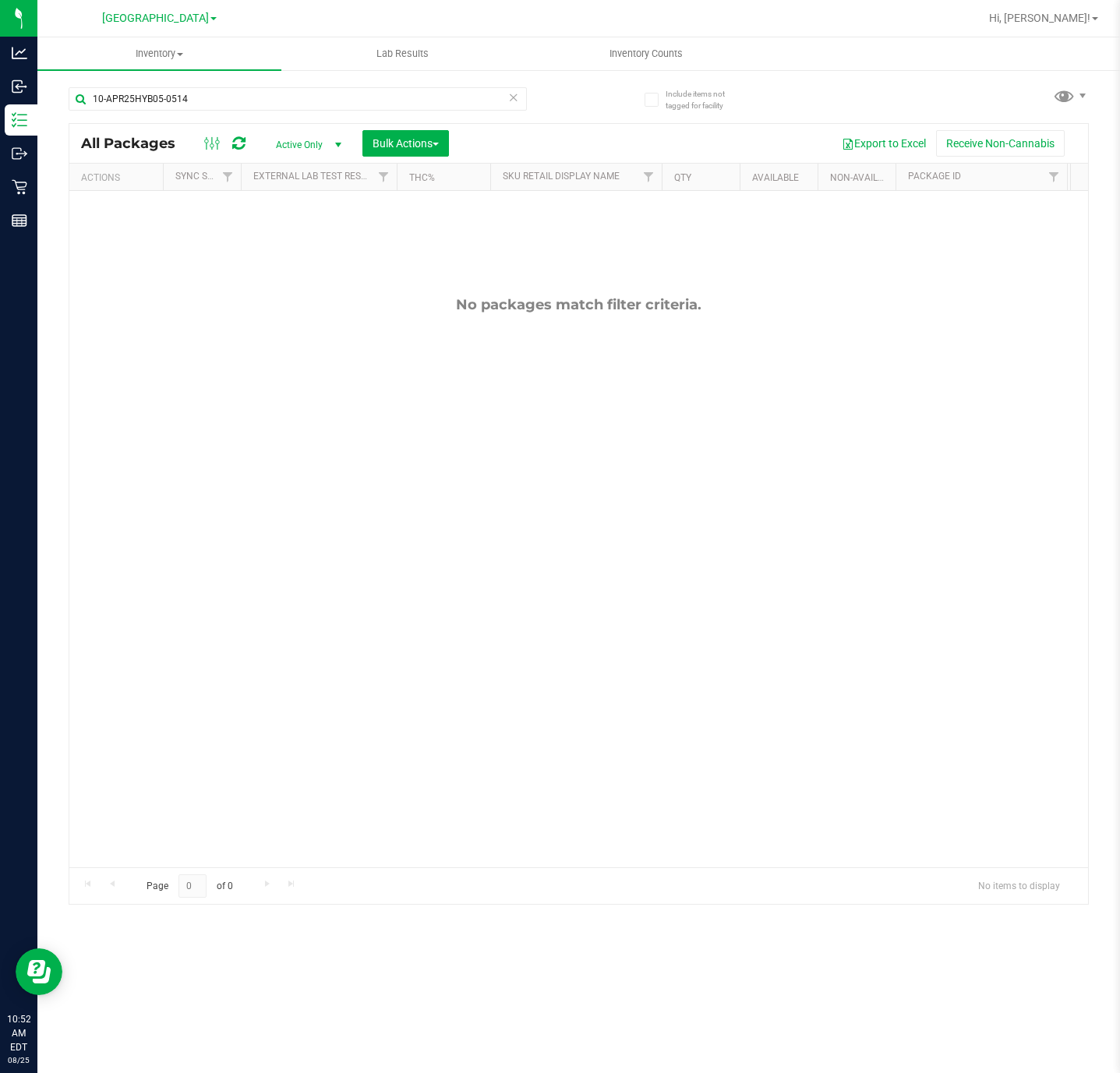
click at [352, 98] on input "10-APR25HYB05-0514" at bounding box center [298, 99] width 458 height 23
type input "DSC"
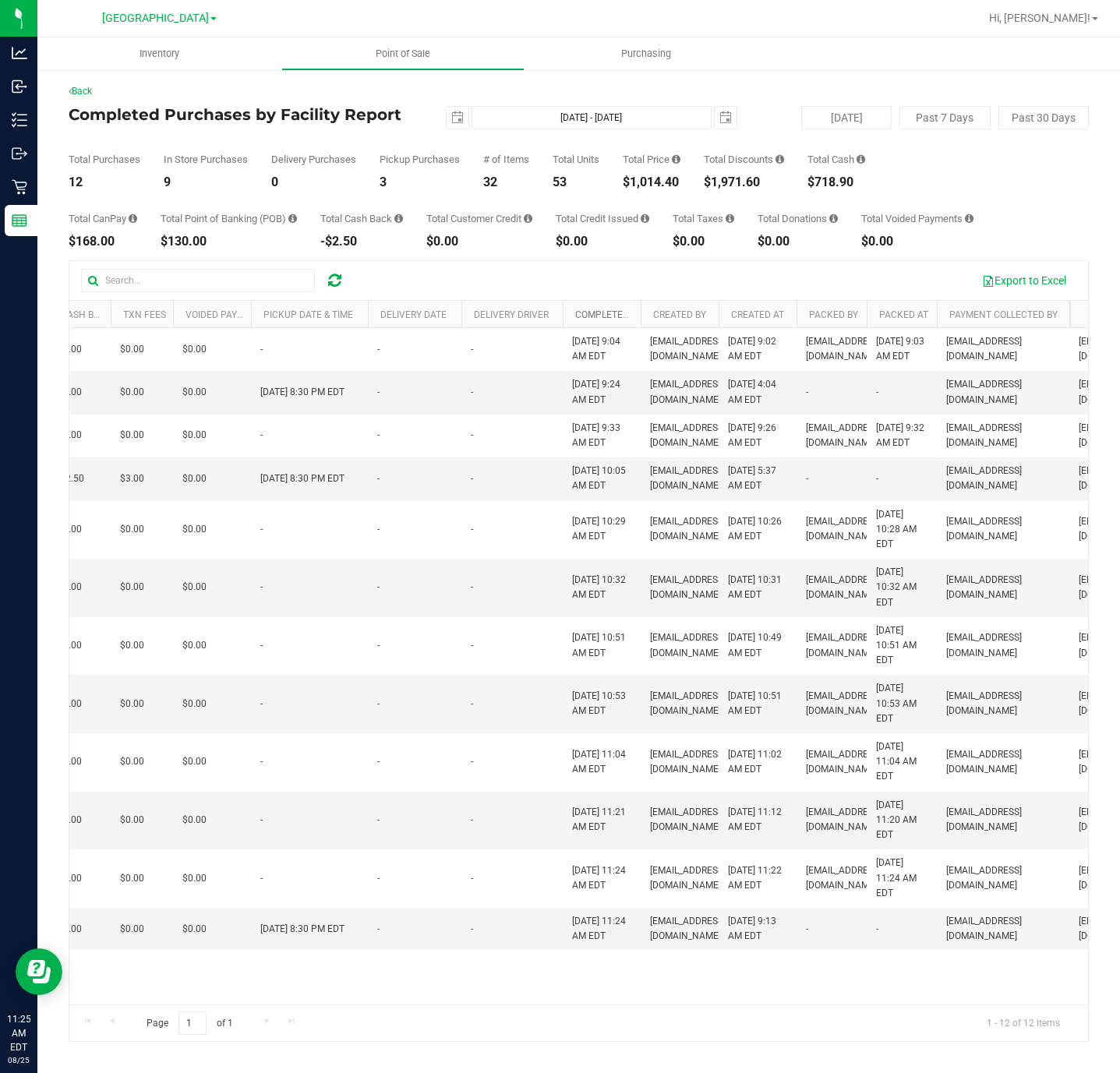
click at [610, 319] on link "Completed At" at bounding box center [609, 314] width 67 height 11
click at [610, 319] on link "Completed At" at bounding box center [618, 314] width 85 height 11
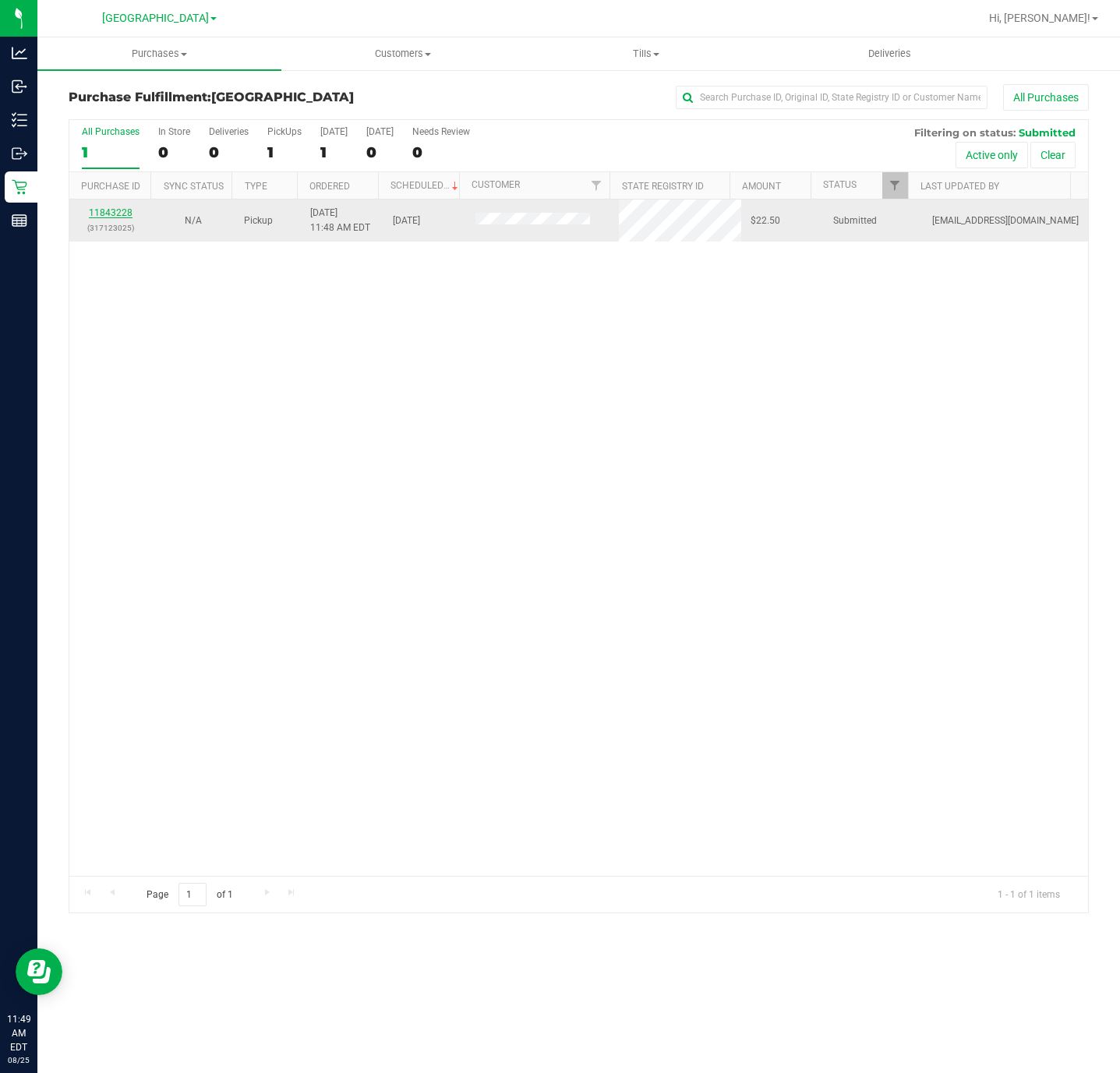
click at [122, 215] on link "11843228" at bounding box center [110, 213] width 43 height 11
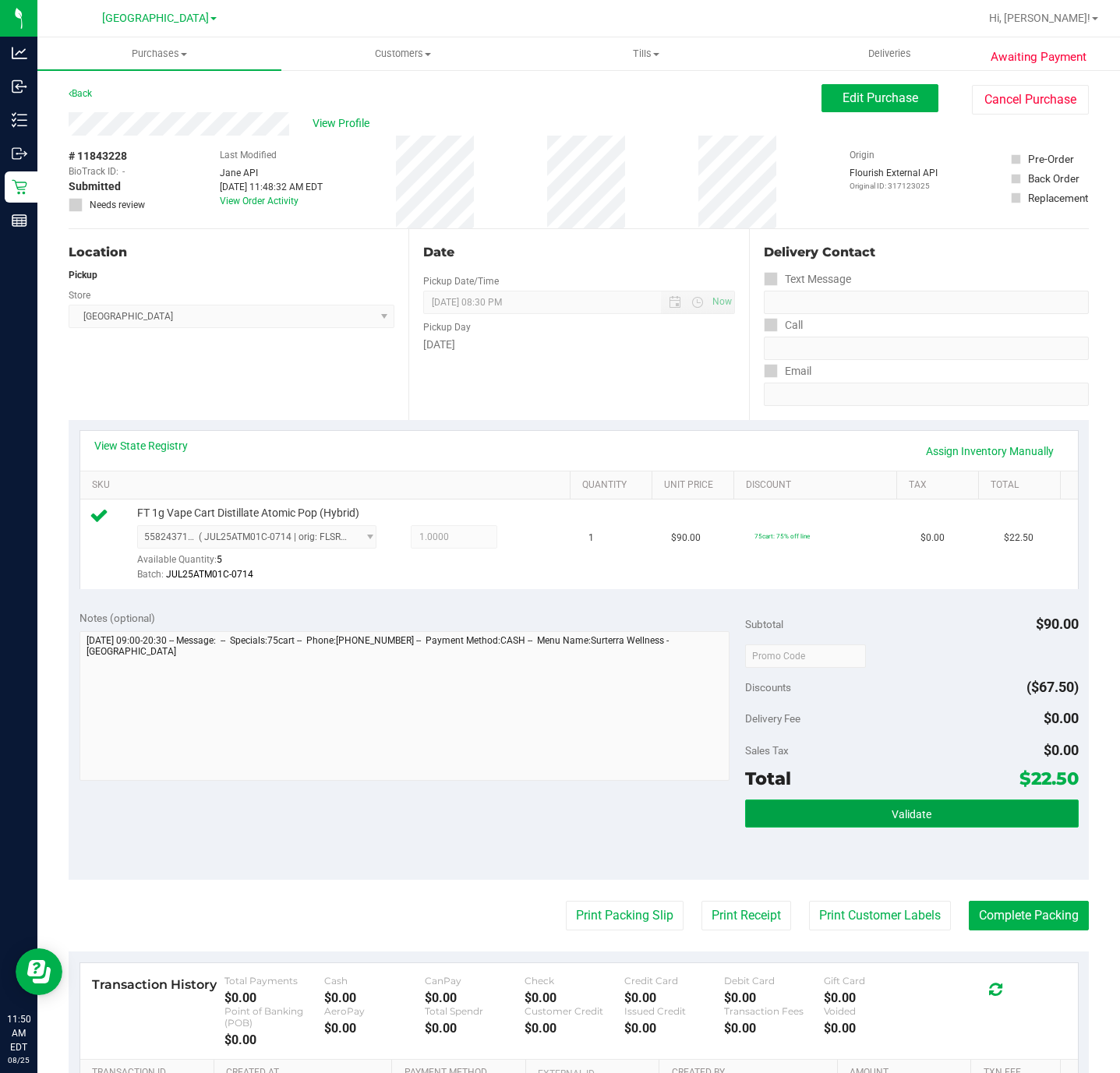
click at [917, 805] on button "Validate" at bounding box center [911, 813] width 333 height 28
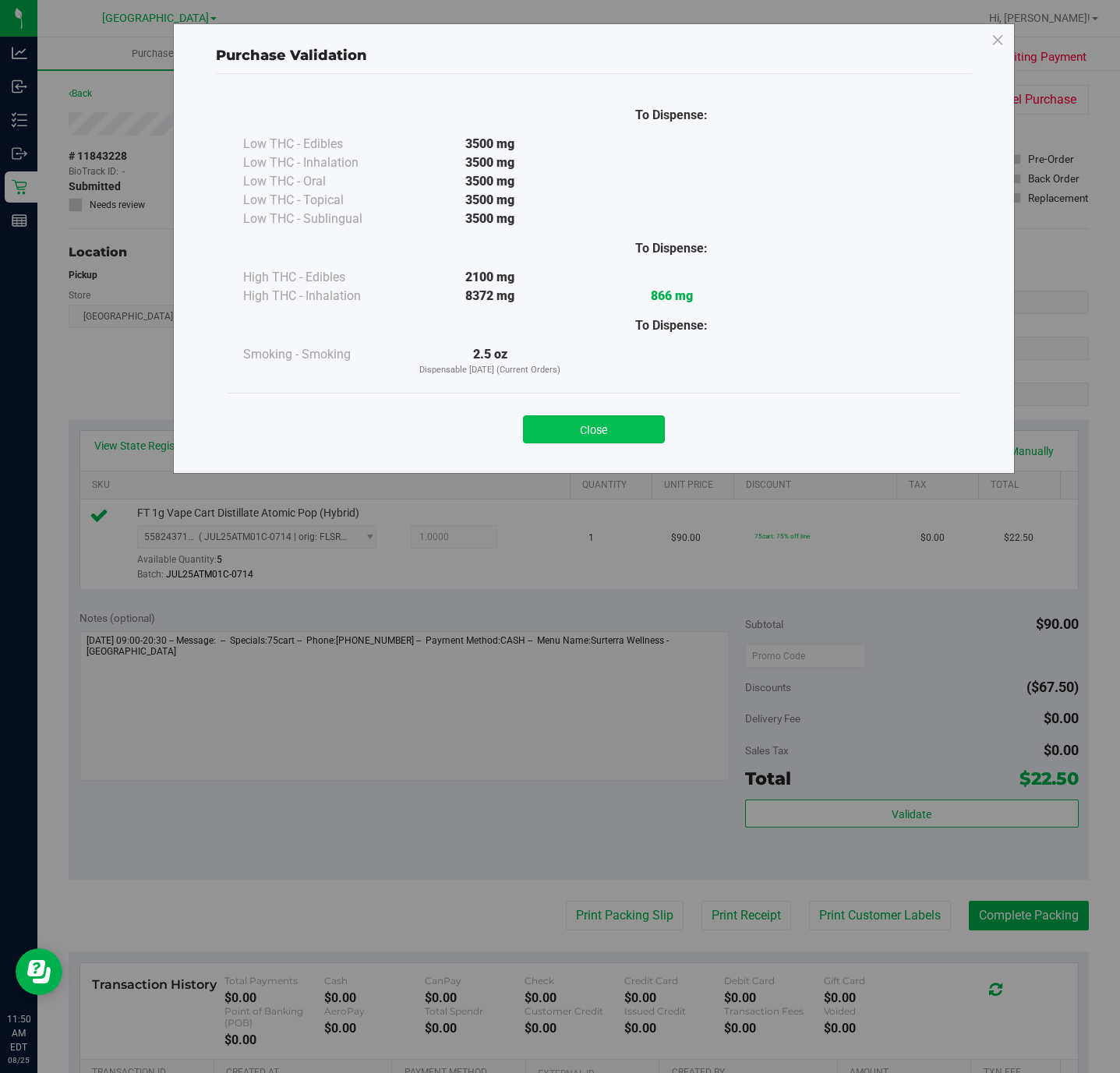
click at [634, 431] on button "Close" at bounding box center [593, 430] width 142 height 28
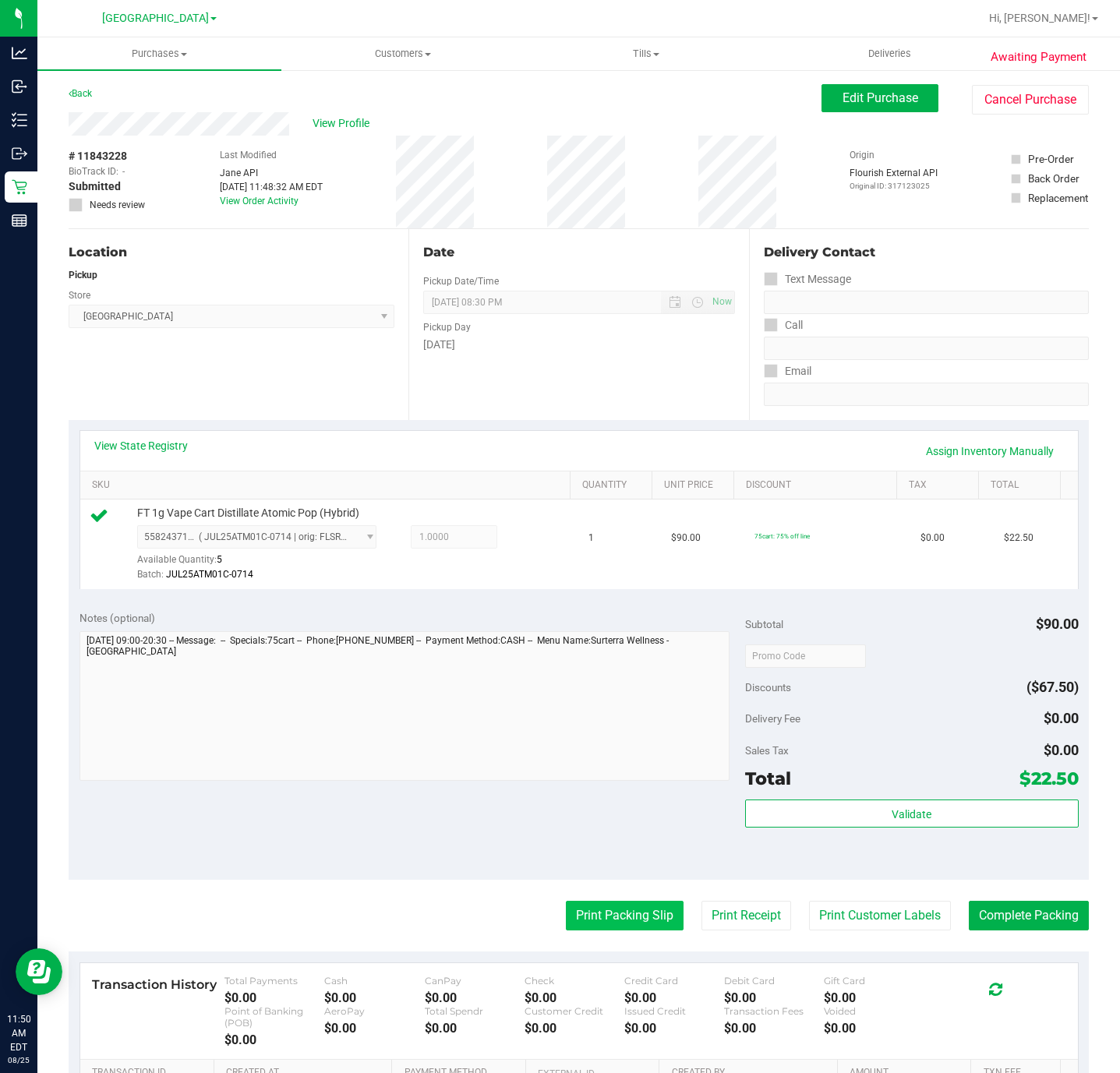
click at [580, 912] on button "Print Packing Slip" at bounding box center [625, 916] width 118 height 30
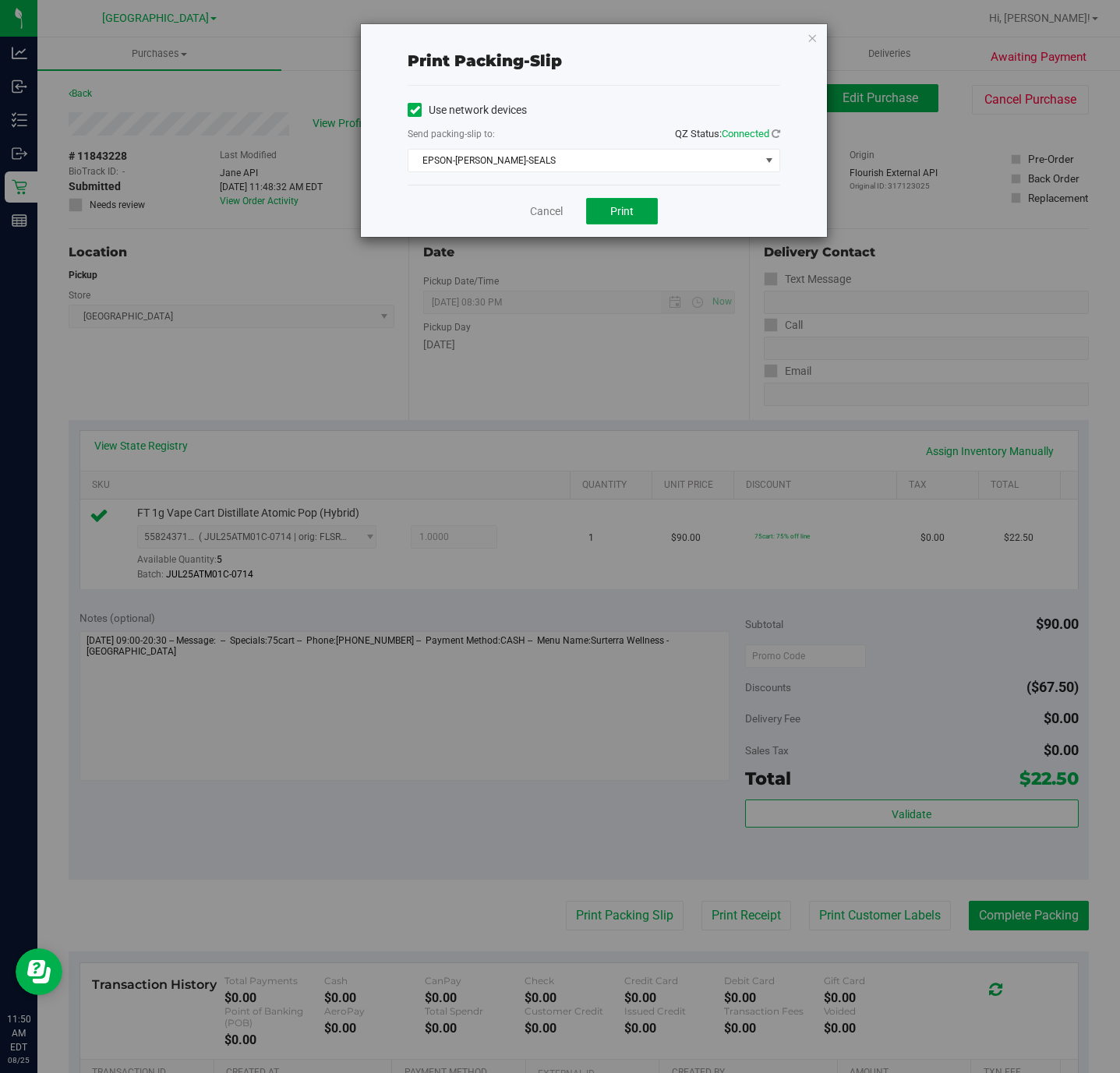
drag, startPoint x: 603, startPoint y: 210, endPoint x: 1080, endPoint y: 466, distance: 541.4
click at [606, 210] on button "Print" at bounding box center [622, 211] width 72 height 27
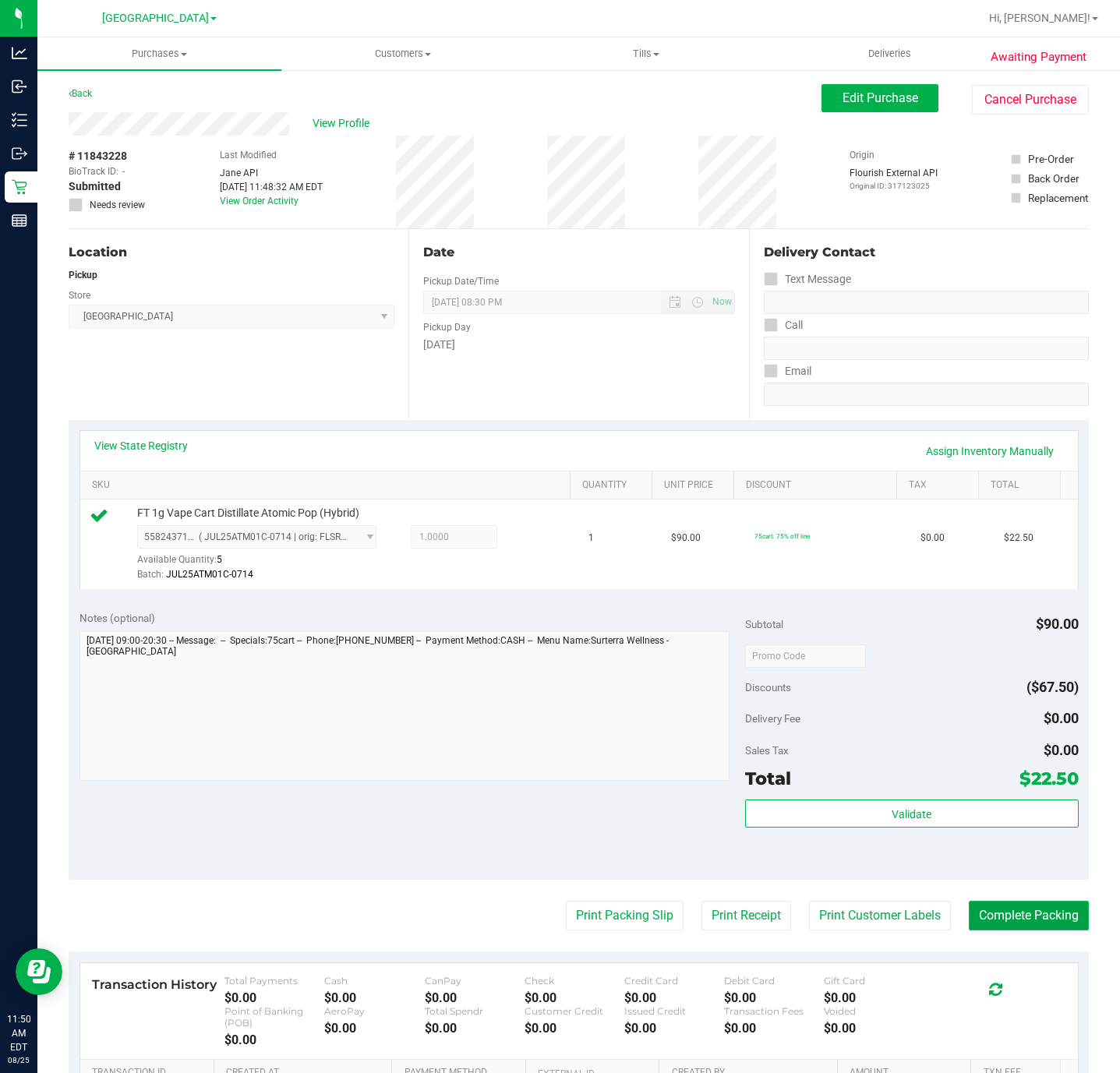
click at [980, 931] on button "Complete Packing" at bounding box center [1029, 916] width 120 height 30
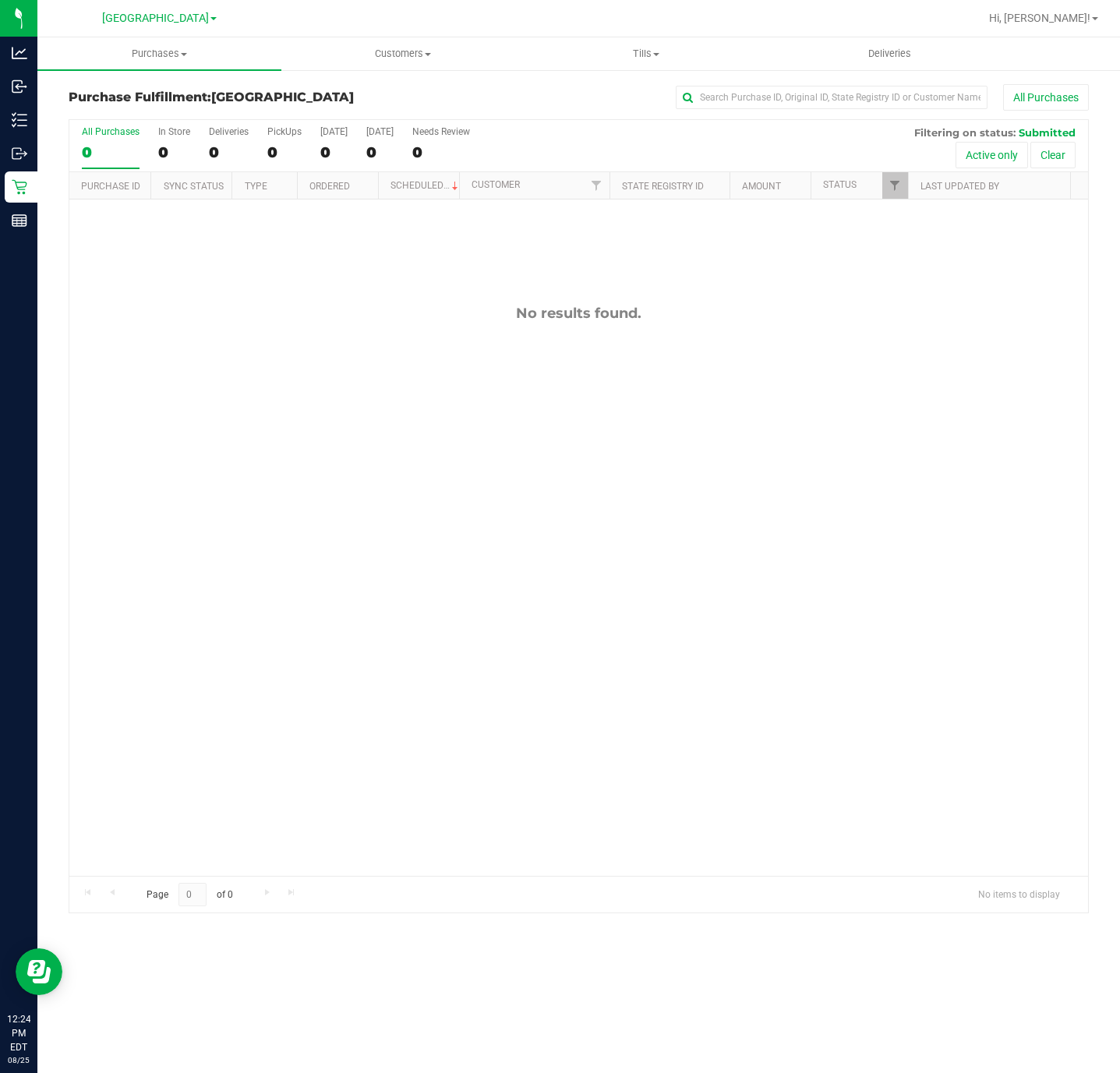
drag, startPoint x: 917, startPoint y: 526, endPoint x: 922, endPoint y: 517, distance: 10.3
click at [919, 523] on div "No results found." at bounding box center [578, 590] width 1018 height 782
click at [682, 561] on div "No results found." at bounding box center [578, 485] width 1018 height 782
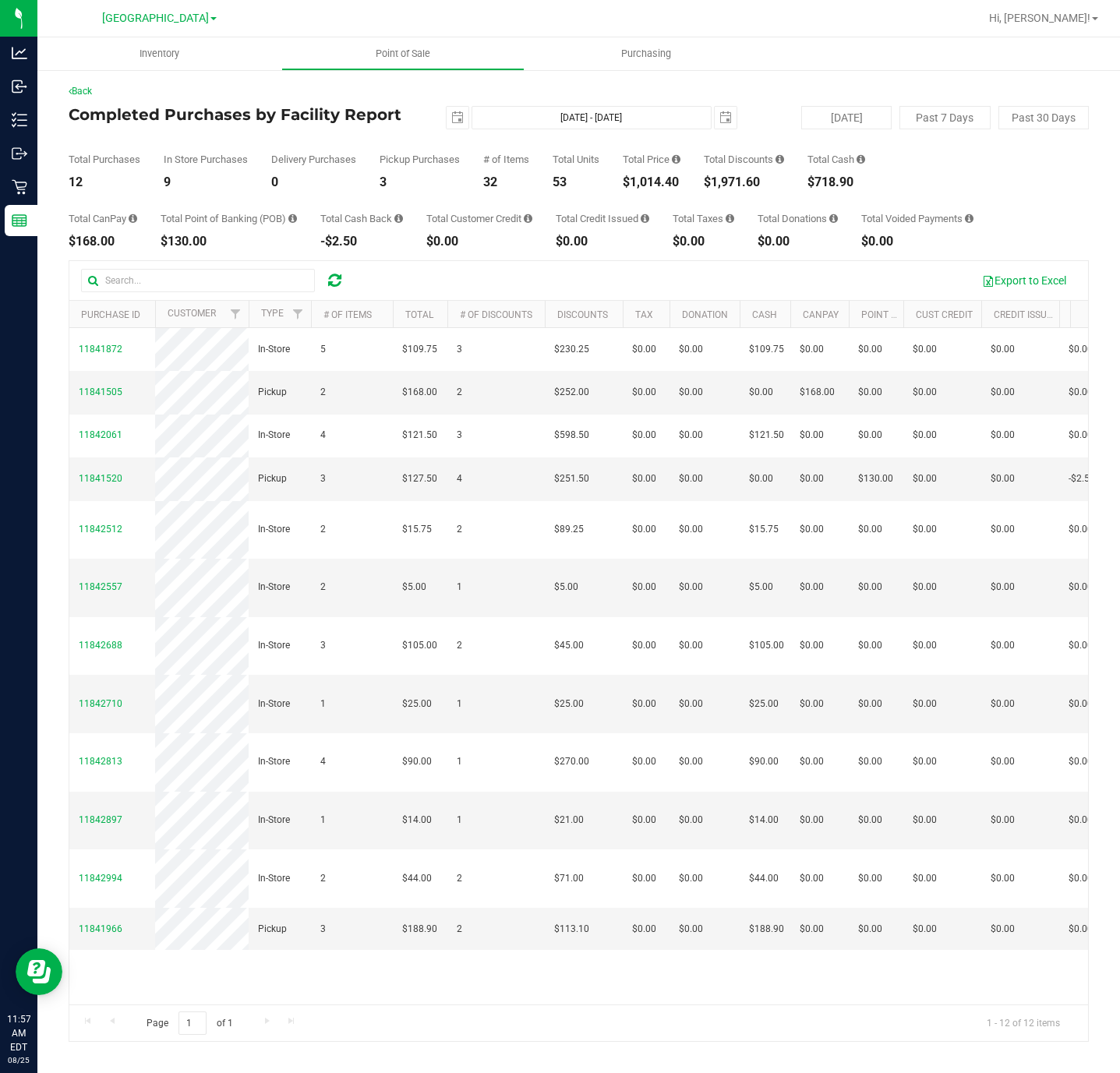
click at [631, 178] on div "$1,014.40" at bounding box center [651, 182] width 57 height 12
copy div "$1,014.40"
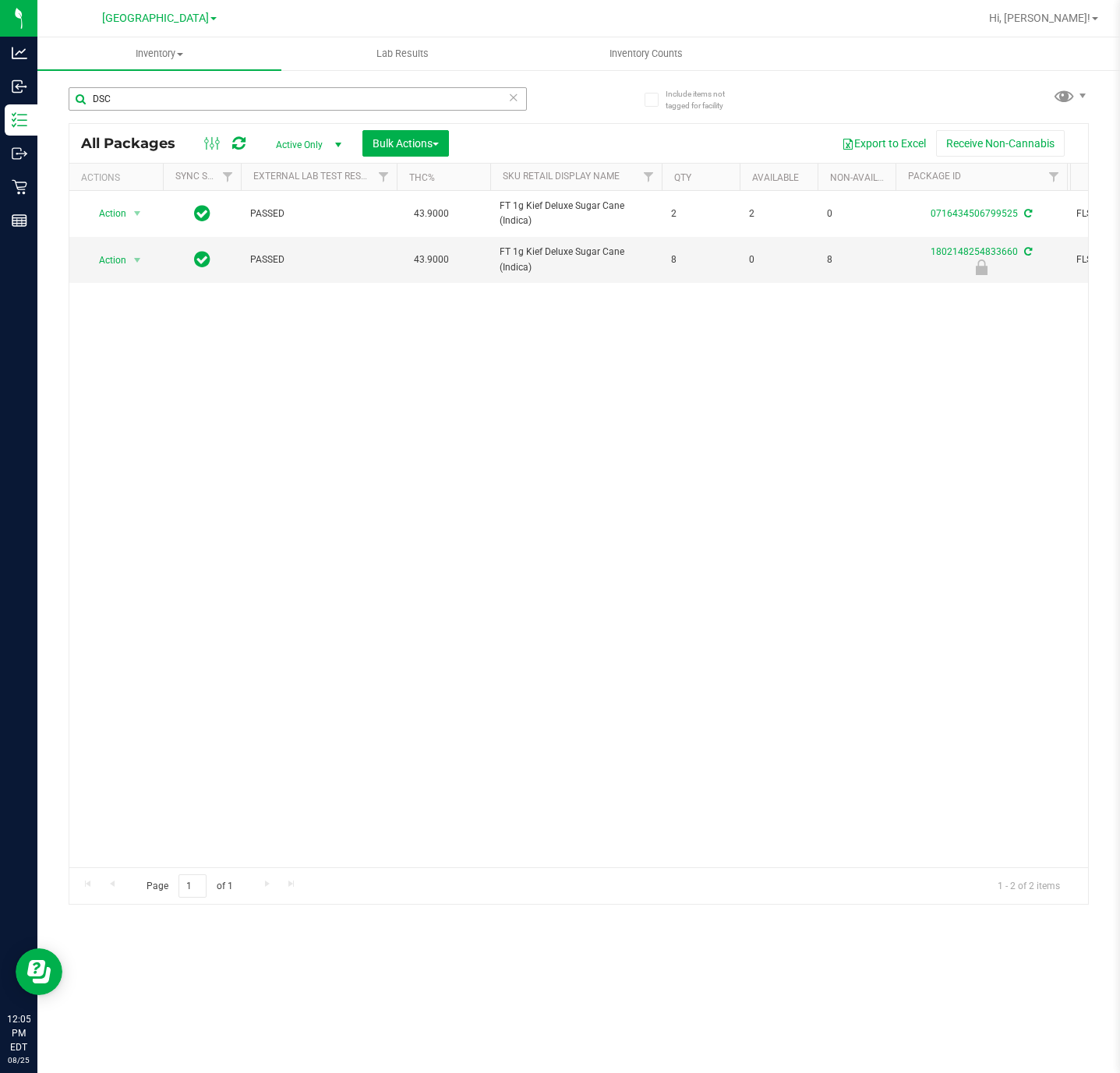
click at [134, 95] on input "DSC" at bounding box center [298, 99] width 458 height 23
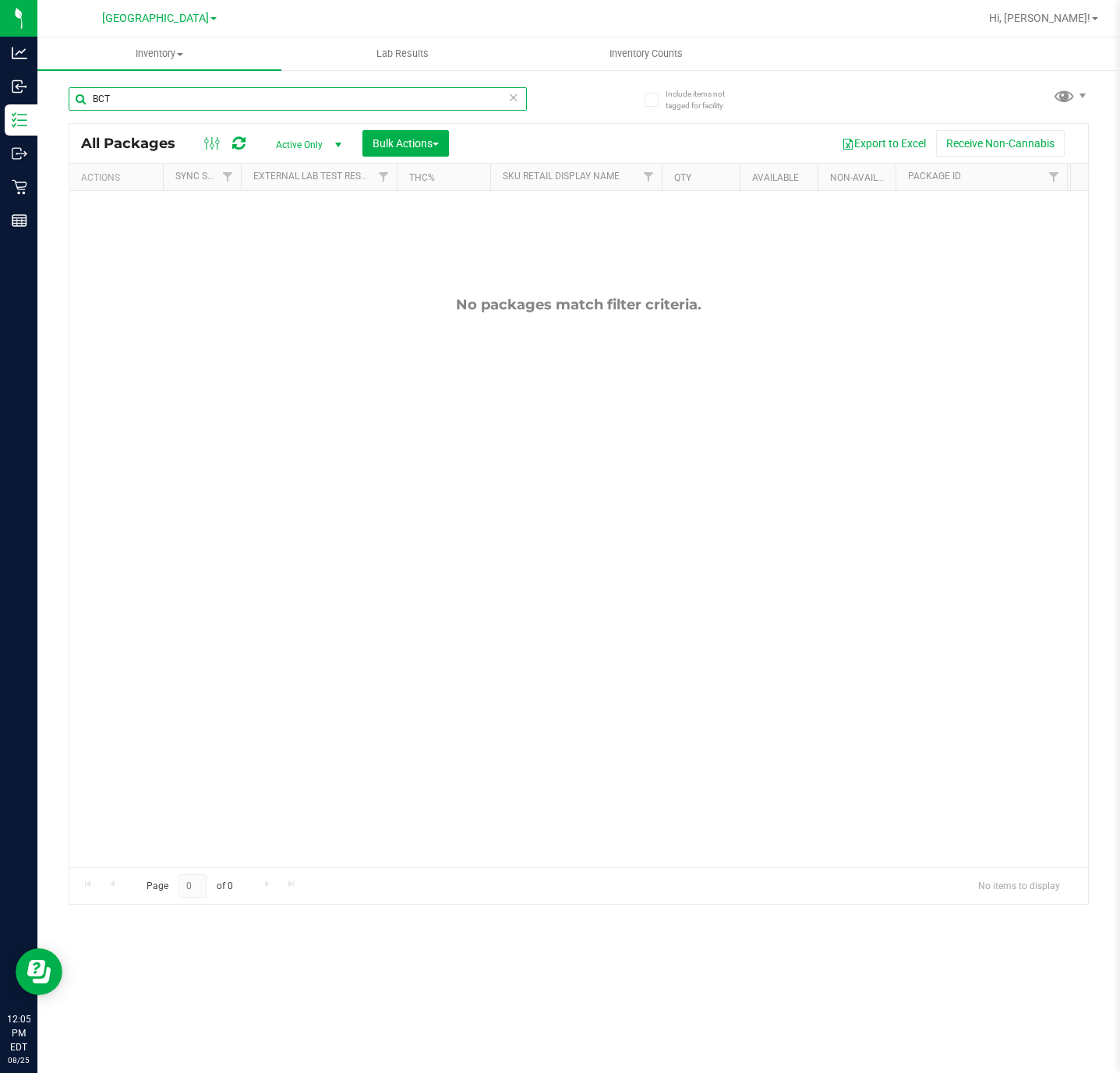
type input "BCT"
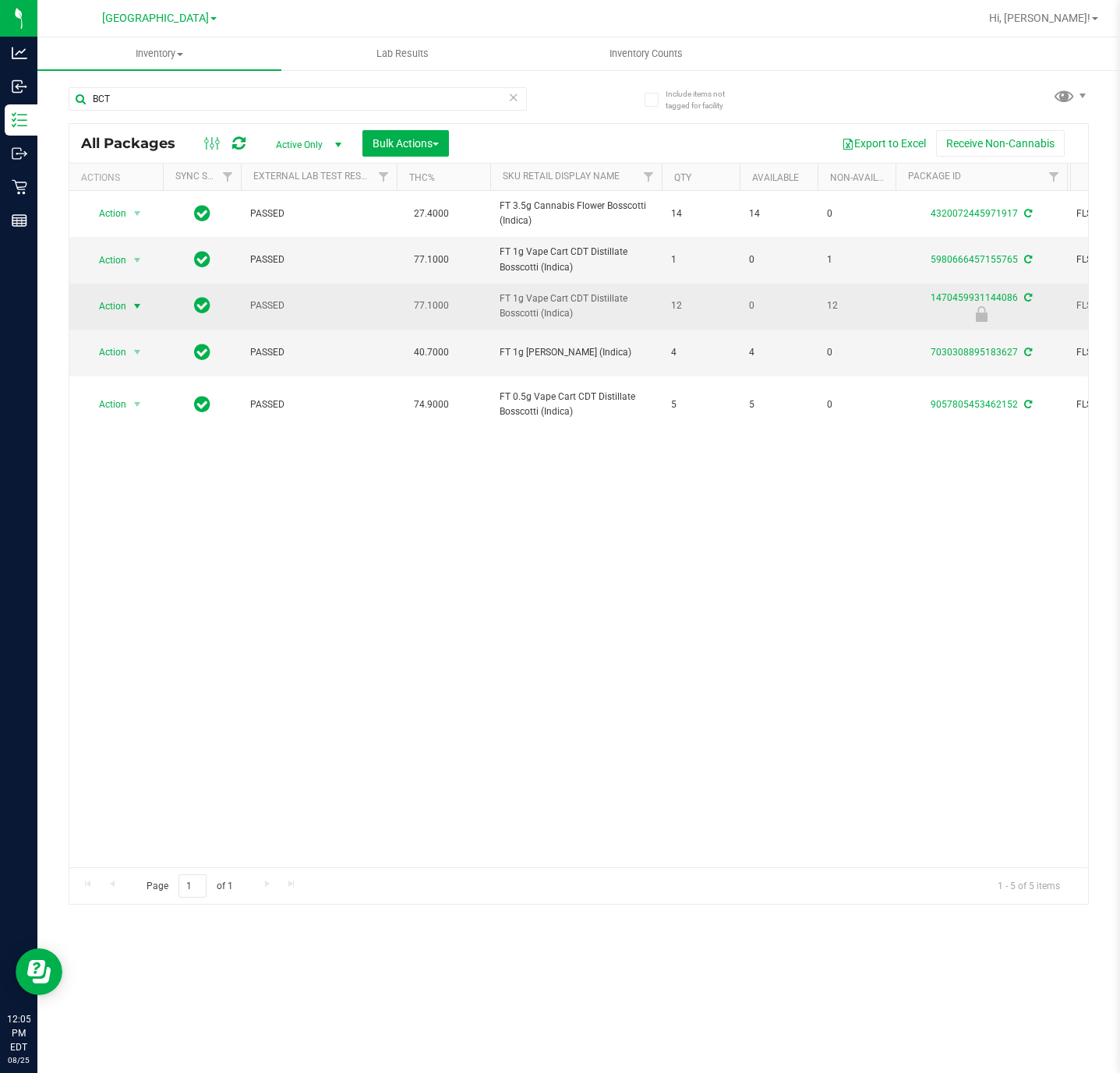
click at [135, 306] on span "select" at bounding box center [137, 306] width 12 height 12
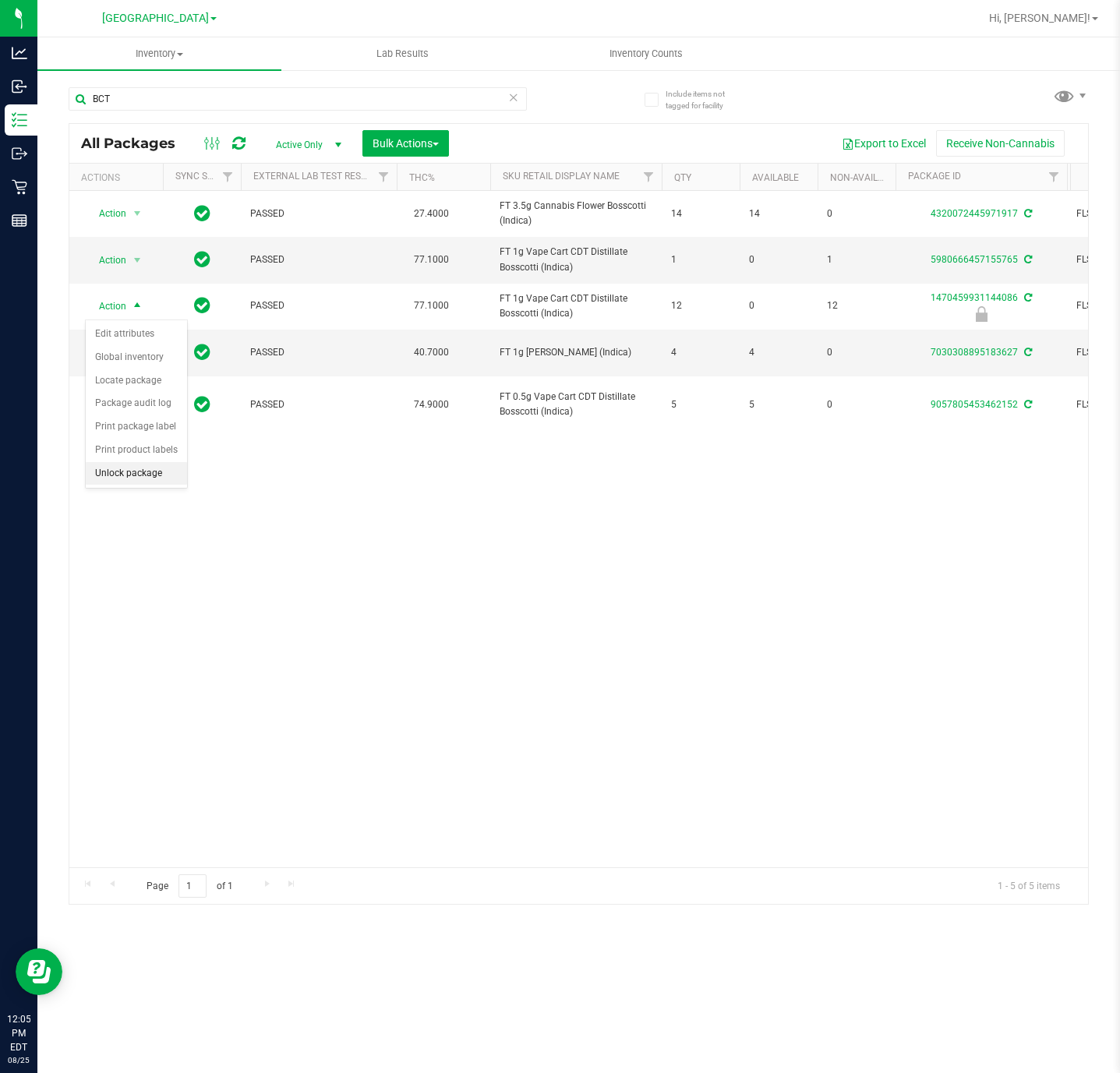
click at [134, 477] on li "Unlock package" at bounding box center [136, 473] width 102 height 23
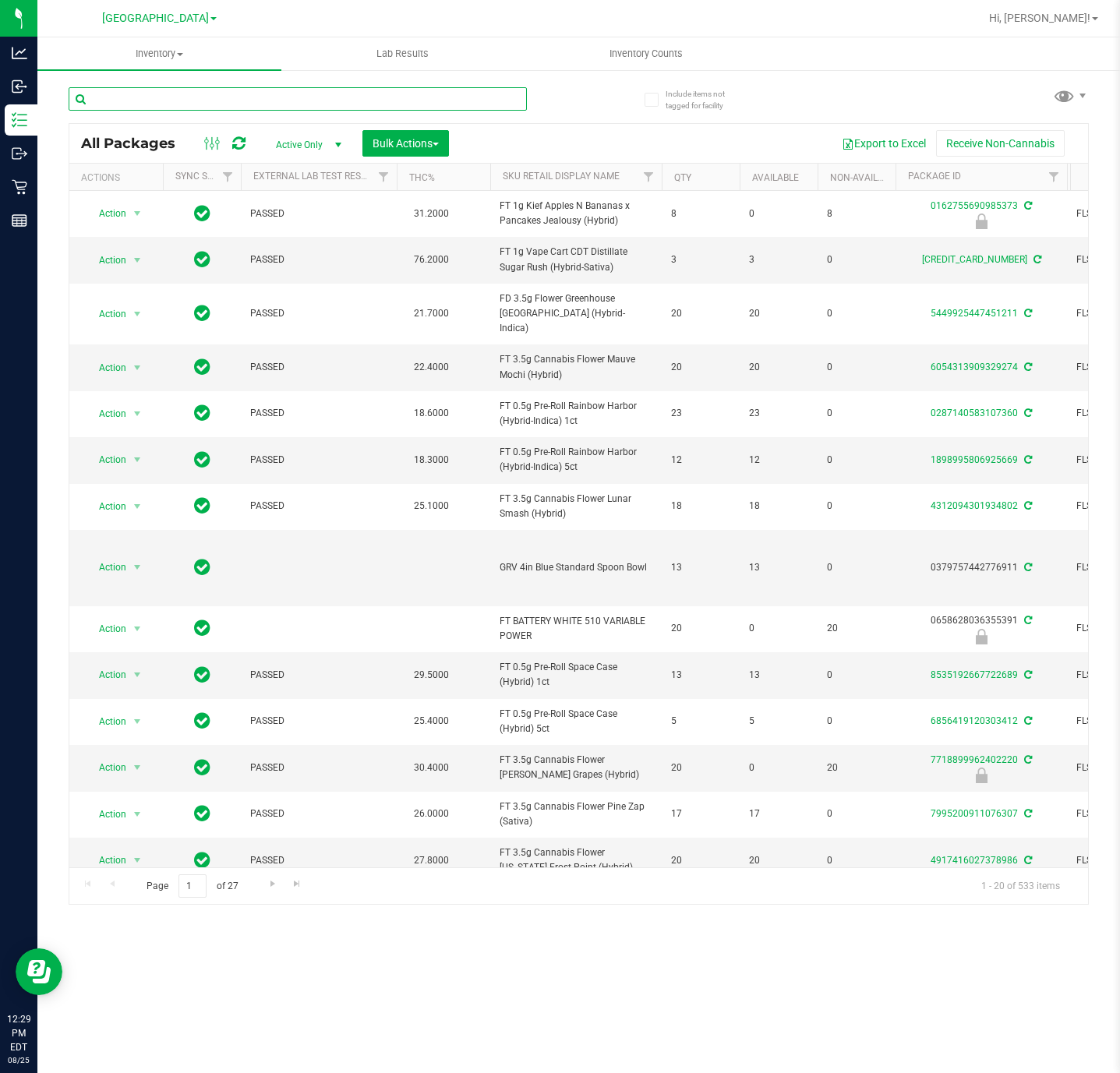
click at [182, 102] on input "text" at bounding box center [298, 99] width 458 height 23
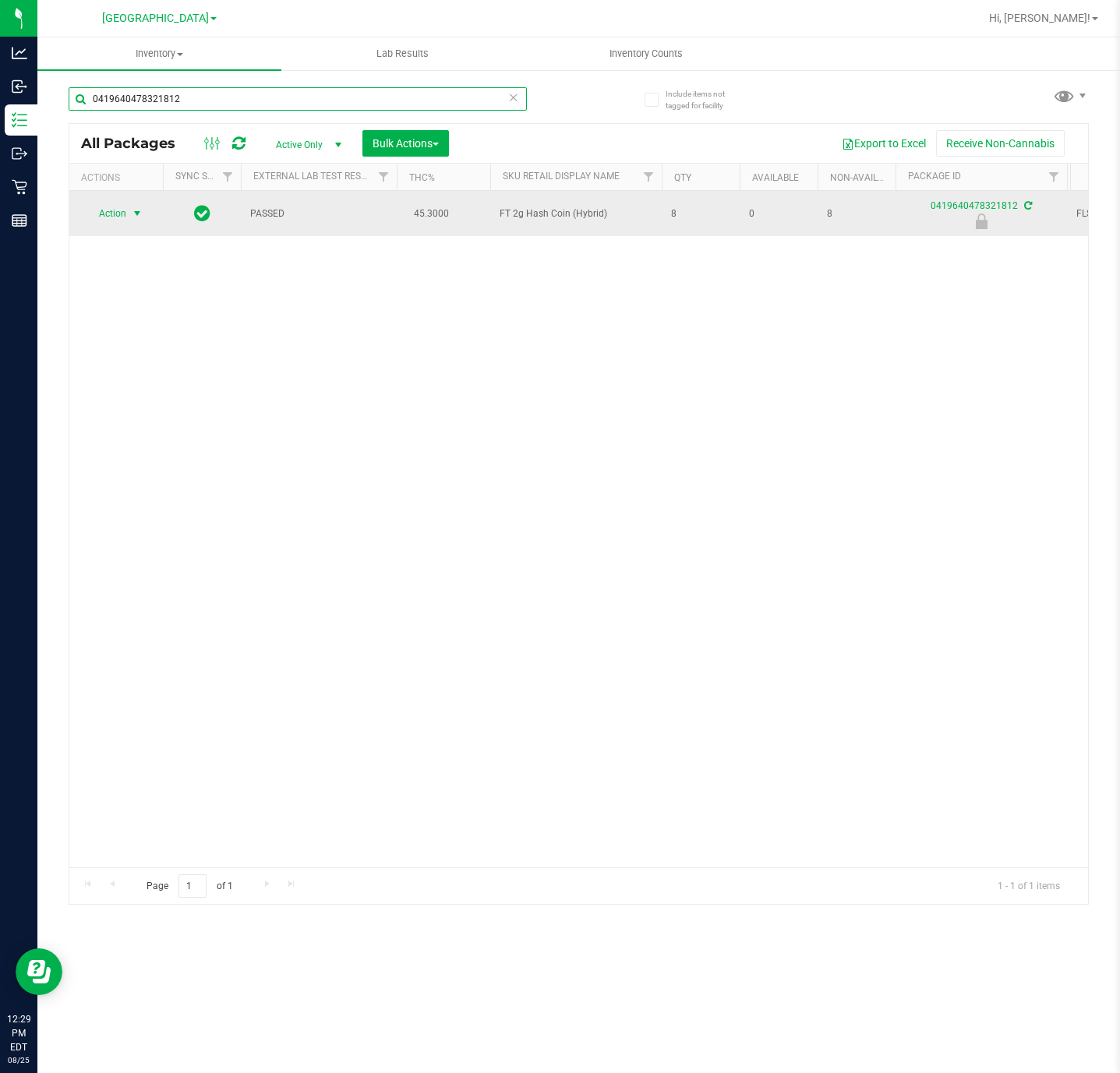
type input "0419640478321812"
click at [119, 218] on span "Action" at bounding box center [106, 213] width 42 height 22
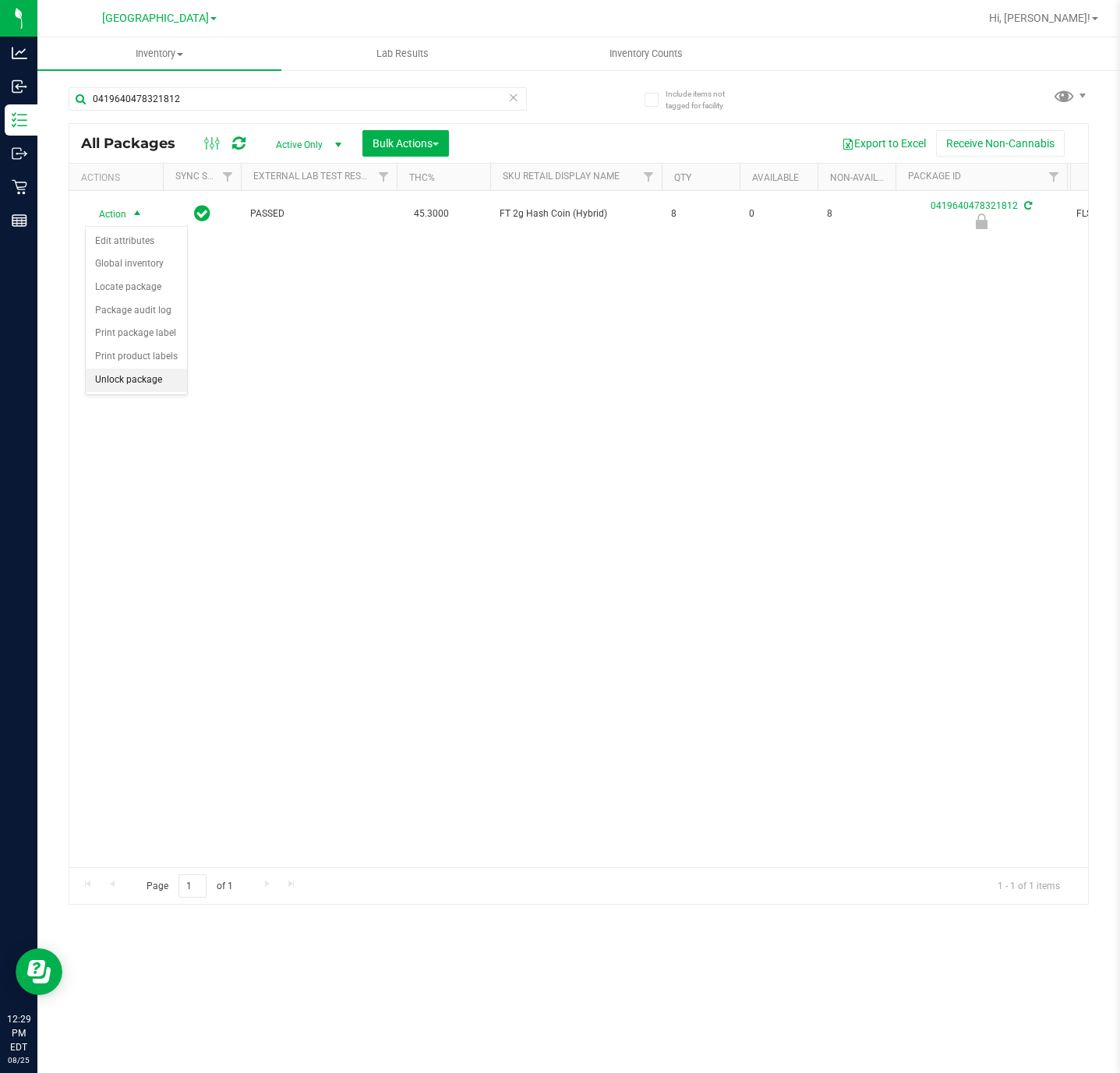
click at [142, 389] on li "Unlock package" at bounding box center [136, 380] width 102 height 23
click at [215, 115] on div "0419640478321812" at bounding box center [298, 105] width 458 height 36
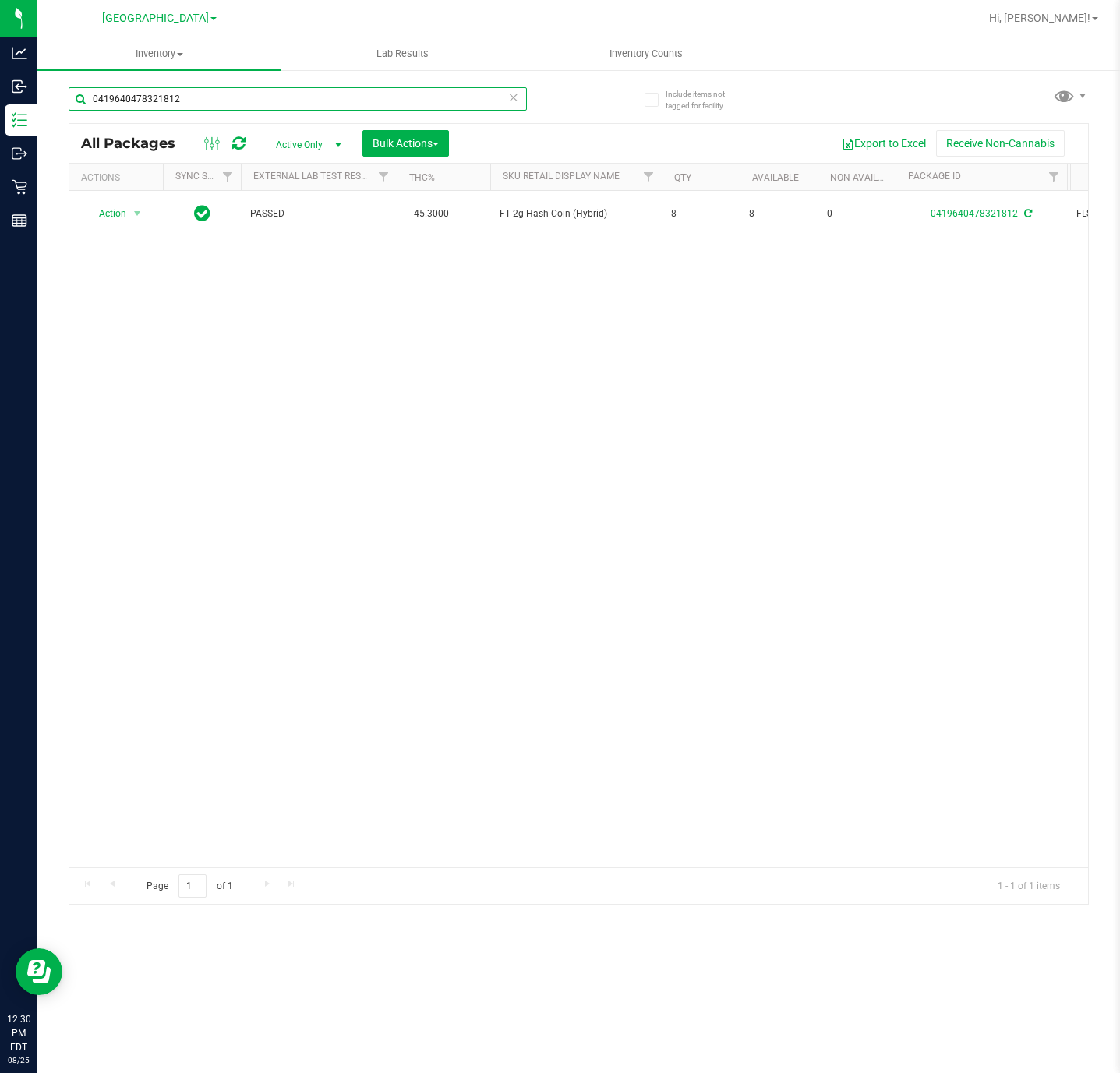
click at [215, 103] on input "0419640478321812" at bounding box center [298, 99] width 458 height 23
click at [215, 105] on input "0419640478321812" at bounding box center [298, 99] width 458 height 23
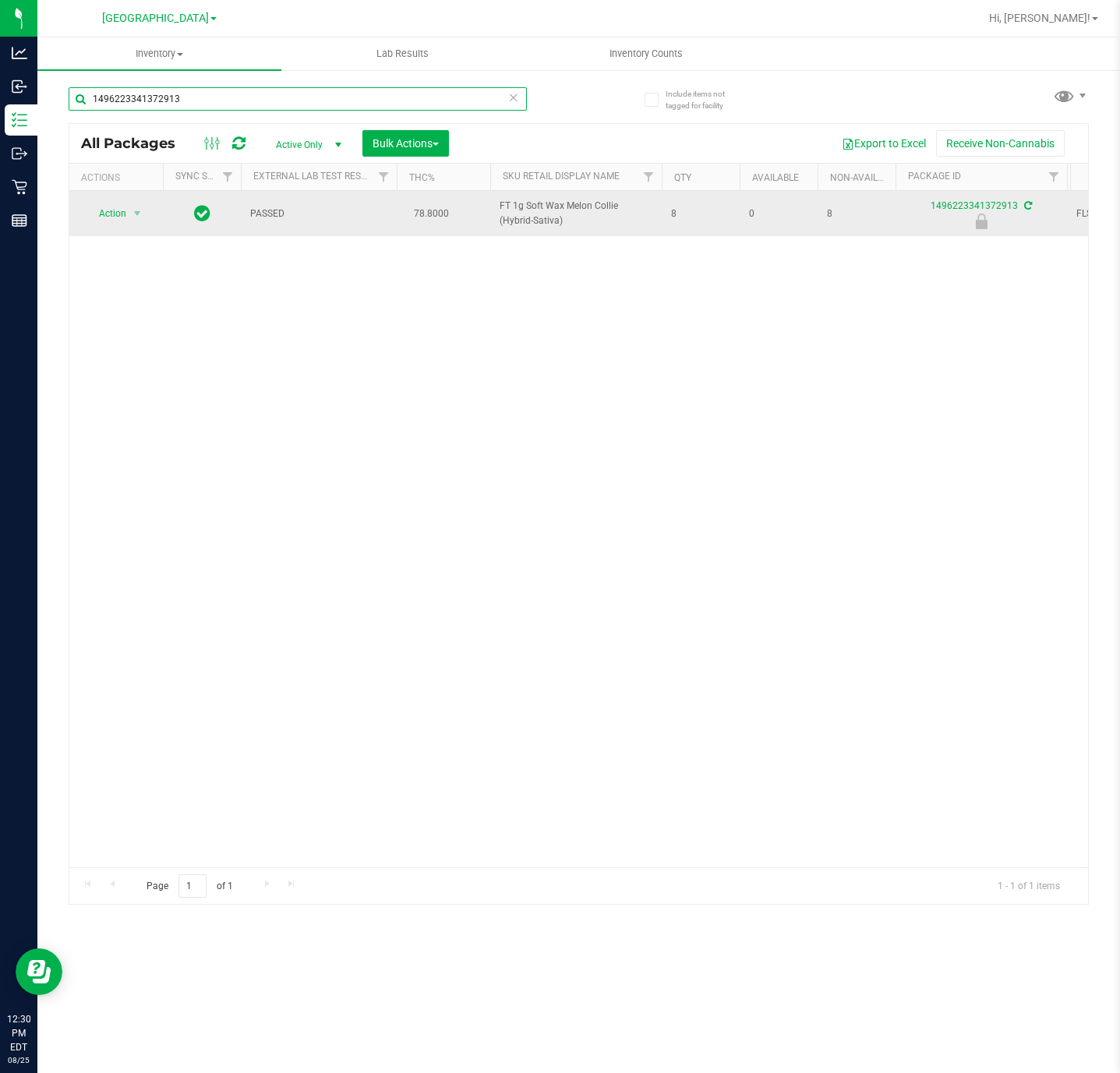
type input "1496223341372913"
click at [122, 216] on span "Action" at bounding box center [106, 213] width 42 height 22
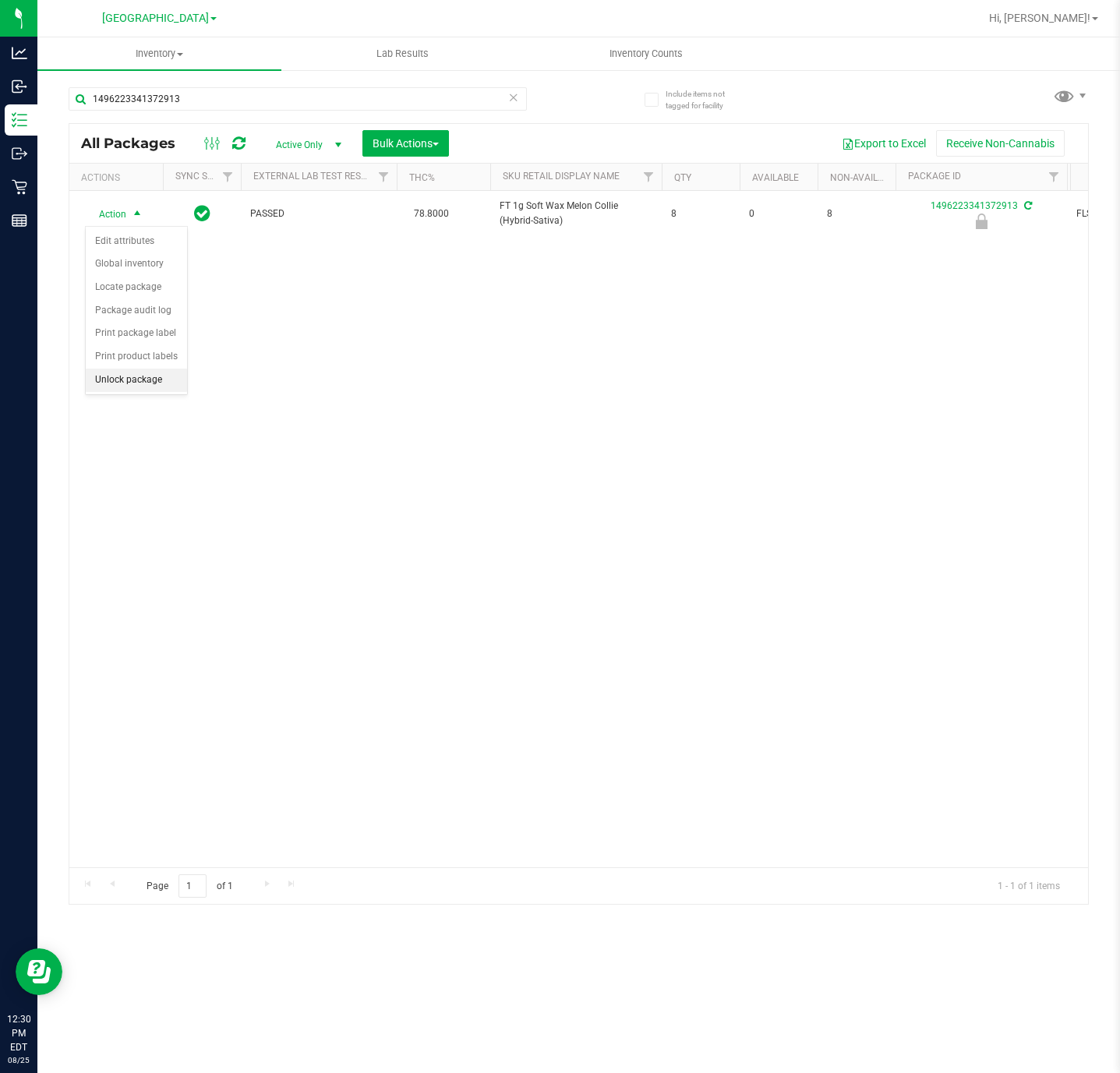
click at [155, 389] on li "Unlock package" at bounding box center [136, 380] width 102 height 23
